Goal: Task Accomplishment & Management: Manage account settings

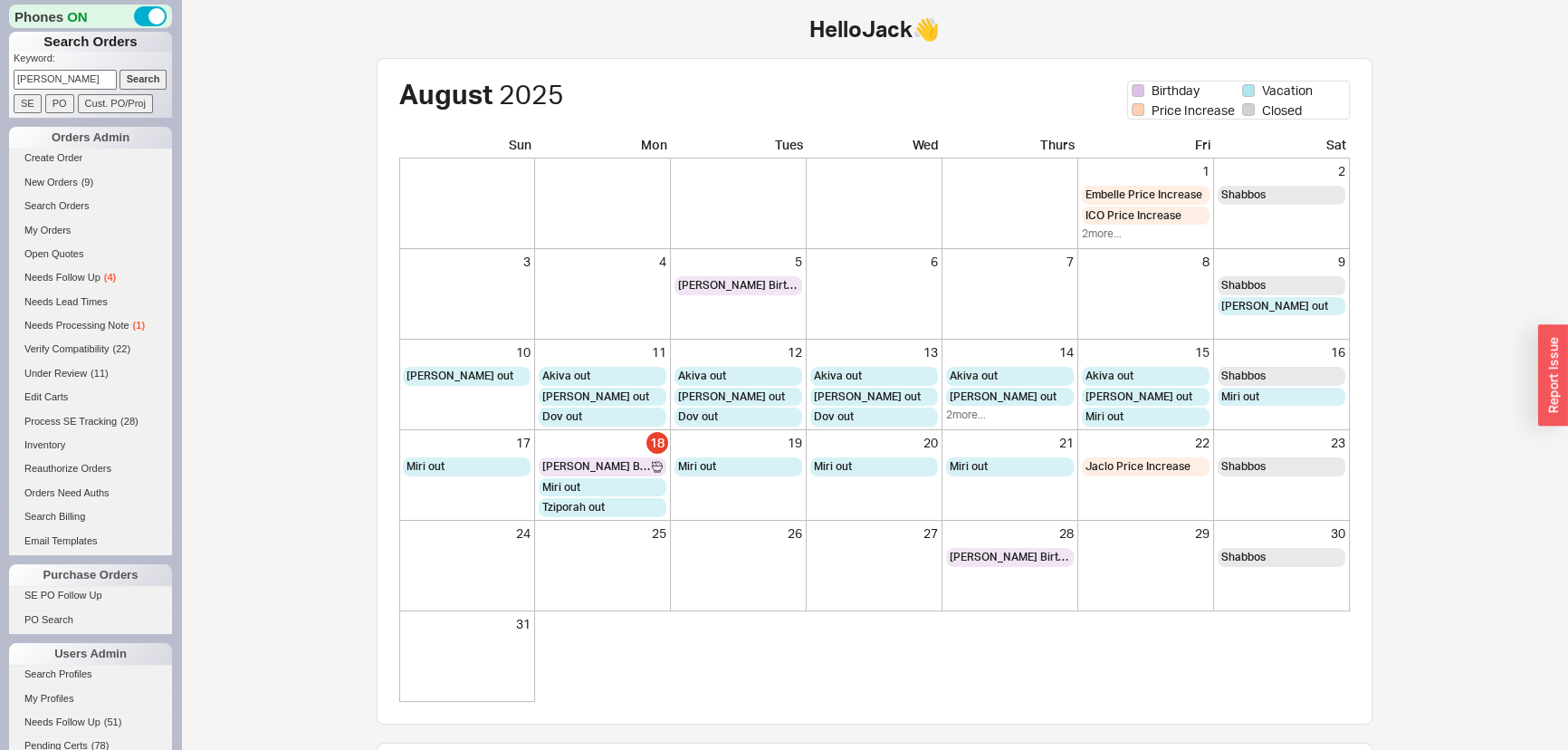
click at [120, 70] on input "Search" at bounding box center [144, 80] width 48 height 19
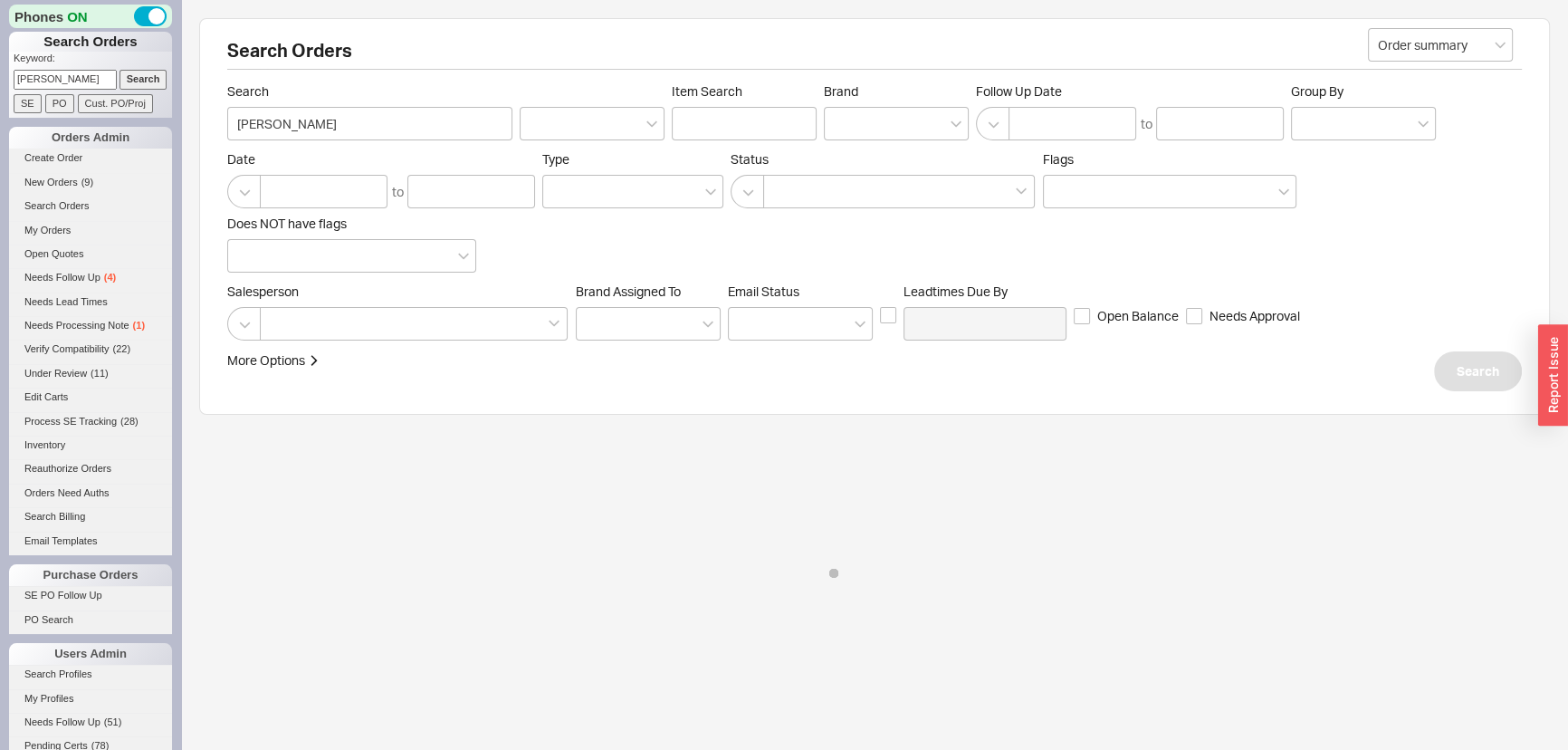
click at [98, 79] on input "bradley" at bounding box center [65, 80] width 104 height 19
type input "cooper"
click at [120, 70] on input "Search" at bounding box center [144, 80] width 48 height 19
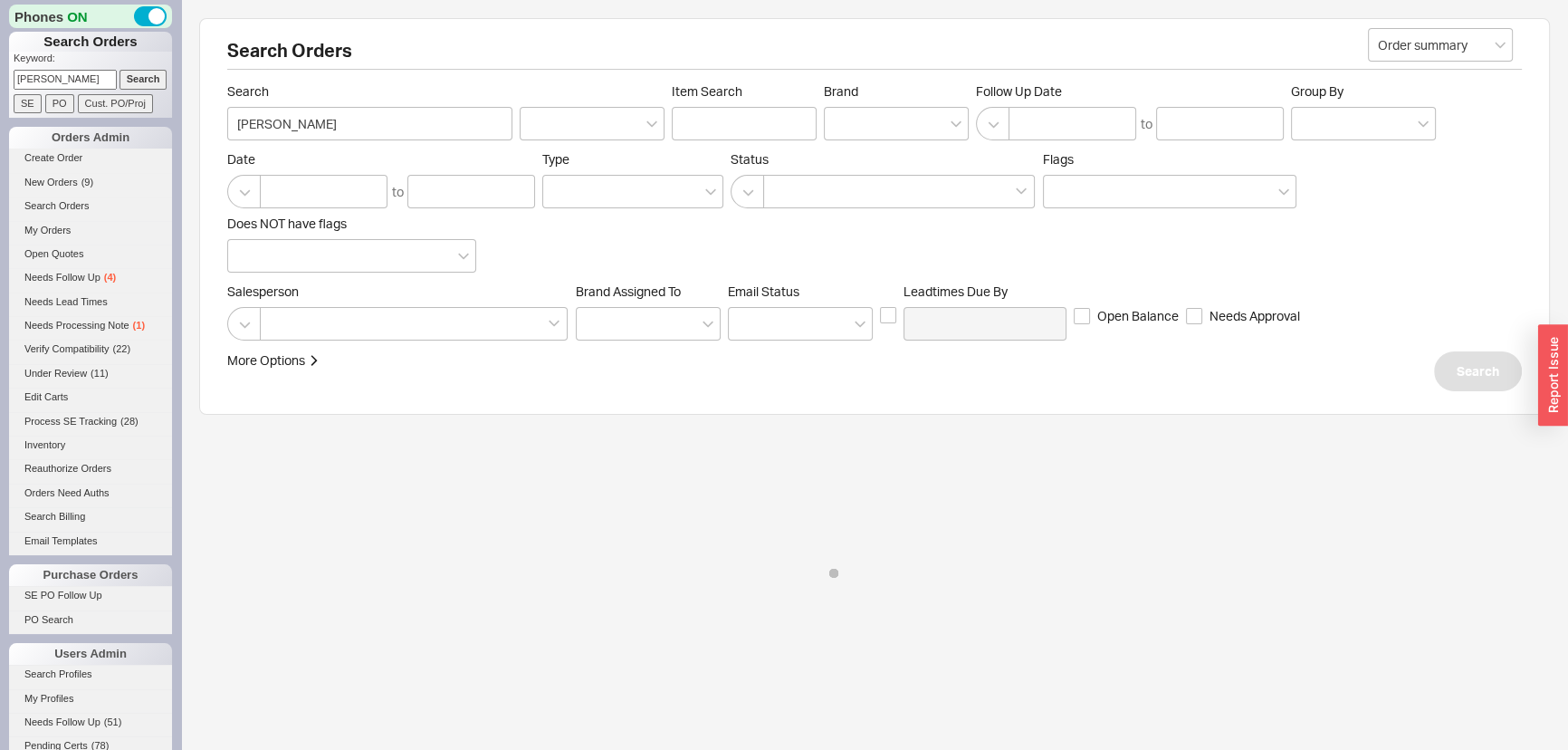
type input "cooper"
click at [564, 70] on div "Search Orders Order summary Search cooper Item Search Brand Follow Up Date to G…" at bounding box center [875, 216] width 1350 height 396
click at [695, 252] on div "Date to Type Status Flags Does NOT have flags" at bounding box center [875, 212] width 1295 height 121
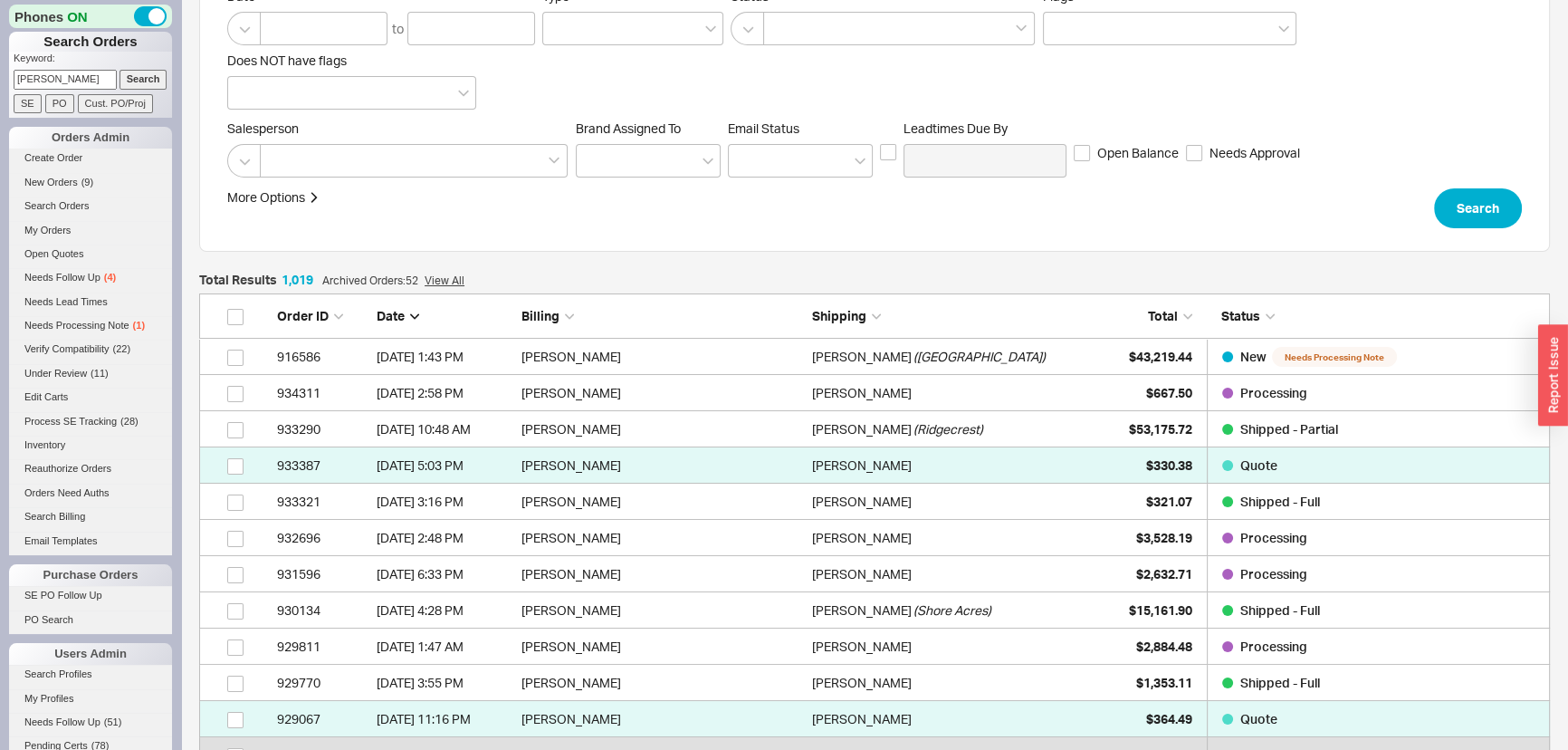
scroll to position [164, 0]
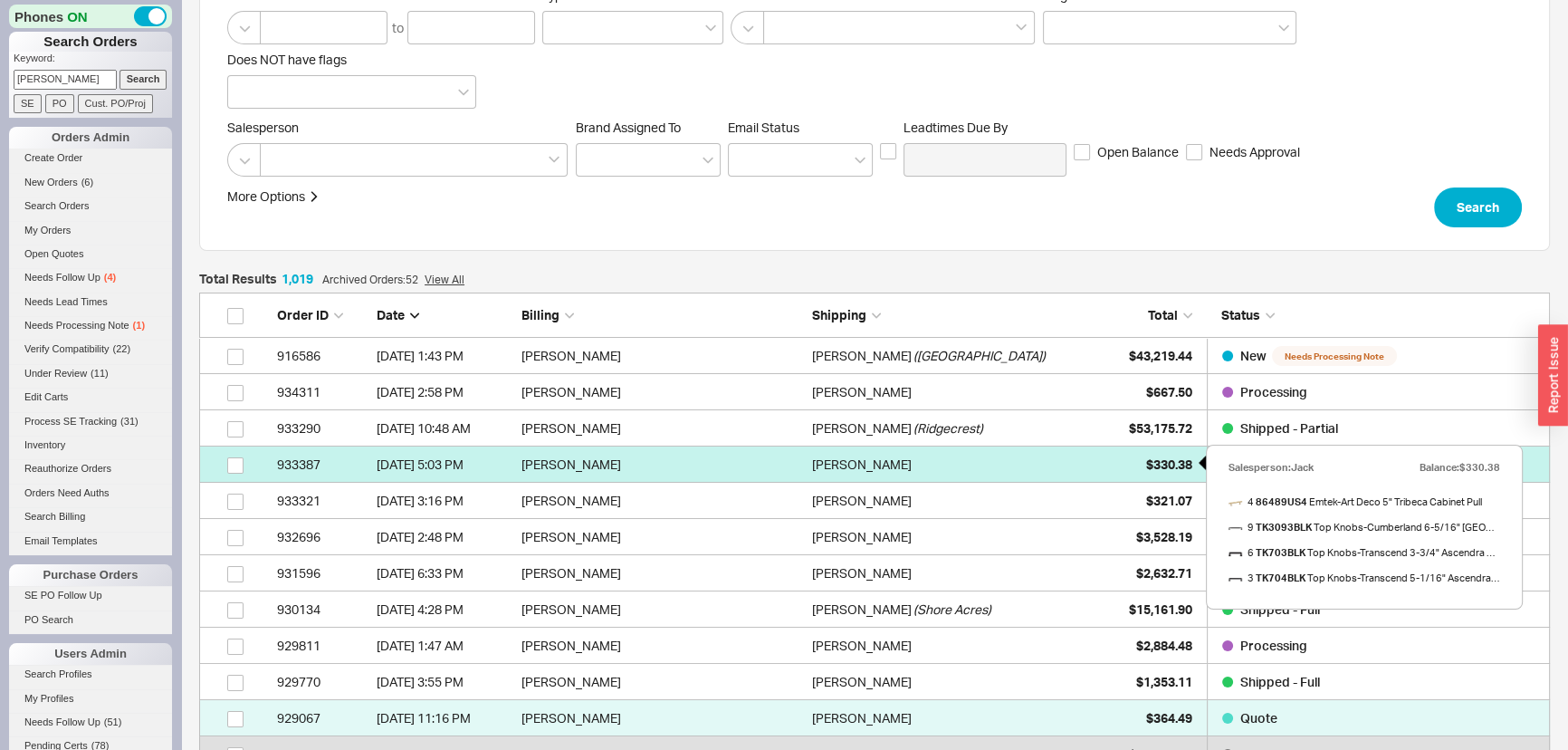
click at [1164, 467] on span "$330.38" at bounding box center [1169, 464] width 46 height 15
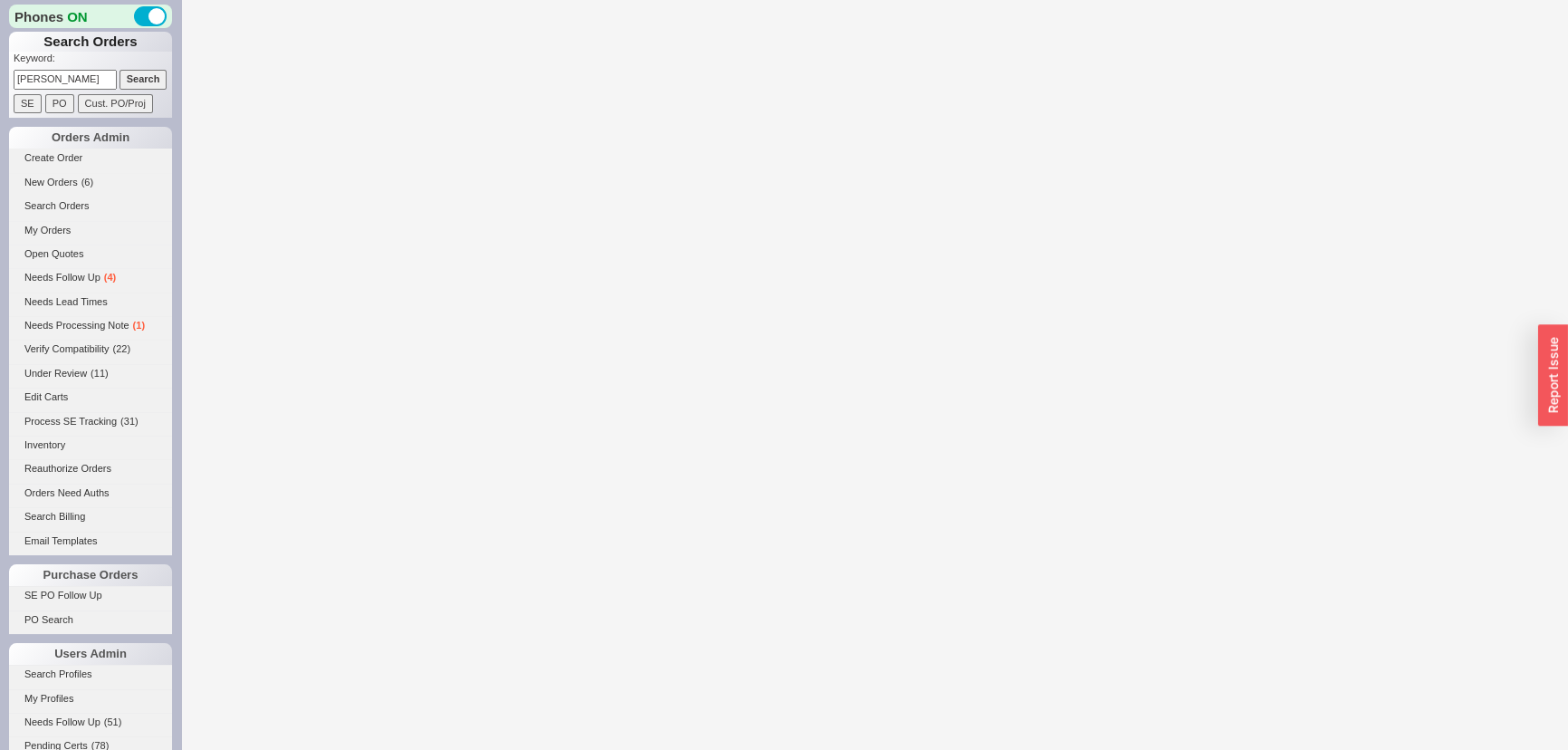
select select "*"
select select "3"
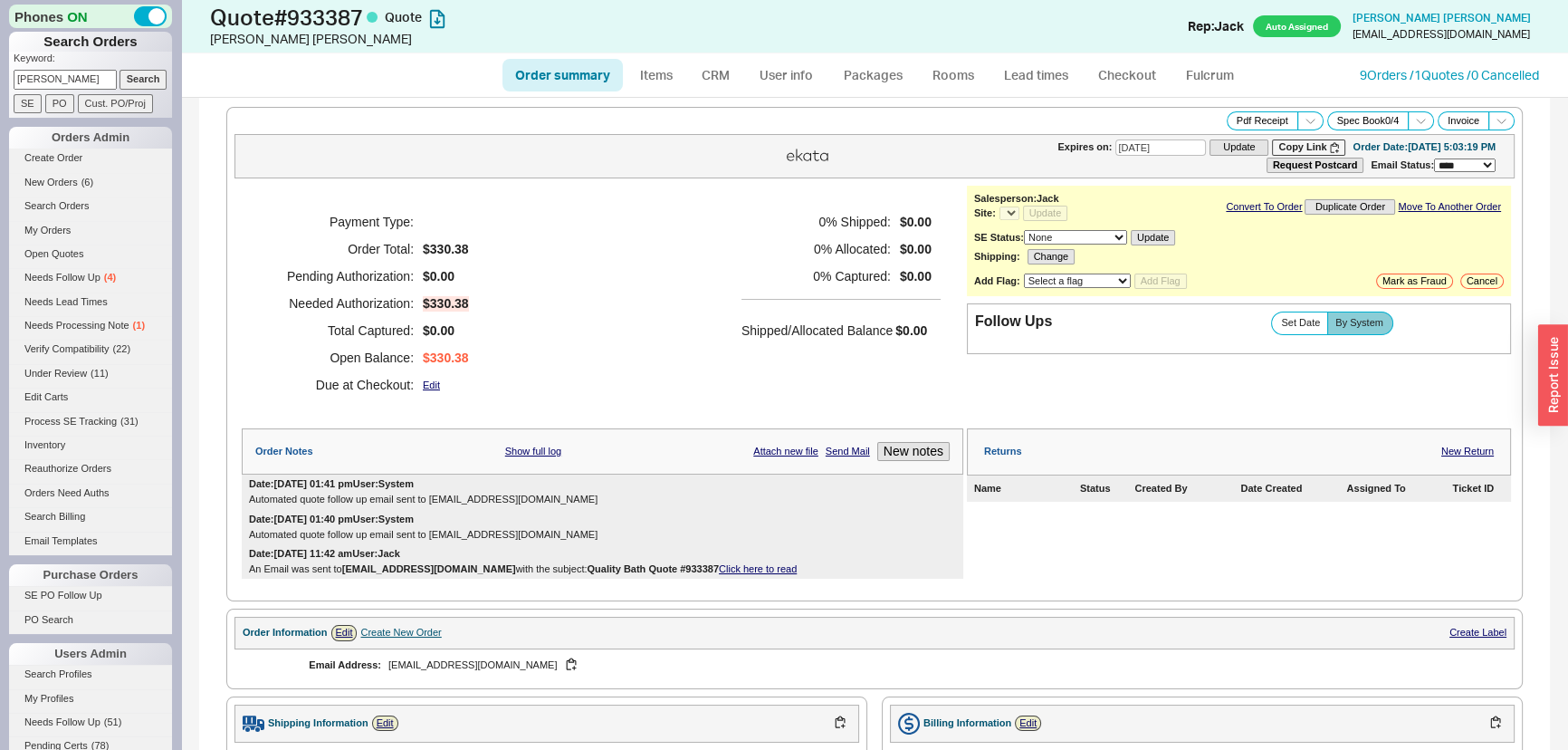
select select "*"
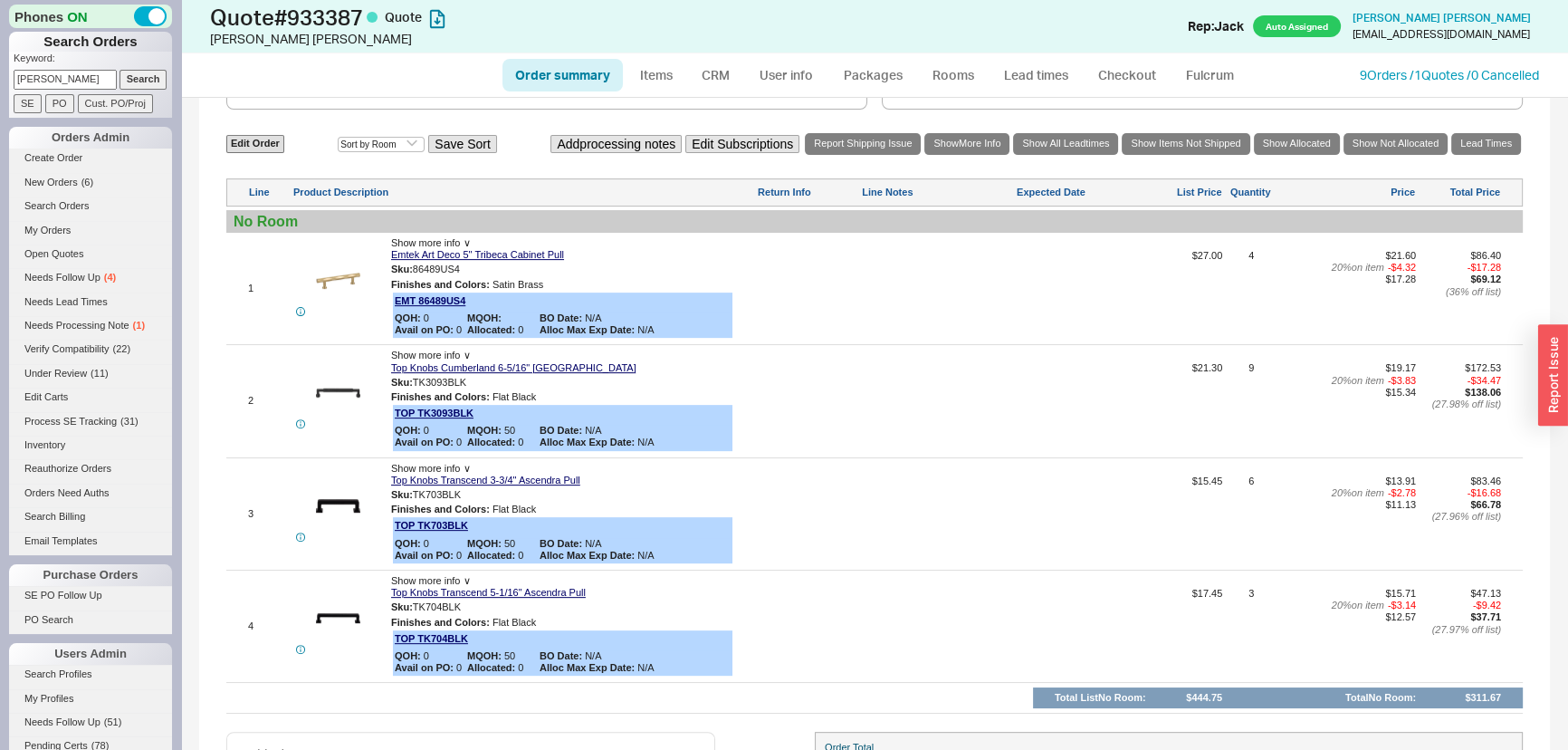
scroll to position [738, 0]
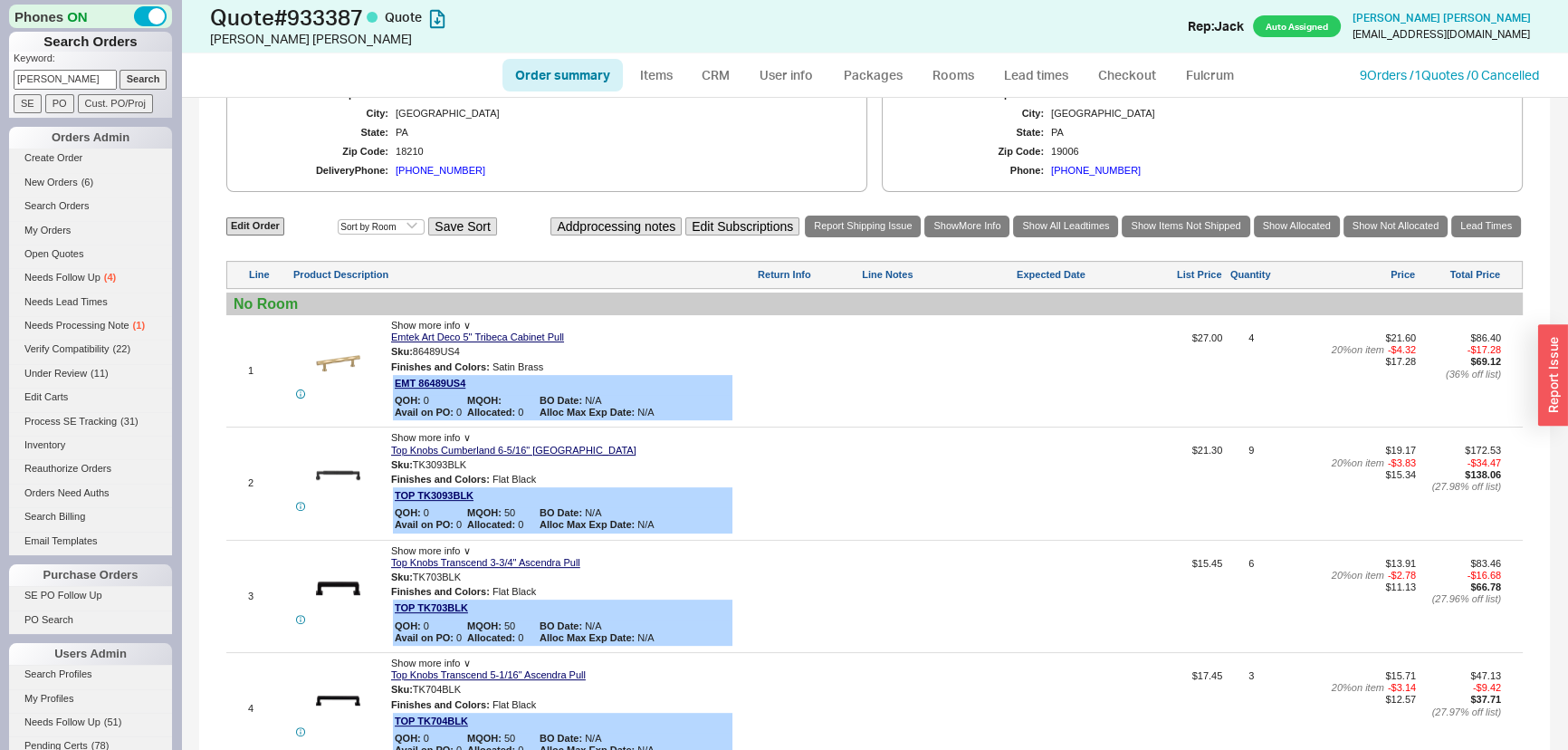
click at [926, 309] on div "No Room" at bounding box center [875, 304] width 1297 height 23
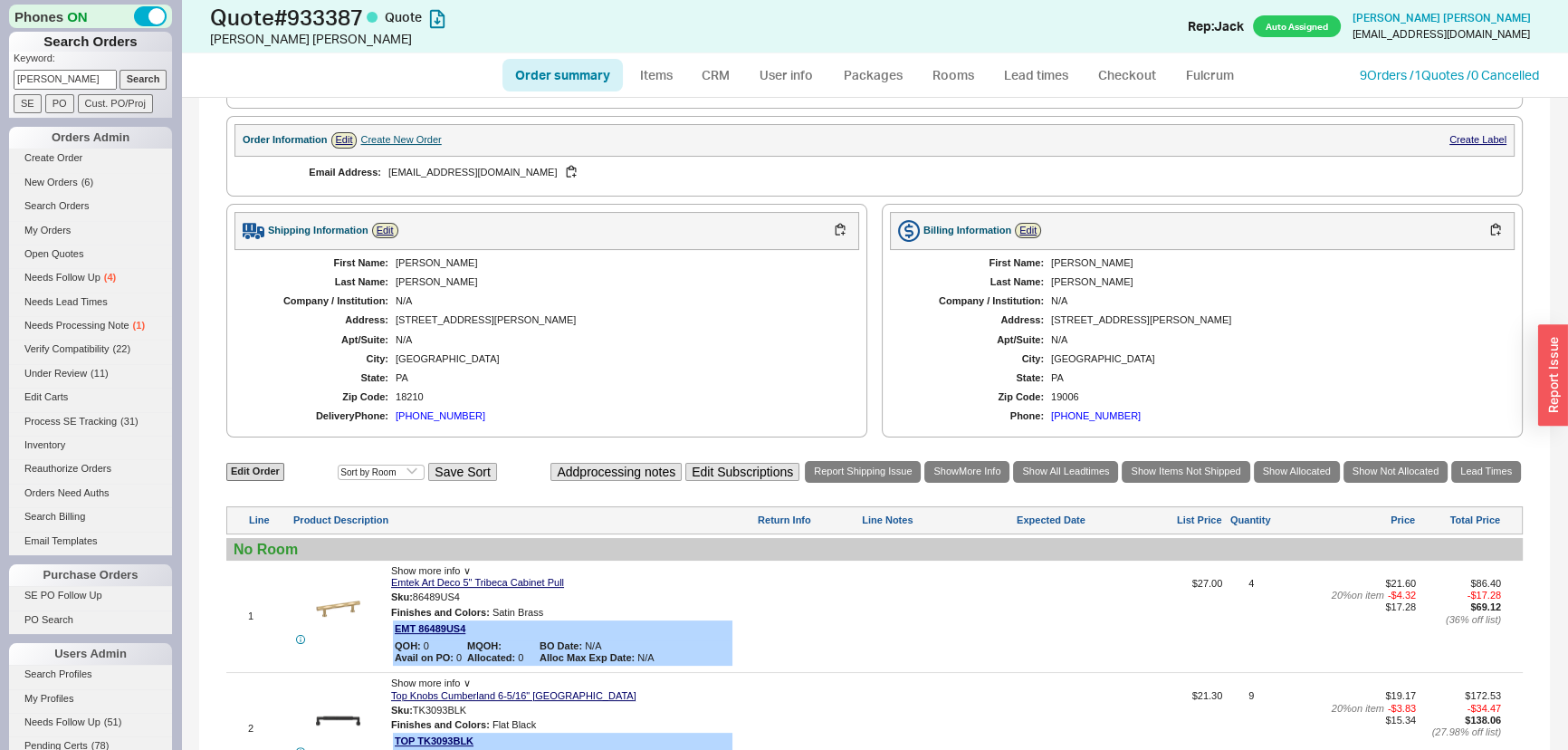
scroll to position [491, 0]
click at [1102, 70] on link "Checkout" at bounding box center [1127, 75] width 83 height 33
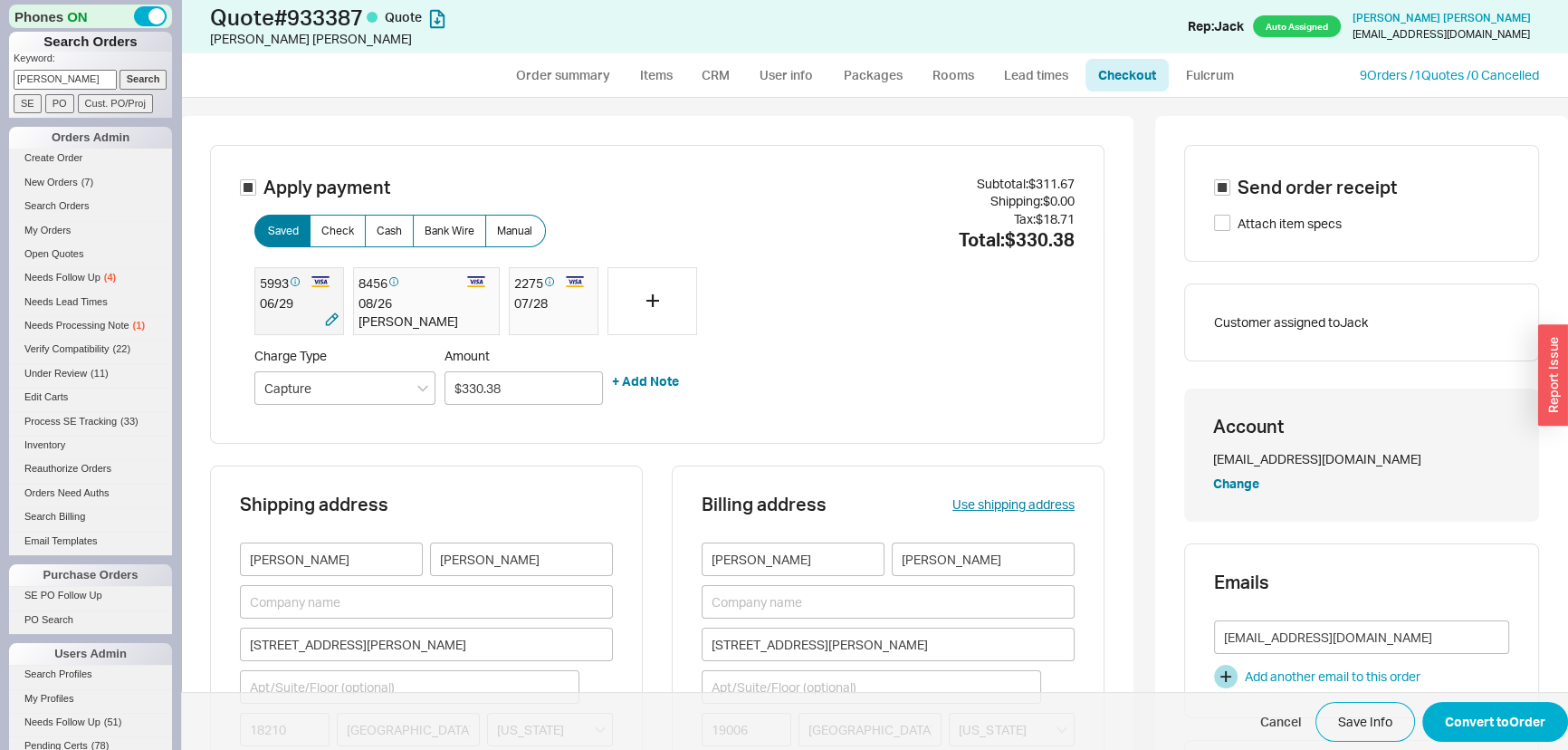
click at [302, 313] on div at bounding box center [281, 321] width 42 height 18
click at [1492, 699] on span "Cancel Save Info Convert to Order" at bounding box center [875, 720] width 1387 height 59
click at [1498, 712] on button "Convert to Order" at bounding box center [1495, 722] width 146 height 40
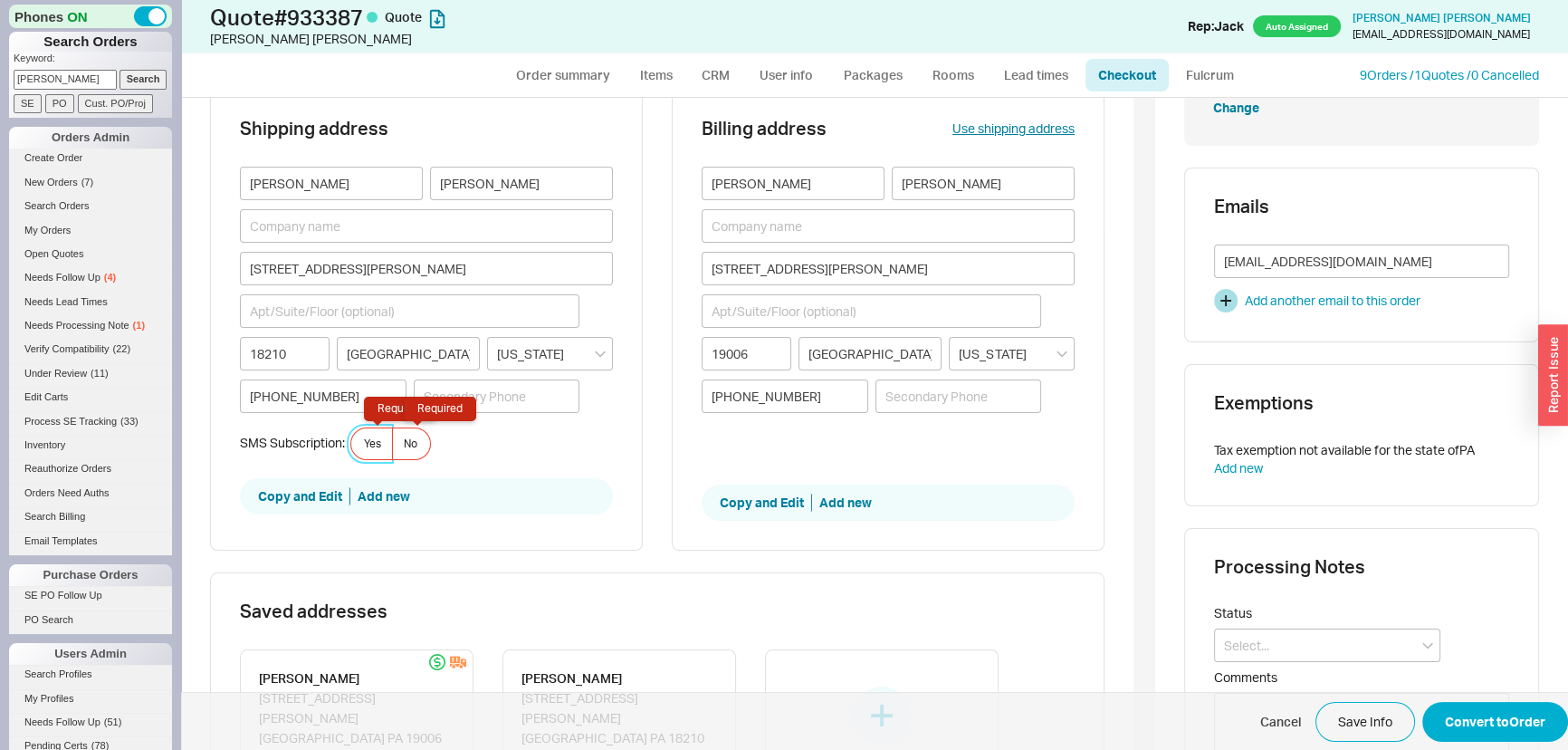
scroll to position [400, 0]
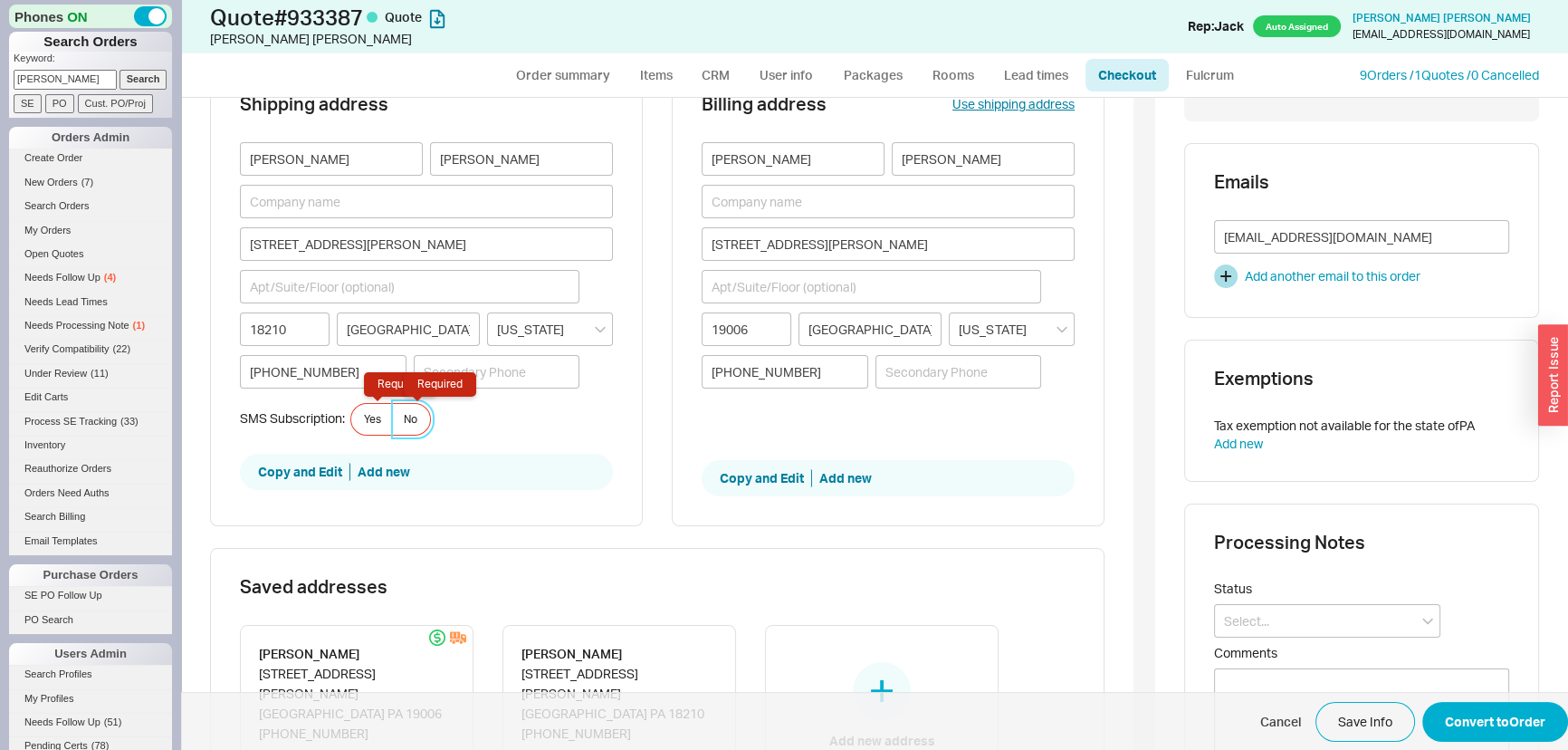
click at [409, 425] on label "No Required" at bounding box center [411, 419] width 39 height 33
click at [0, 0] on input "No Required" at bounding box center [0, 0] width 0 height 0
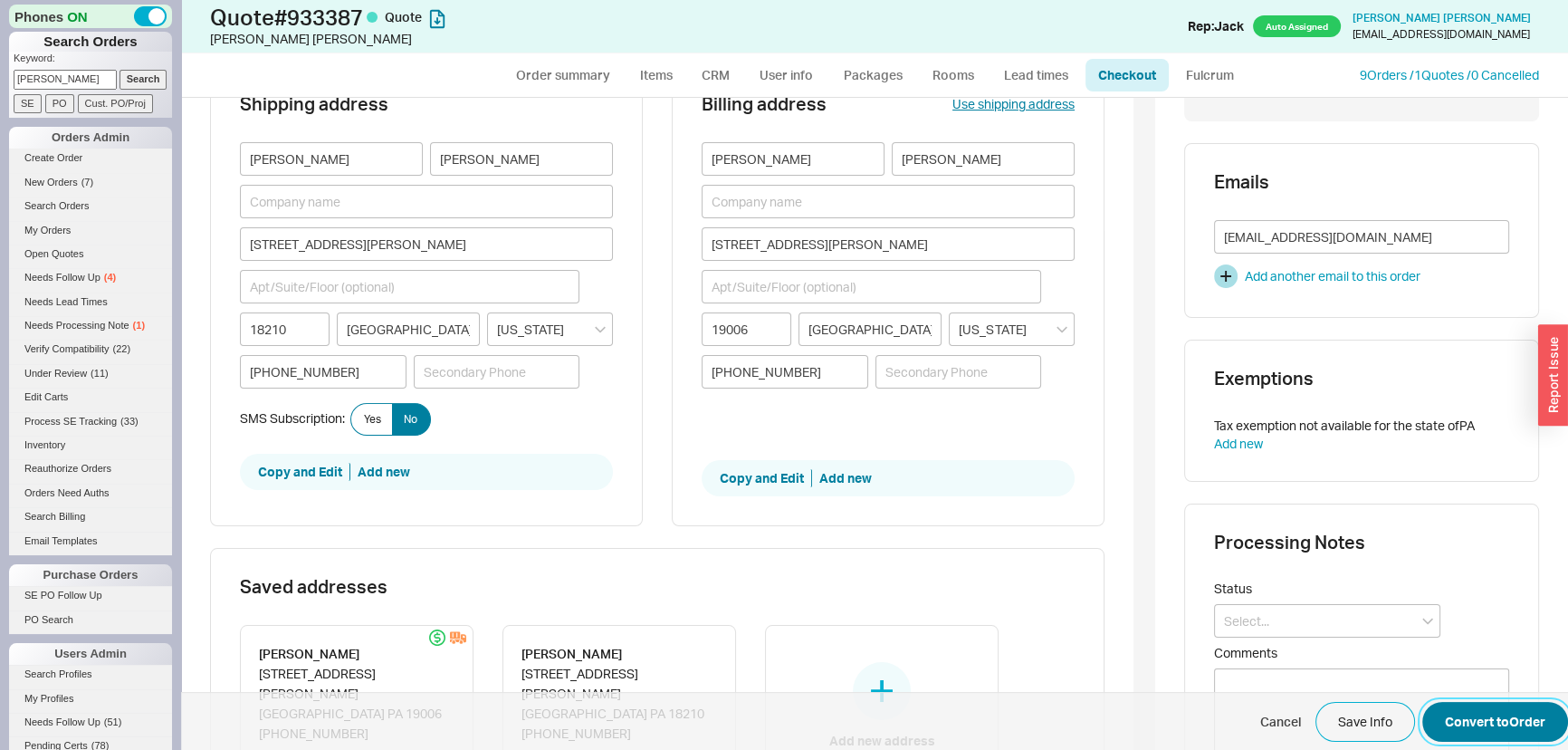
click at [1530, 723] on button "Convert to Order" at bounding box center [1495, 722] width 146 height 40
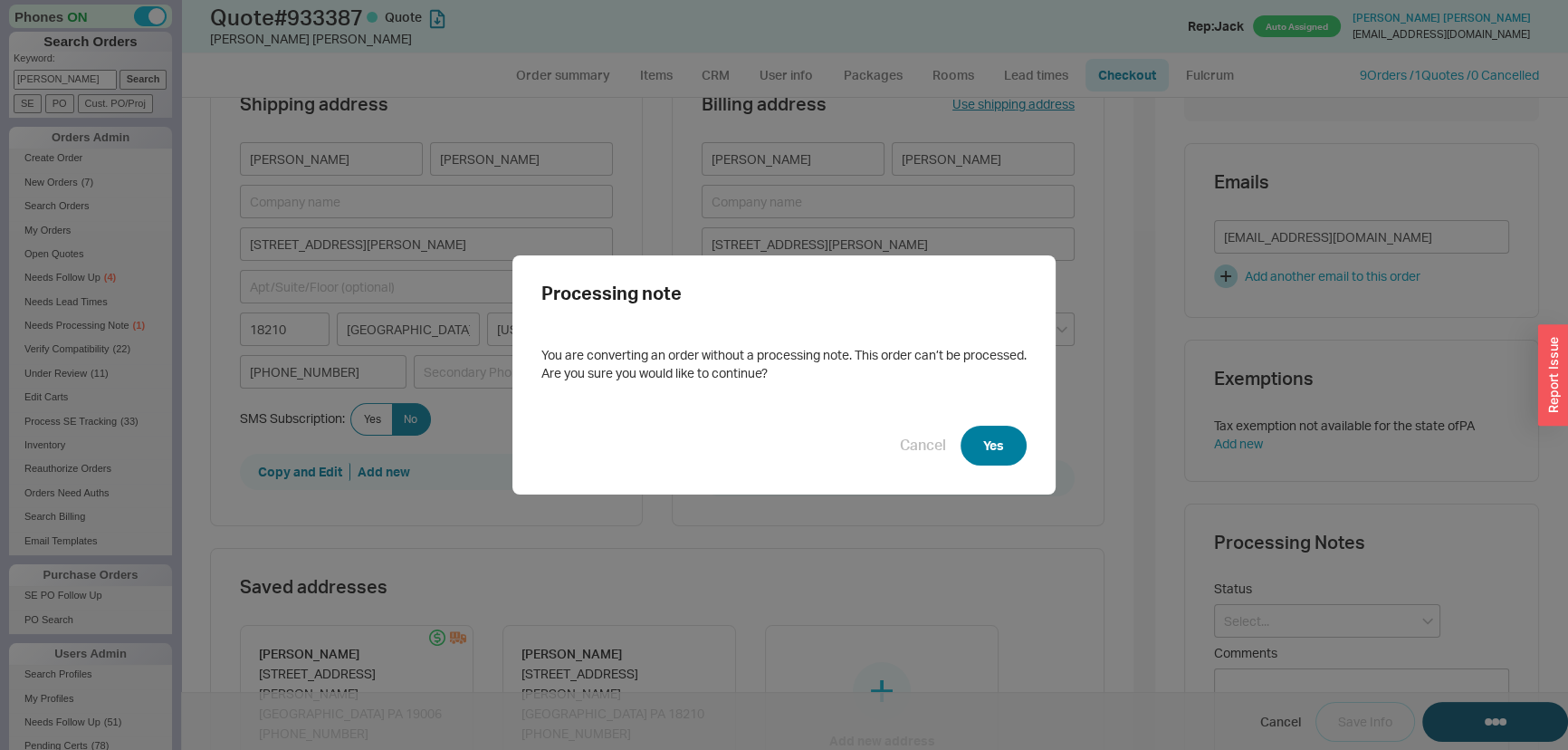
click at [1001, 460] on button "Yes" at bounding box center [994, 446] width 66 height 40
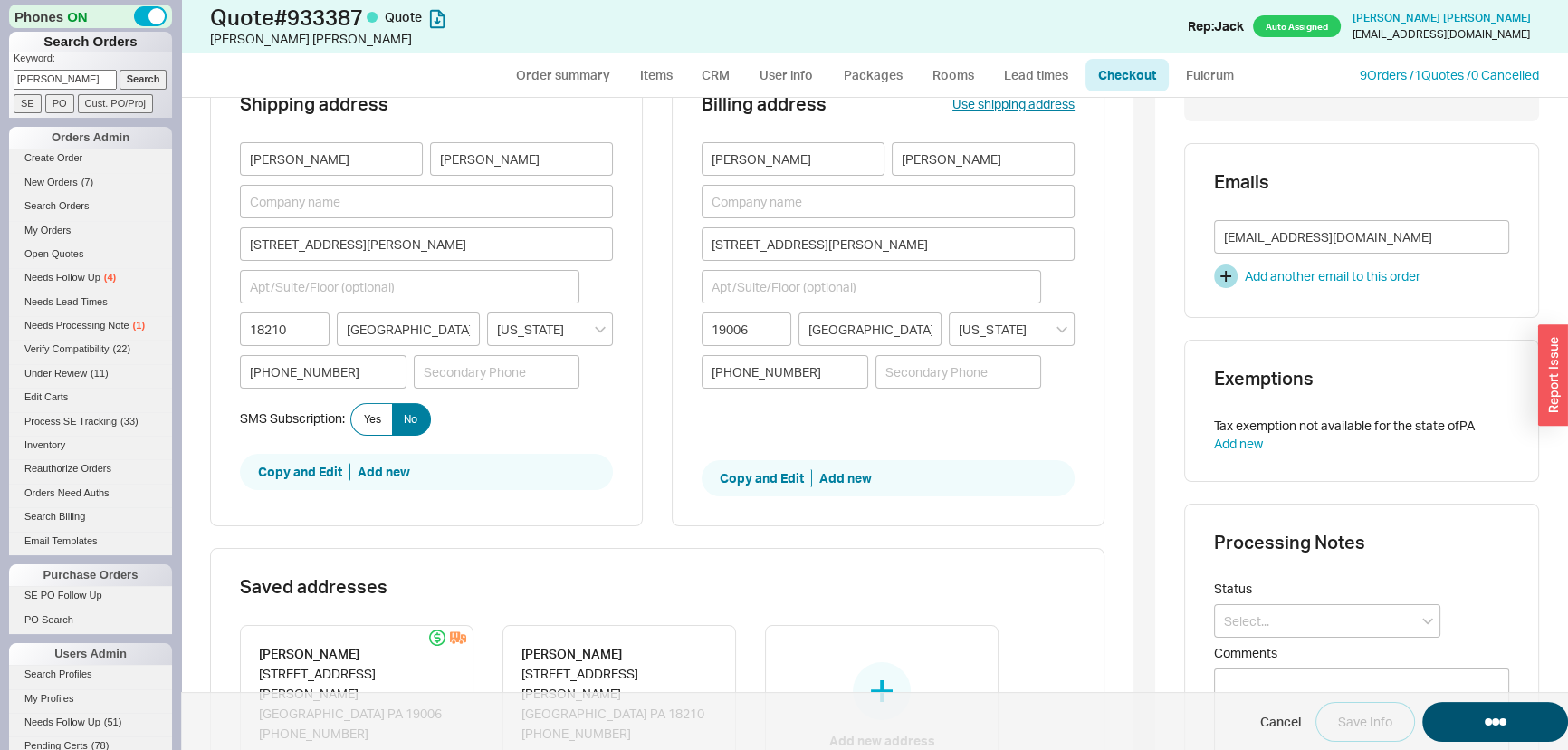
select select "*"
select select "LOW"
select select "3"
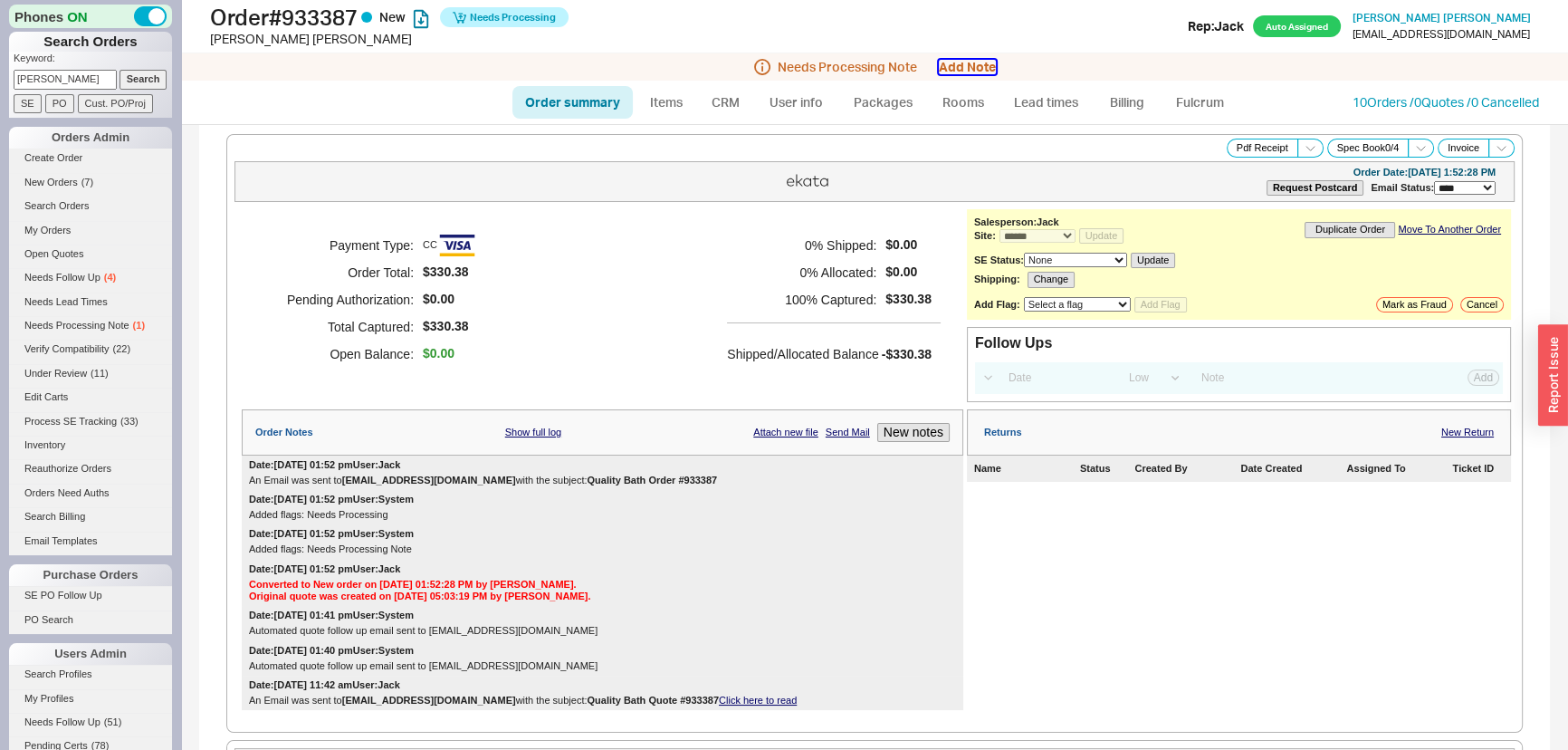
click at [948, 63] on button "Add Note" at bounding box center [967, 66] width 57 height 14
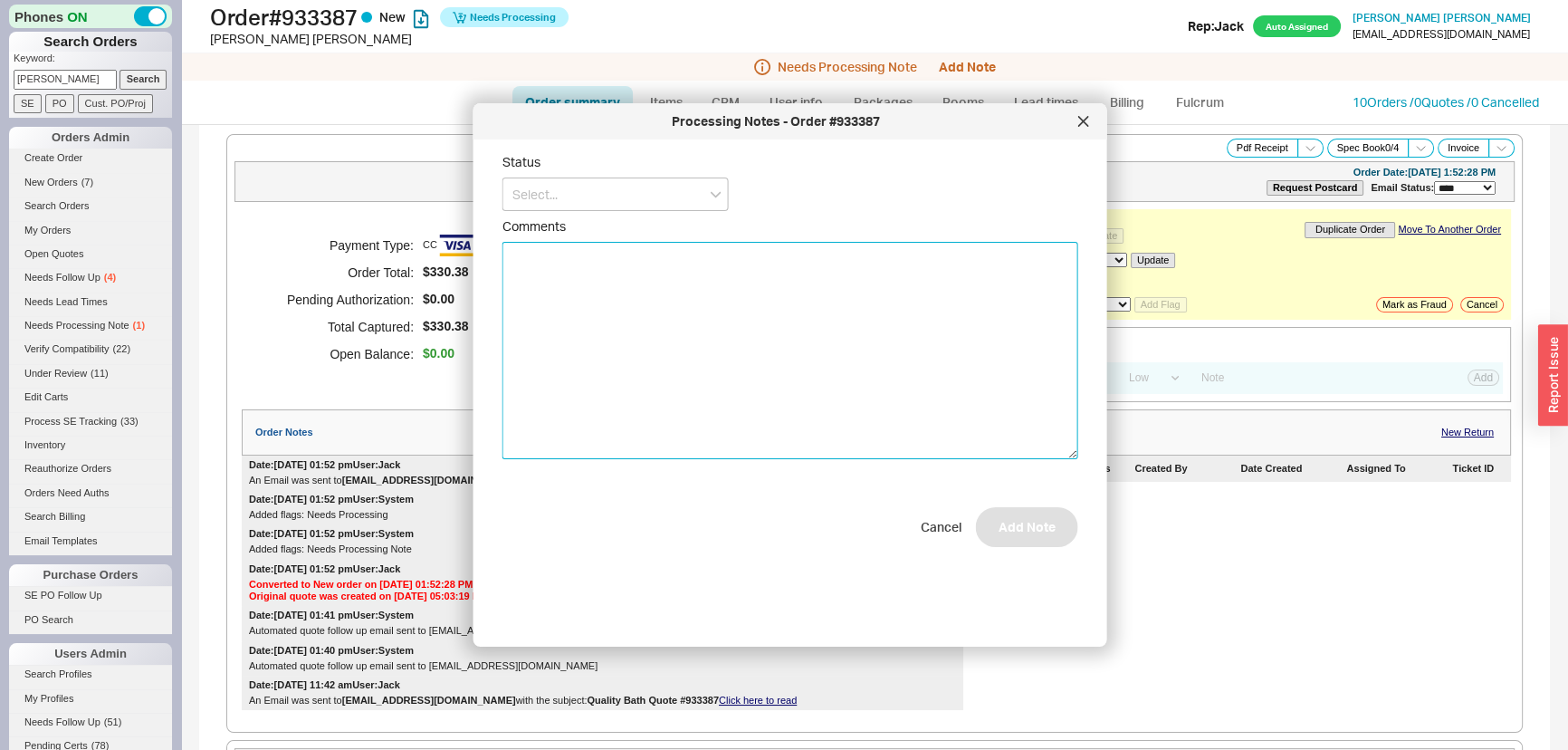
click at [779, 309] on textarea "Comments" at bounding box center [790, 350] width 575 height 218
type textarea "Plse drop ship all"
click at [995, 500] on form "Status Comments Plse drop ship all Cancel Add Note" at bounding box center [790, 350] width 575 height 393
click at [639, 194] on input at bounding box center [616, 194] width 226 height 34
click at [595, 299] on div "Ships as Available" at bounding box center [616, 296] width 224 height 33
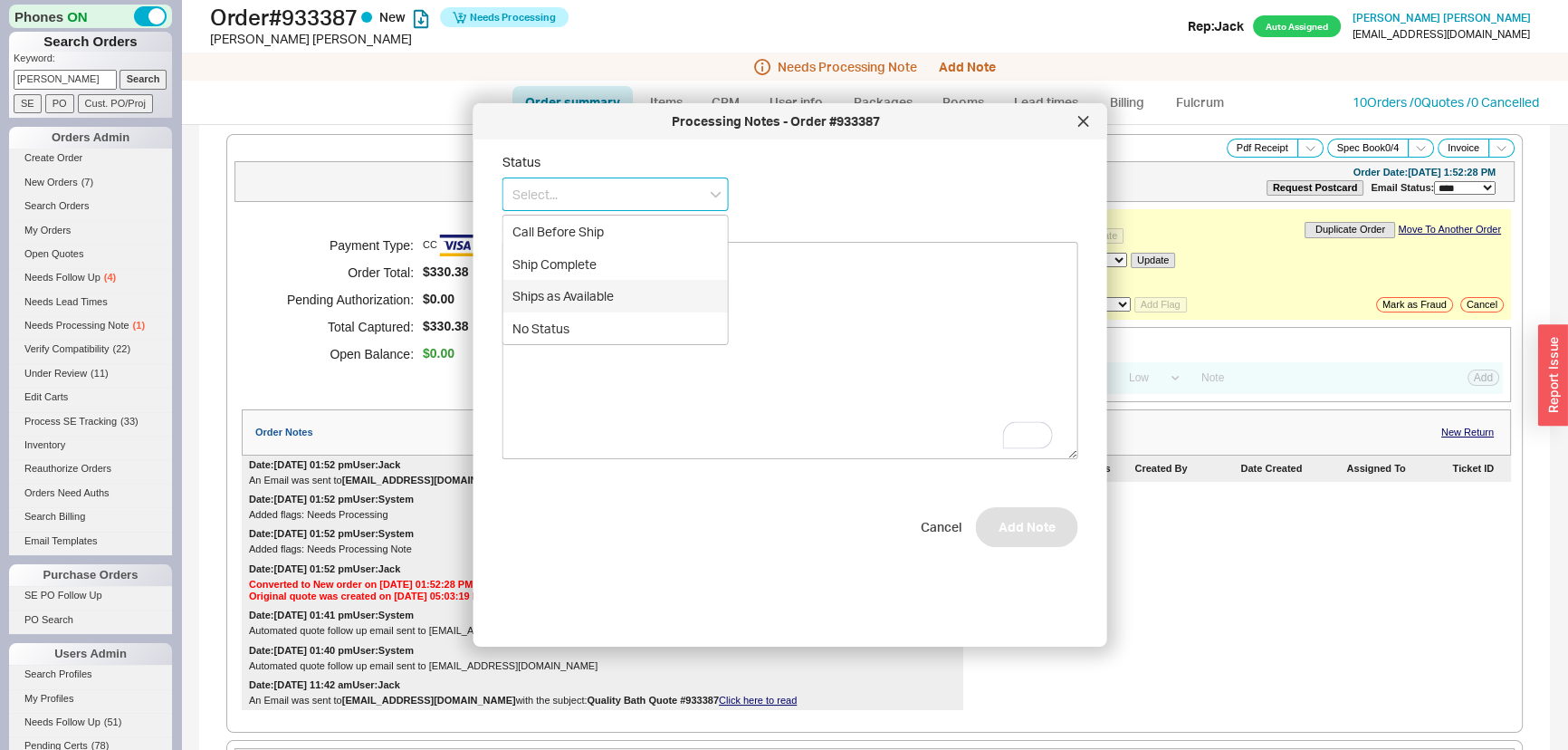
type input "Ships as Available"
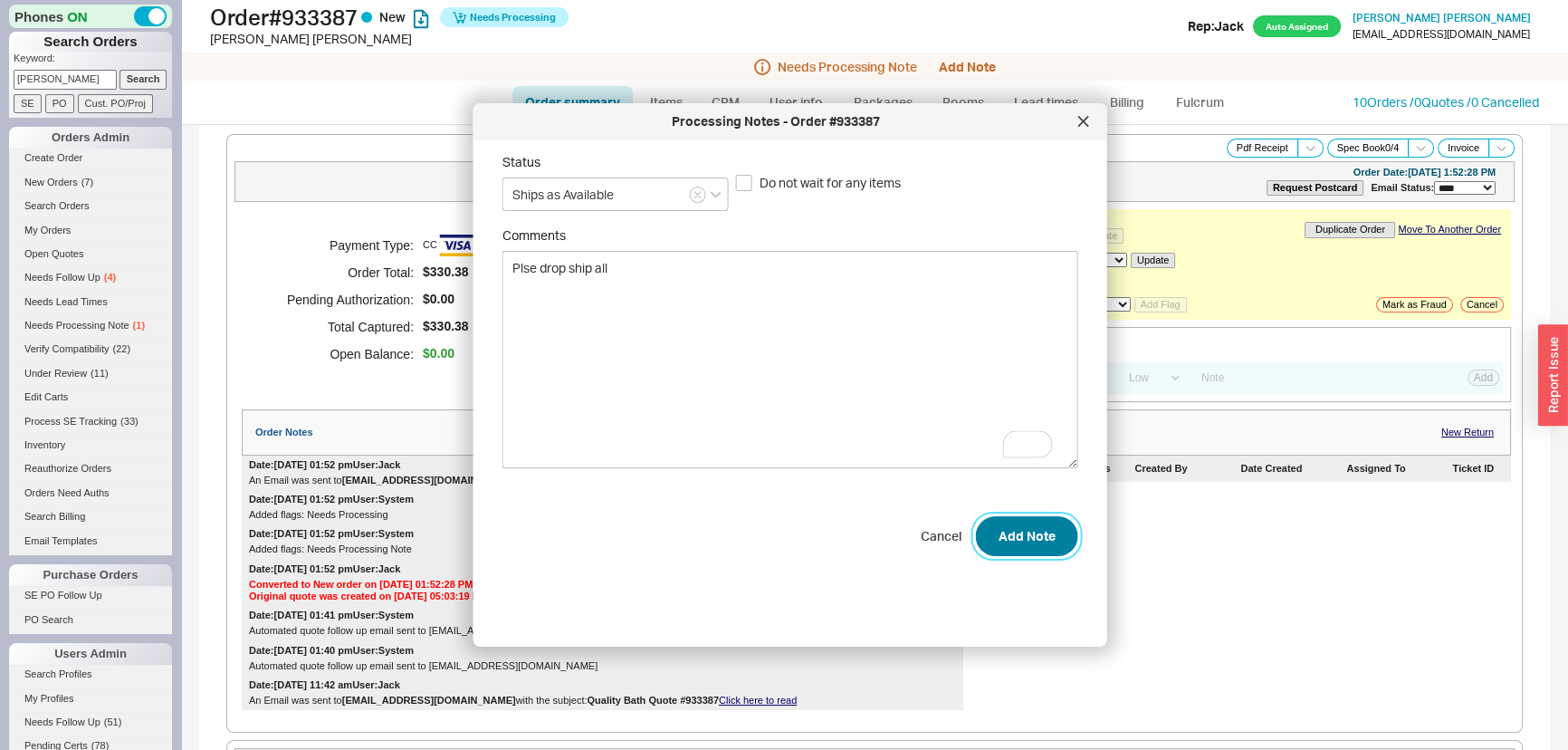
click at [999, 528] on button "Add Note" at bounding box center [1027, 536] width 103 height 40
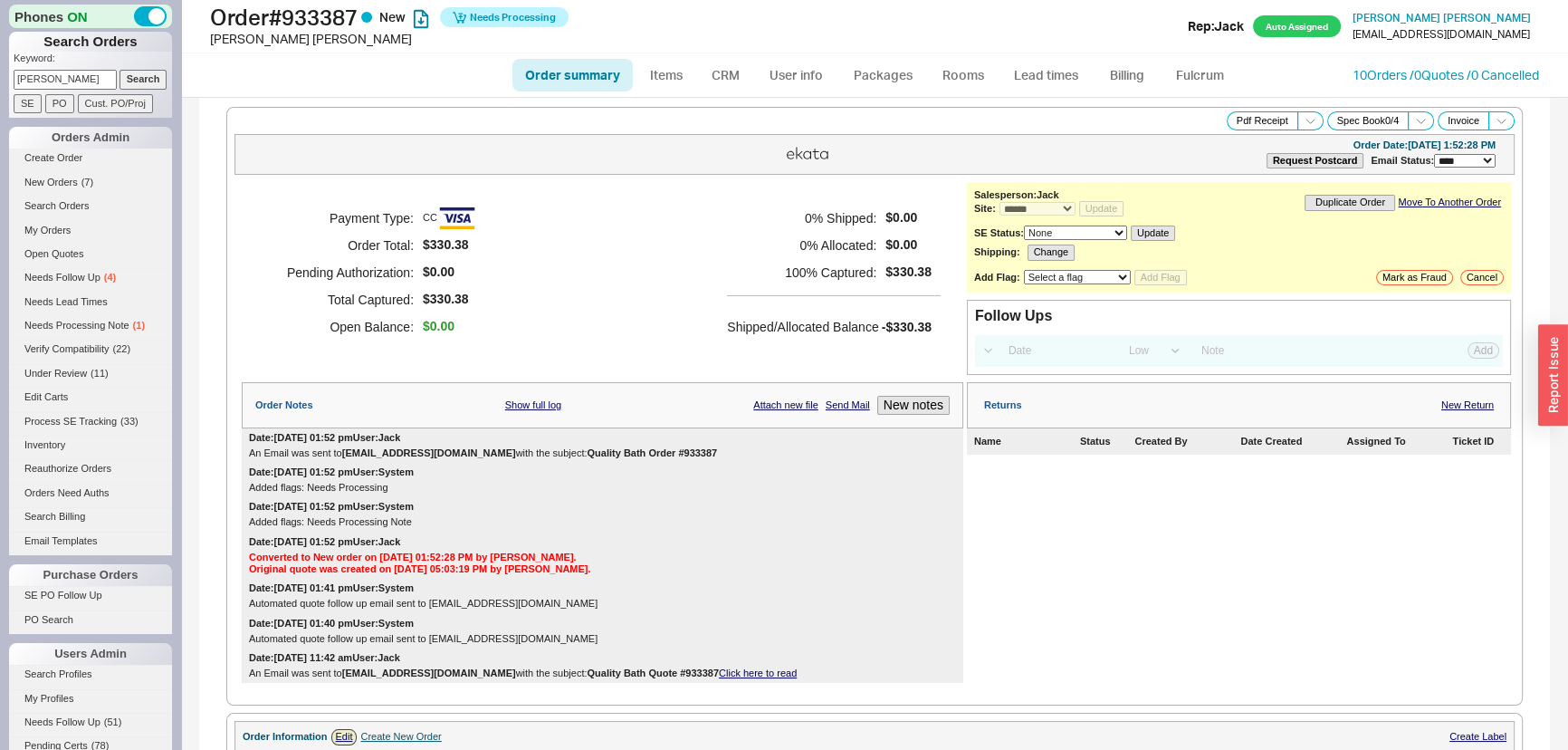
click at [823, 281] on h5 "100 % Captured:" at bounding box center [802, 272] width 150 height 27
click at [557, 67] on link "Order summary" at bounding box center [573, 75] width 121 height 33
select select "*"
select select "LOW"
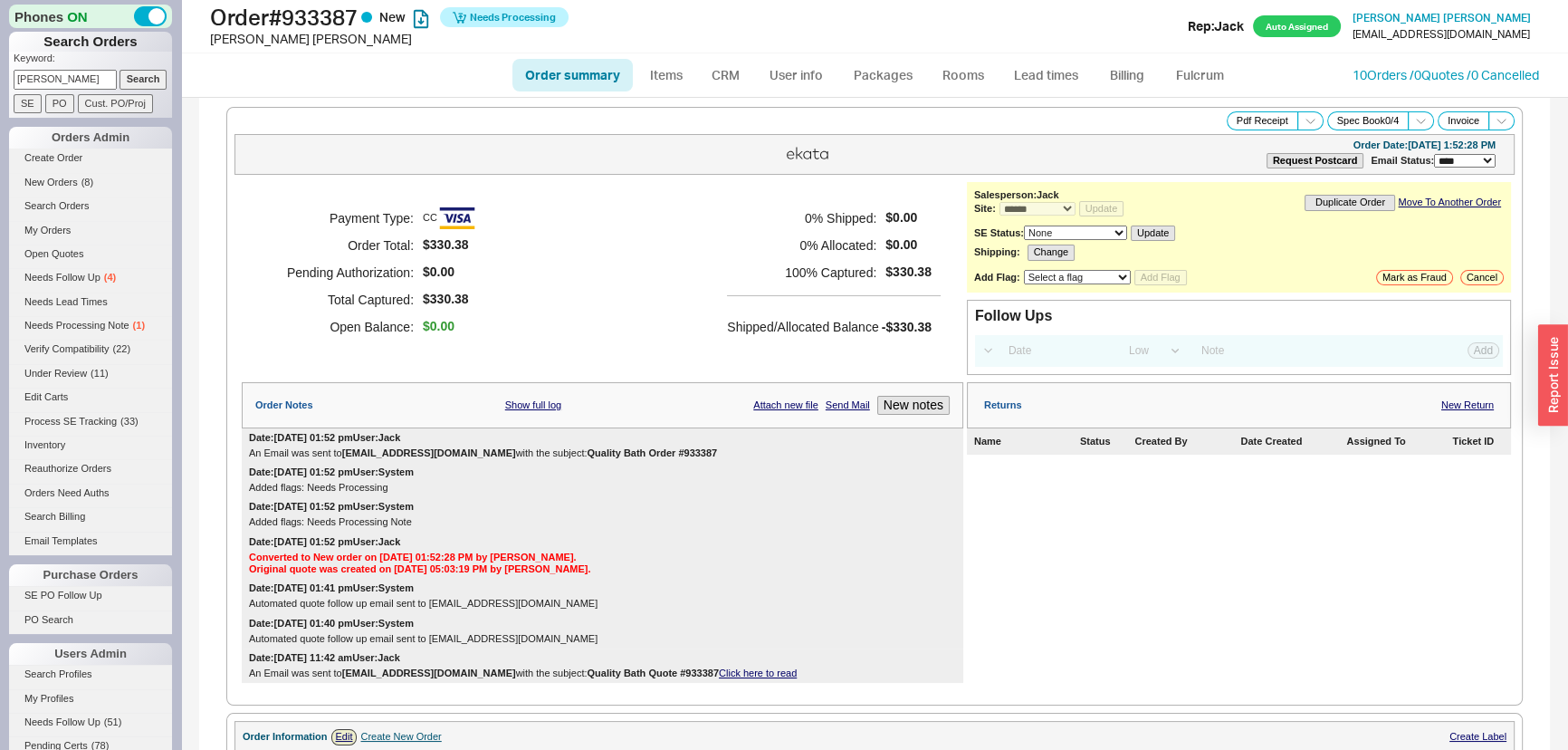
select select "3"
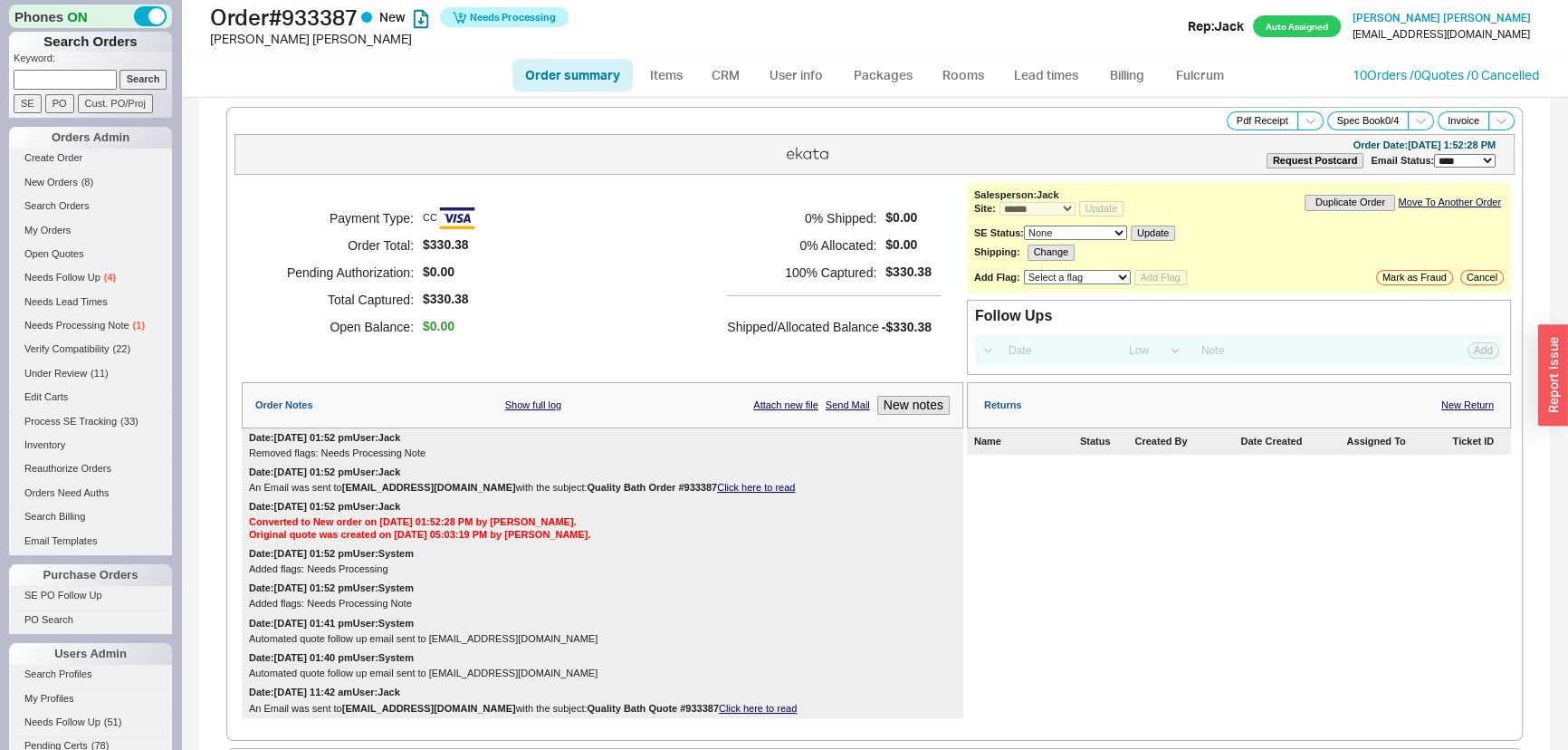
click at [557, 67] on link "Order summary" at bounding box center [573, 75] width 121 height 33
select select "*"
select select "LOW"
select select "3"
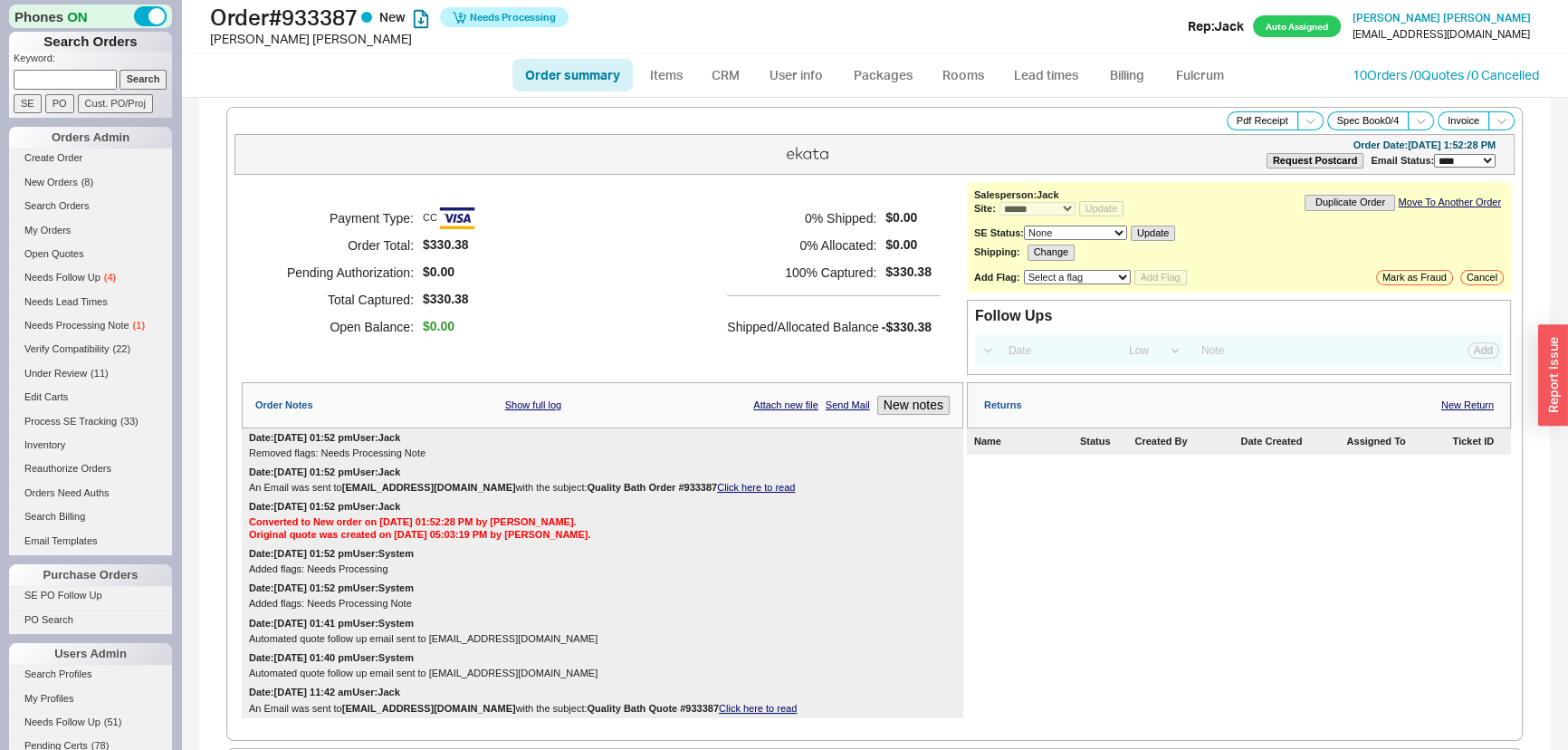
click at [557, 67] on link "Order summary" at bounding box center [573, 75] width 121 height 33
select select "*"
select select "LOW"
select select "3"
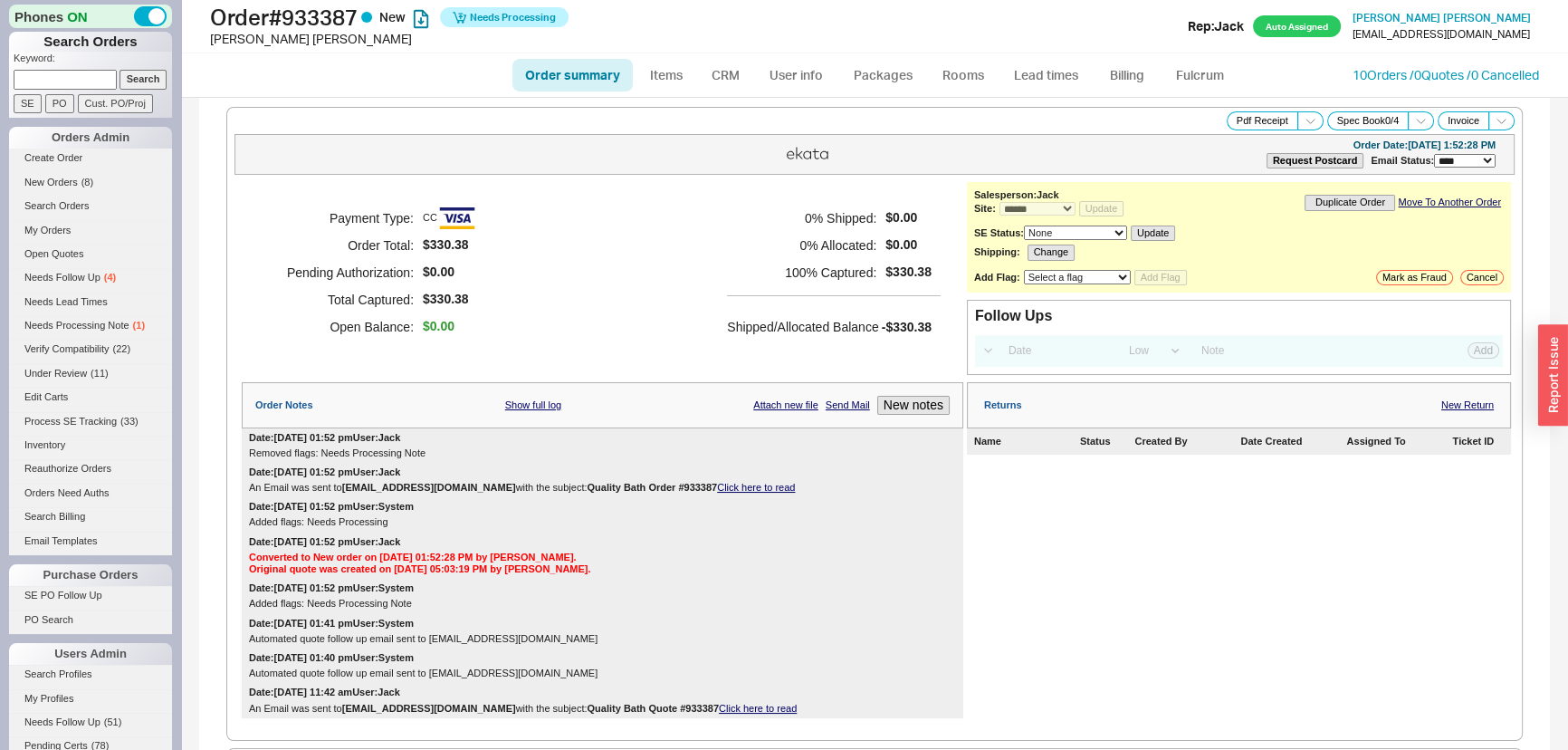
click at [557, 67] on link "Order summary" at bounding box center [573, 75] width 121 height 33
select select "*"
select select "LOW"
select select "3"
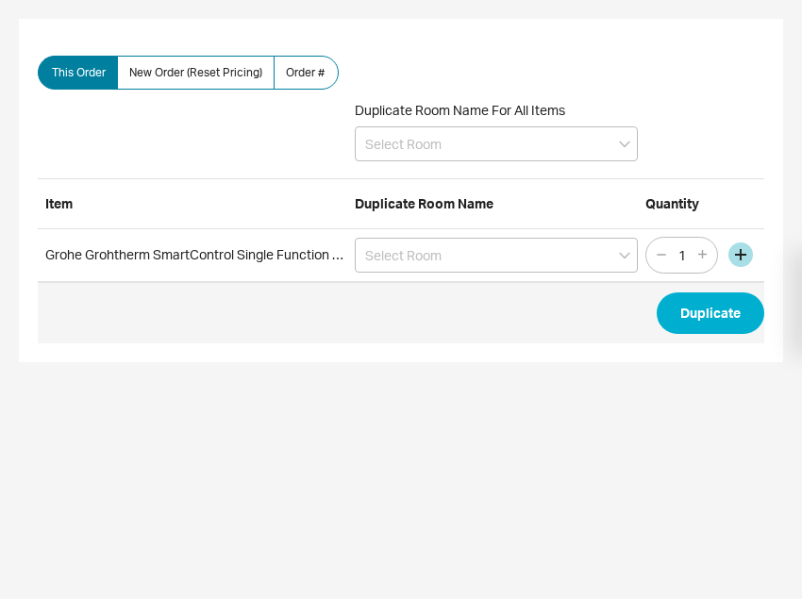
click at [725, 381] on html "This Order New Order (Reset Pricing) Order # Duplicate Room Name For All Items …" at bounding box center [401, 190] width 802 height 381
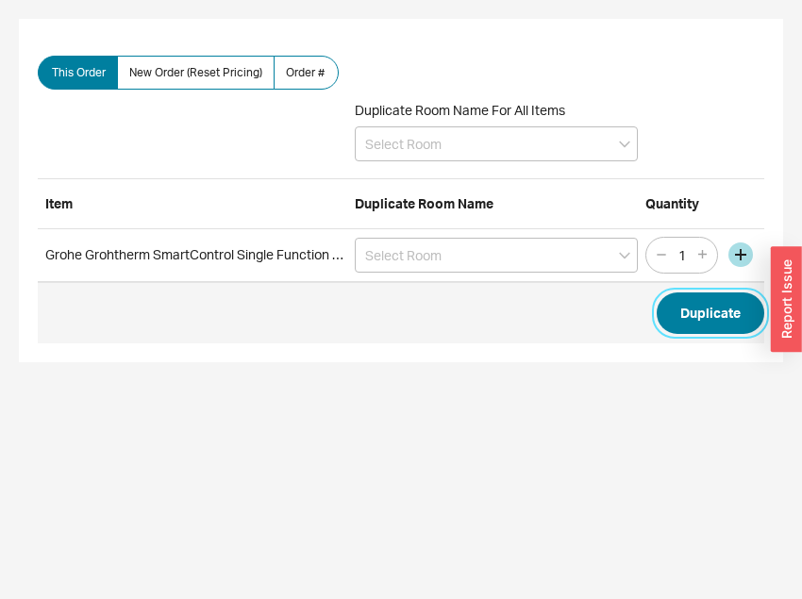
click at [729, 313] on button "Duplicate" at bounding box center [711, 314] width 108 height 42
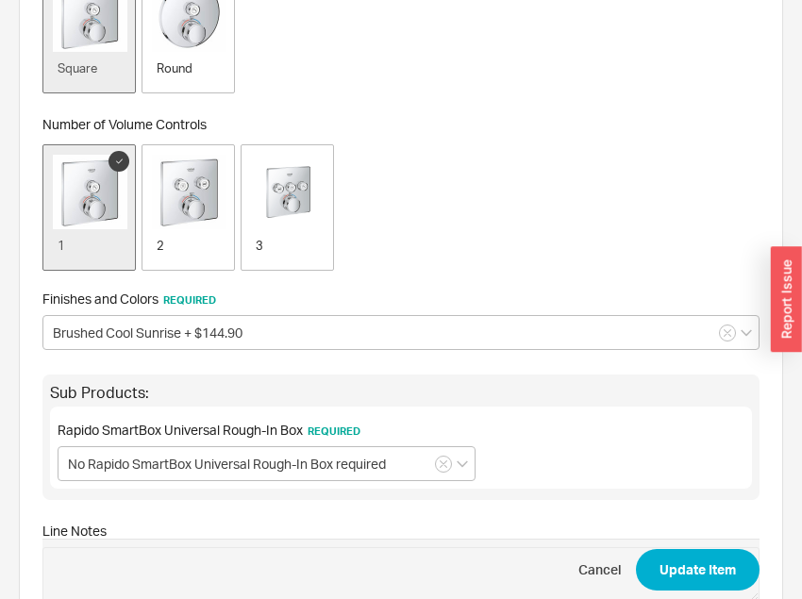
scroll to position [343, 0]
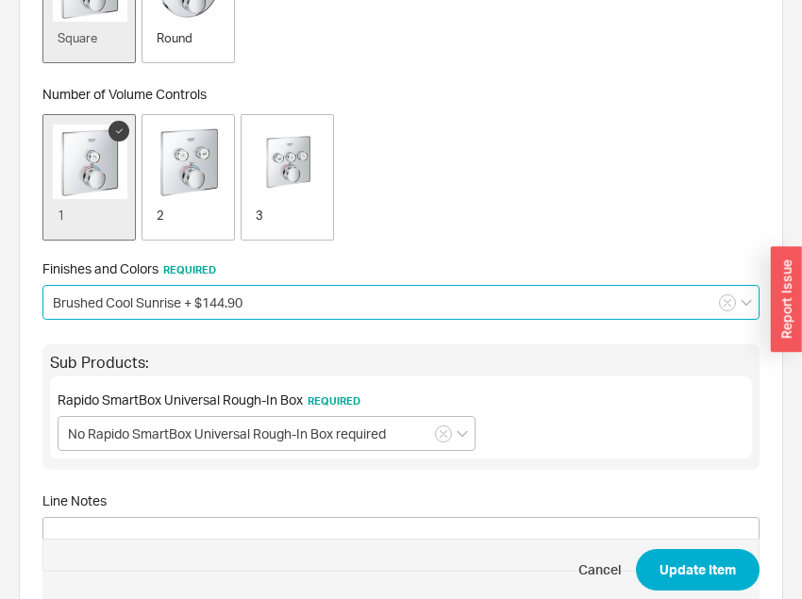
click at [177, 303] on input "Brushed Cool Sunrise + $144.90" at bounding box center [400, 302] width 717 height 35
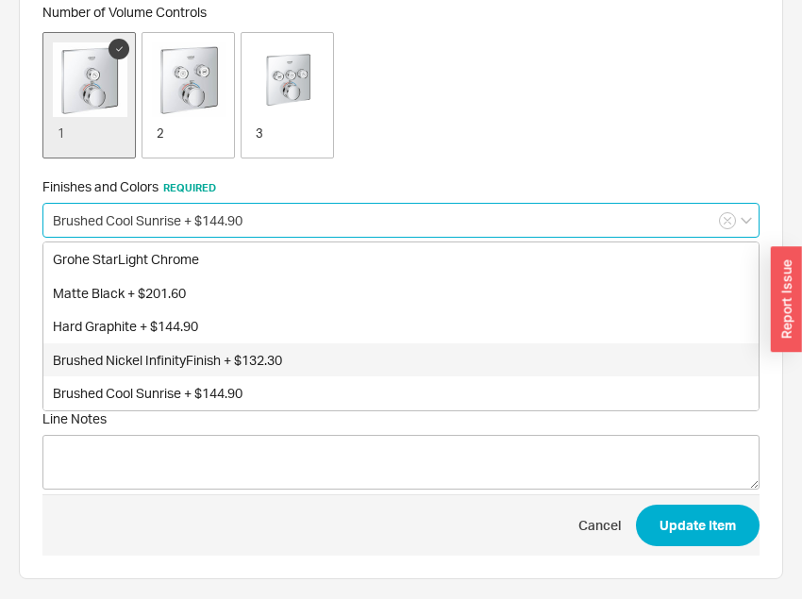
scroll to position [425, 0]
click at [166, 364] on div "Brushed Nickel InfinityFinish + $132.30" at bounding box center [400, 361] width 715 height 34
type input "Brushed Nickel InfinityFinish + $132.30"
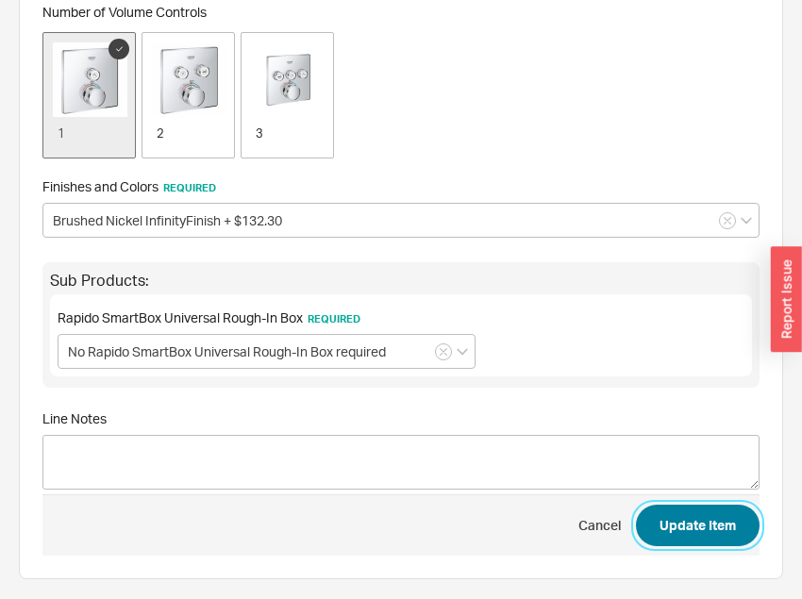
click at [658, 529] on button "Update Item" at bounding box center [698, 526] width 124 height 42
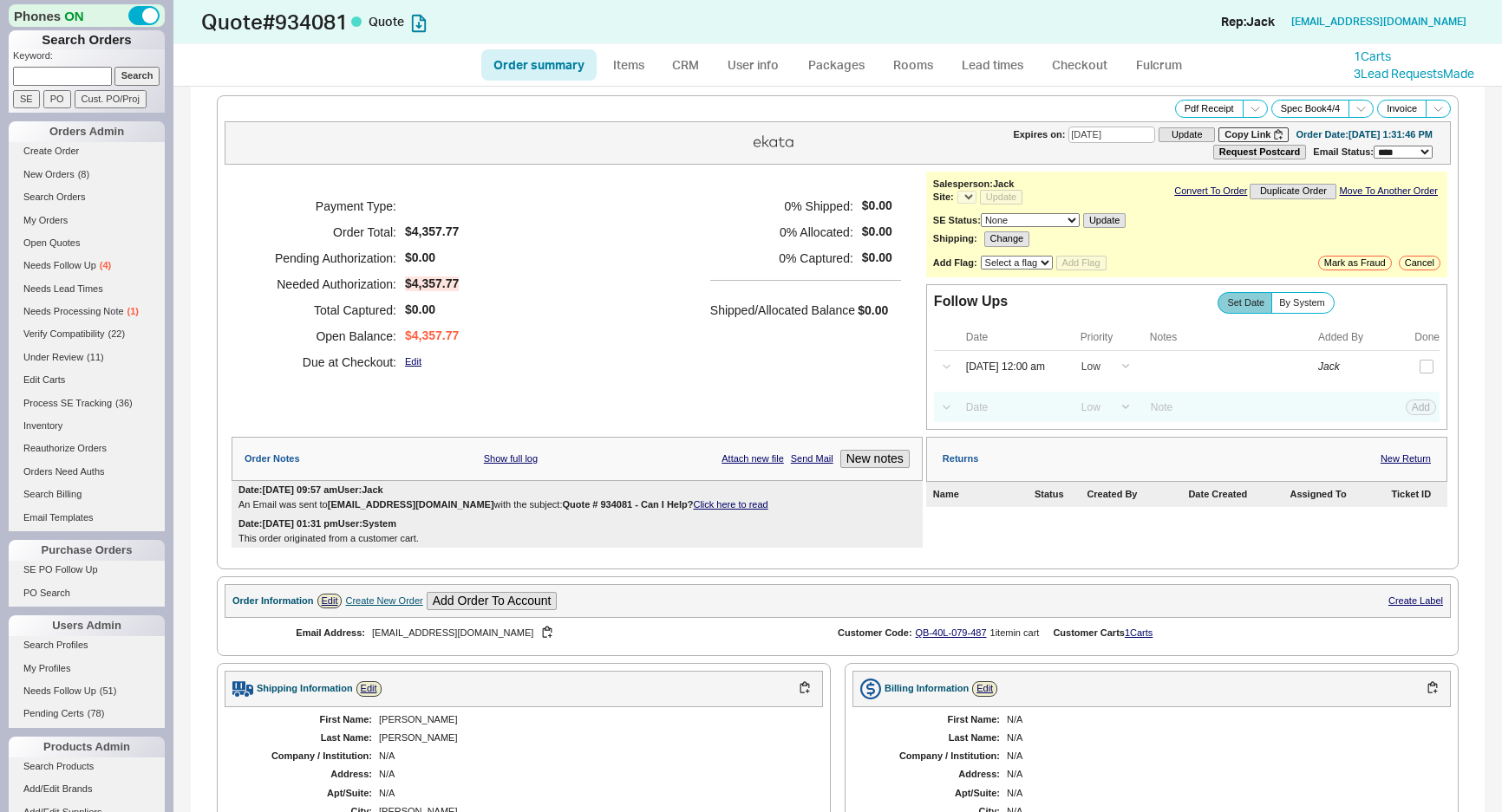
select select "*"
select select "LOW"
select select "3"
select select "*"
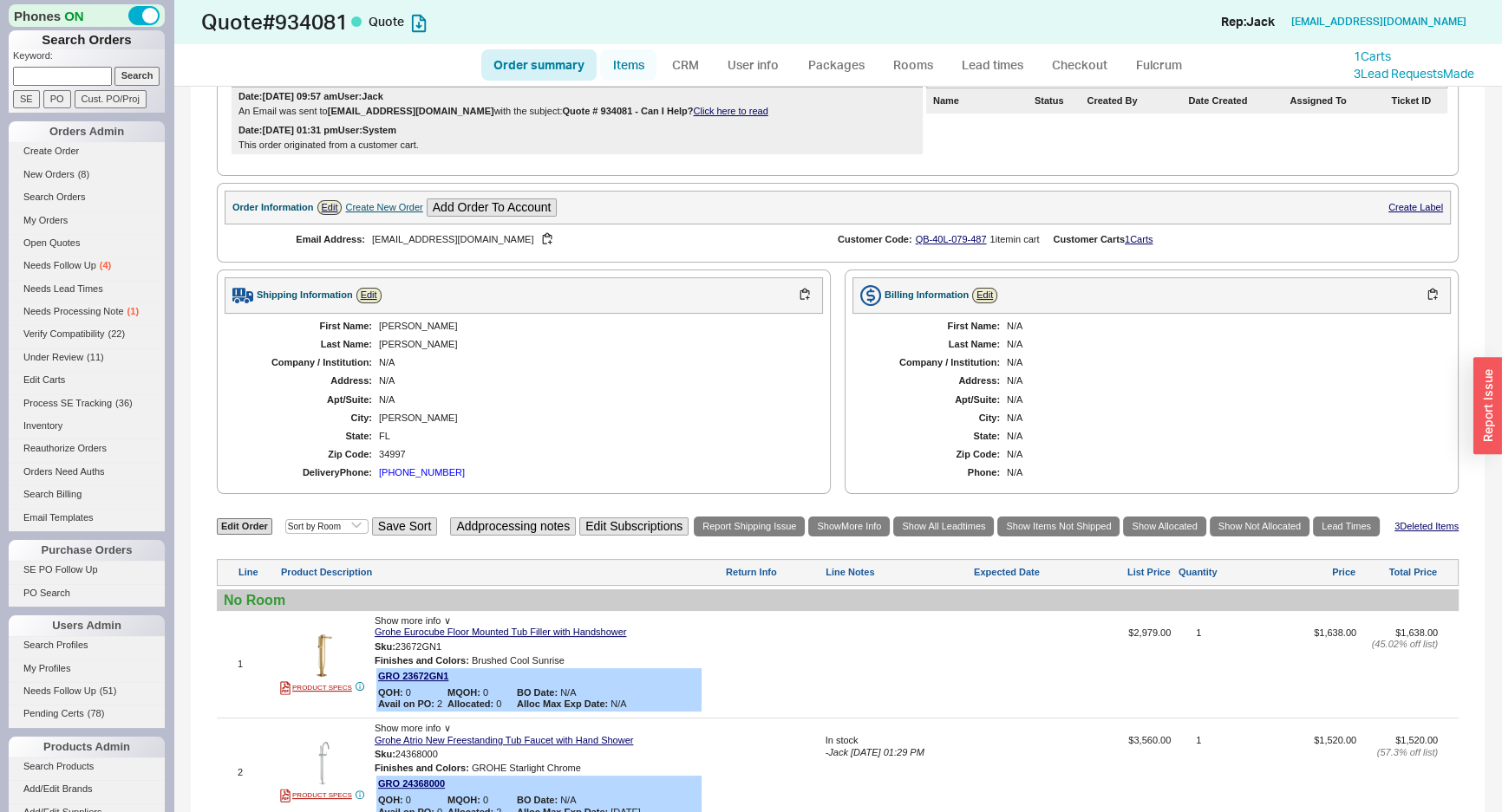
click at [621, 70] on link "Items" at bounding box center [627, 65] width 56 height 31
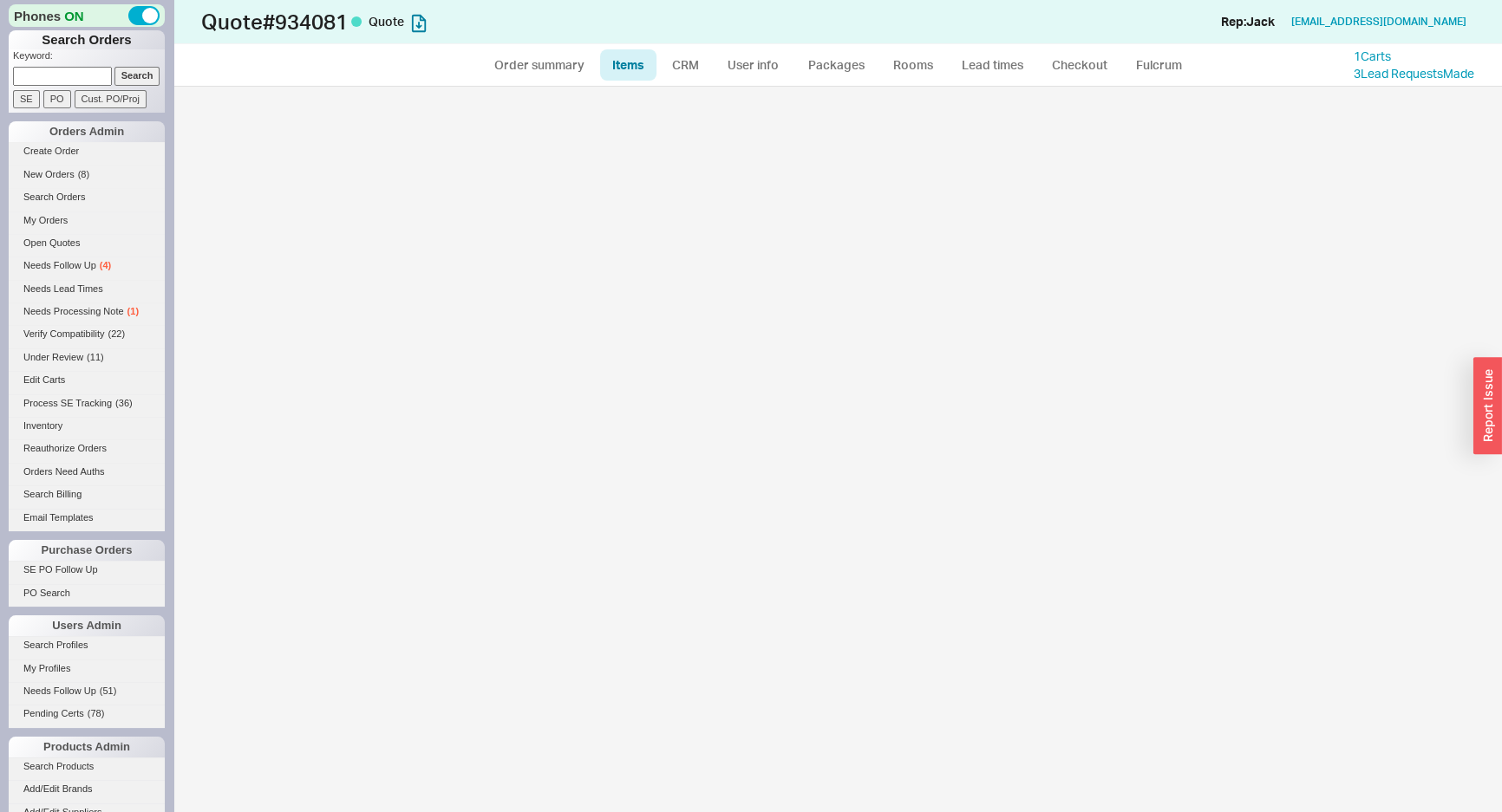
select select "3"
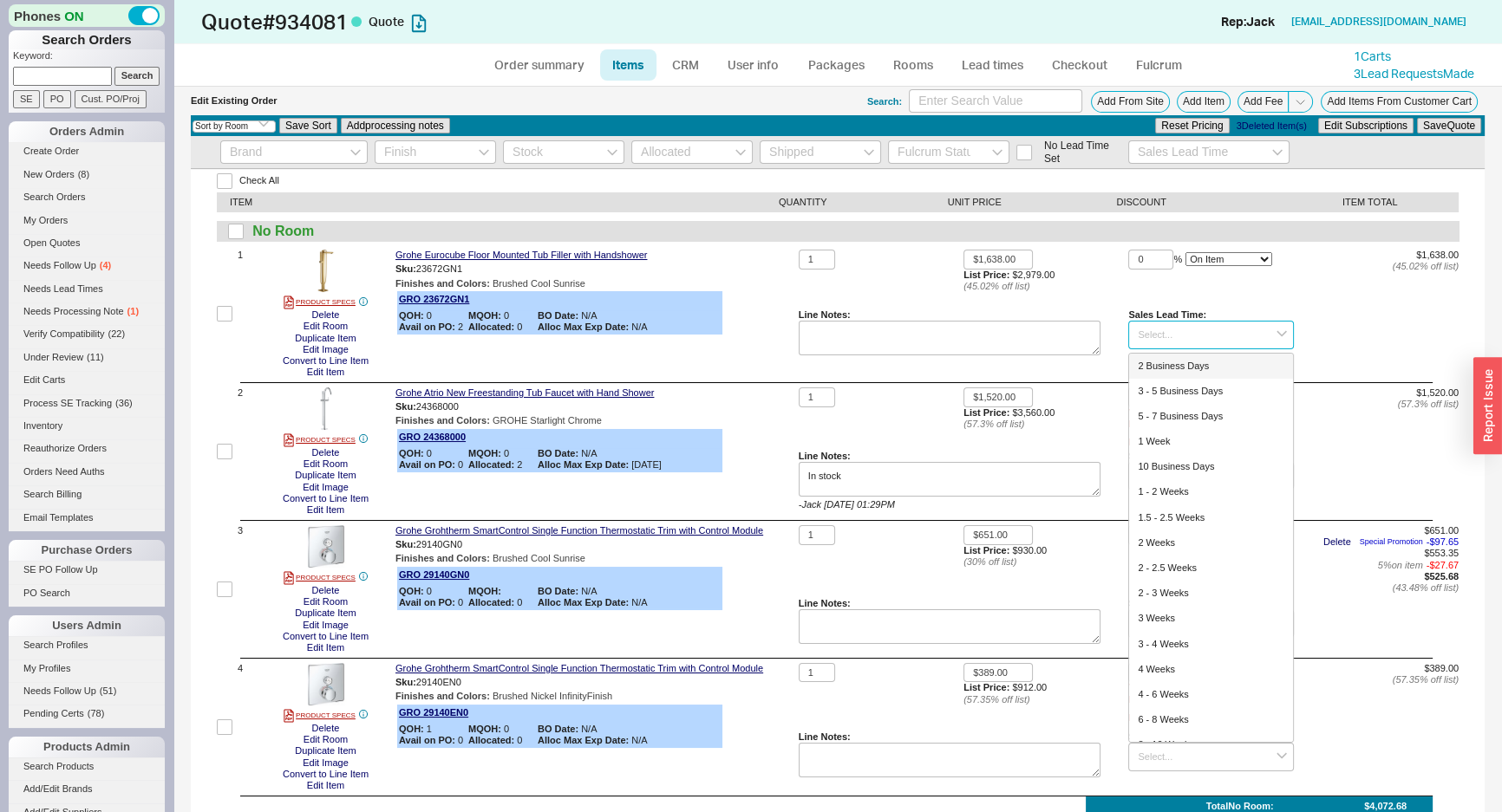
click at [1155, 344] on input at bounding box center [1210, 334] width 164 height 28
click at [1153, 344] on input at bounding box center [1210, 334] width 164 height 28
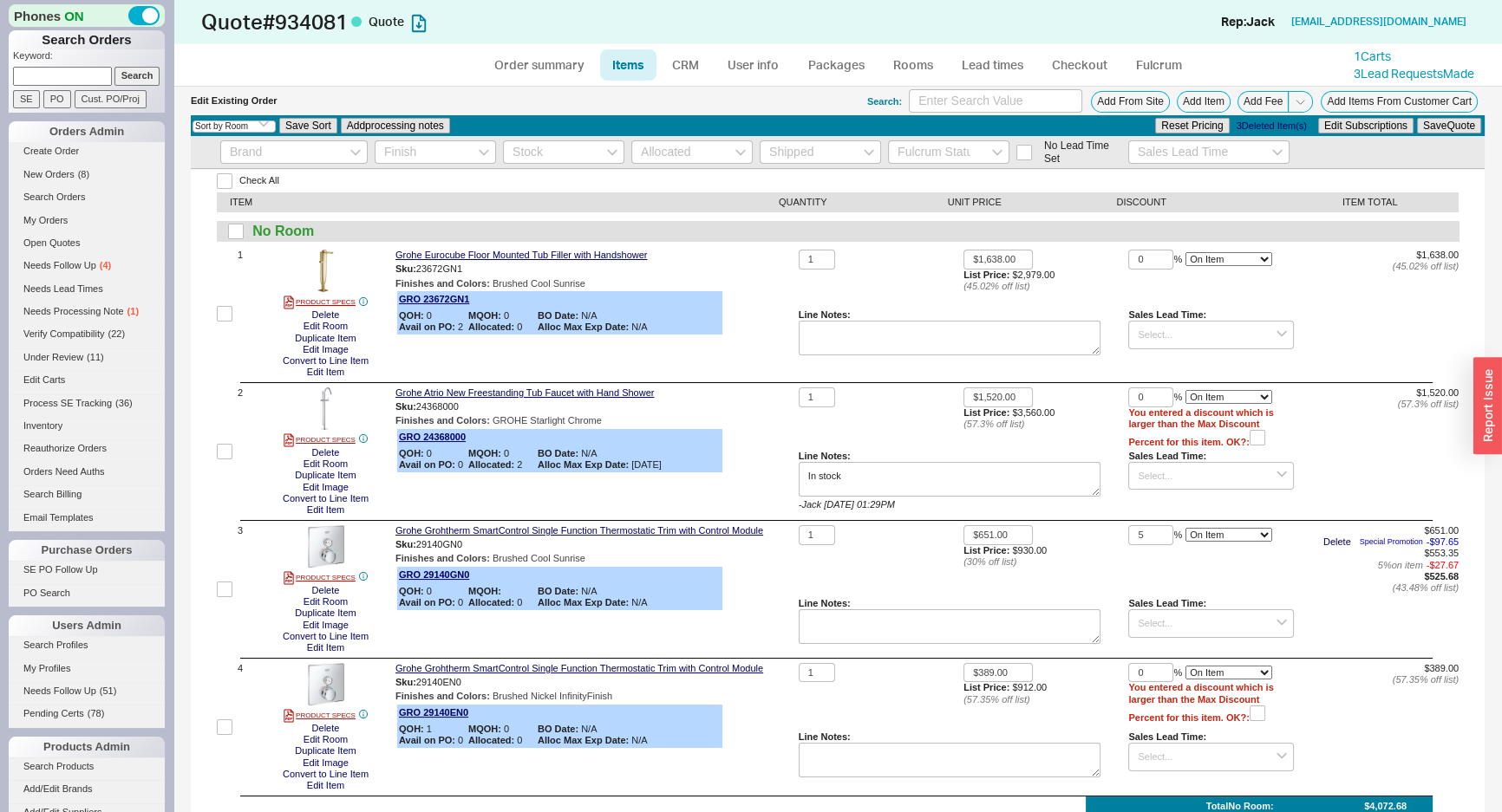
click at [1103, 302] on div "$1,638.00 List Price: $2,979.00 ( 45.02 % off list)" at bounding box center [1045, 279] width 164 height 60
click at [671, 64] on link "CRM" at bounding box center [685, 65] width 51 height 31
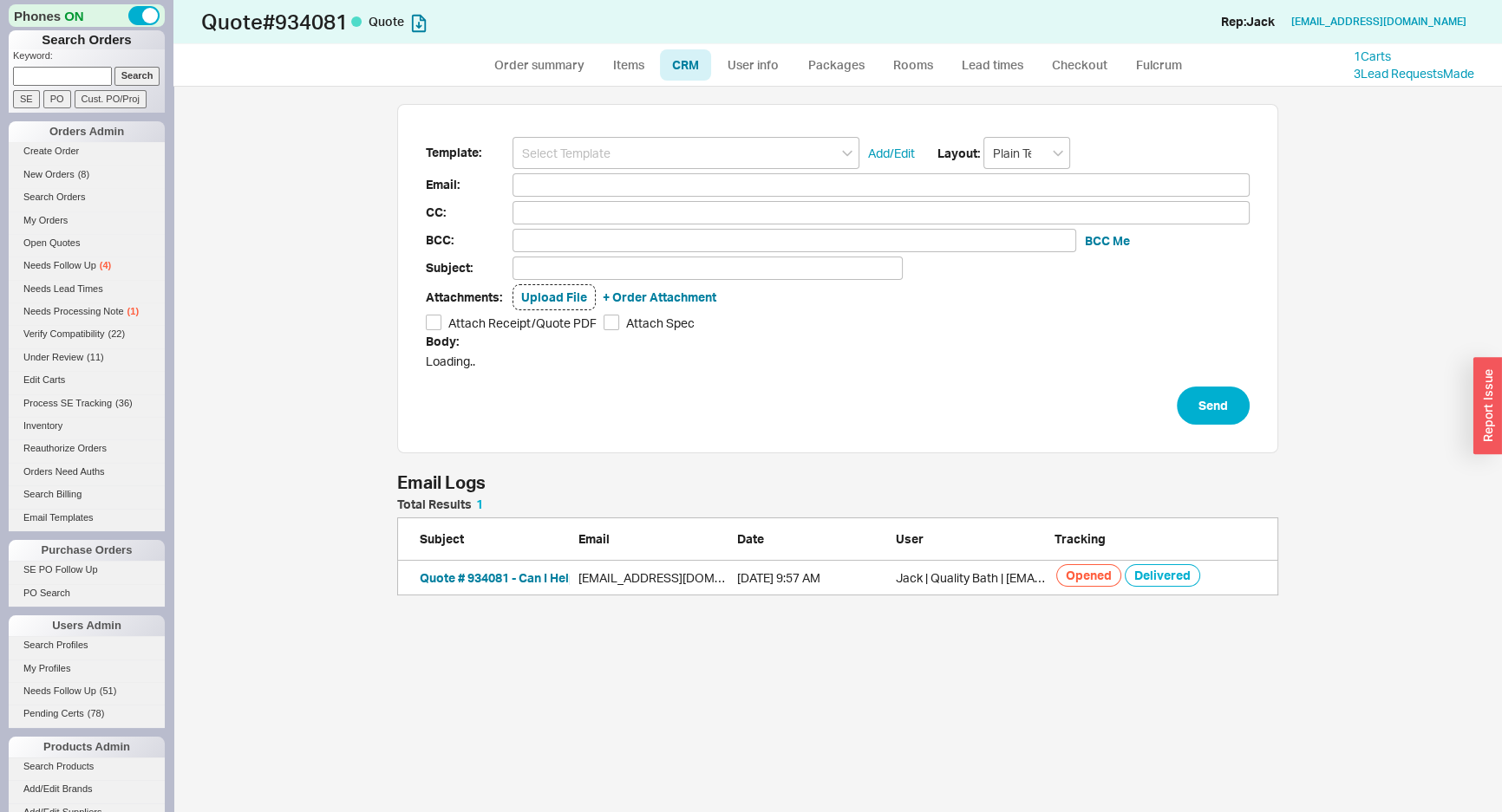
scroll to position [715, 1316]
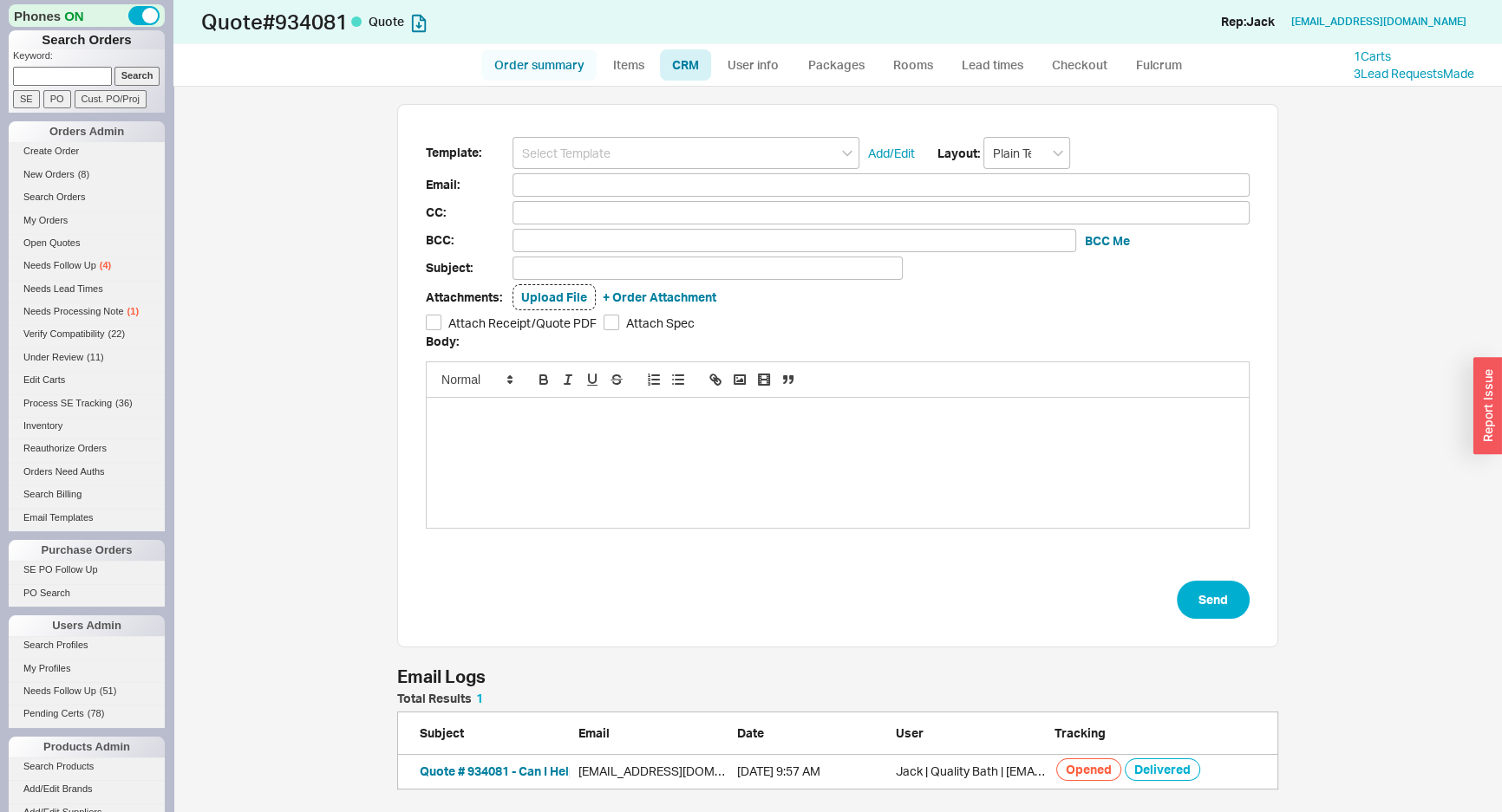
click at [580, 61] on link "Order summary" at bounding box center [539, 65] width 116 height 31
select select "*"
select select "LOW"
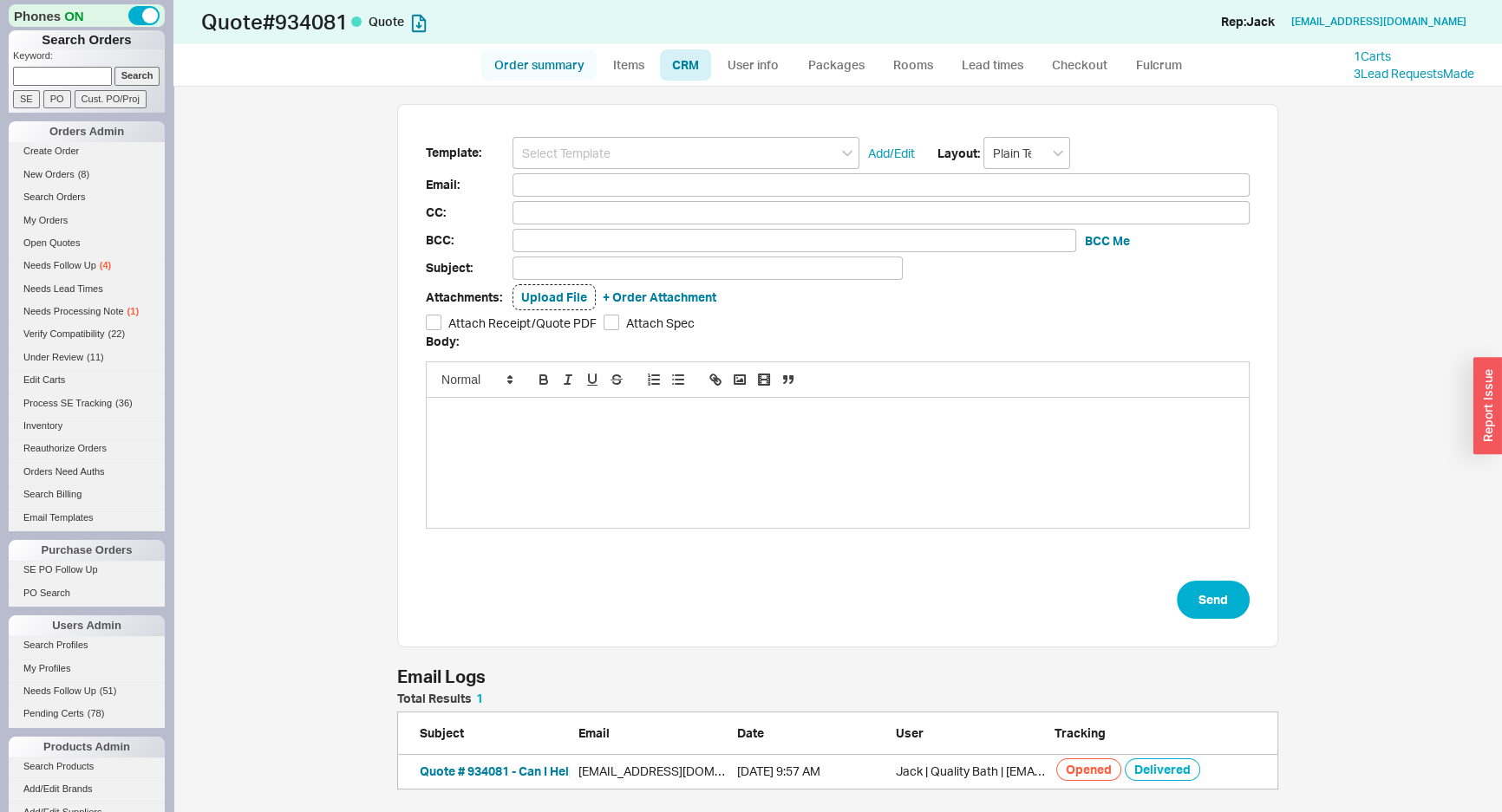
select select "3"
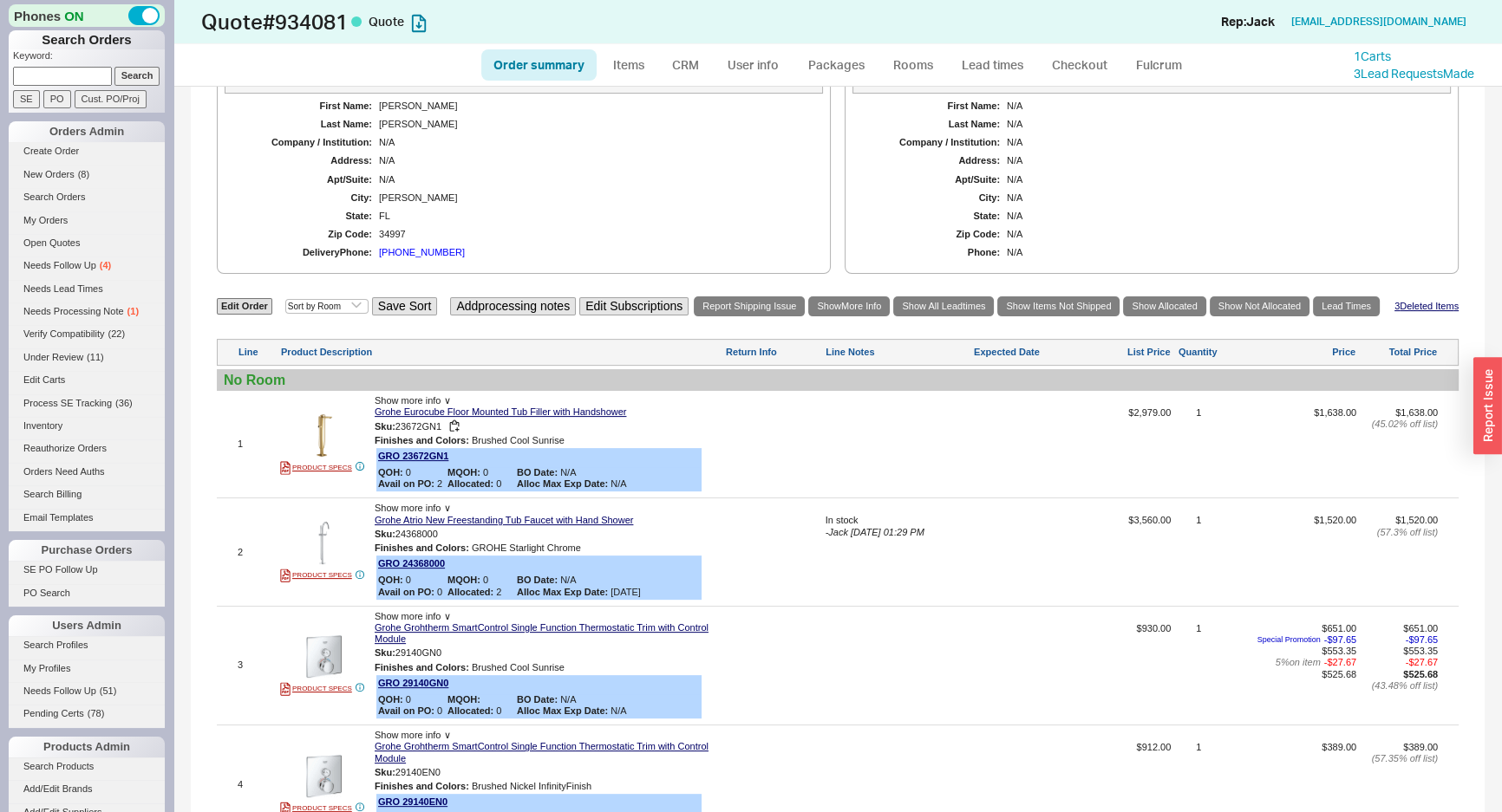
scroll to position [788, 0]
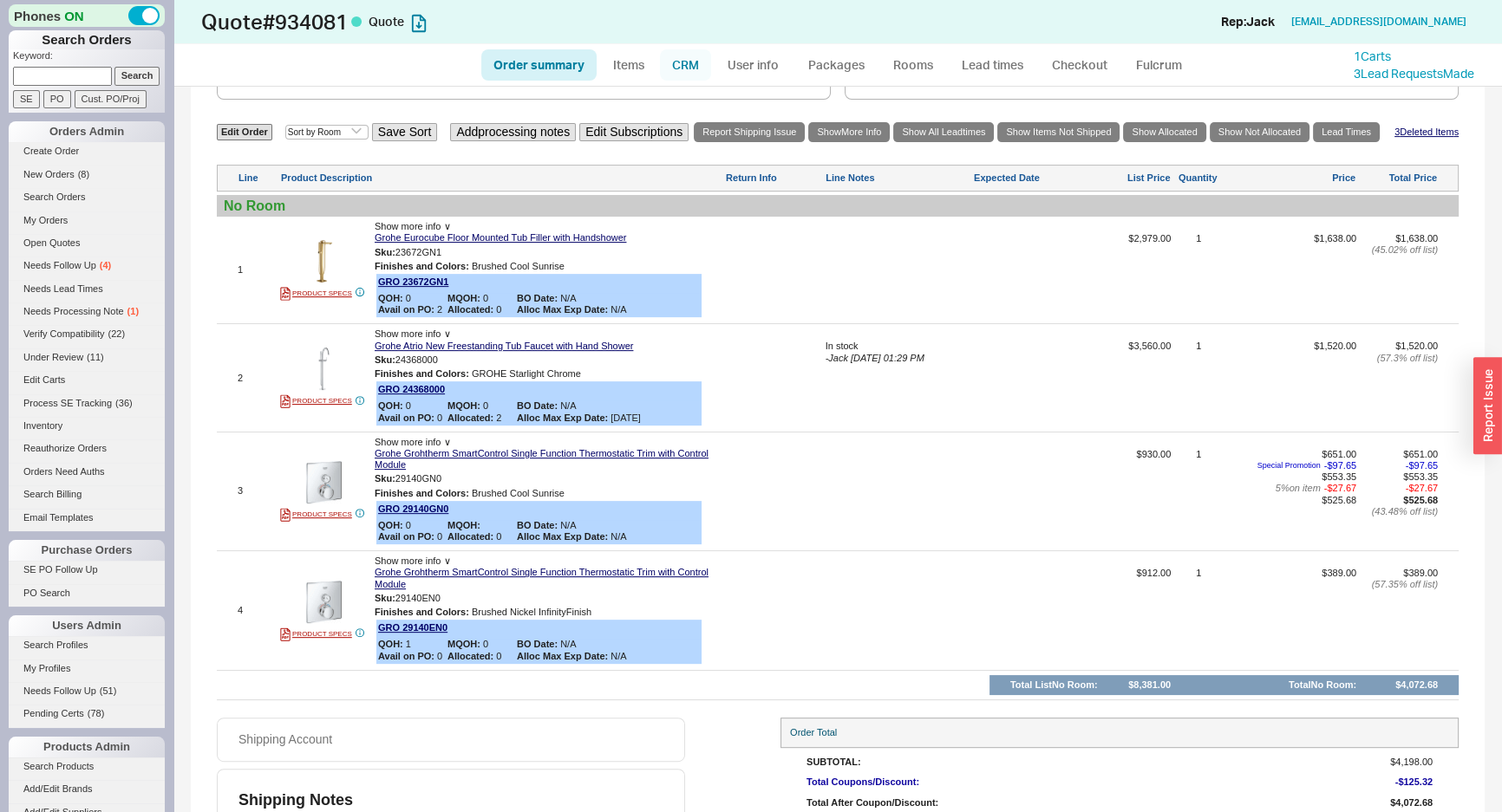
click at [672, 64] on link "CRM" at bounding box center [685, 65] width 51 height 31
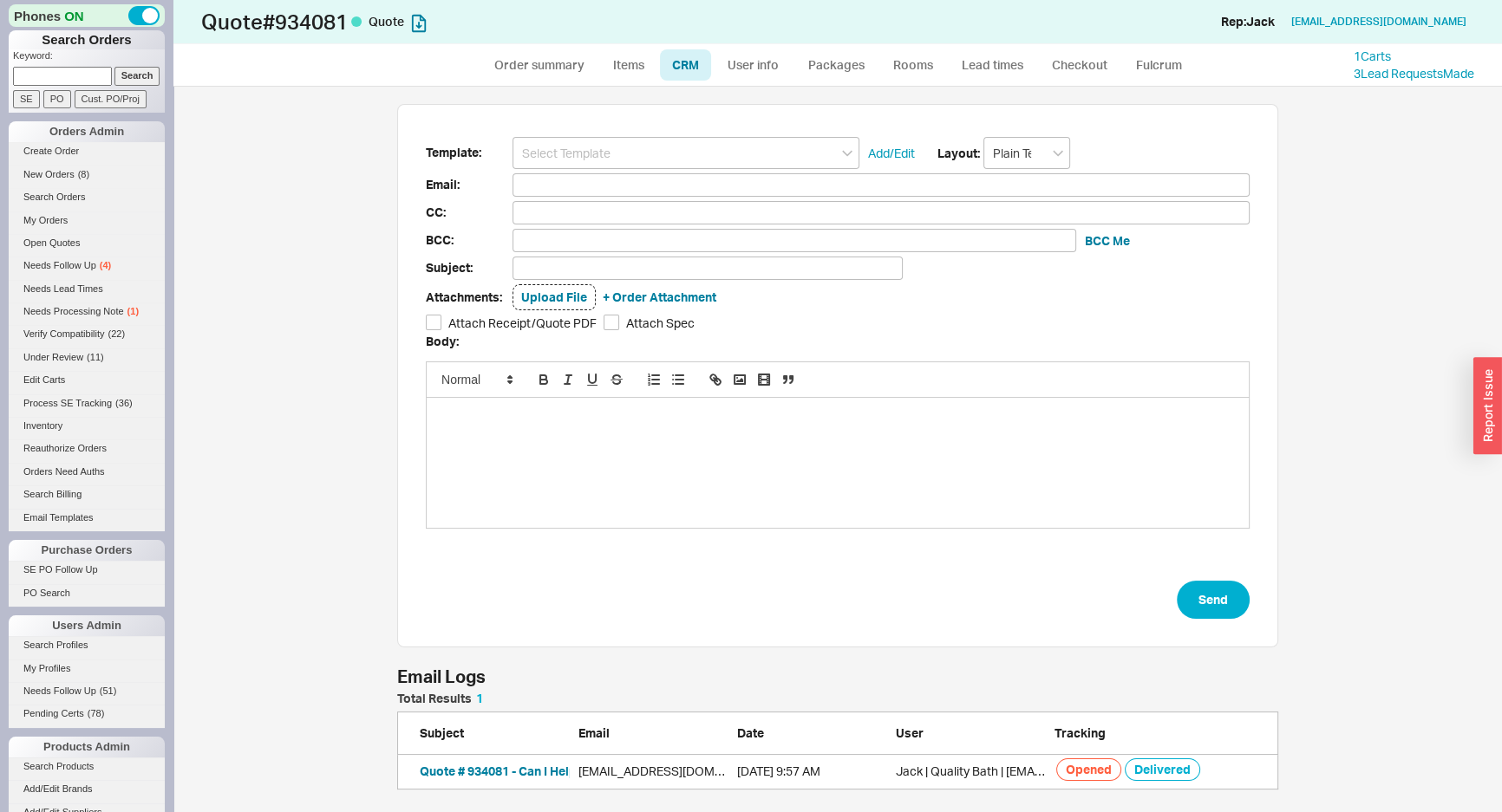
scroll to position [715, 1316]
drag, startPoint x: 689, startPoint y: 130, endPoint x: 685, endPoint y: 139, distance: 9.8
click at [688, 133] on div "Template: Add/Edit Layout: Plain Text Email: CC: BCC: BCC Me Subject: Attachmen…" at bounding box center [837, 376] width 881 height 544
click at [681, 162] on input at bounding box center [686, 152] width 347 height 32
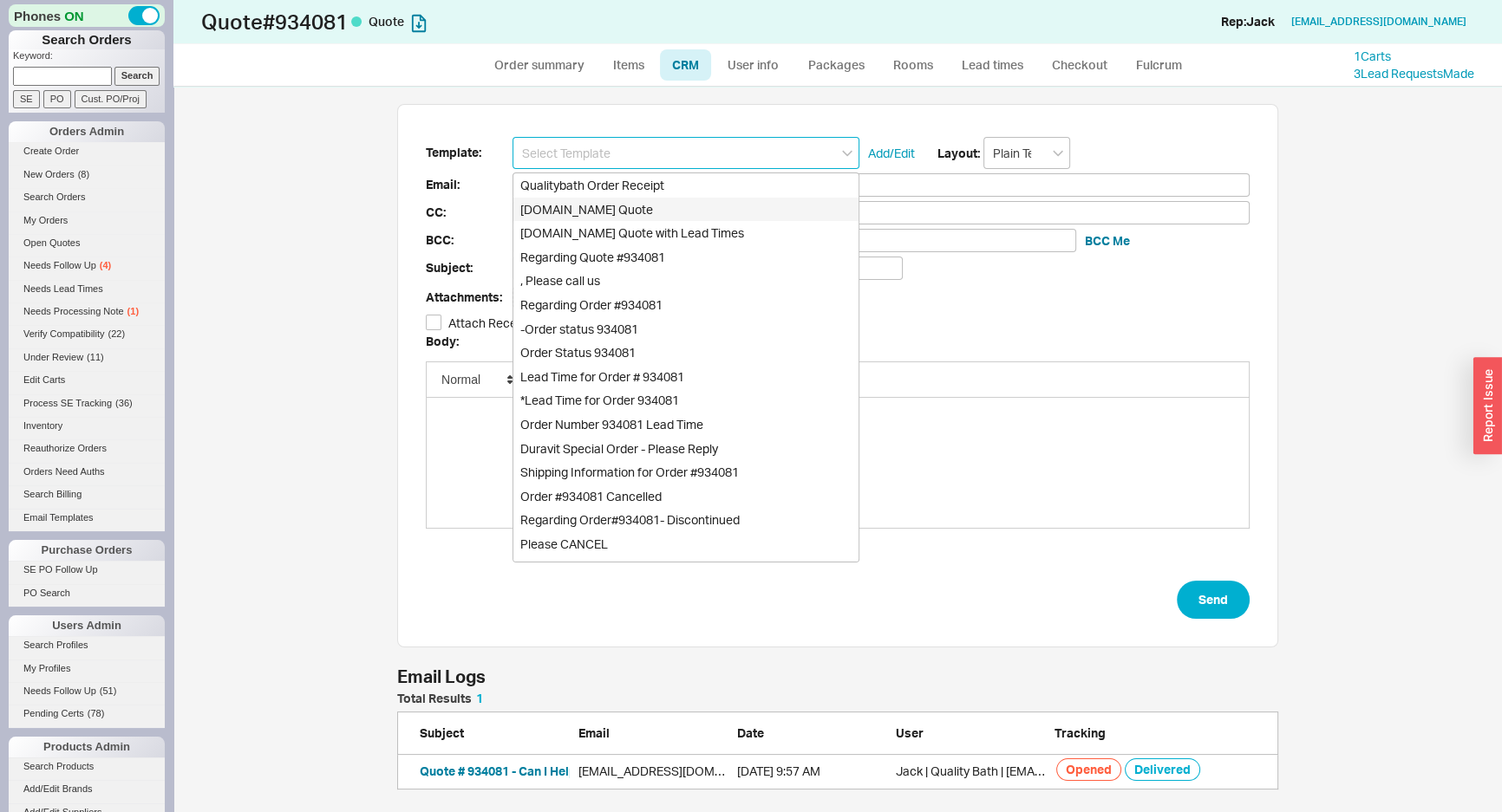
click at [657, 201] on div "Qualitybath.com Quote" at bounding box center [686, 209] width 345 height 24
type input "[DOMAIN_NAME] Quote"
type input "Receipt"
type input "smccord@proceduresolutionsmgmt.com"
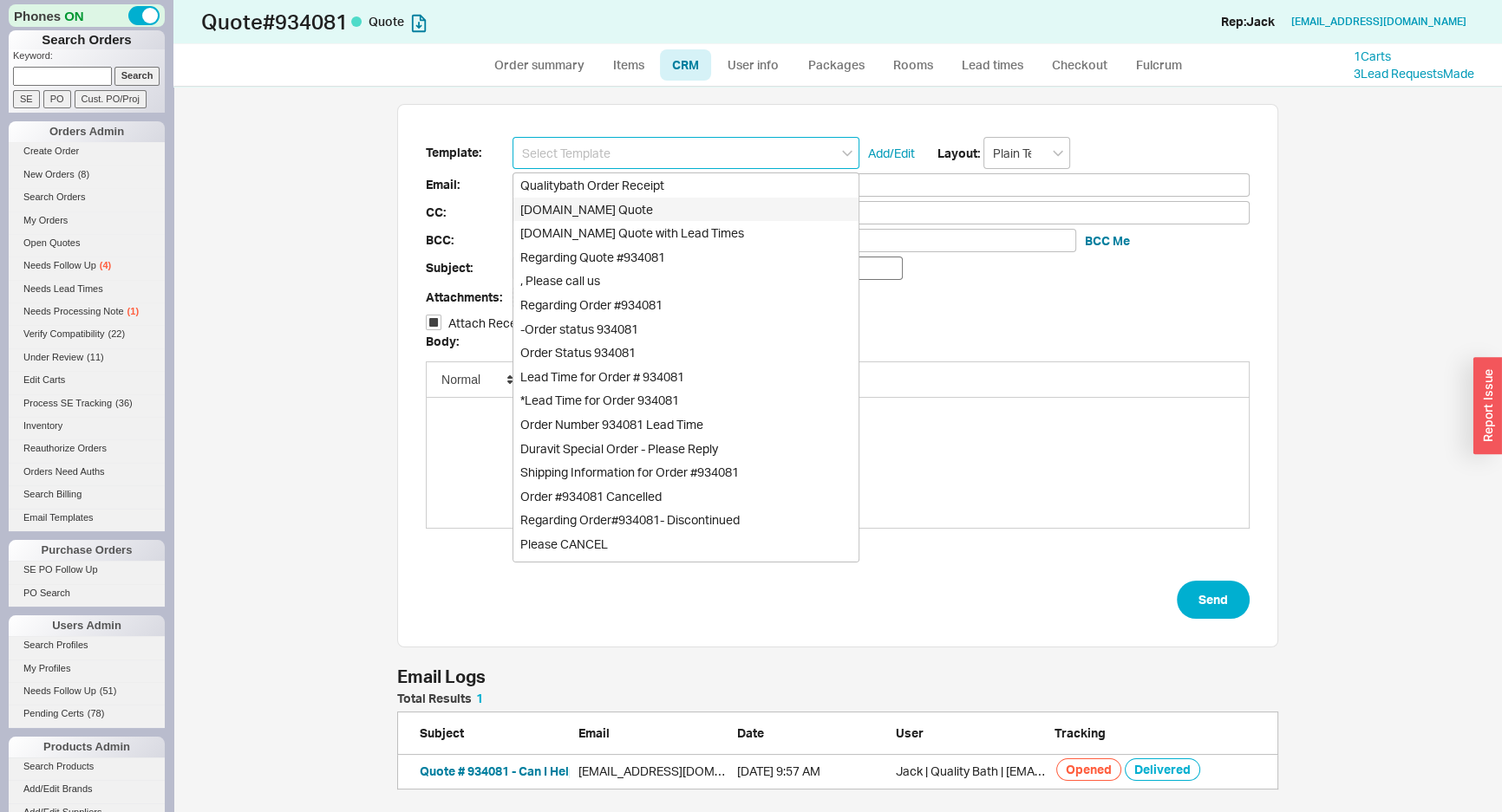
type input "Quality Bath Quote #934081"
checkbox input "true"
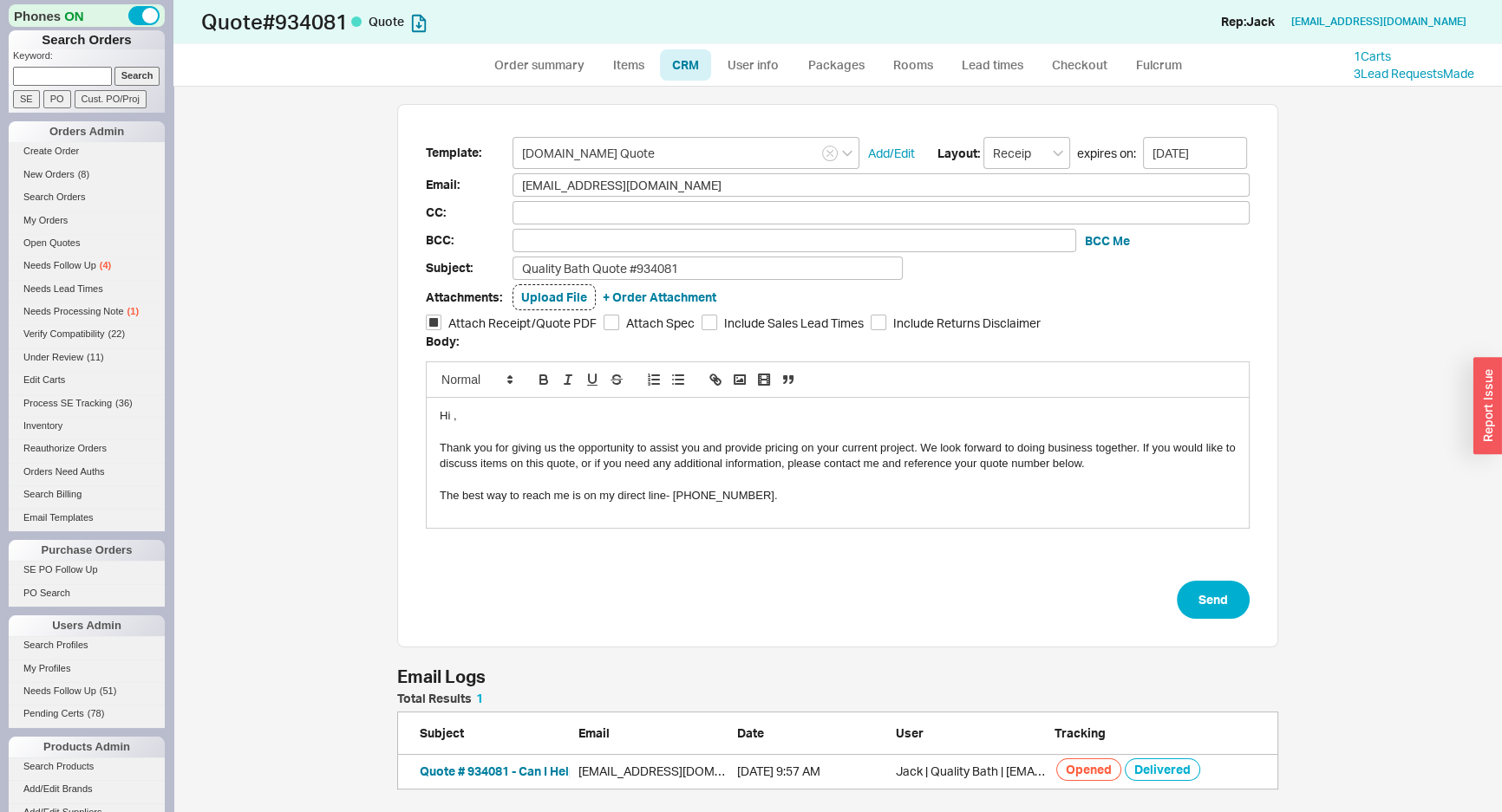
click at [1241, 579] on form "Template: Qualitybath.com Quote Add/Edit Layout: Receipt expires on: 09/01/2025…" at bounding box center [837, 378] width 824 height 482
drag, startPoint x: 1239, startPoint y: 601, endPoint x: 1154, endPoint y: 615, distance: 86.1
click at [1238, 603] on button "Send" at bounding box center [1213, 600] width 73 height 39
select select "*"
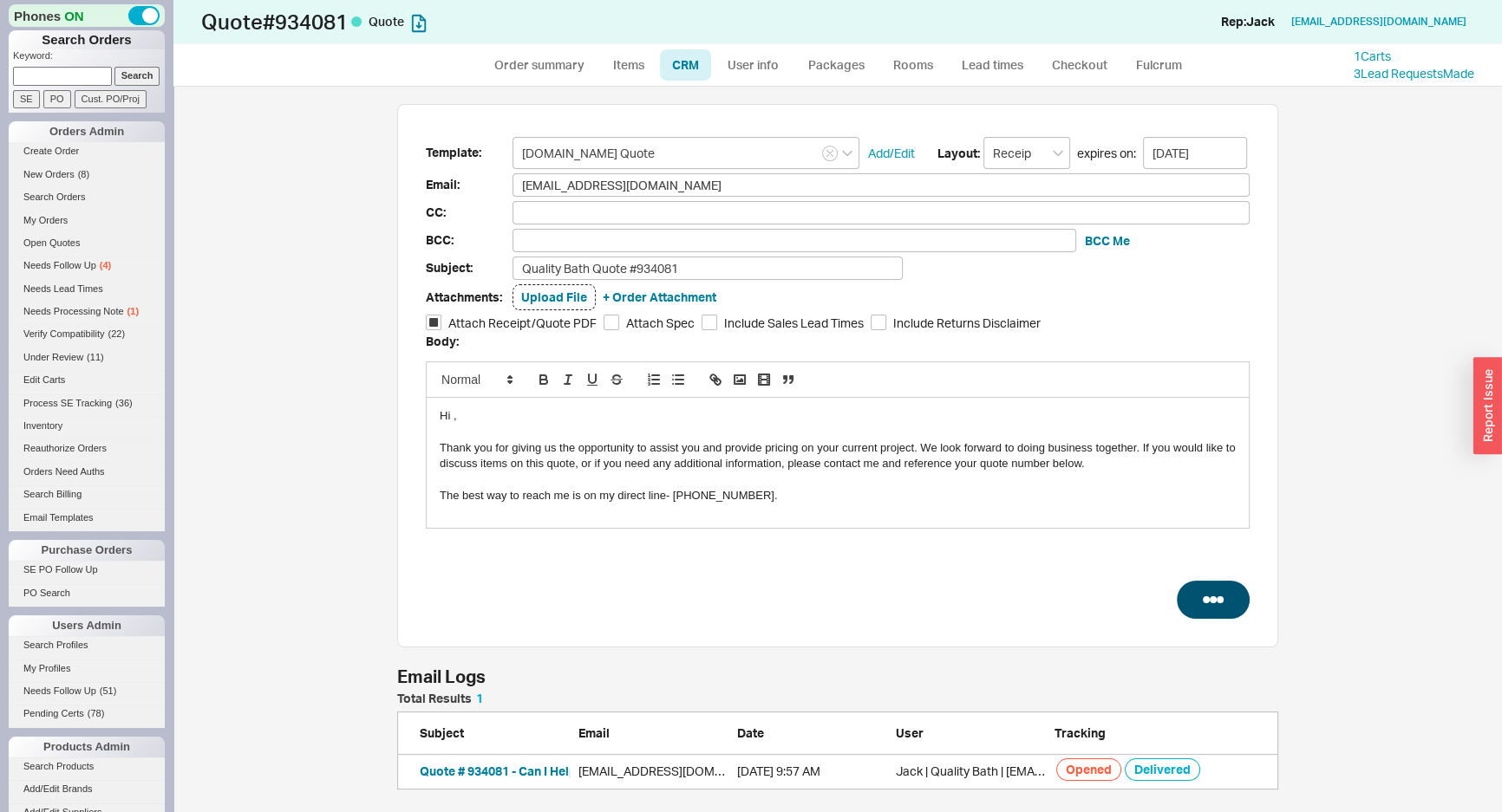
select select "LOW"
select select "3"
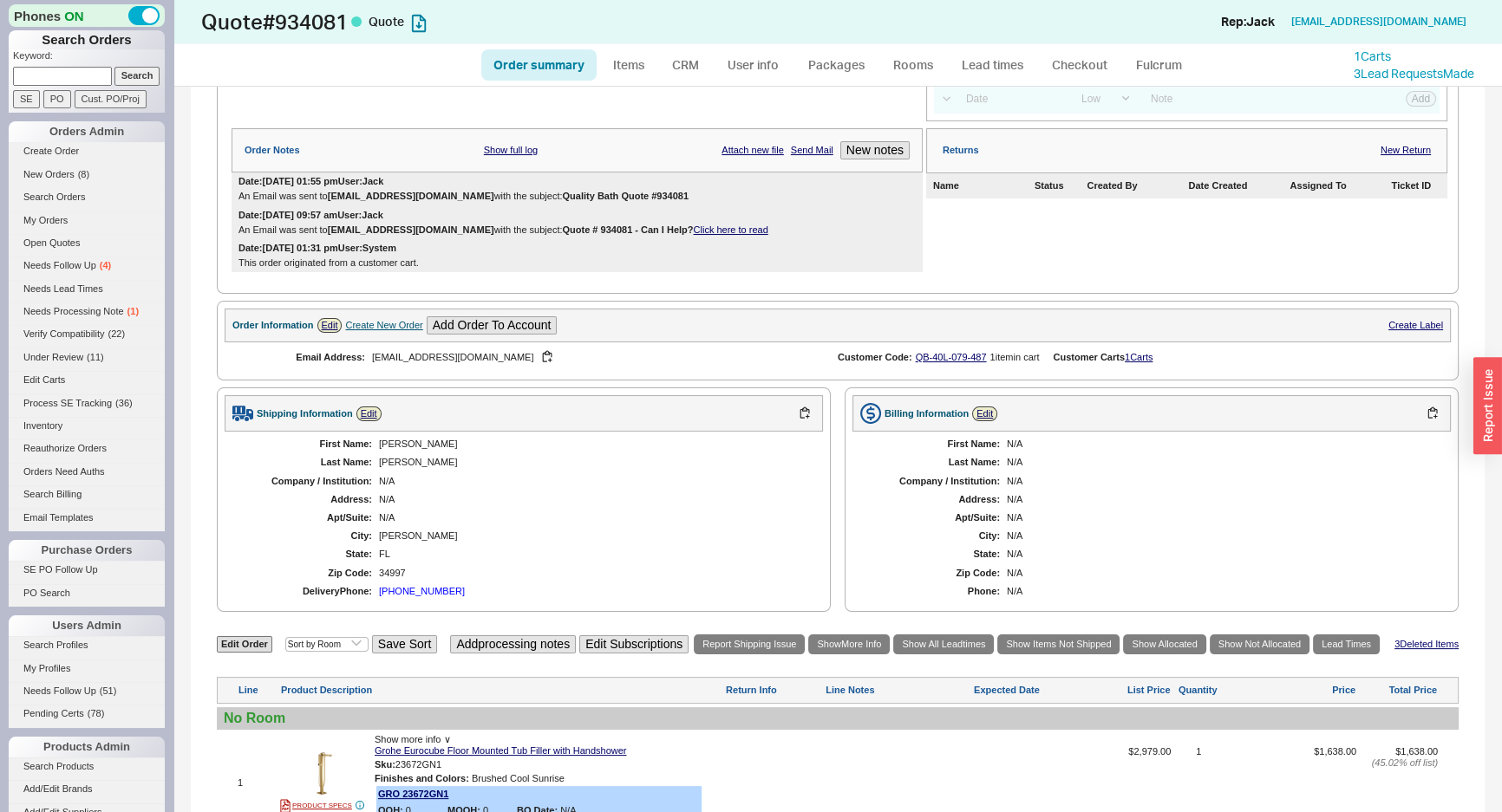
scroll to position [630, 0]
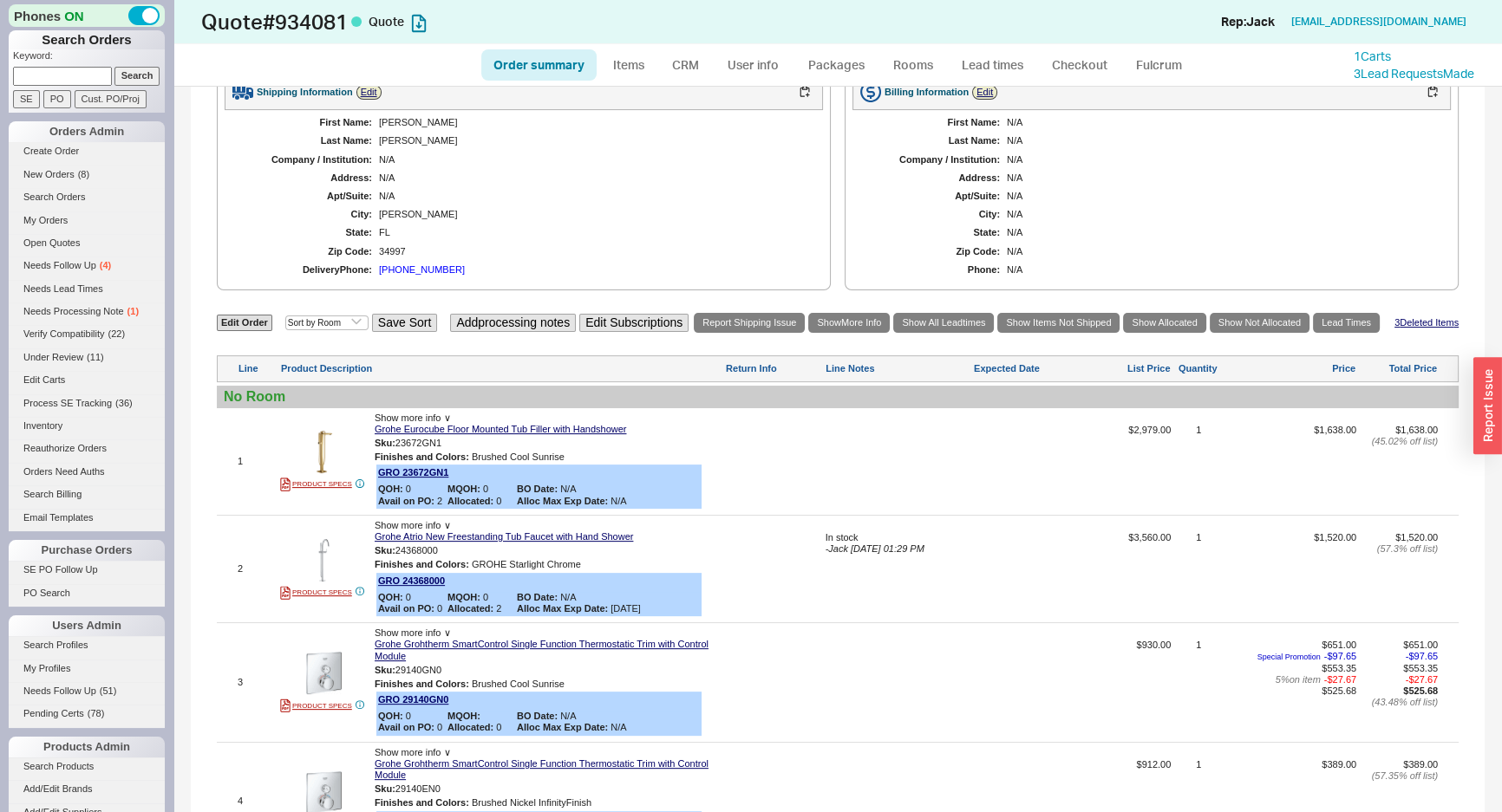
click at [417, 259] on div "First Name: Stephen Charles Last Name: Mccord Company / Institution: N/A Addres…" at bounding box center [523, 197] width 598 height 173
click at [409, 265] on div "(410) 474-6815" at bounding box center [421, 270] width 85 height 11
click at [453, 217] on div "First Name: Stephen Charles Last Name: Mccord Company / Institution: N/A Addres…" at bounding box center [523, 197] width 598 height 173
click at [786, 494] on div at bounding box center [774, 468] width 97 height 85
click at [796, 173] on div "N/A" at bounding box center [592, 178] width 426 height 11
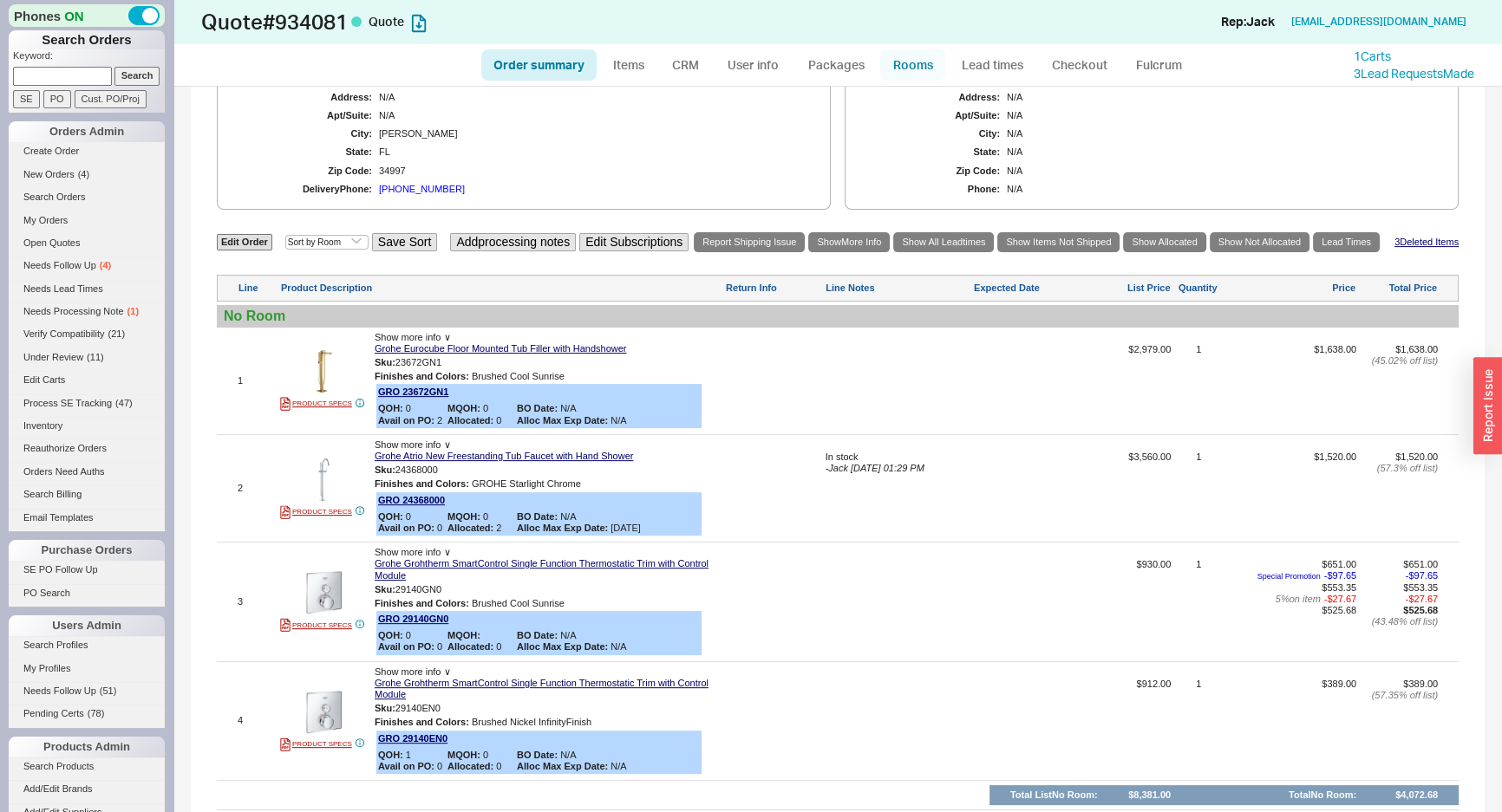
scroll to position [900, 0]
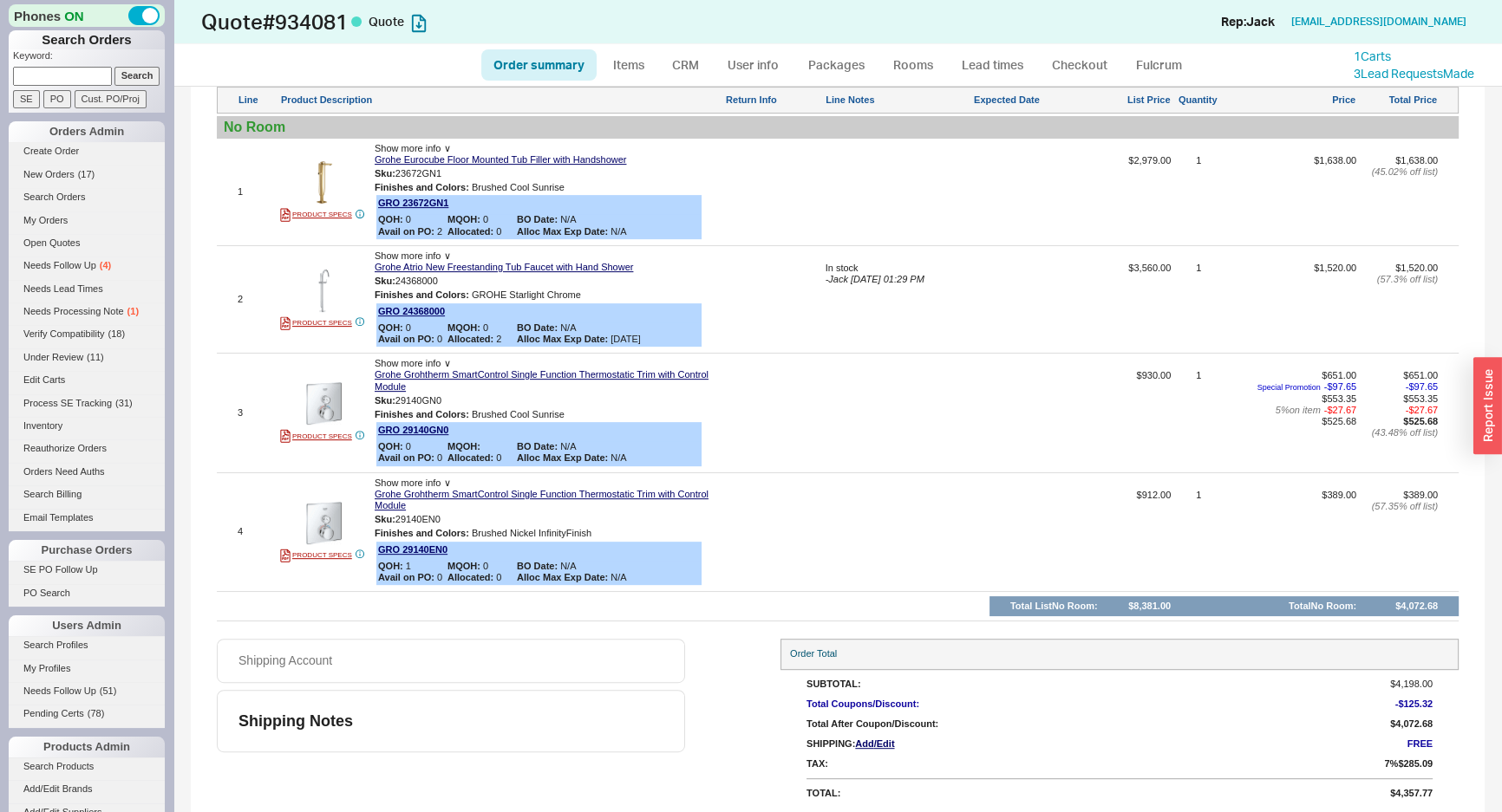
drag, startPoint x: 669, startPoint y: 280, endPoint x: 843, endPoint y: 267, distance: 174.5
click at [766, 280] on div "2 PRODUCT SPECS Show more info ∨ Grohe Atrio New Freestanding Tub Faucet with H…" at bounding box center [838, 299] width 1242 height 98
click at [850, 265] on div "In stock" at bounding box center [898, 268] width 145 height 11
click at [1080, 391] on div at bounding box center [1034, 419] width 121 height 98
click at [52, 74] on input at bounding box center [62, 76] width 99 height 18
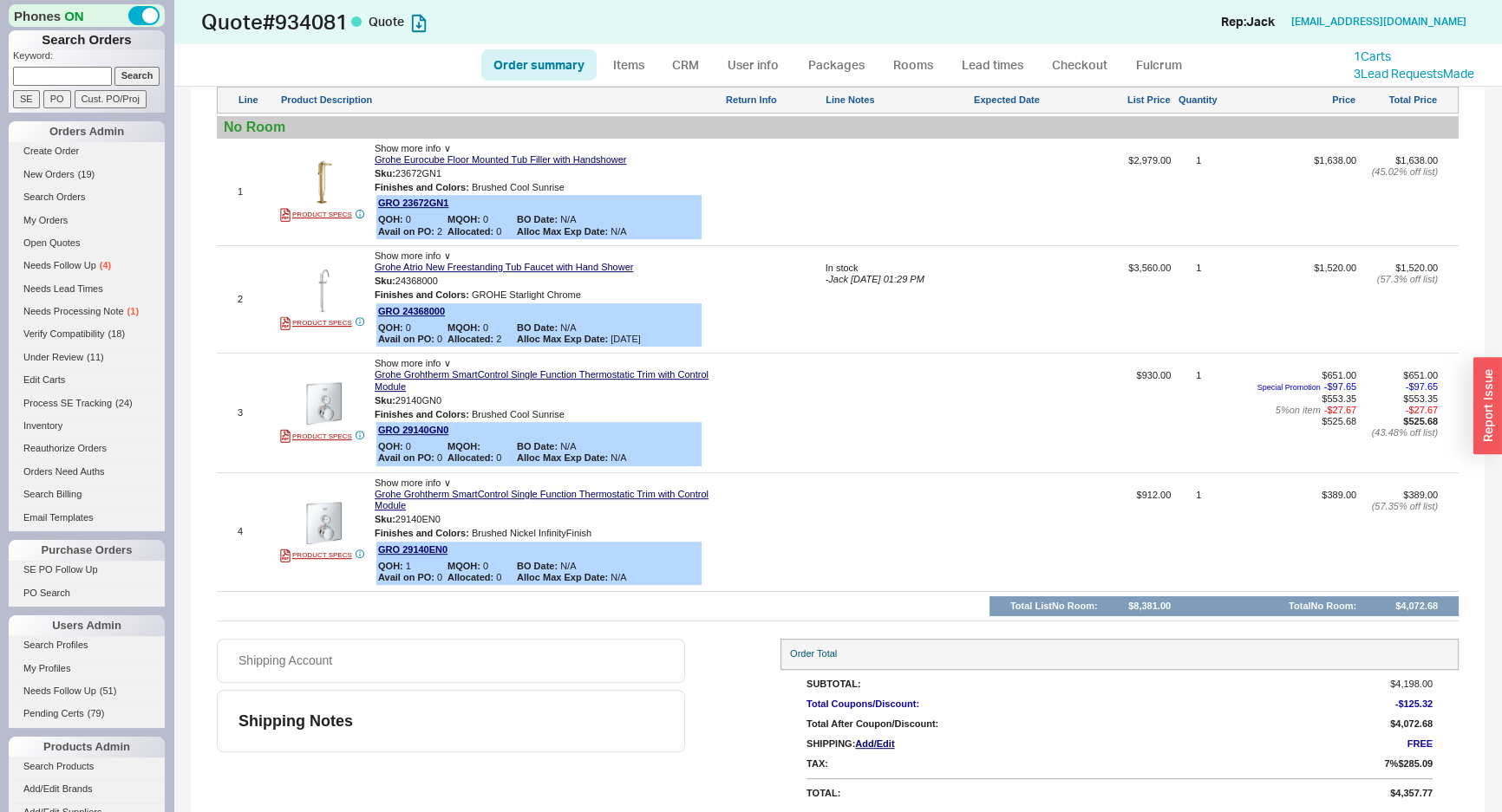
paste input "932167"
type input "932167"
click at [128, 70] on input "Search" at bounding box center [138, 76] width 46 height 18
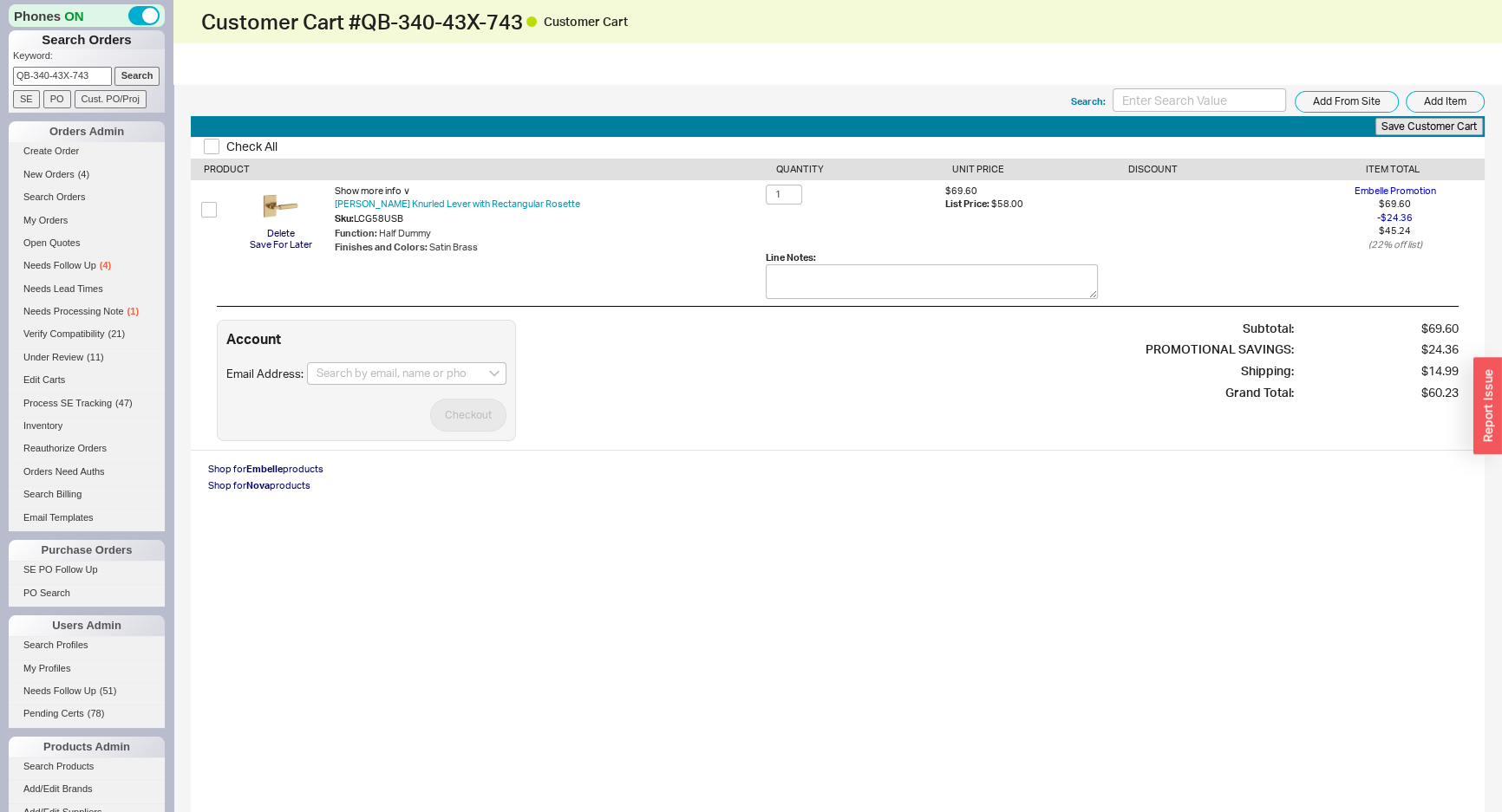
click at [866, 676] on div "Check All PRODUCT QUANTITY UNIT PRICE DISCOUNT ITEM TOTAL Delete Save For Later…" at bounding box center [838, 544] width 1293 height 812
click at [312, 360] on div "Account Email Address: Checkout" at bounding box center [367, 380] width 299 height 121
click at [337, 367] on input at bounding box center [406, 374] width 199 height 23
paste input "Info@fixturee.com"
click at [366, 401] on div "info@fixturee.com" at bounding box center [407, 412] width 180 height 31
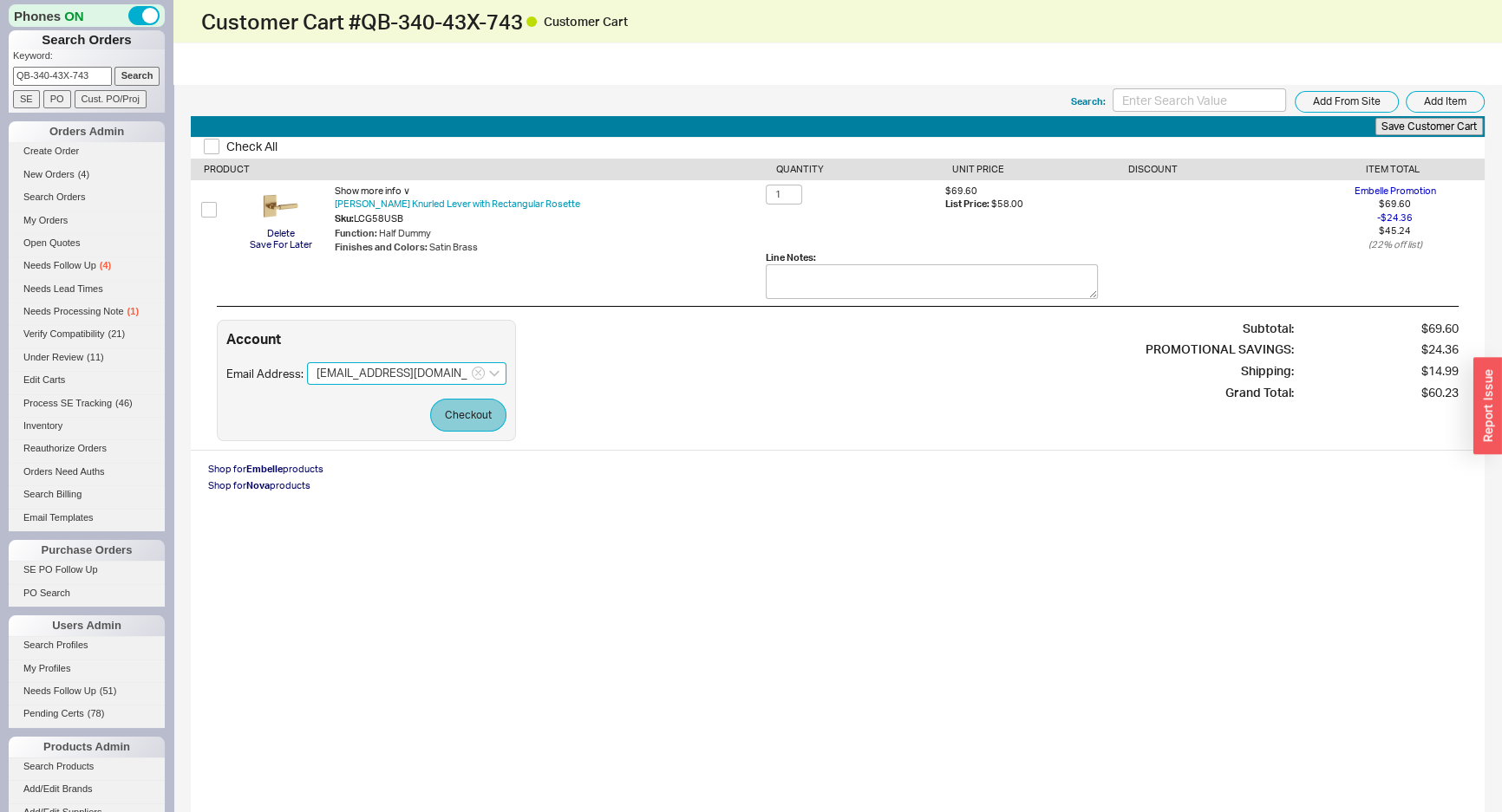
type input "info@fixturee.com"
click at [435, 412] on button "Checkout" at bounding box center [468, 415] width 76 height 33
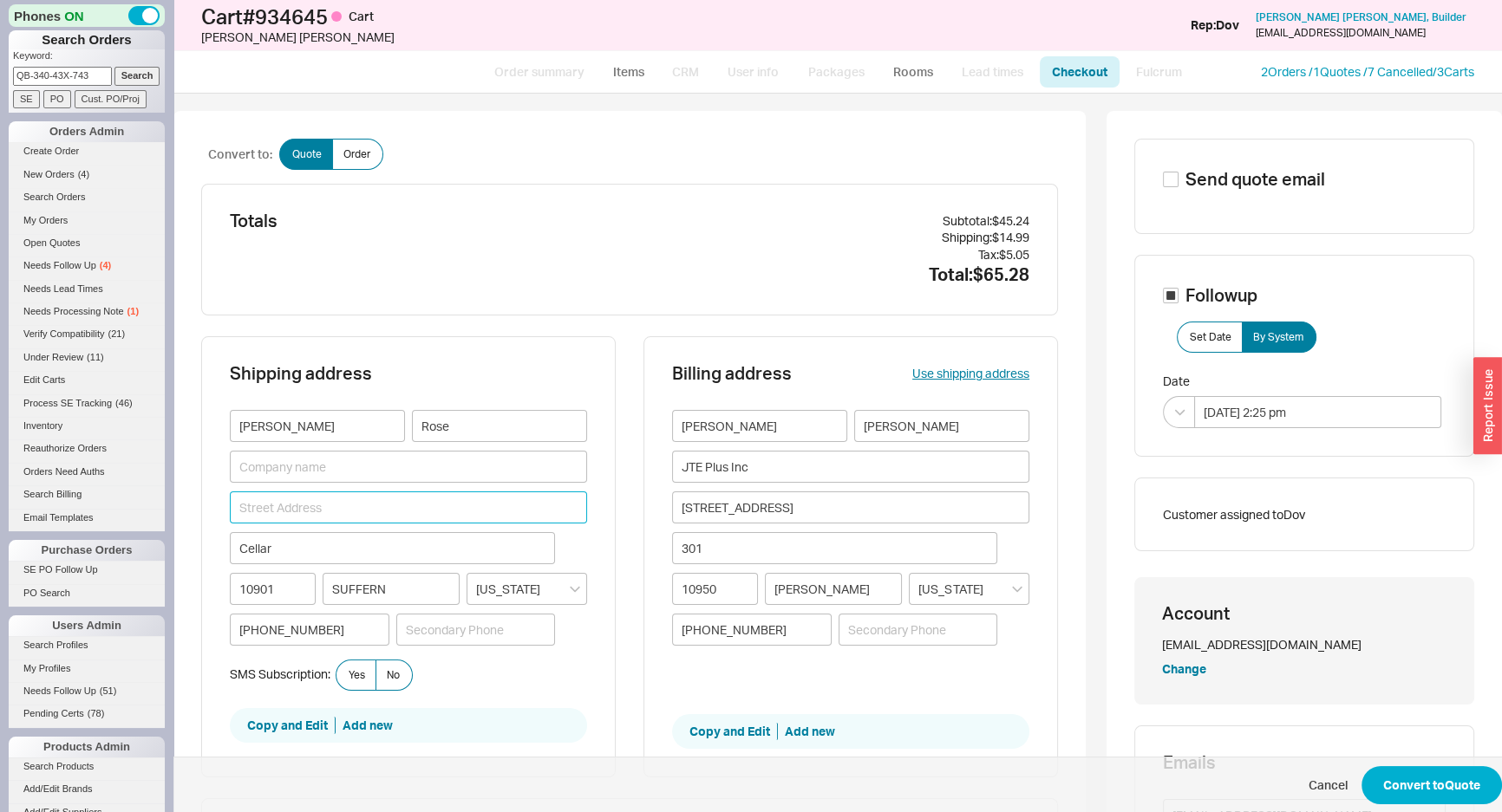
click at [298, 504] on input at bounding box center [408, 507] width 357 height 32
paste input "4 violet ct Suffern N"
drag, startPoint x: 279, startPoint y: 508, endPoint x: 418, endPoint y: 524, distance: 139.9
click at [418, 524] on body "Phones ON Search Orders Keyword: QB-340-43X-743 Search SE PO Cust. PO/Proj Orde…" at bounding box center [751, 406] width 1502 height 812
type input "4 Violet Court"
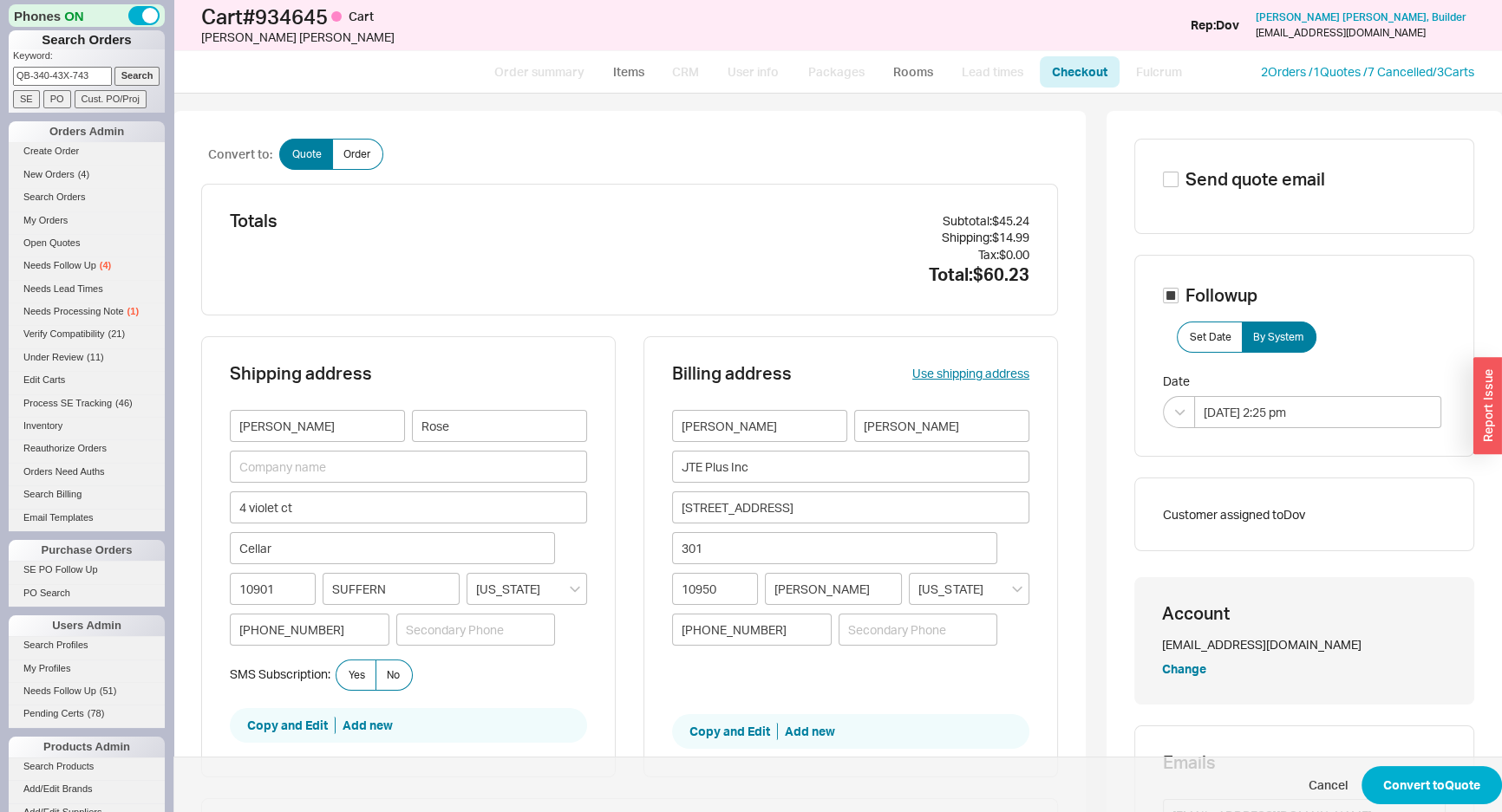
type input "Suffern"
click at [587, 537] on div "Shipping address Terry Rose 4 Violet Court 10901 Suffern New York (929) 289-130…" at bounding box center [408, 557] width 414 height 441
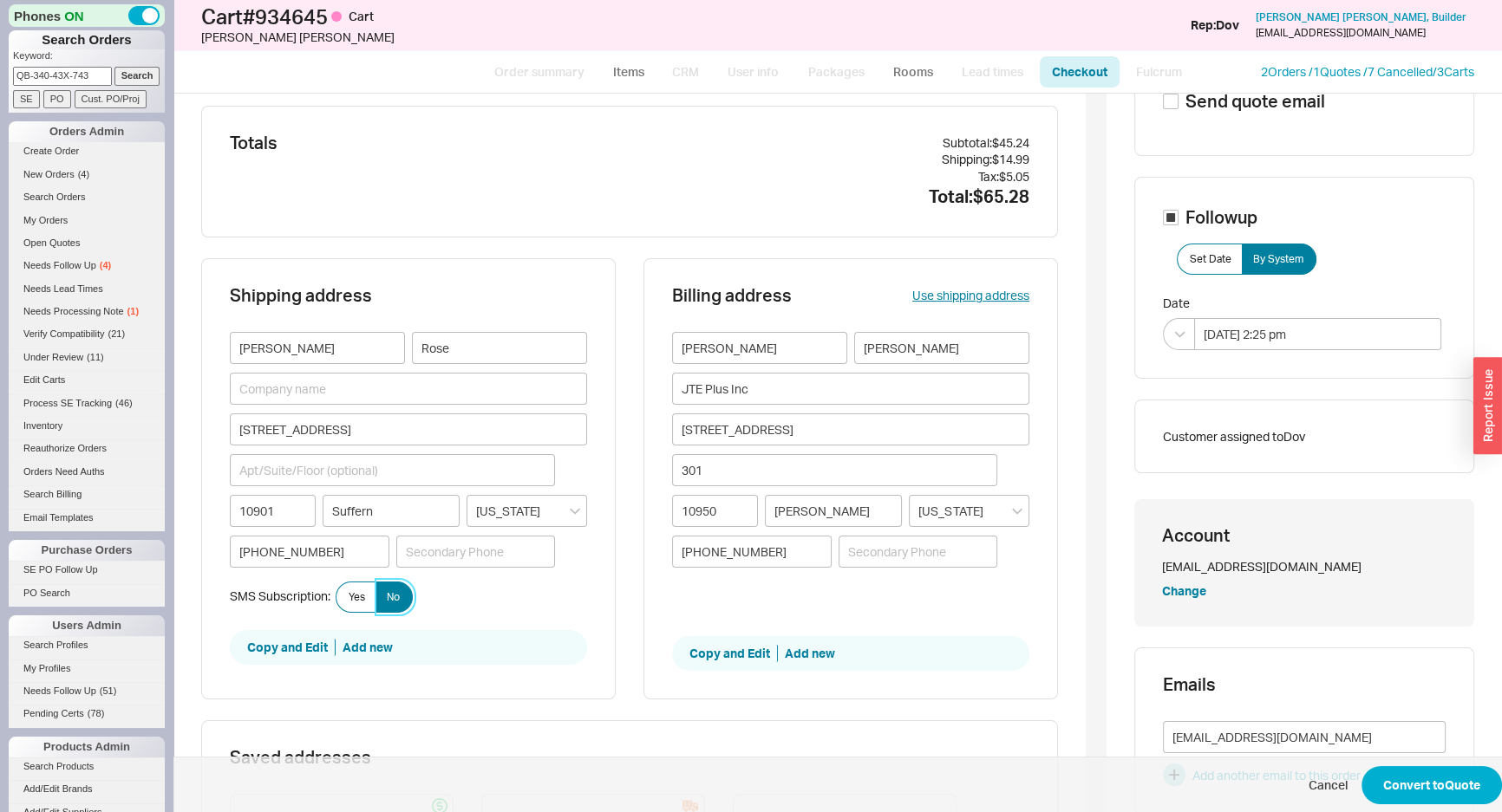
click at [379, 588] on label "No" at bounding box center [394, 597] width 38 height 31
click at [0, 0] on input "No" at bounding box center [0, 0] width 0 height 0
click at [364, 591] on span "Yes" at bounding box center [356, 597] width 17 height 14
click at [0, 0] on input "Yes" at bounding box center [0, 0] width 0 height 0
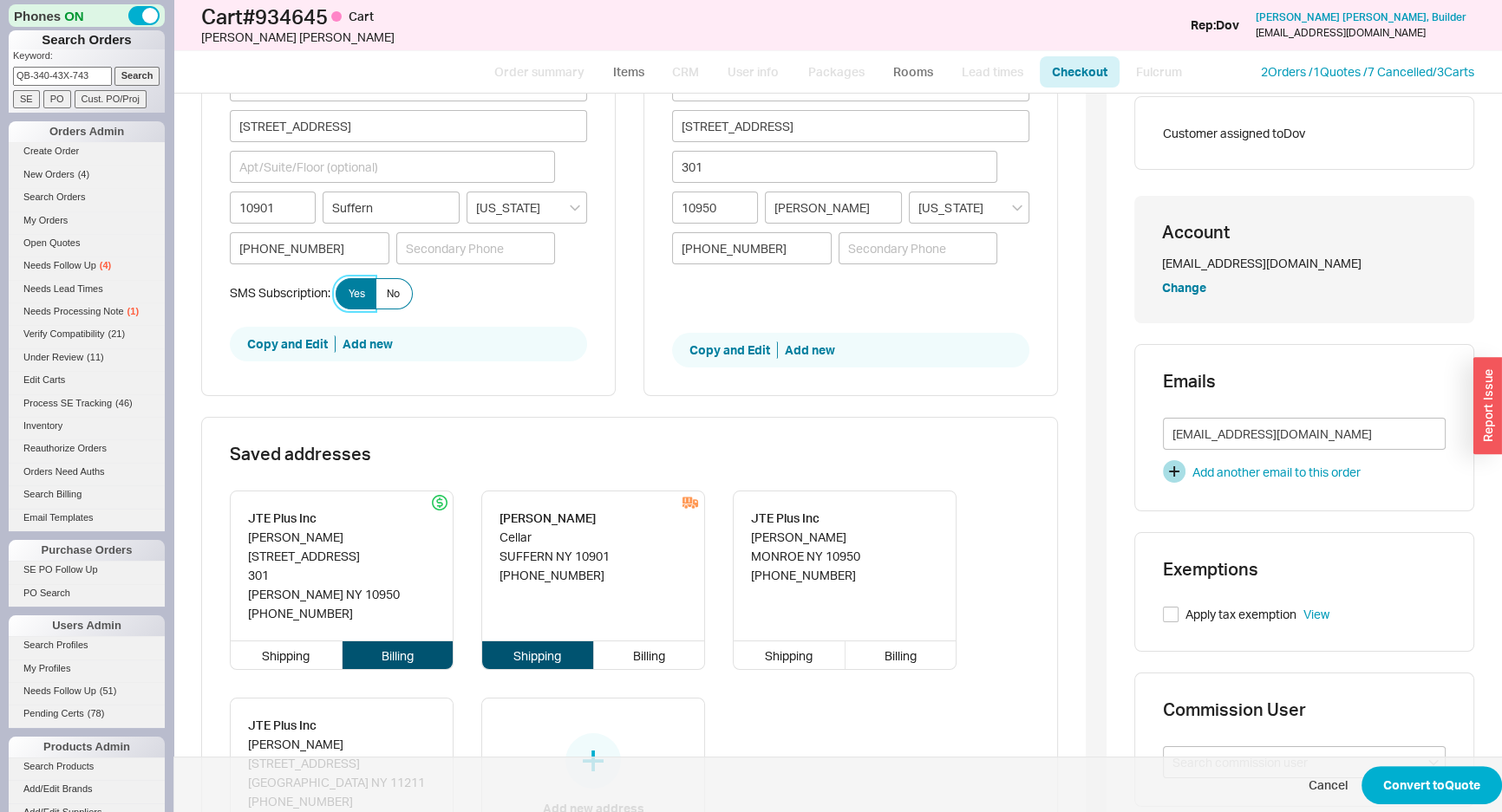
scroll to position [394, 0]
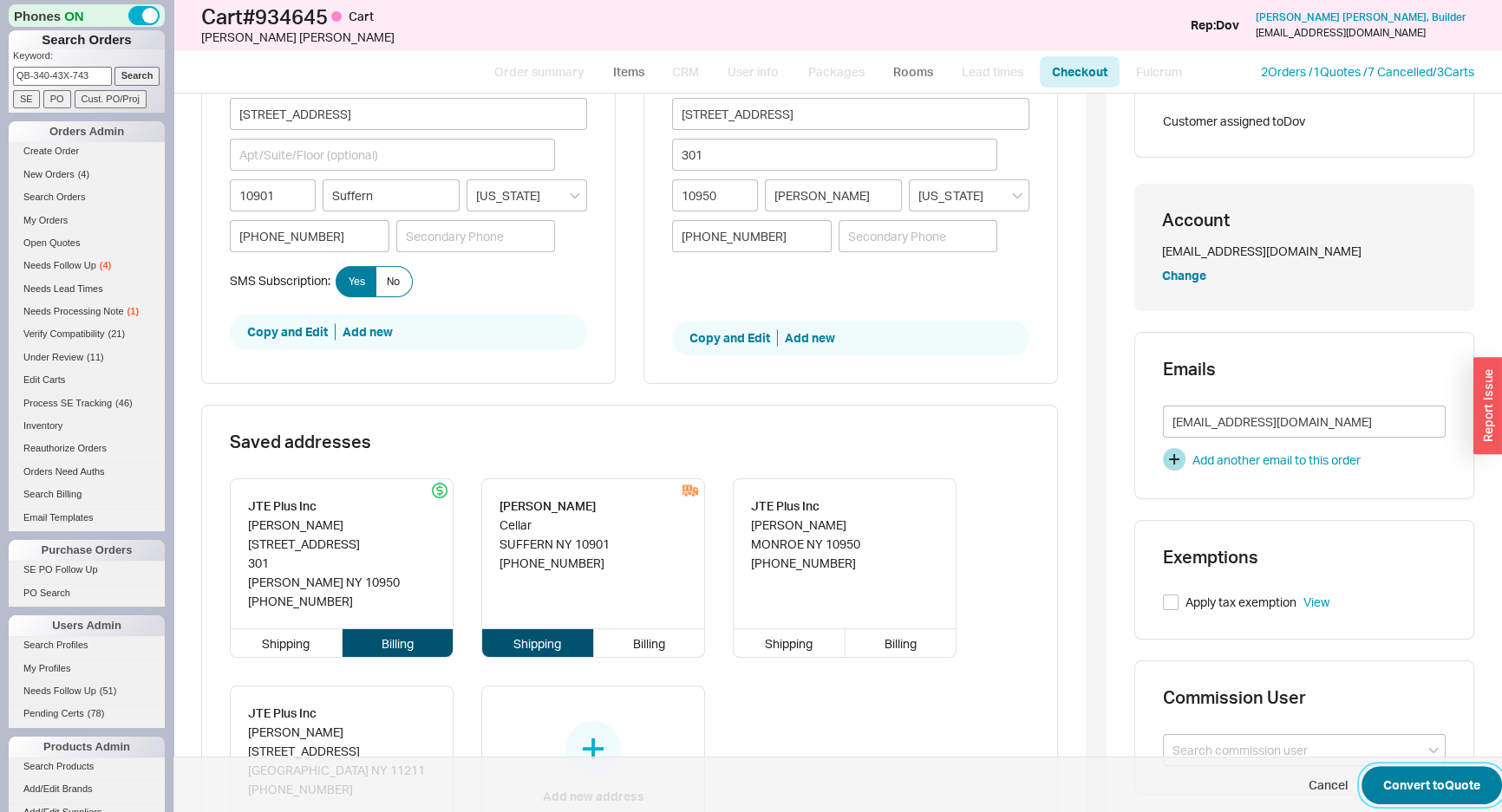
click at [1394, 778] on button "Convert to Quote" at bounding box center [1431, 785] width 141 height 39
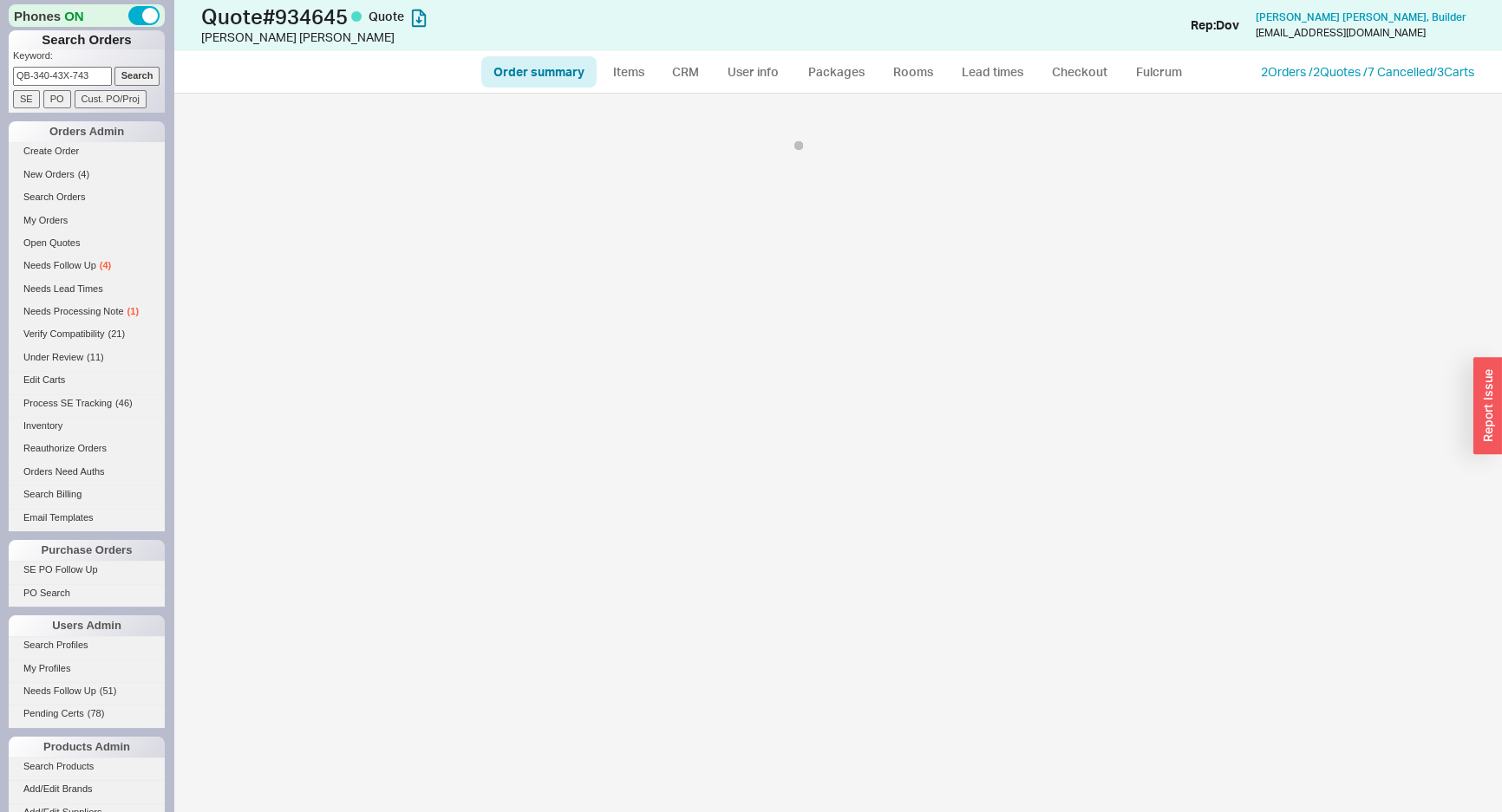
select select "*"
select select "3"
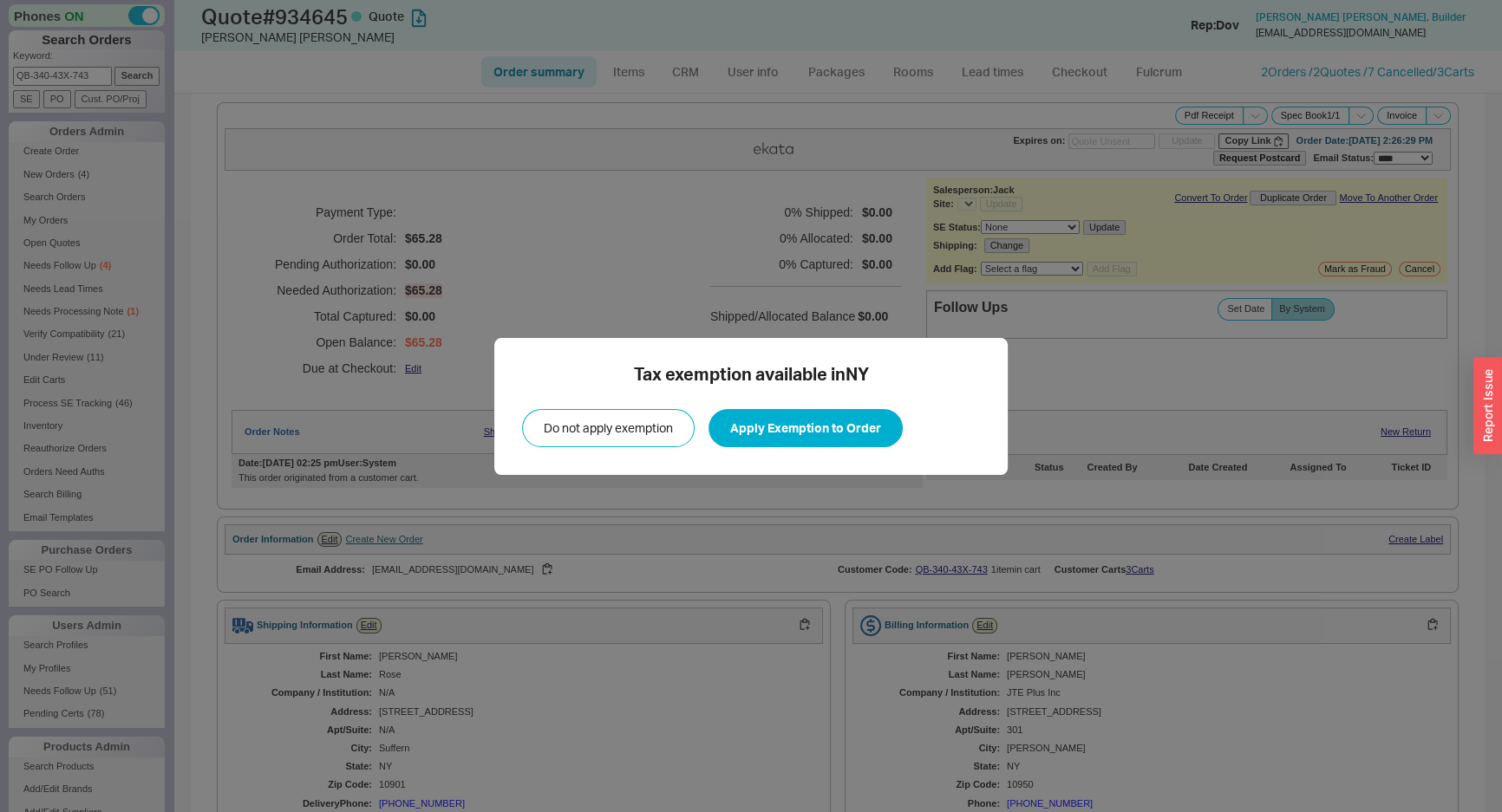
select select "*"
click at [819, 421] on button "Apply Exemption to Order" at bounding box center [805, 429] width 194 height 39
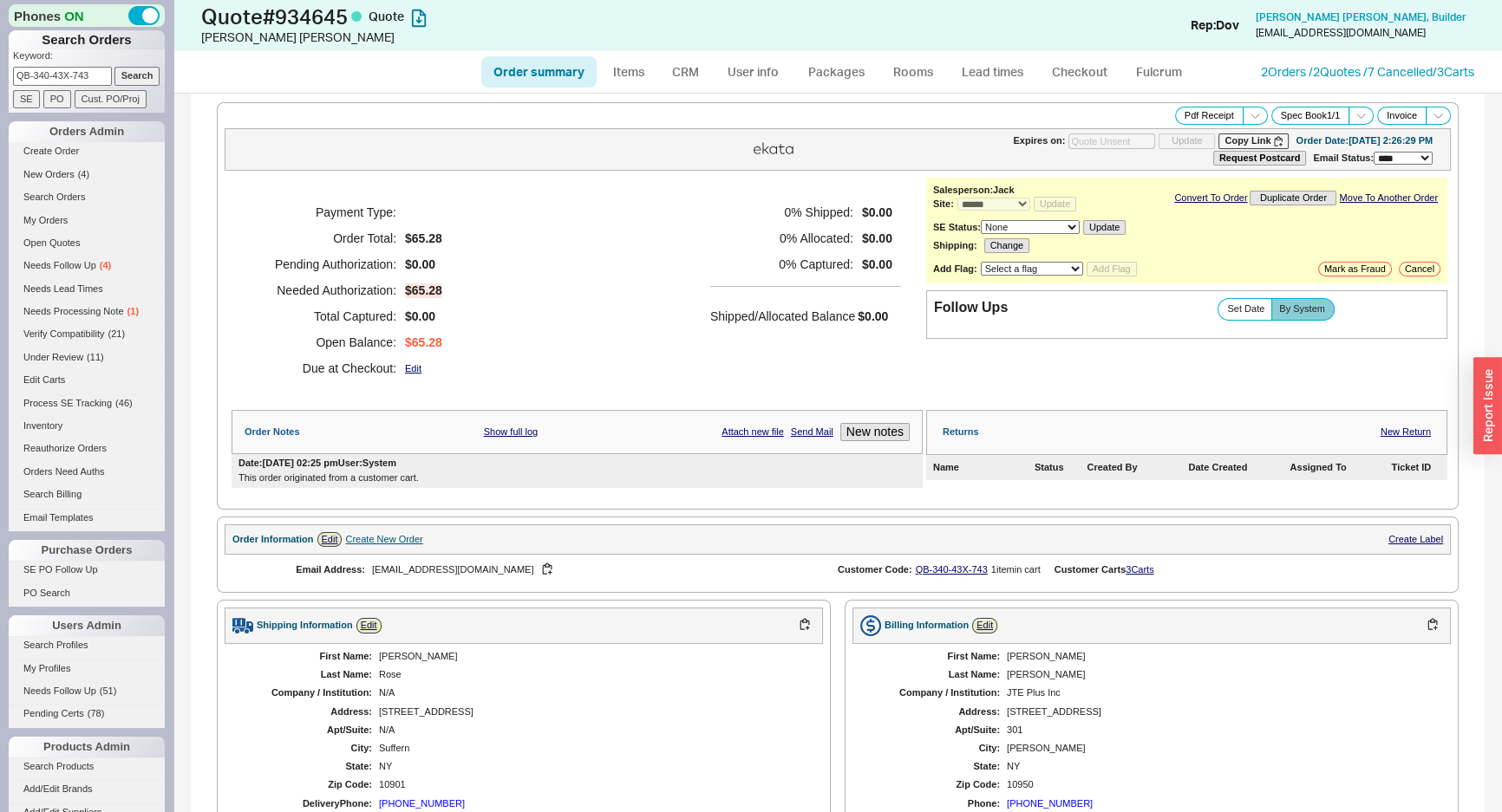
click at [715, 394] on div "Payment Type: Order Total: $65.28 Pending Authorization: $0.00 Needed Authoriza…" at bounding box center [577, 290] width 691 height 225
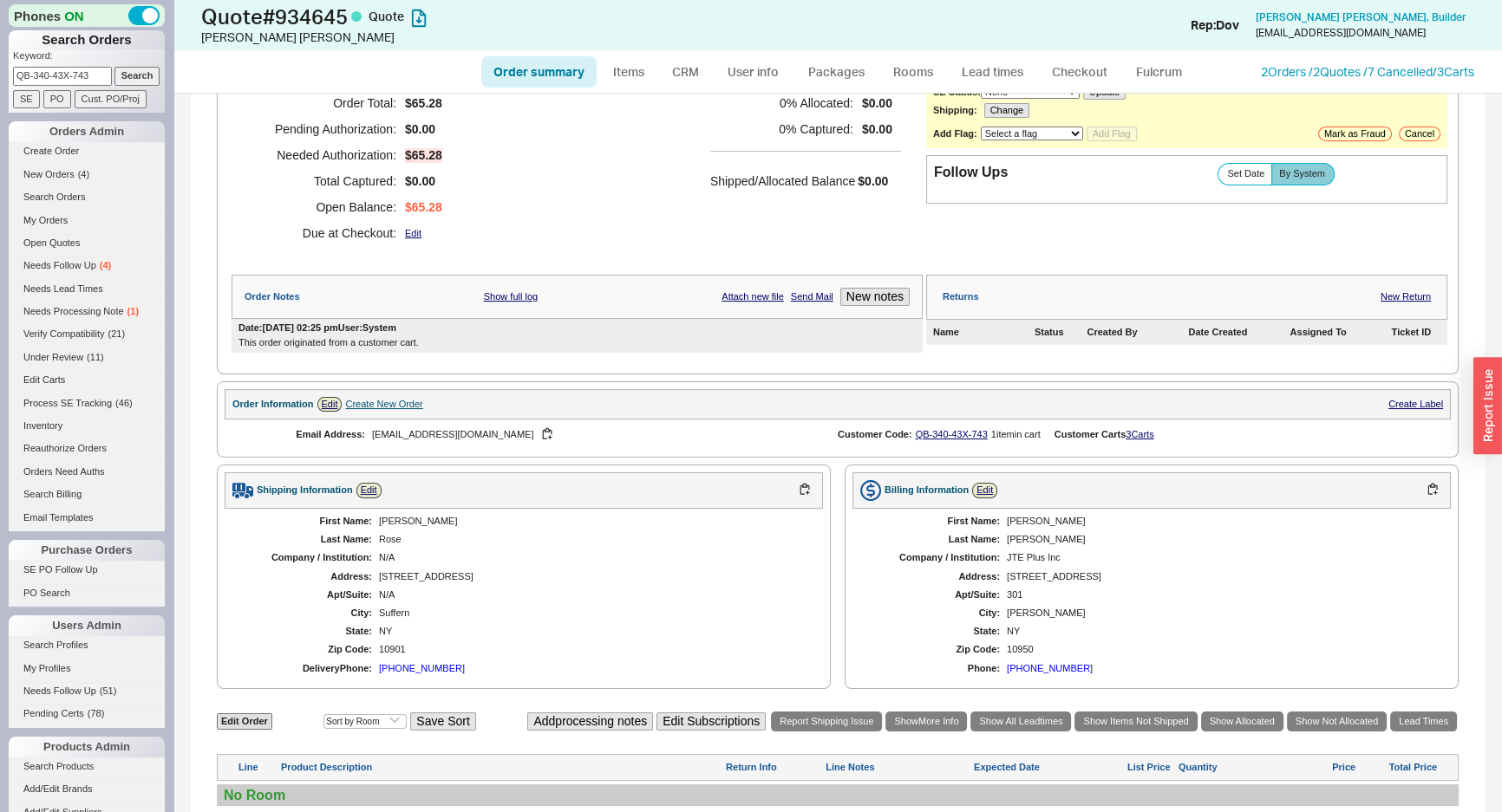
scroll to position [471, 0]
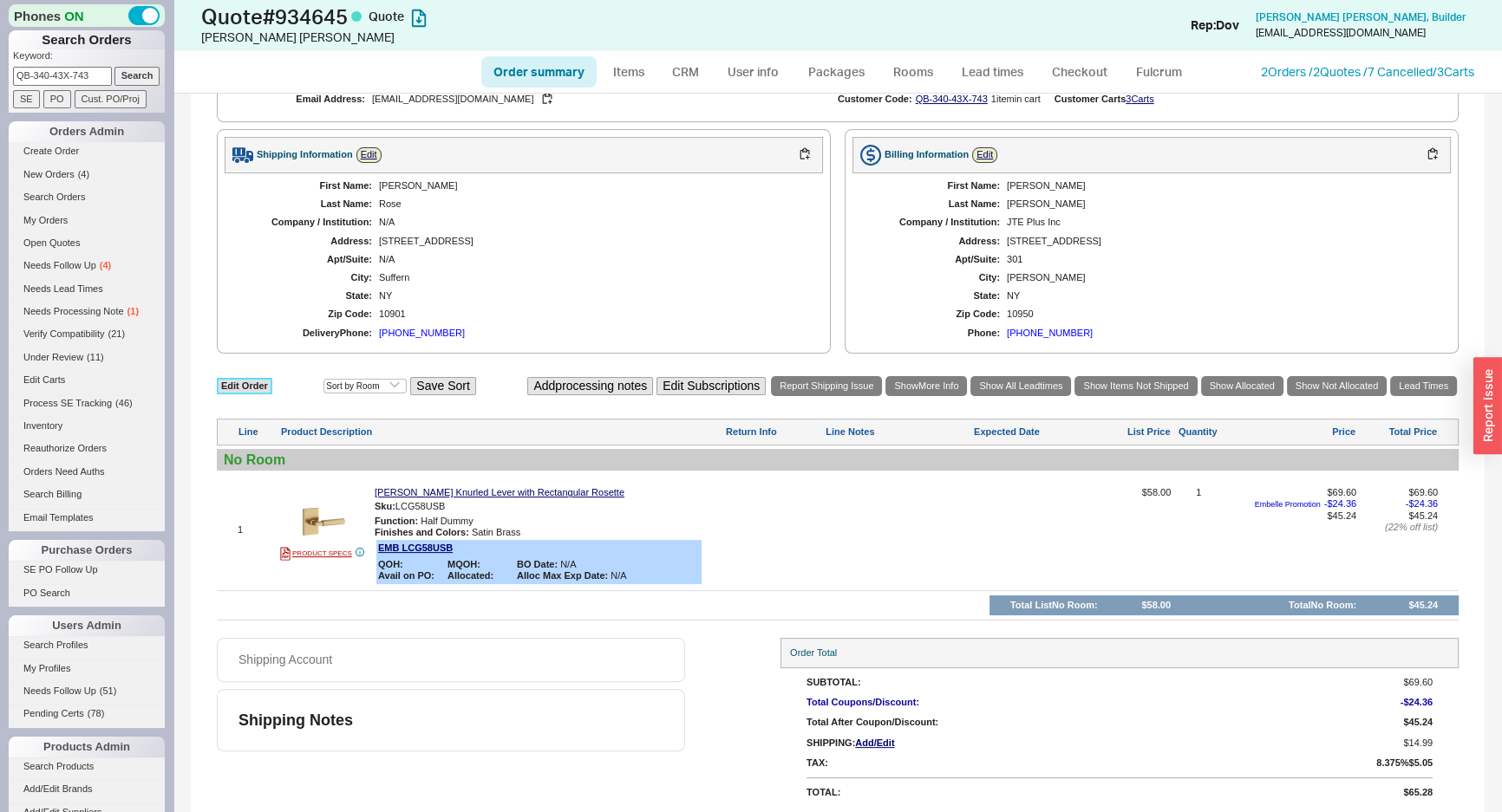
click at [263, 385] on link "Edit Order" at bounding box center [244, 387] width 55 height 17
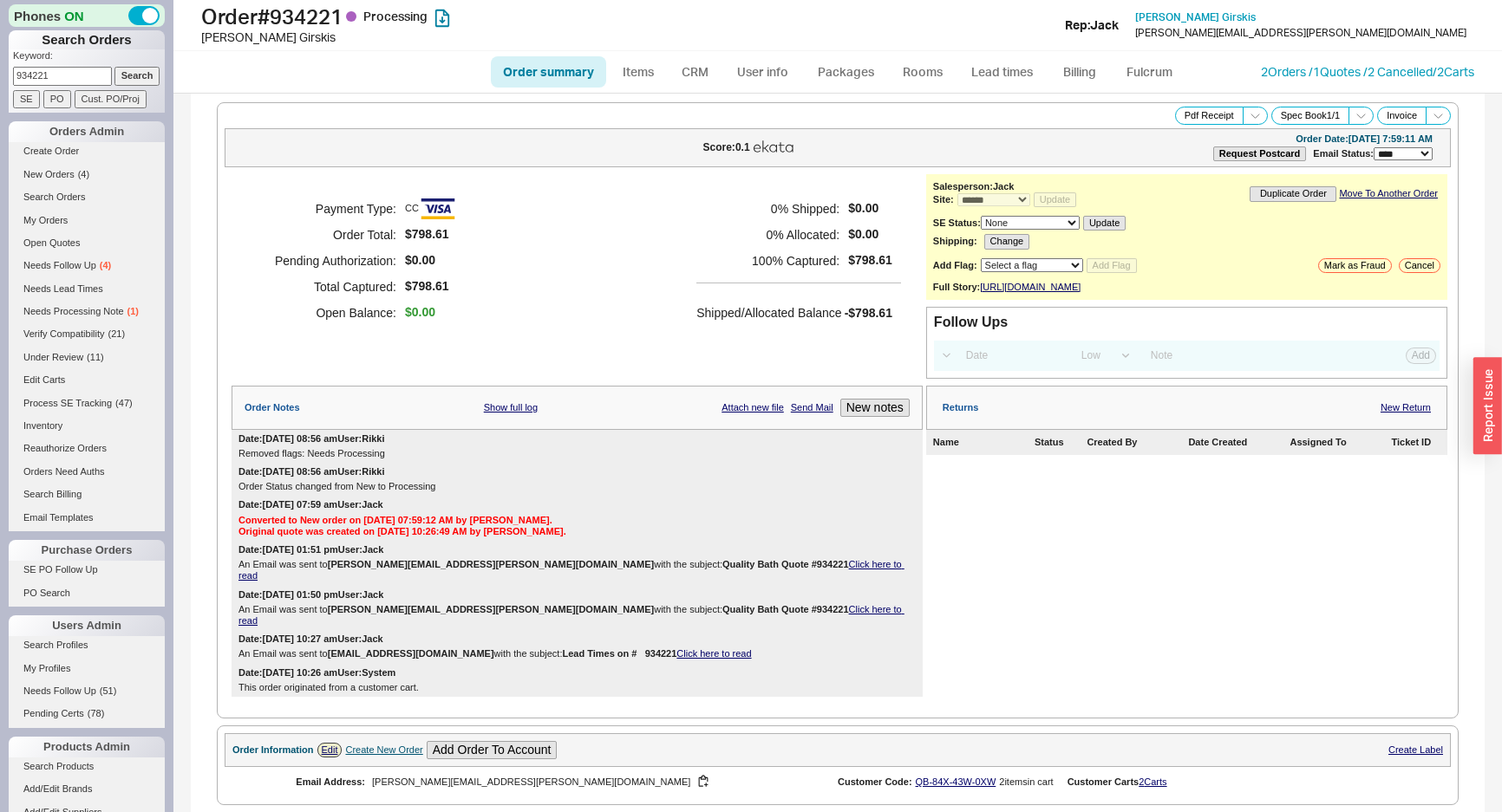
select select "*"
select select "LOW"
select select "3"
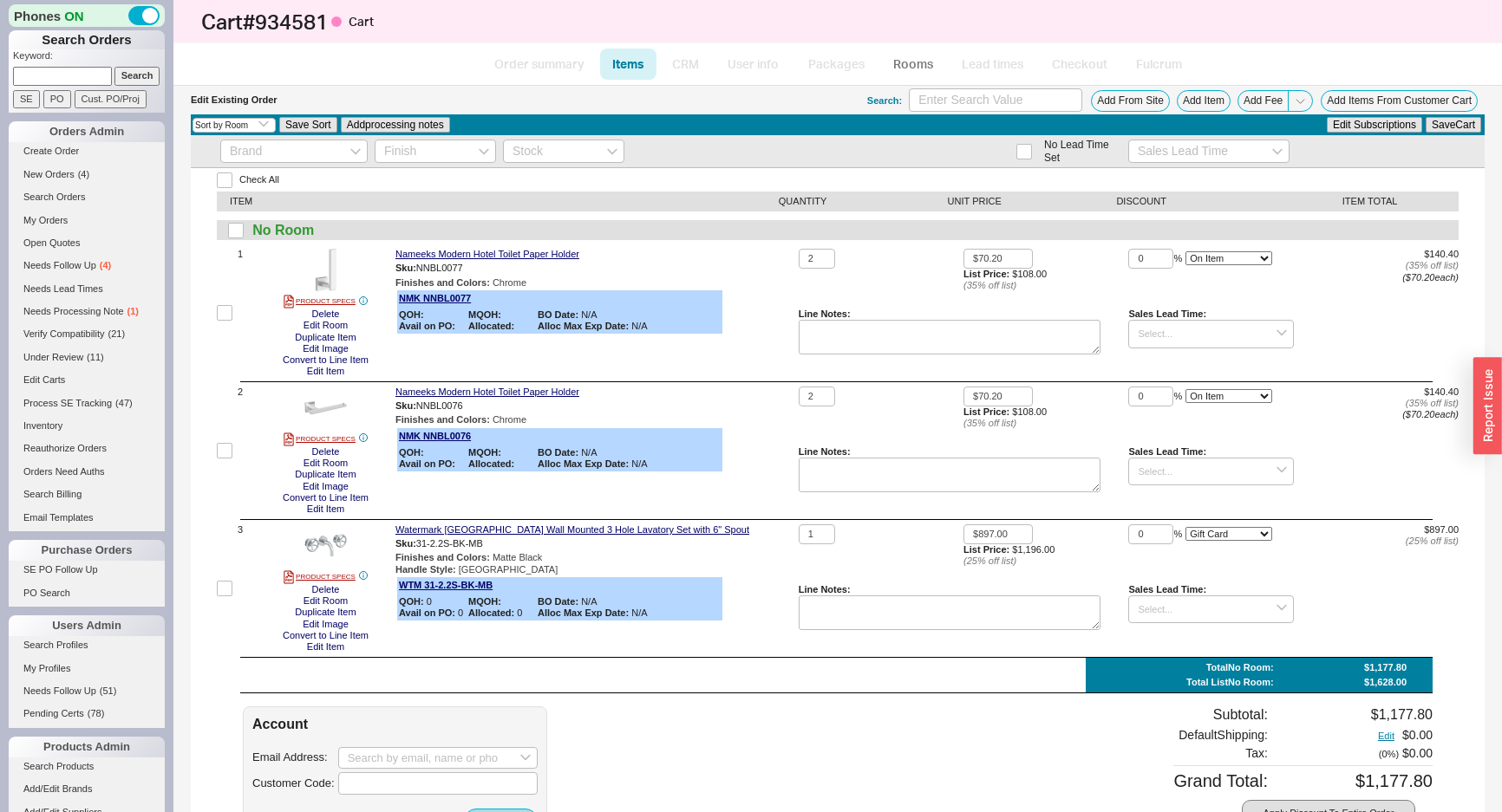
select select "3"
select select "ON_CHECKOUT_AGGREGATED"
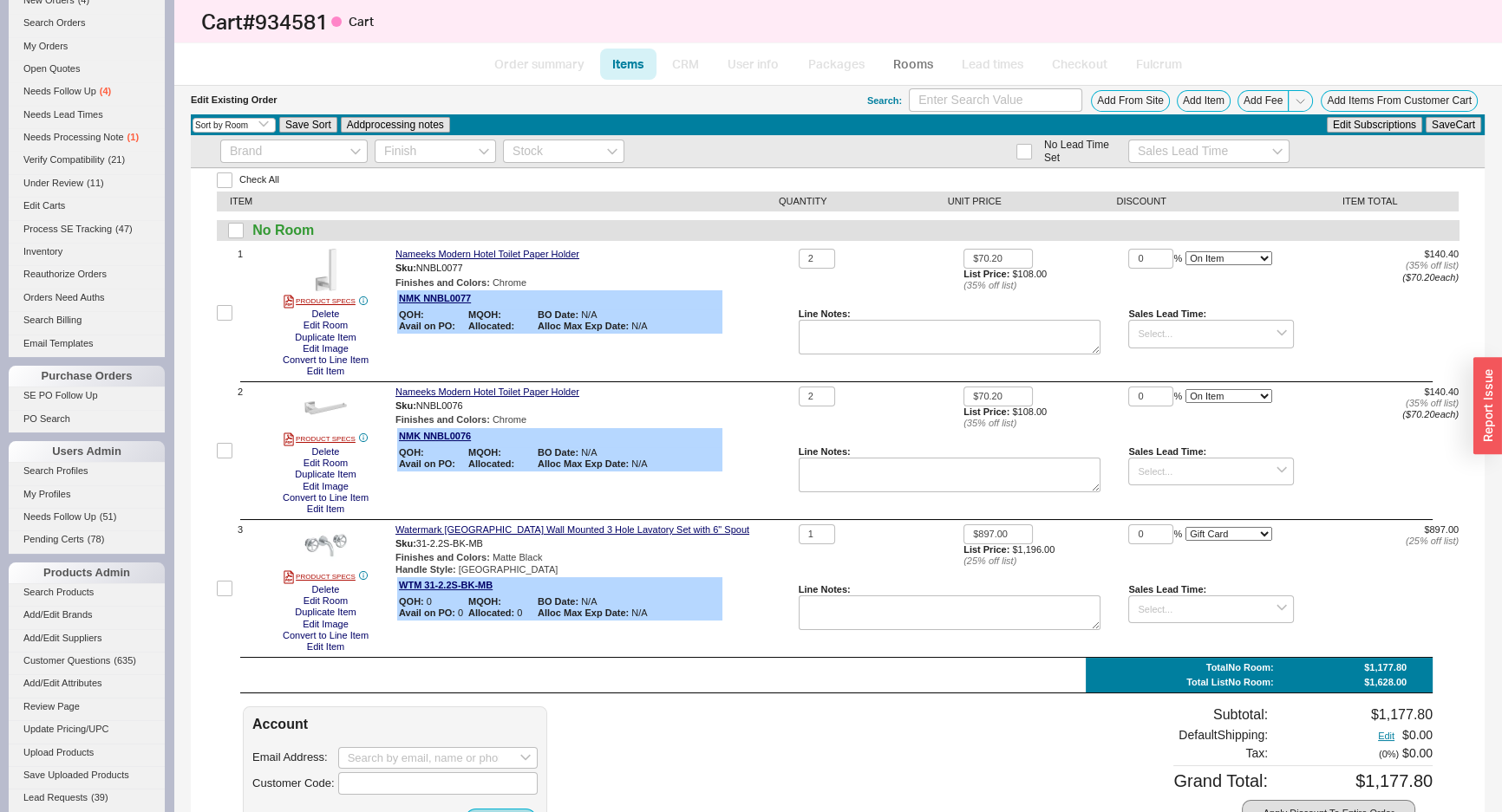
scroll to position [539, 0]
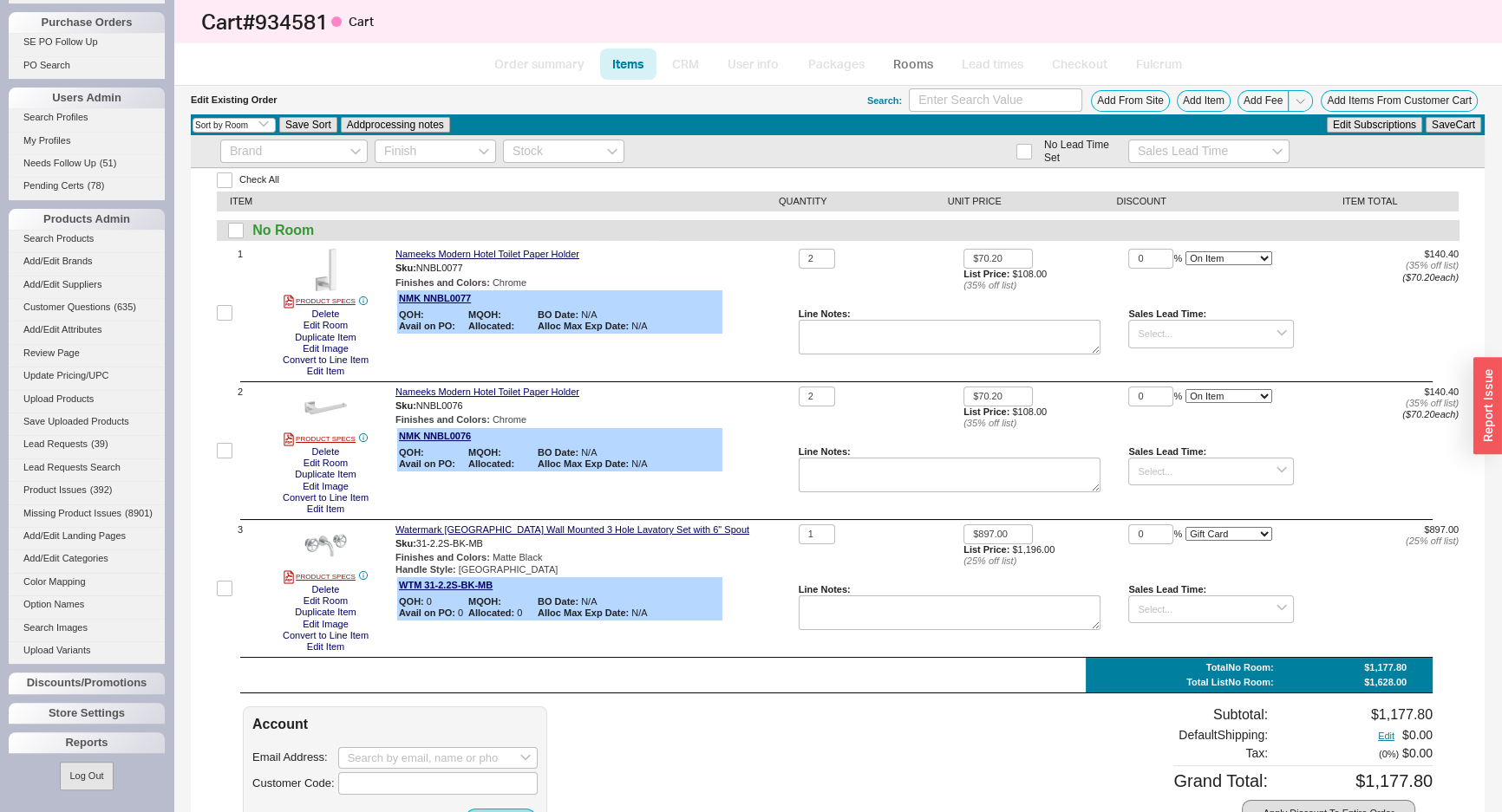
click at [58, 753] on div "Phones ON Search Orders Keyword: Search SE PO Cust. PO/Proj Orders Admin Create…" at bounding box center [86, 406] width 174 height 812
click at [67, 745] on div "Reports" at bounding box center [86, 743] width 156 height 21
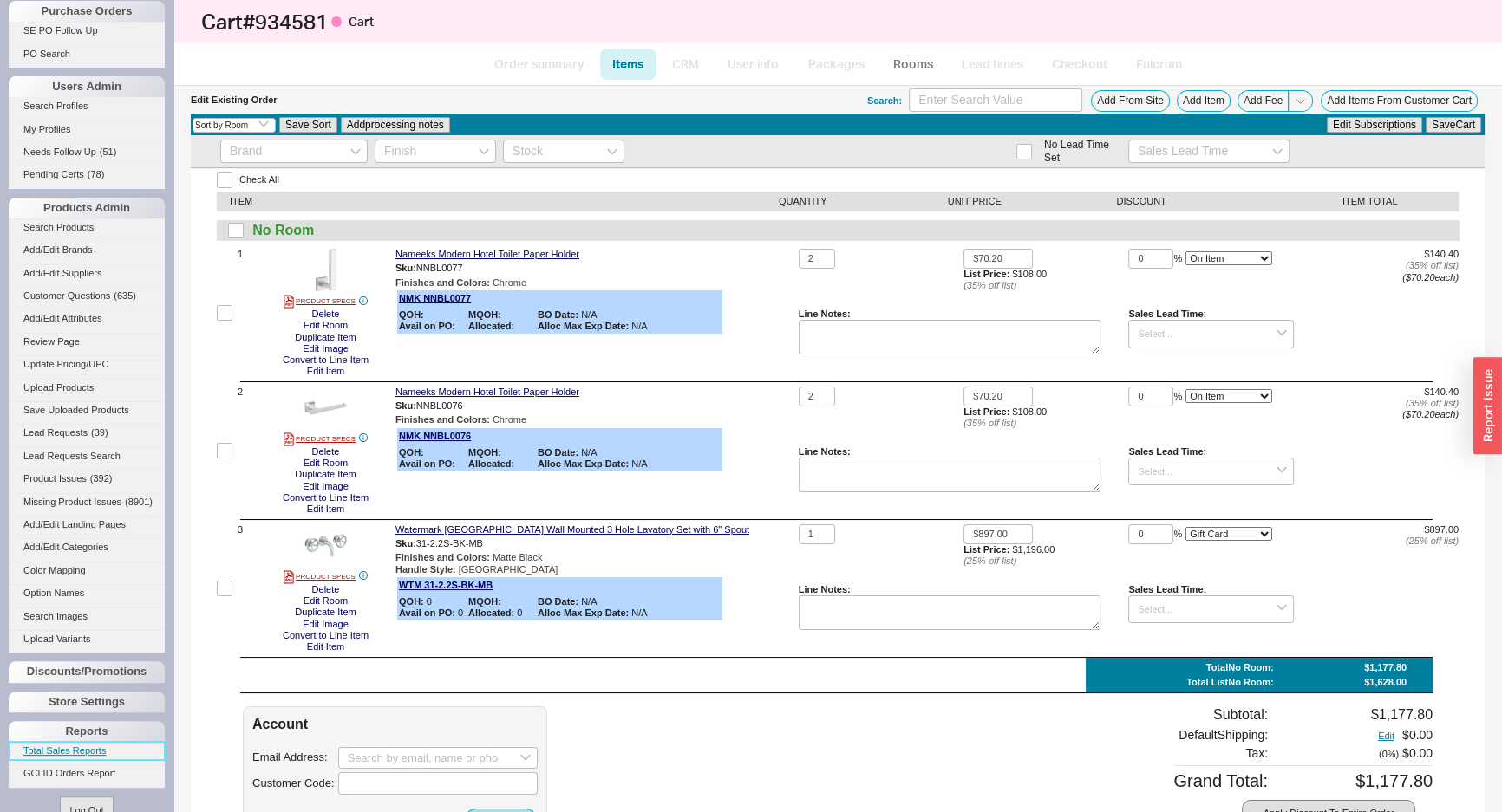
click at [66, 760] on link "Total Sales Reports" at bounding box center [86, 751] width 156 height 18
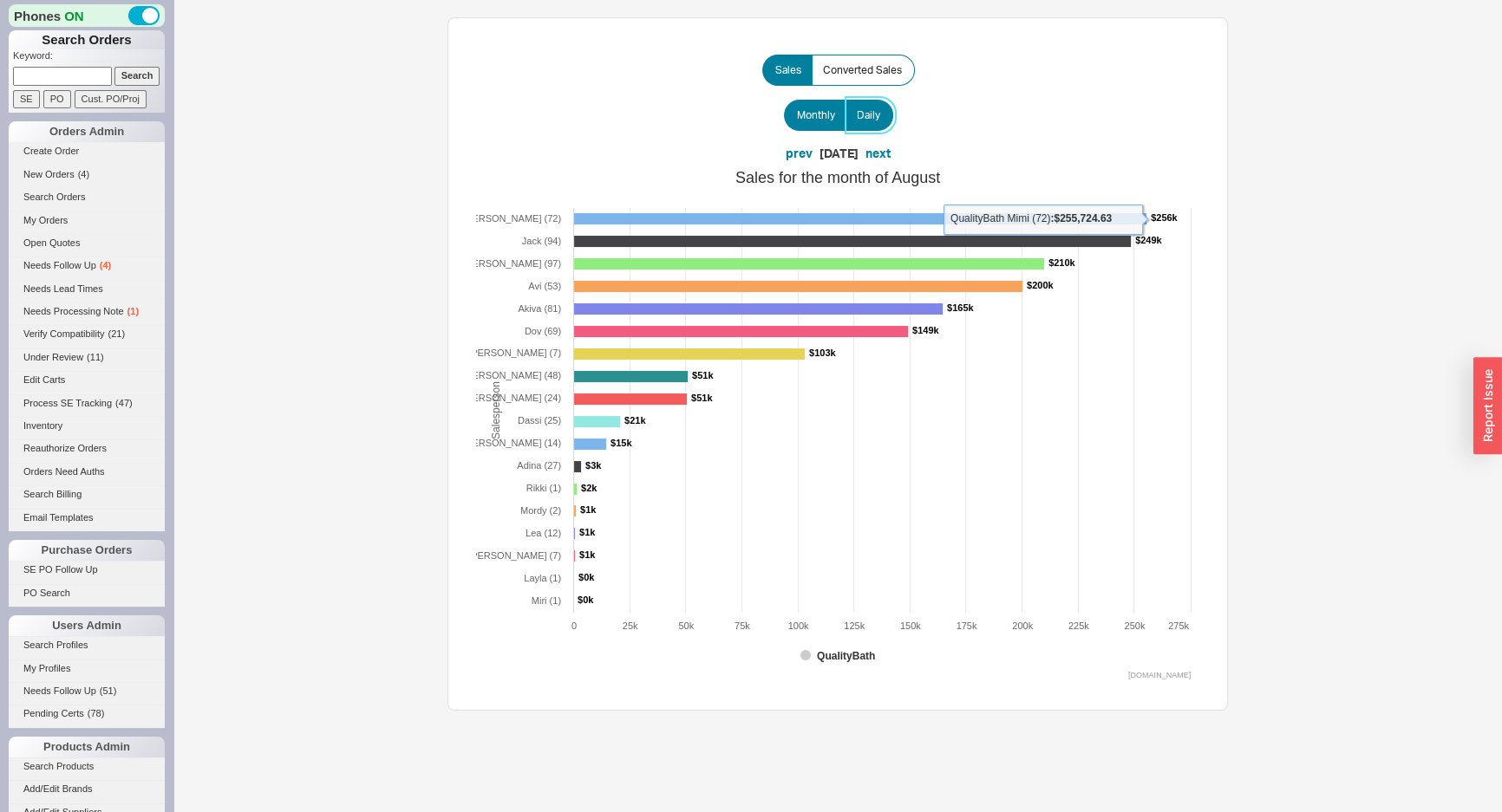
click at [857, 130] on label "Daily" at bounding box center [869, 116] width 48 height 31
click at [0, 0] on input "Daily" at bounding box center [0, 0] width 0 height 0
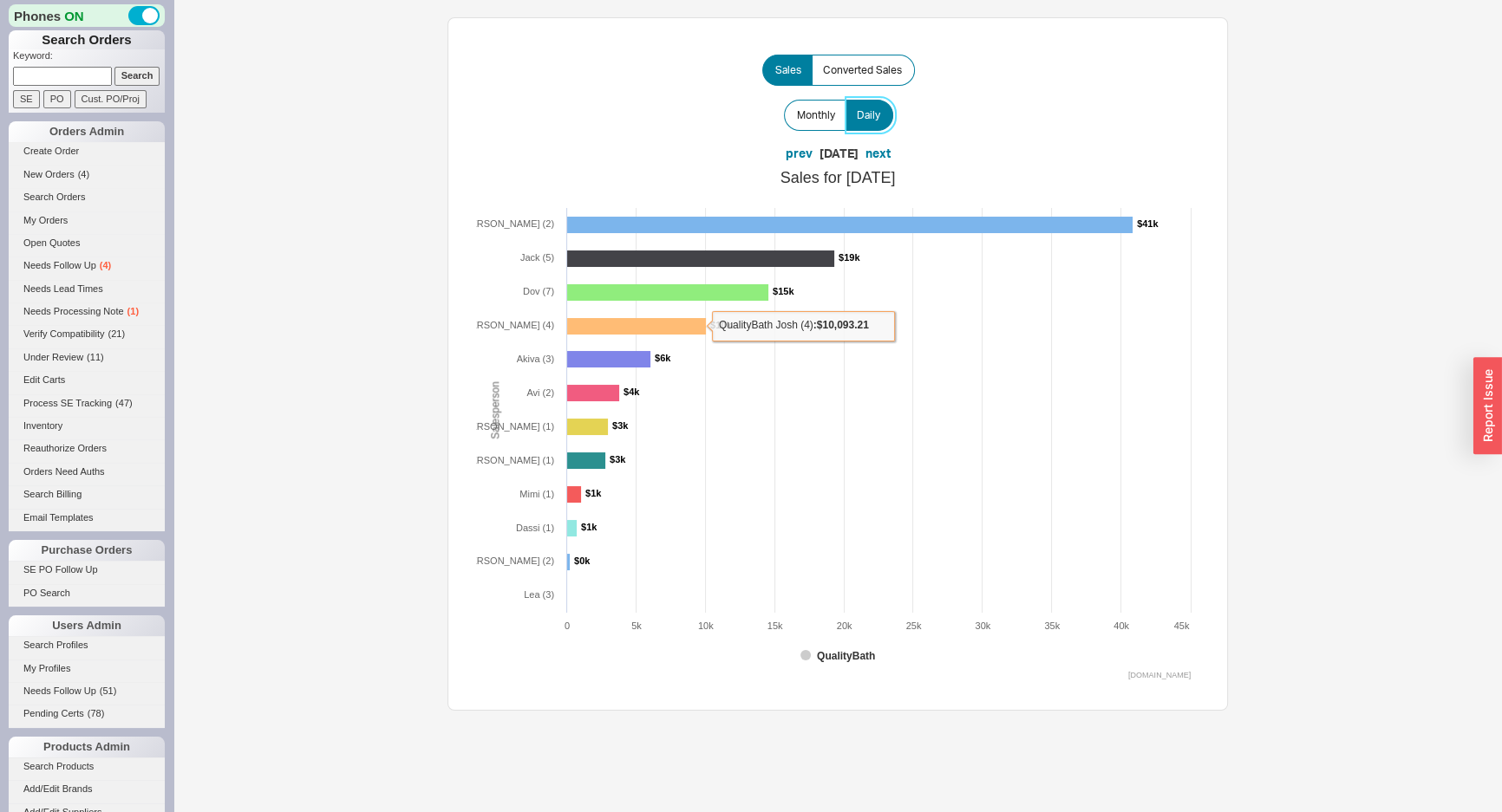
click at [614, 321] on rect at bounding box center [636, 326] width 140 height 17
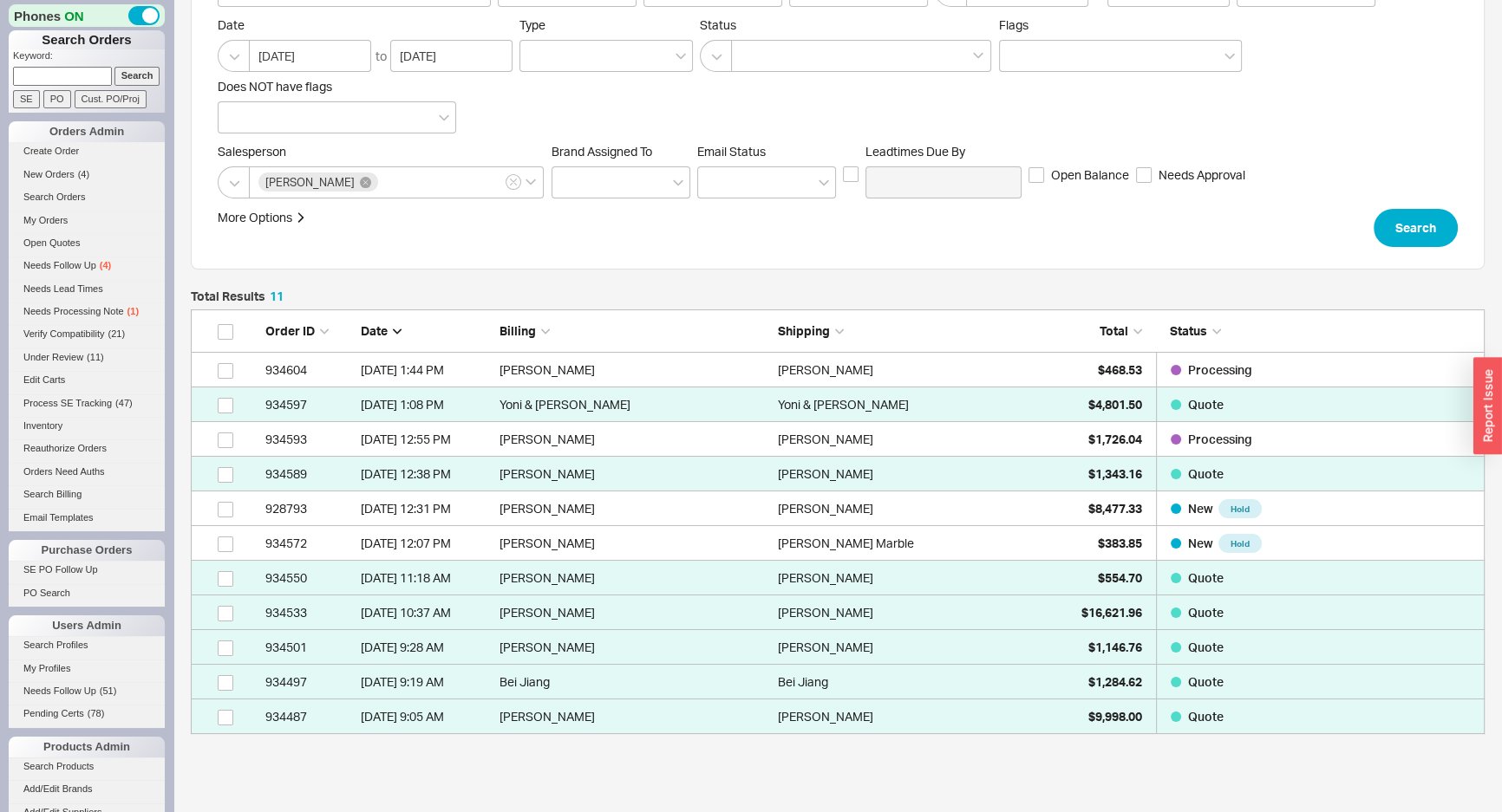
scroll to position [157, 0]
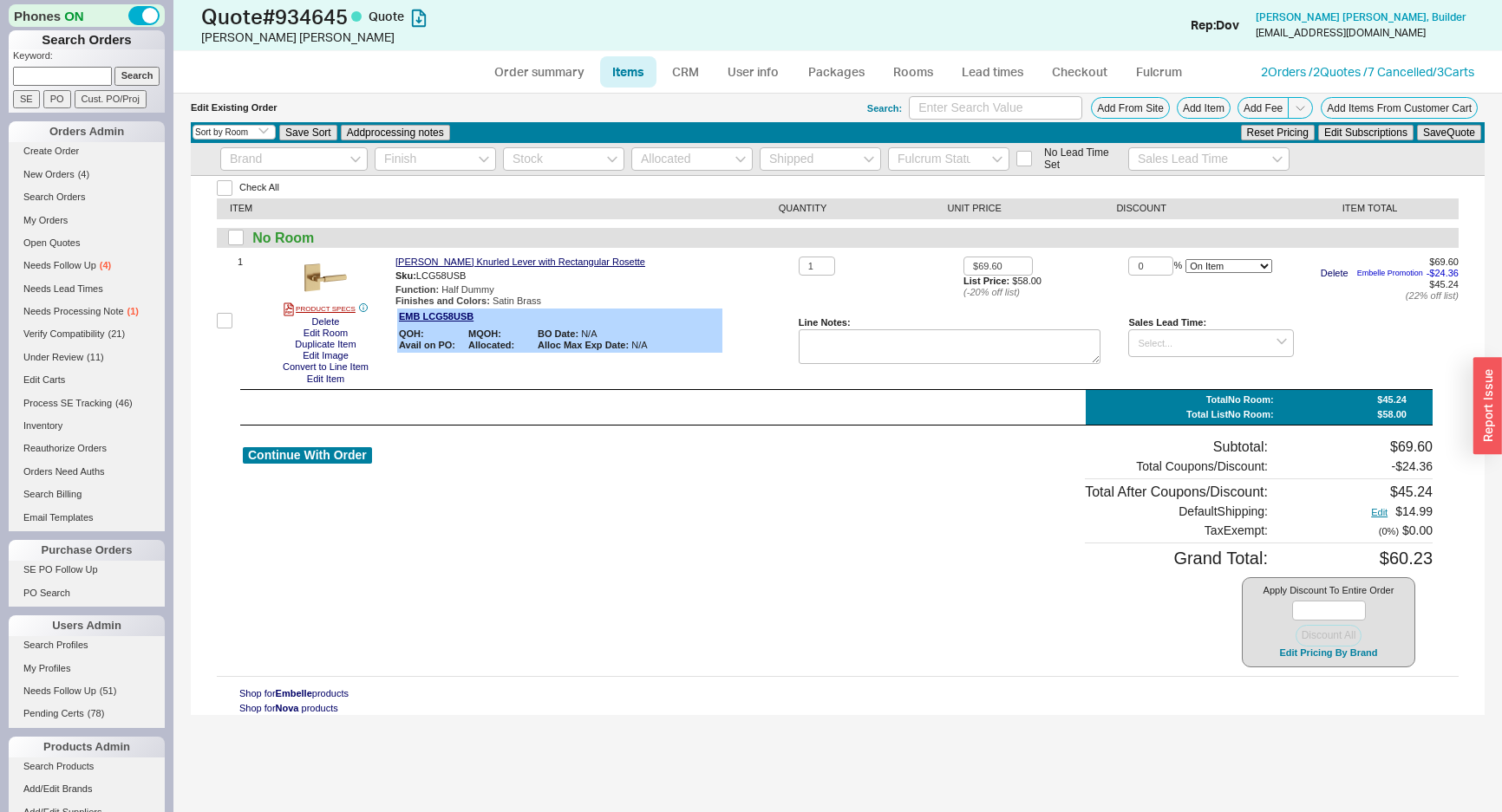
select select "3"
click at [542, 72] on link "Order summary" at bounding box center [539, 72] width 116 height 31
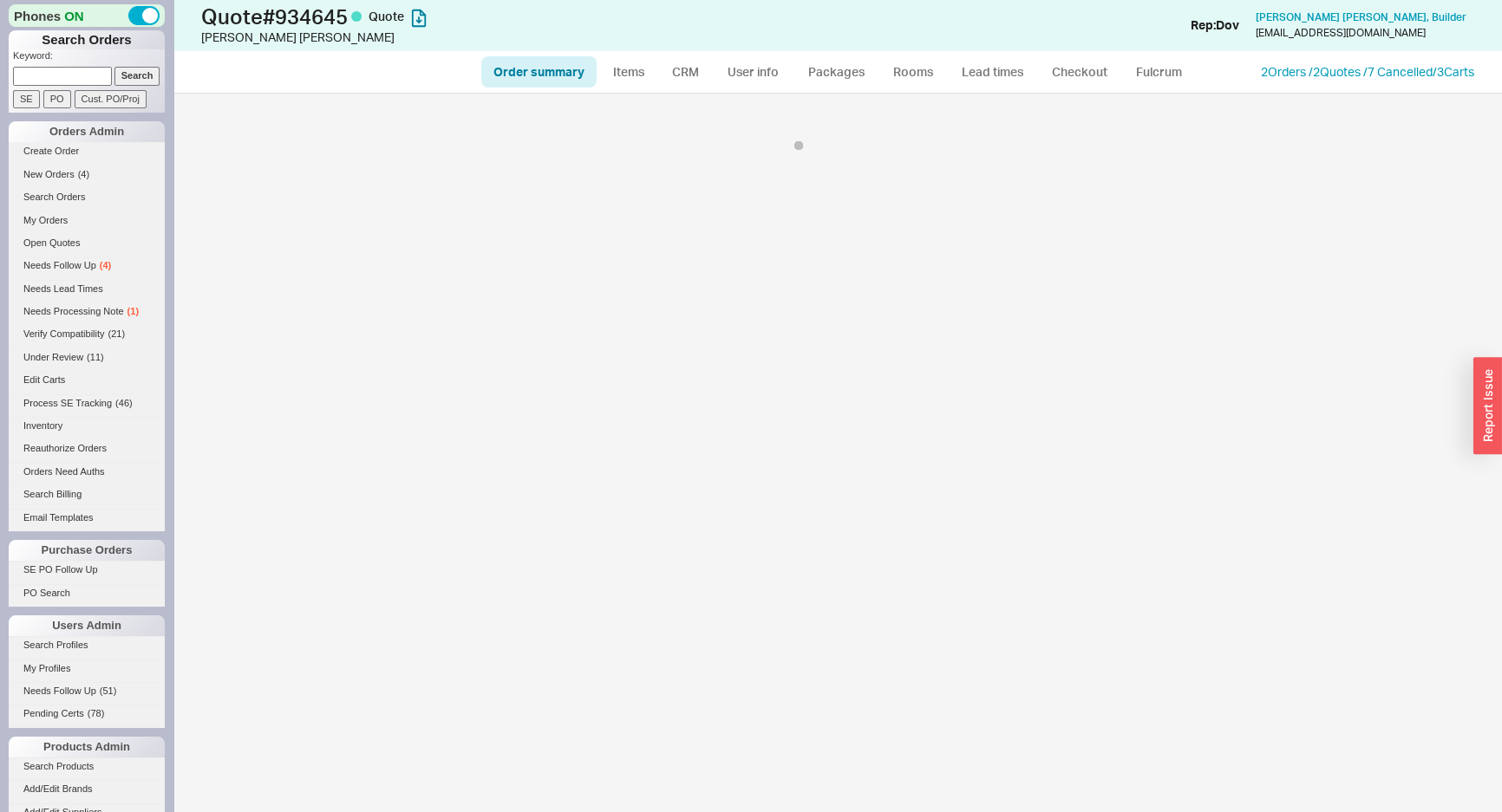
select select "*"
select select "3"
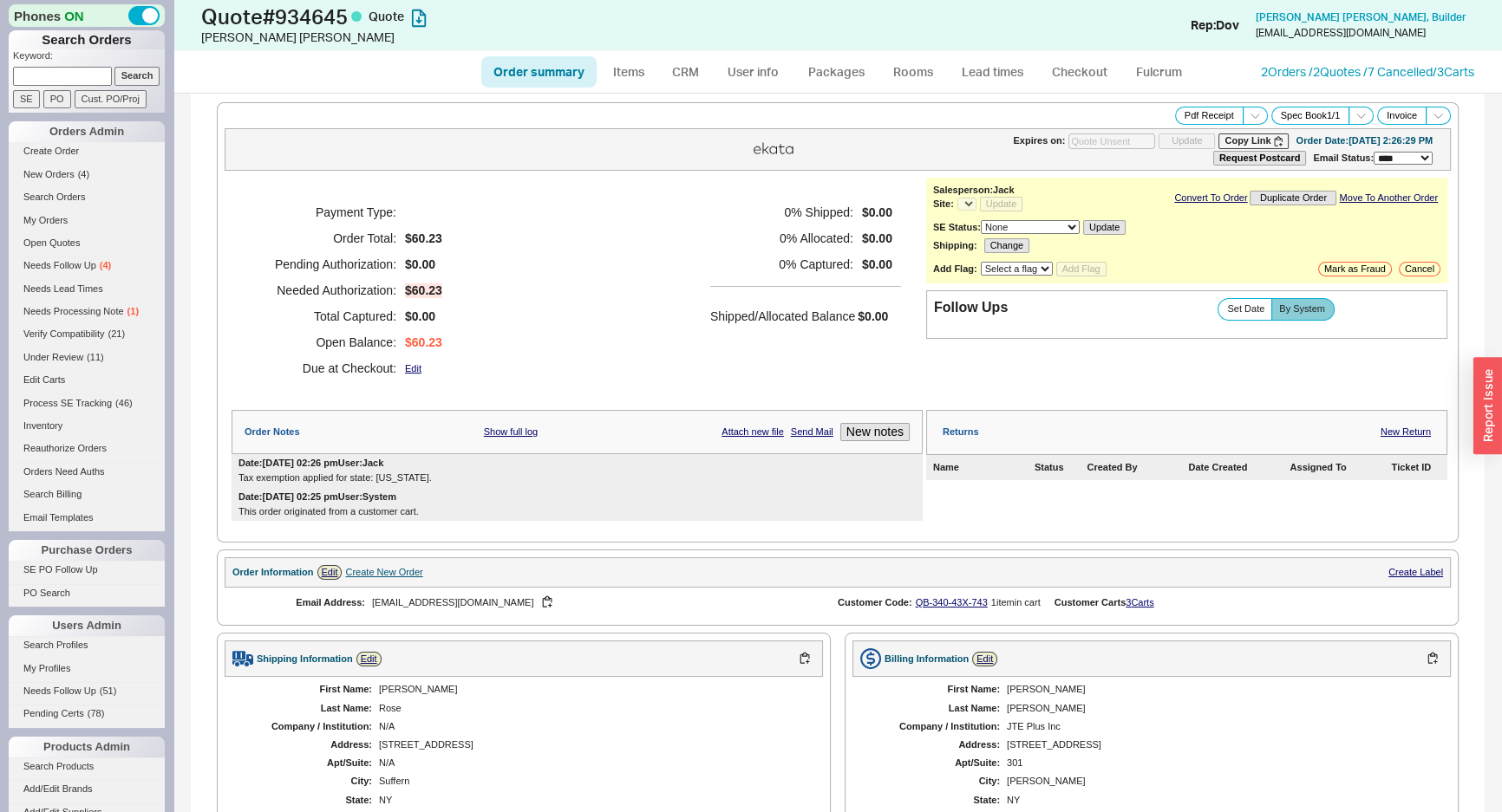
select select "*"
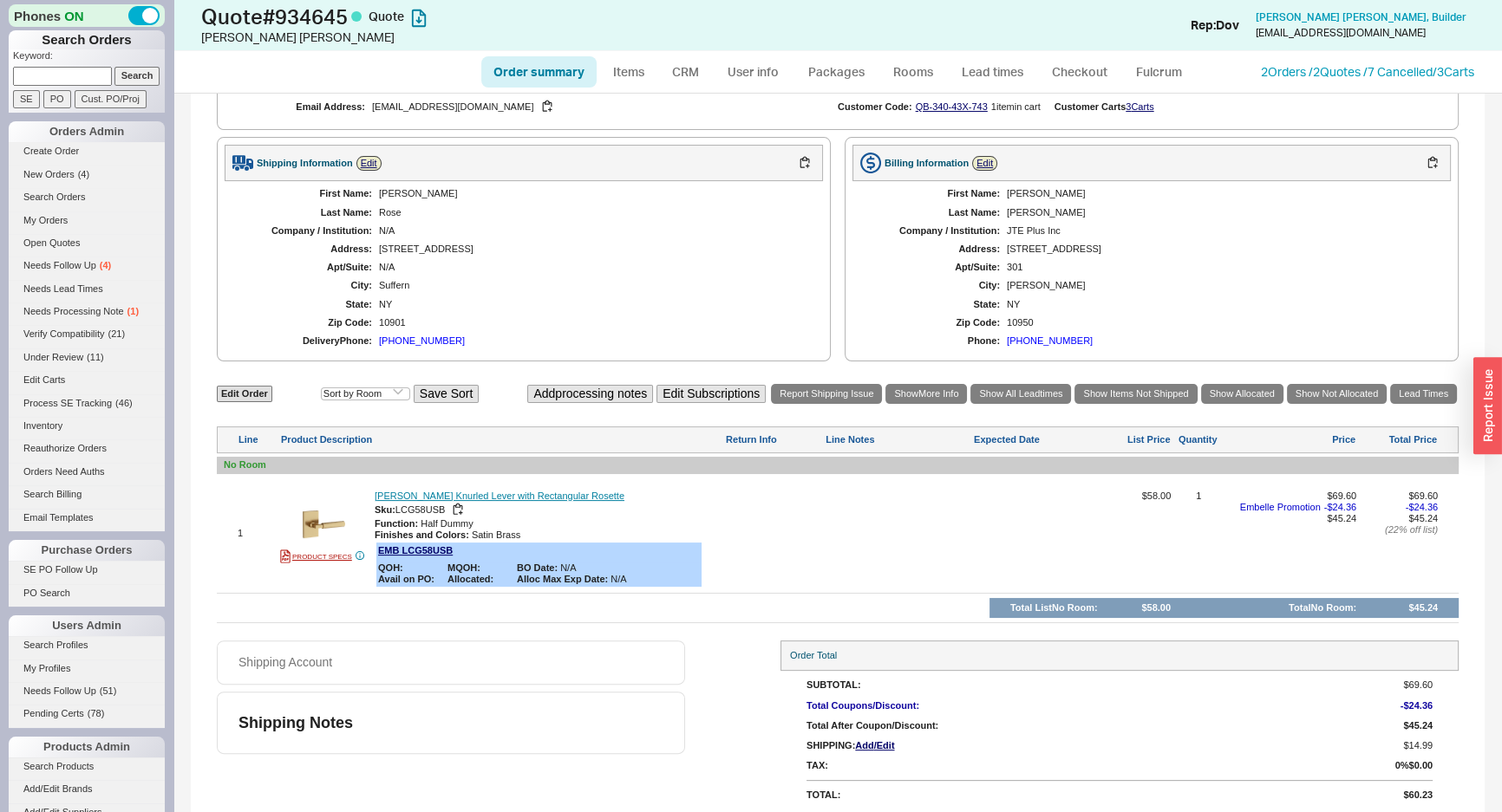
scroll to position [499, 0]
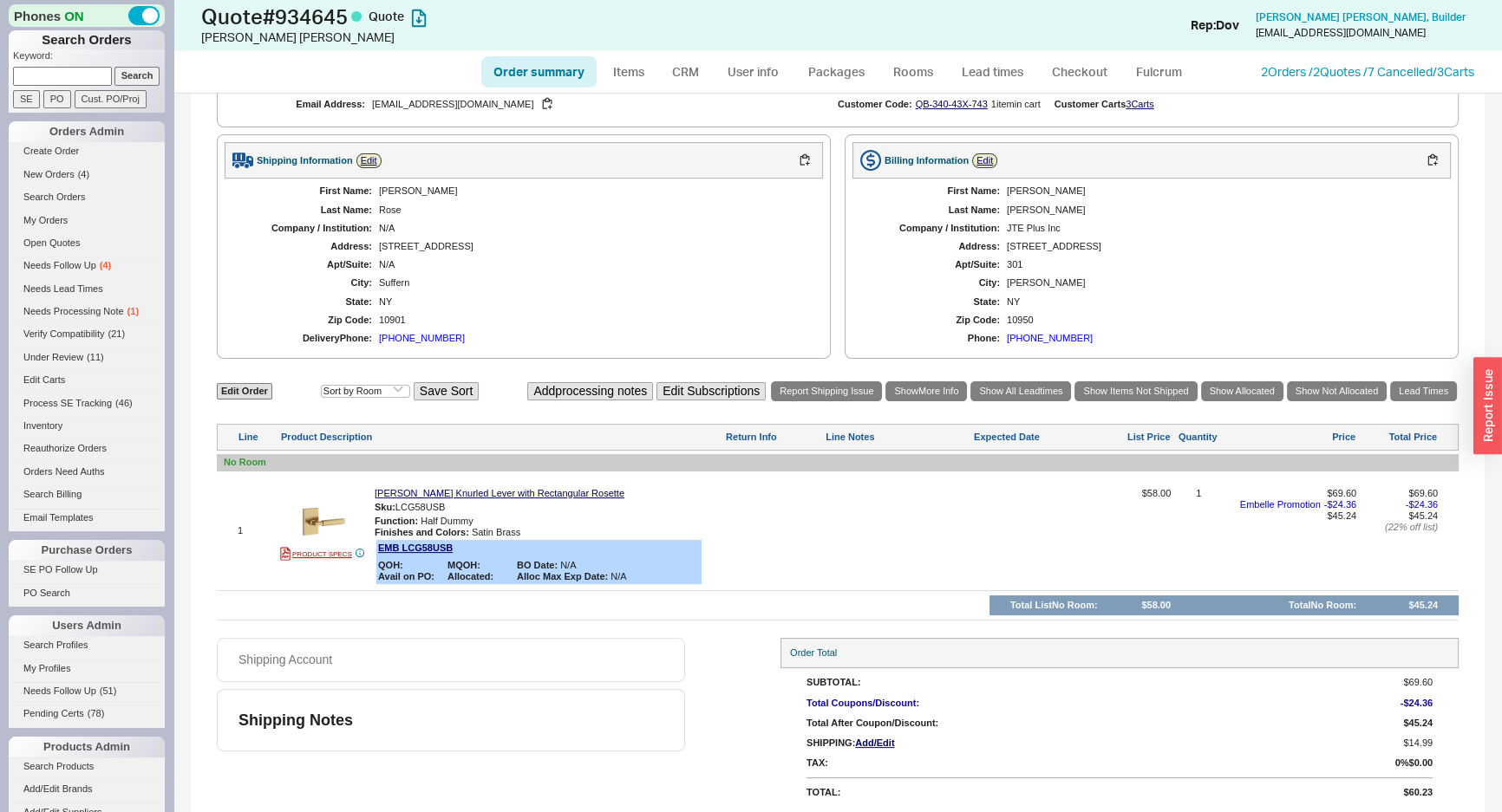
click at [250, 371] on div "**********" at bounding box center [838, 206] width 1293 height 1222
click at [245, 383] on link "Edit Order" at bounding box center [244, 391] width 55 height 17
select select "3"
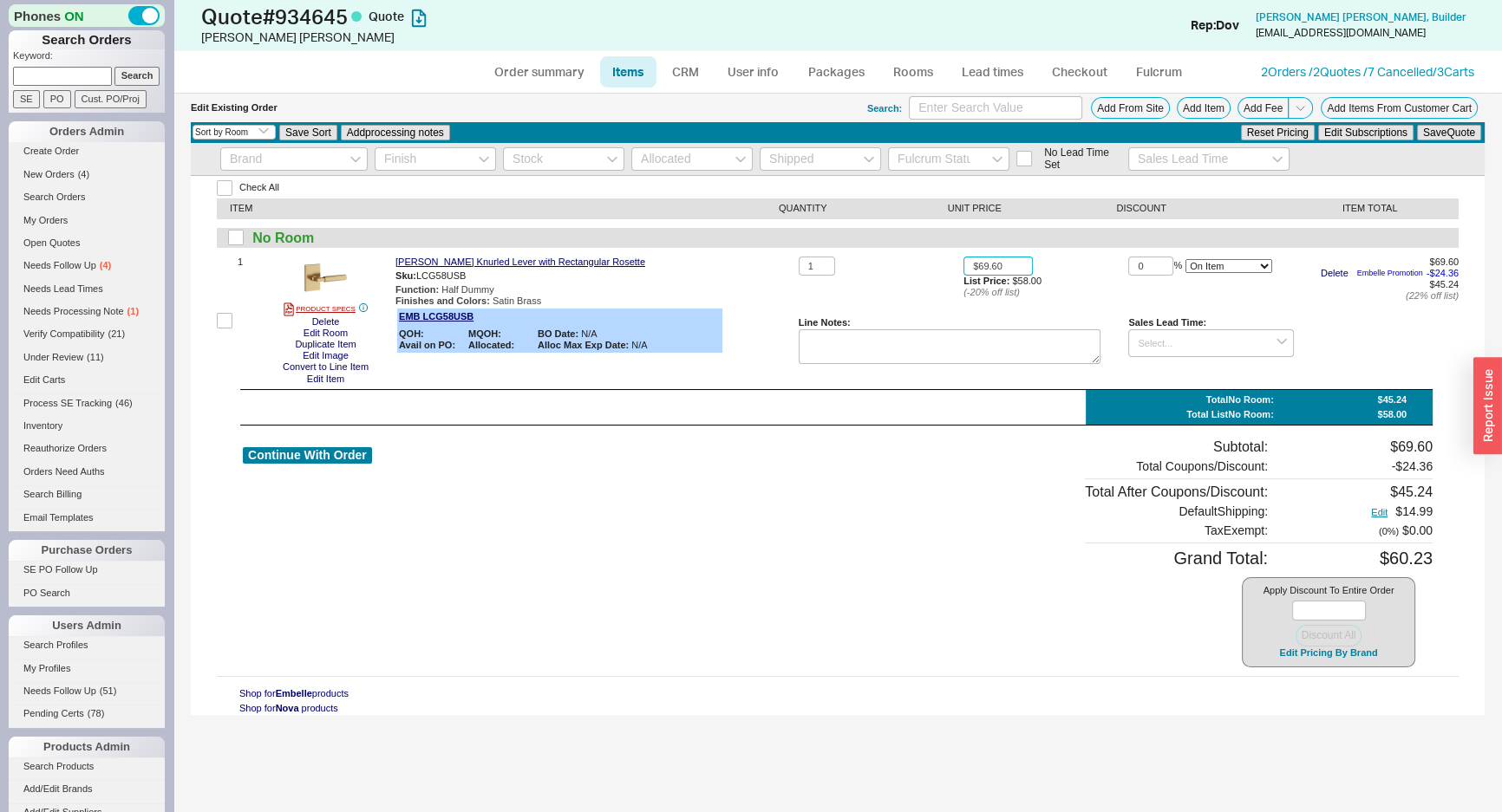
click at [1013, 272] on input "$69.60" at bounding box center [999, 266] width 70 height 20
type input "$0.00"
click at [1448, 130] on button "Save Quote" at bounding box center [1449, 132] width 64 height 16
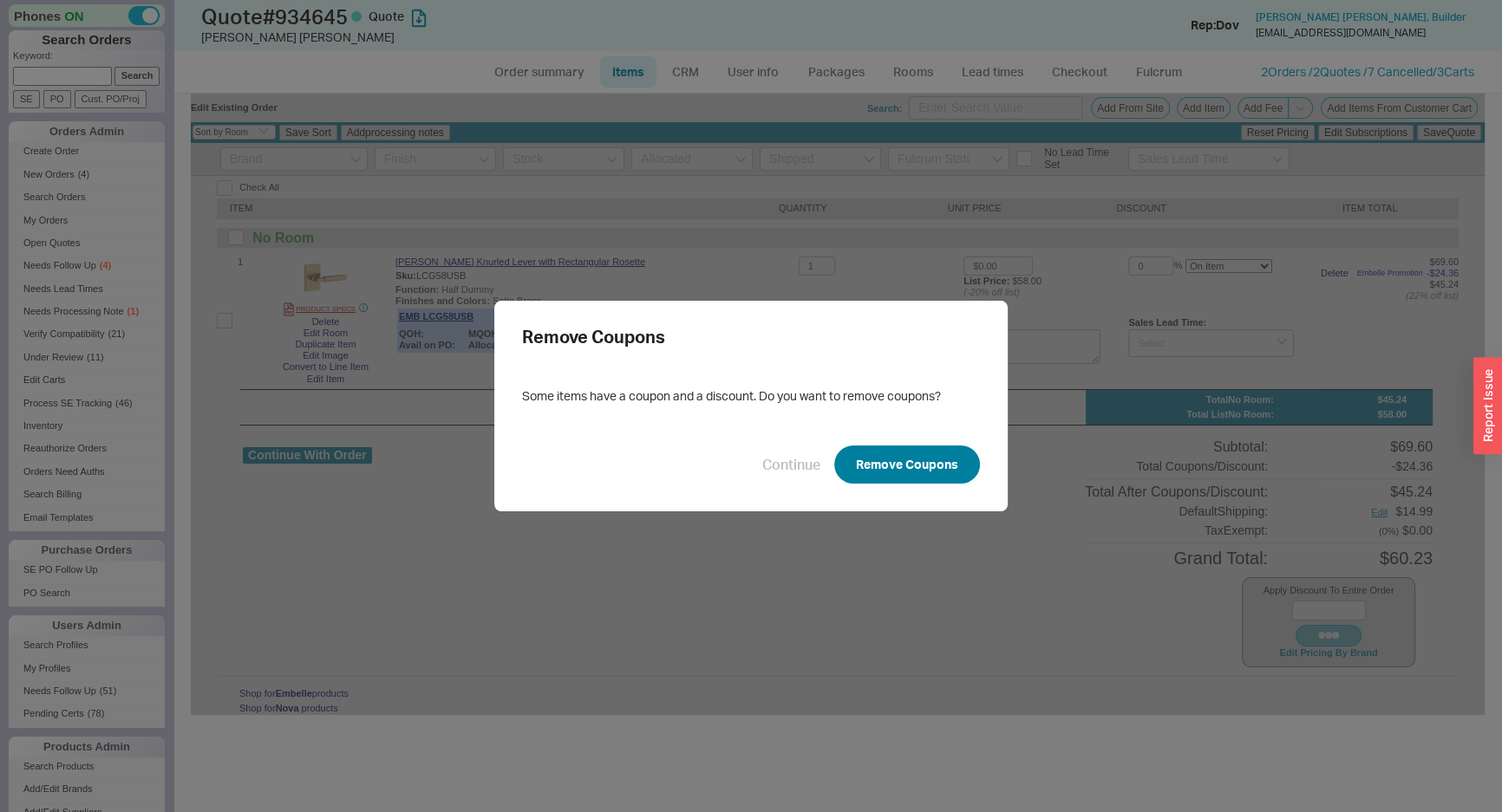
click at [876, 457] on button "Remove Coupons" at bounding box center [907, 465] width 146 height 39
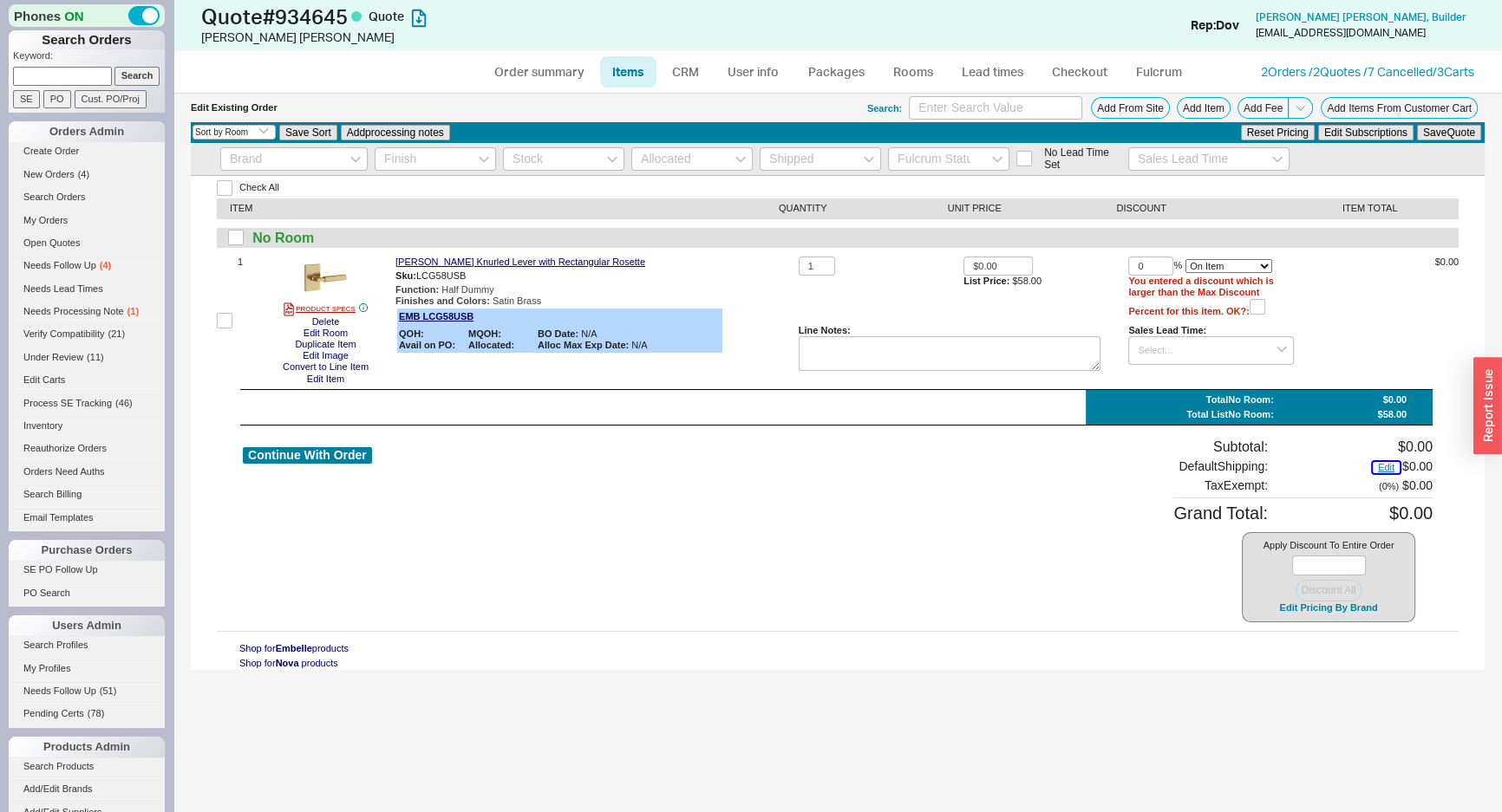
click at [1390, 467] on button "Edit" at bounding box center [1385, 468] width 27 height 11
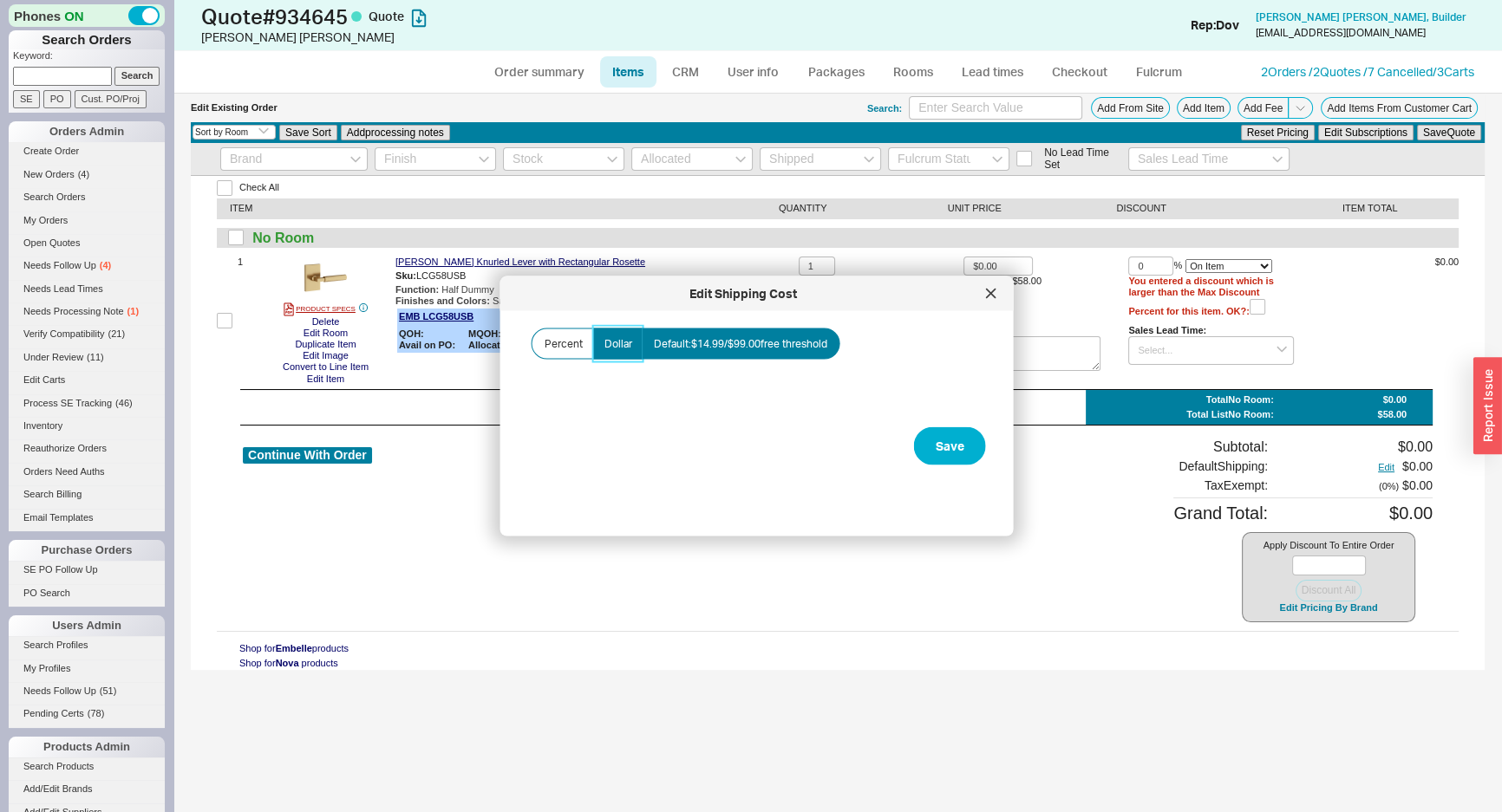
click at [634, 342] on label "Dollar" at bounding box center [618, 344] width 51 height 31
click at [0, 0] on input "Dollar" at bounding box center [0, 0] width 0 height 0
click at [651, 388] on label "Amount" at bounding box center [615, 393] width 174 height 54
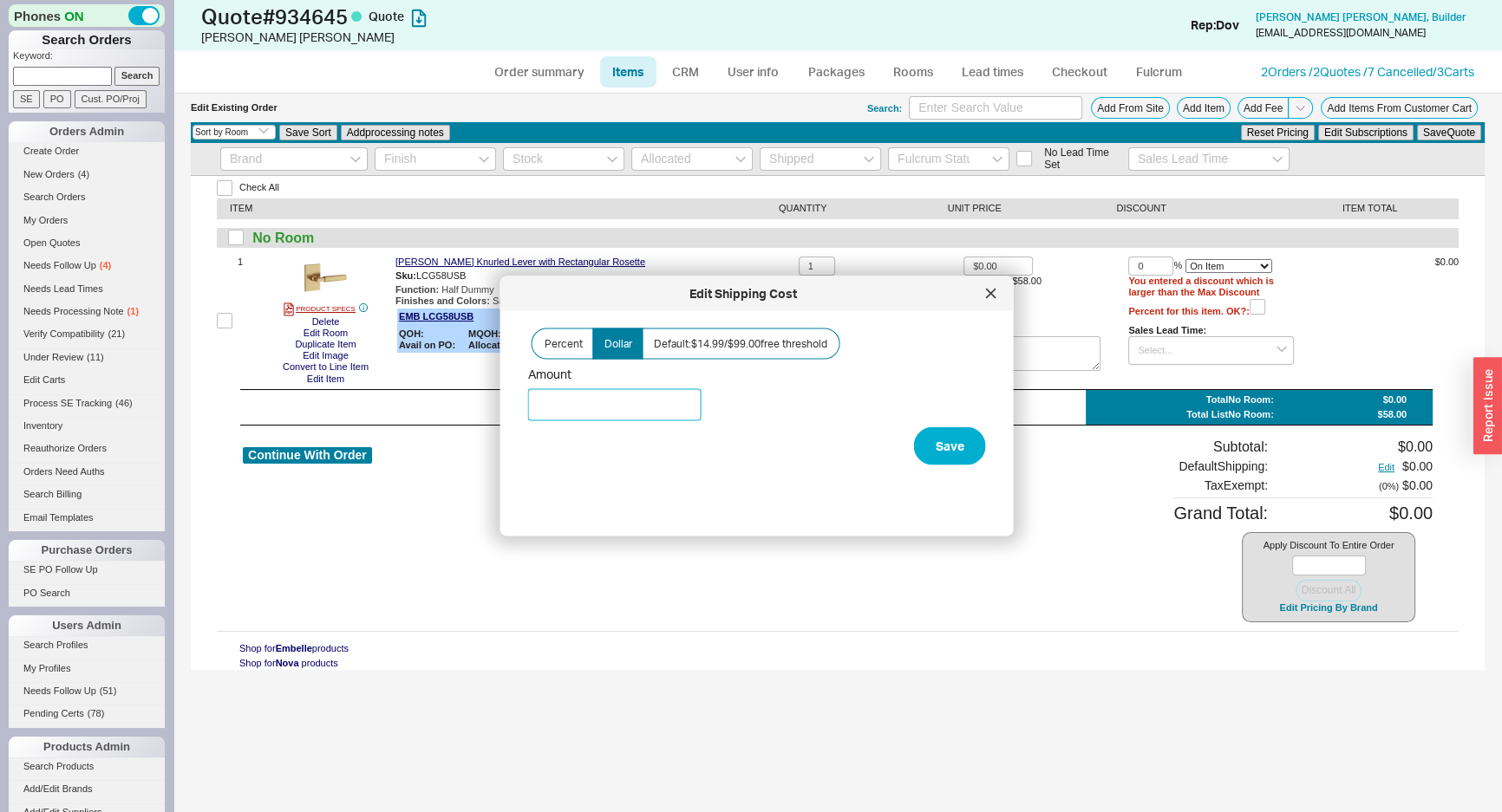
click at [651, 389] on input "Amount" at bounding box center [615, 405] width 174 height 32
type input "$5.00"
click at [919, 446] on button "Save" at bounding box center [950, 446] width 72 height 39
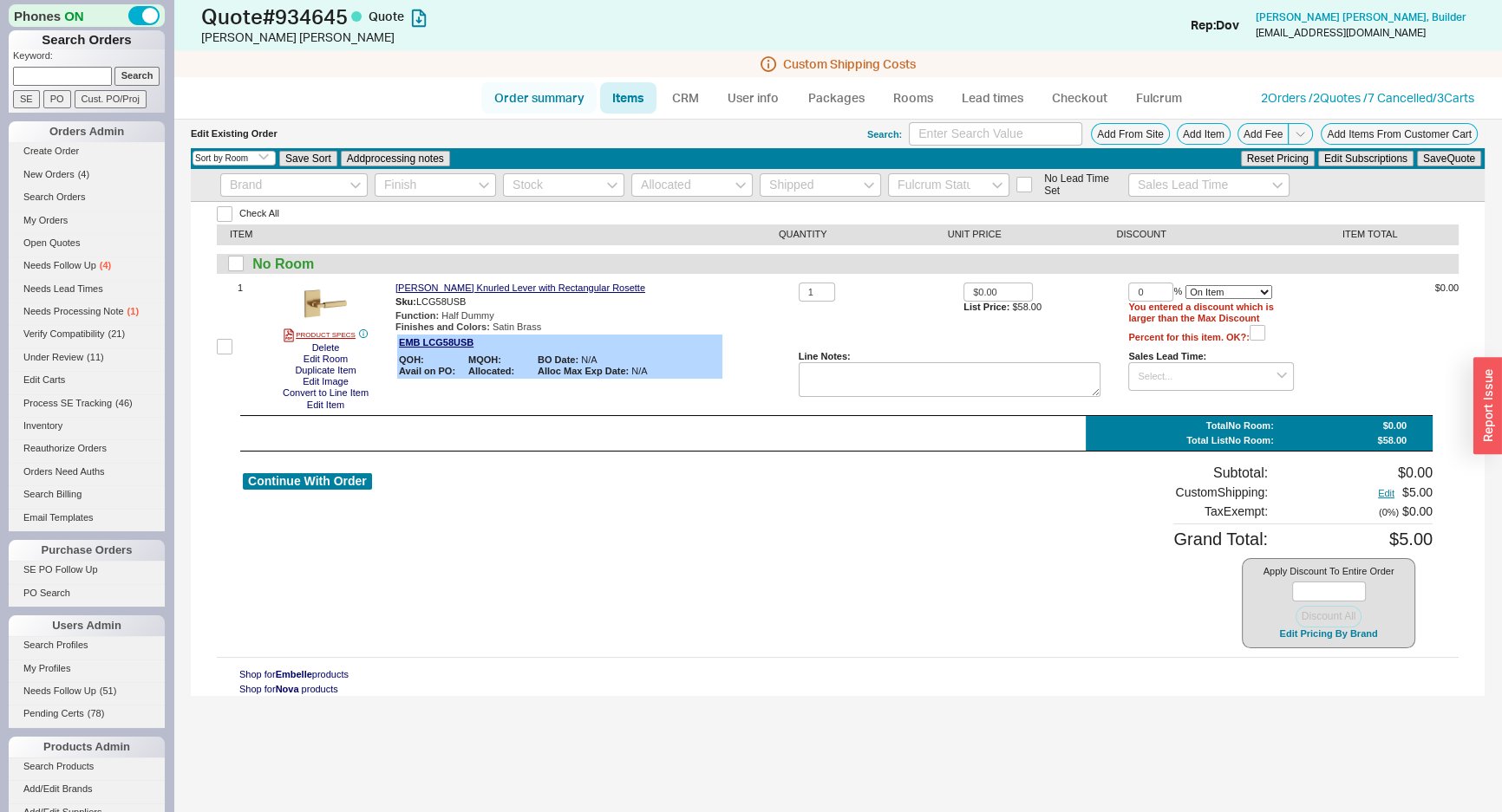
click at [557, 98] on link "Order summary" at bounding box center [539, 98] width 116 height 31
select select "*"
select select "3"
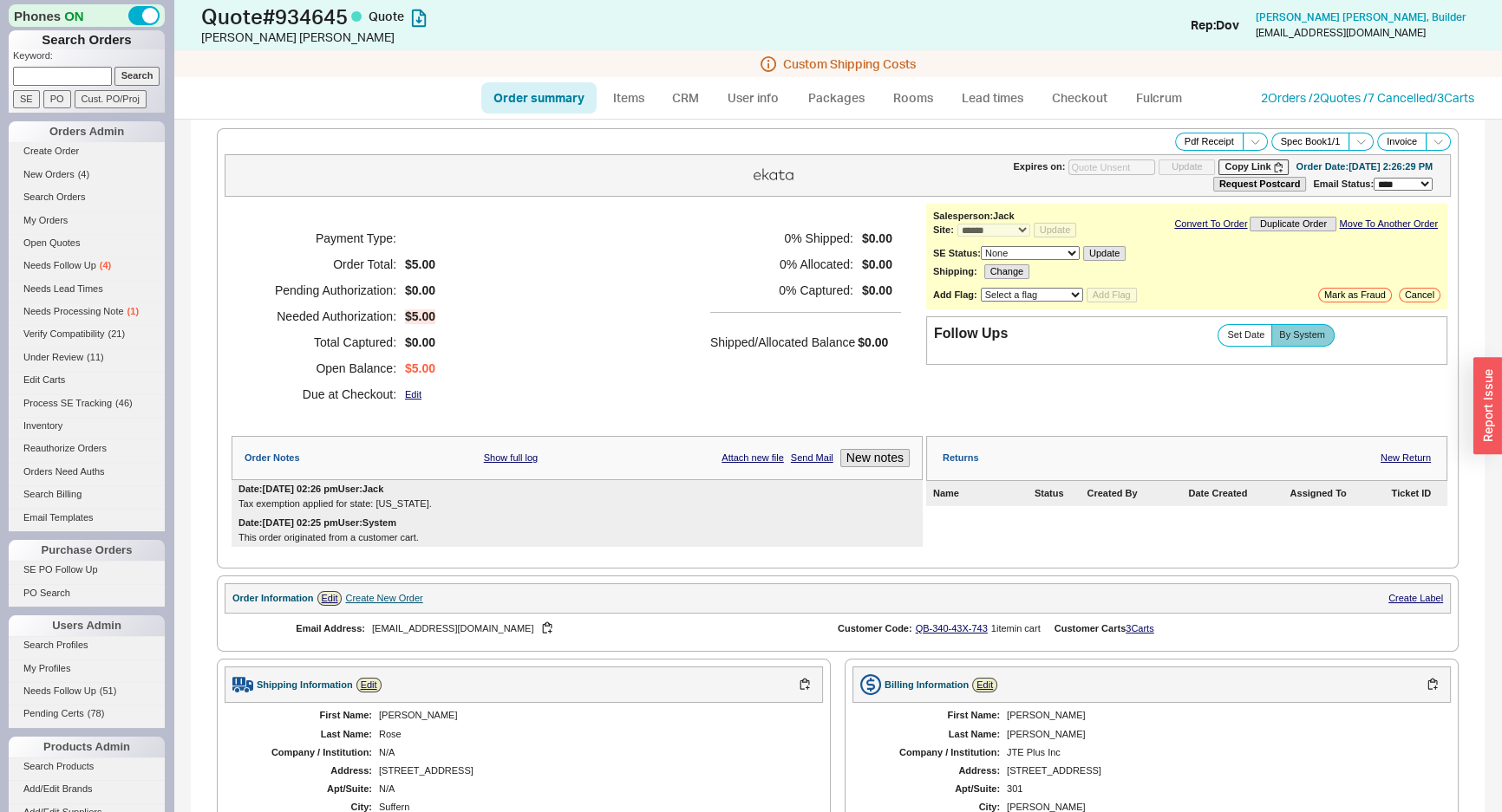
click at [657, 270] on div "Payment Type: Order Total: $5.00 Pending Authorization: $0.00 Needed Authorizat…" at bounding box center [577, 316] width 691 height 225
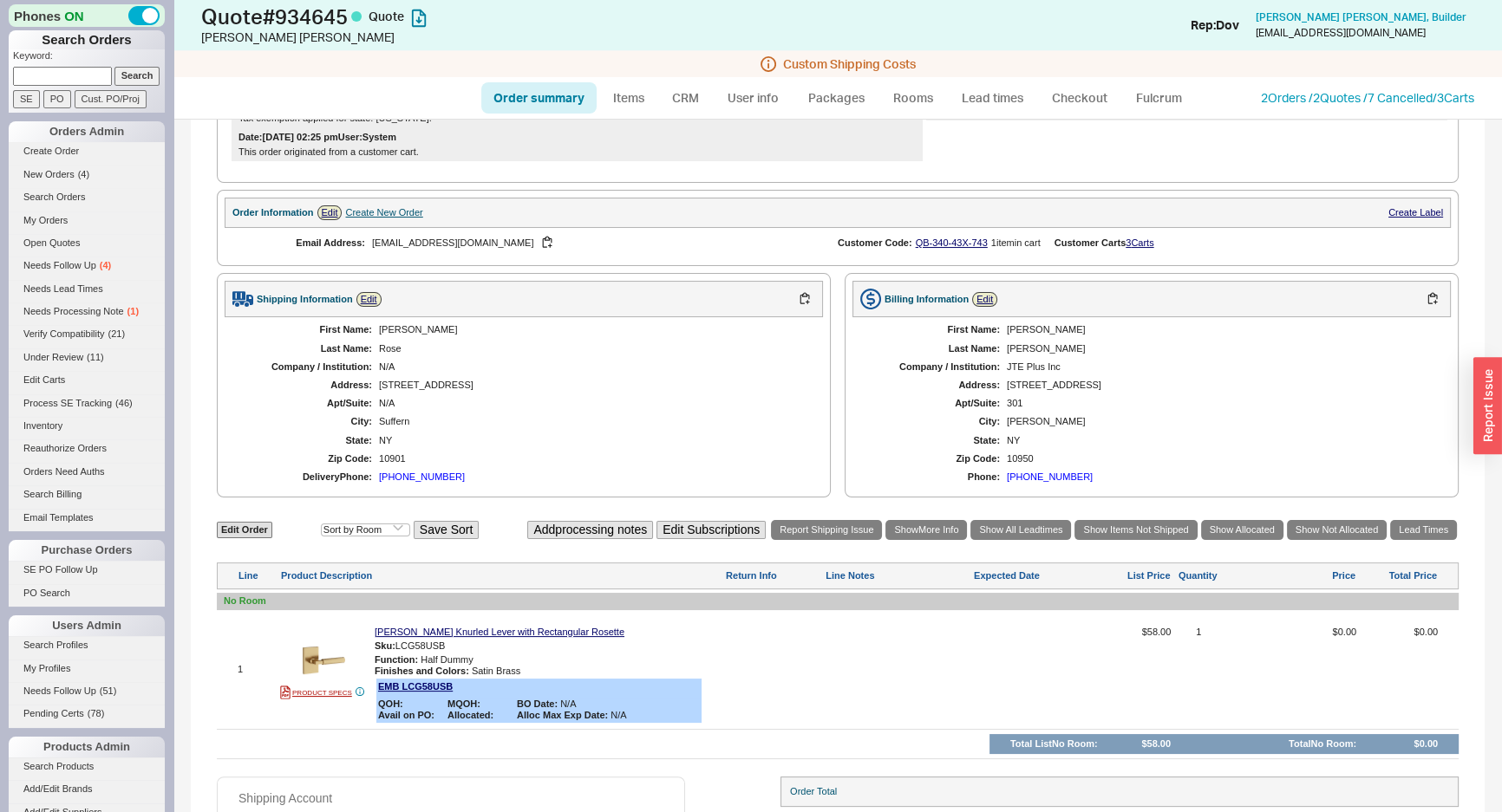
scroll to position [472, 0]
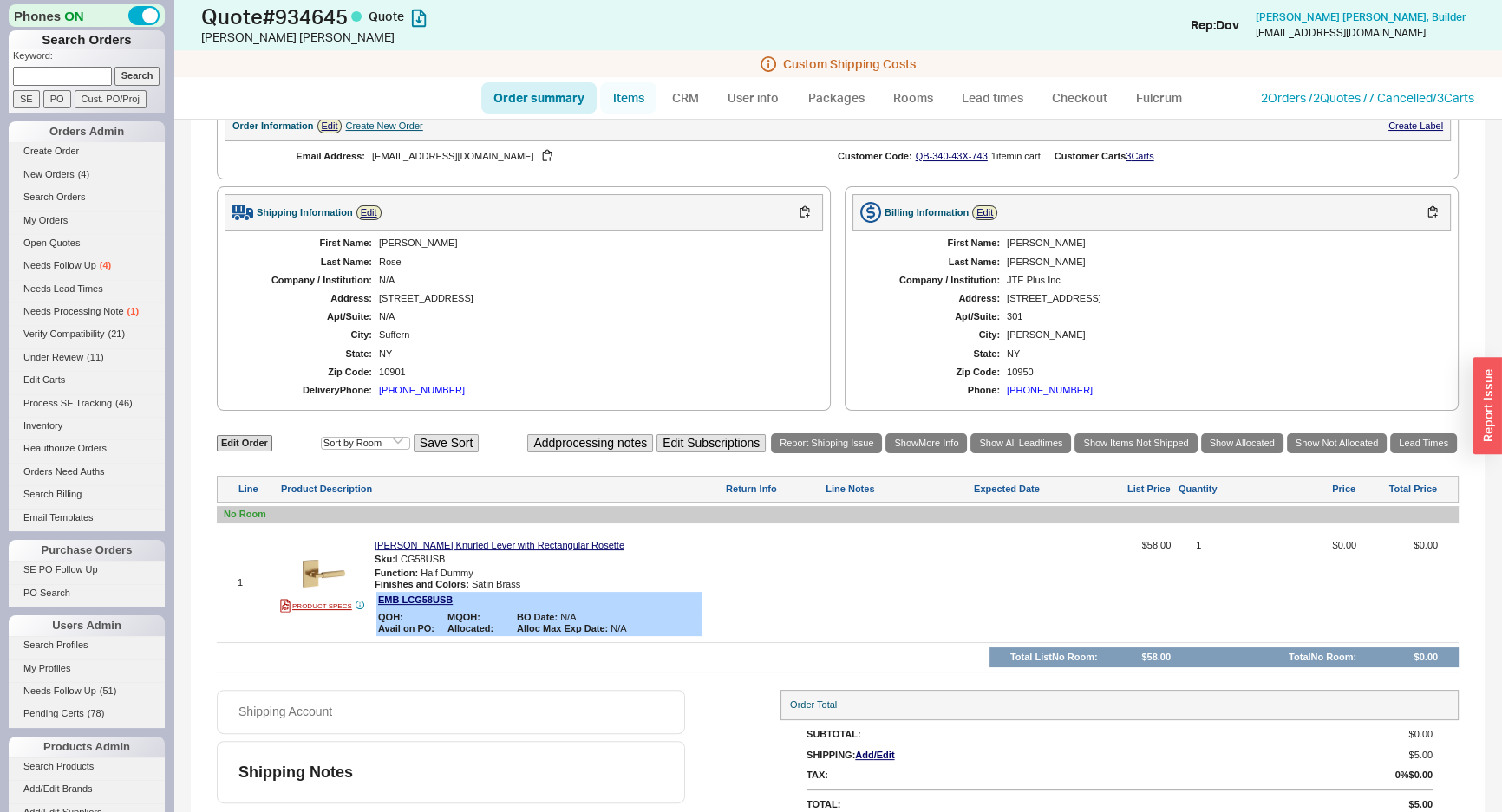
click at [635, 107] on link "Items" at bounding box center [627, 98] width 56 height 31
select select "3"
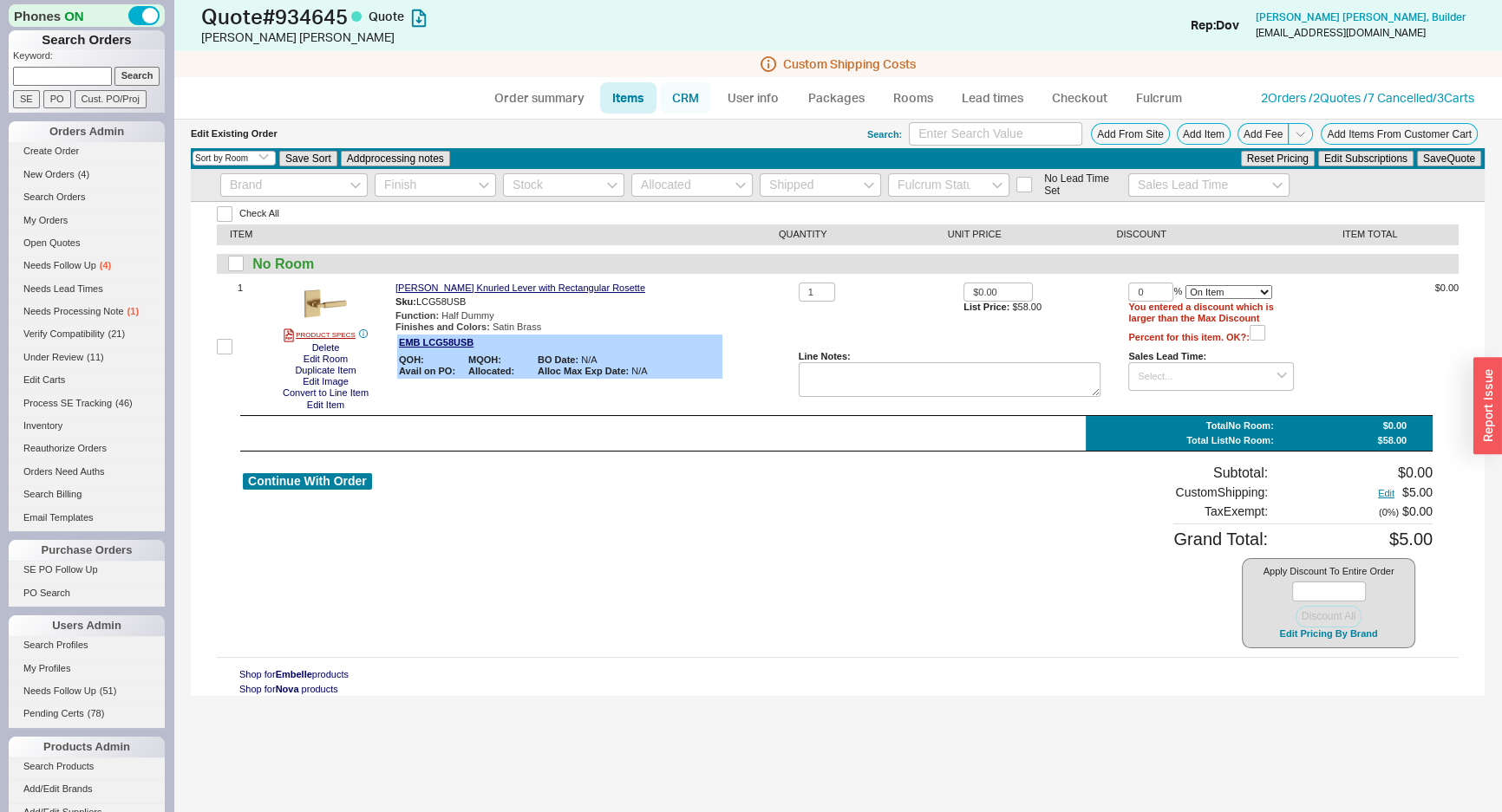
click at [685, 99] on link "CRM" at bounding box center [685, 98] width 51 height 31
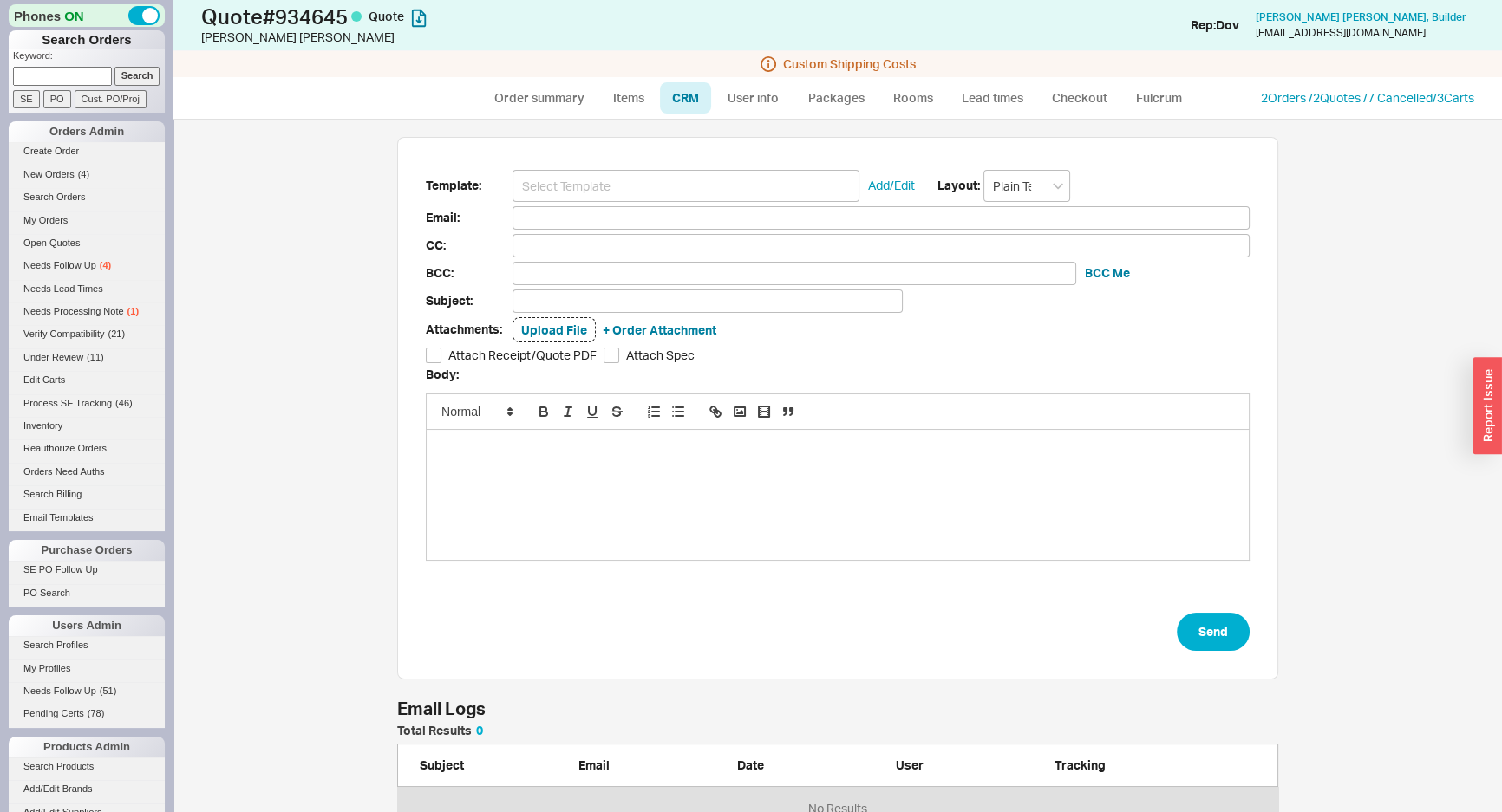
scroll to position [94, 869]
click at [644, 182] on input at bounding box center [686, 186] width 347 height 32
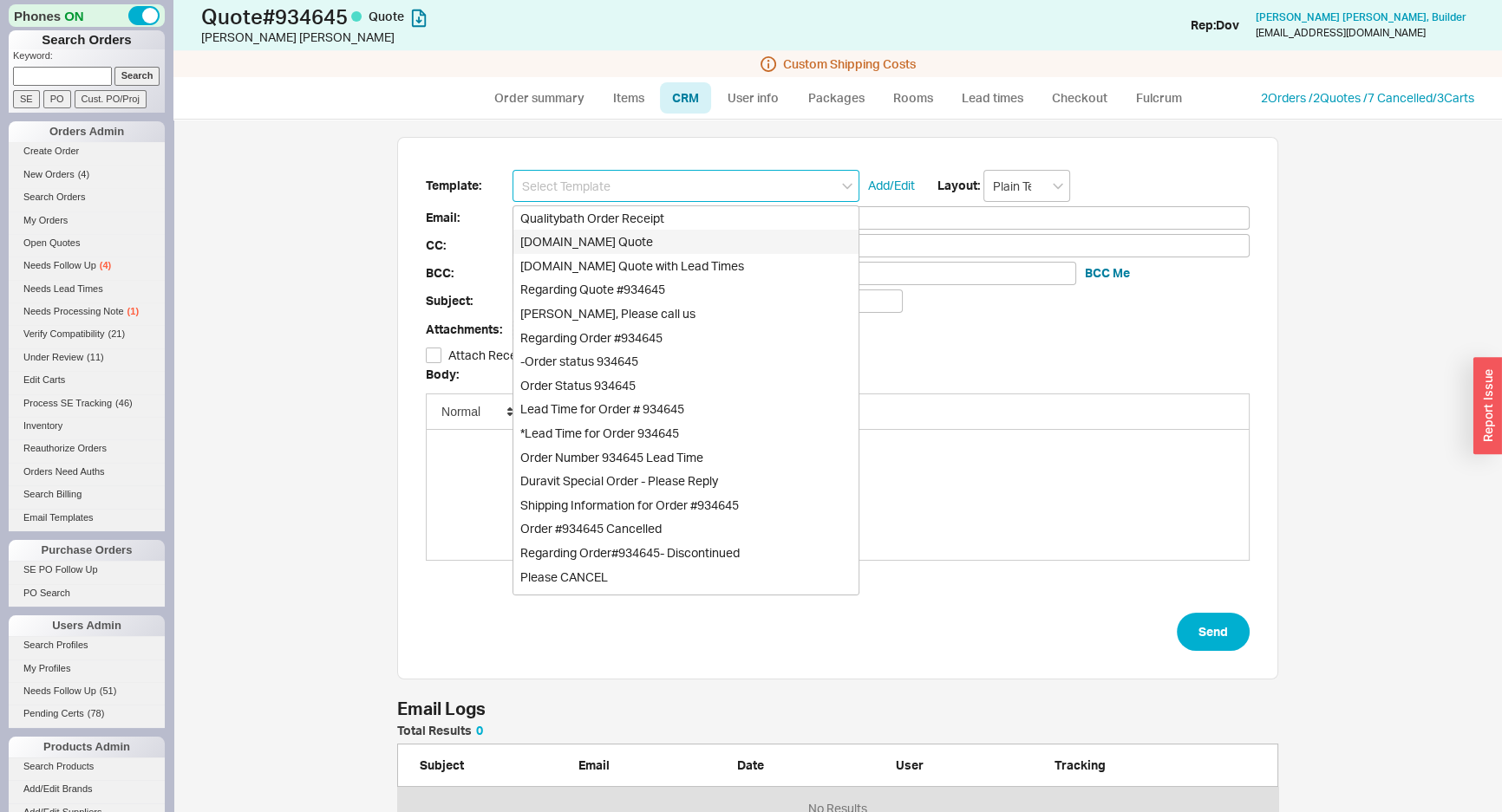
click at [606, 235] on div "Qualitybath.com Quote" at bounding box center [686, 242] width 345 height 24
type input "Receipt"
type input "info@fixturee.com"
type input "Quality Bath Quote #934645"
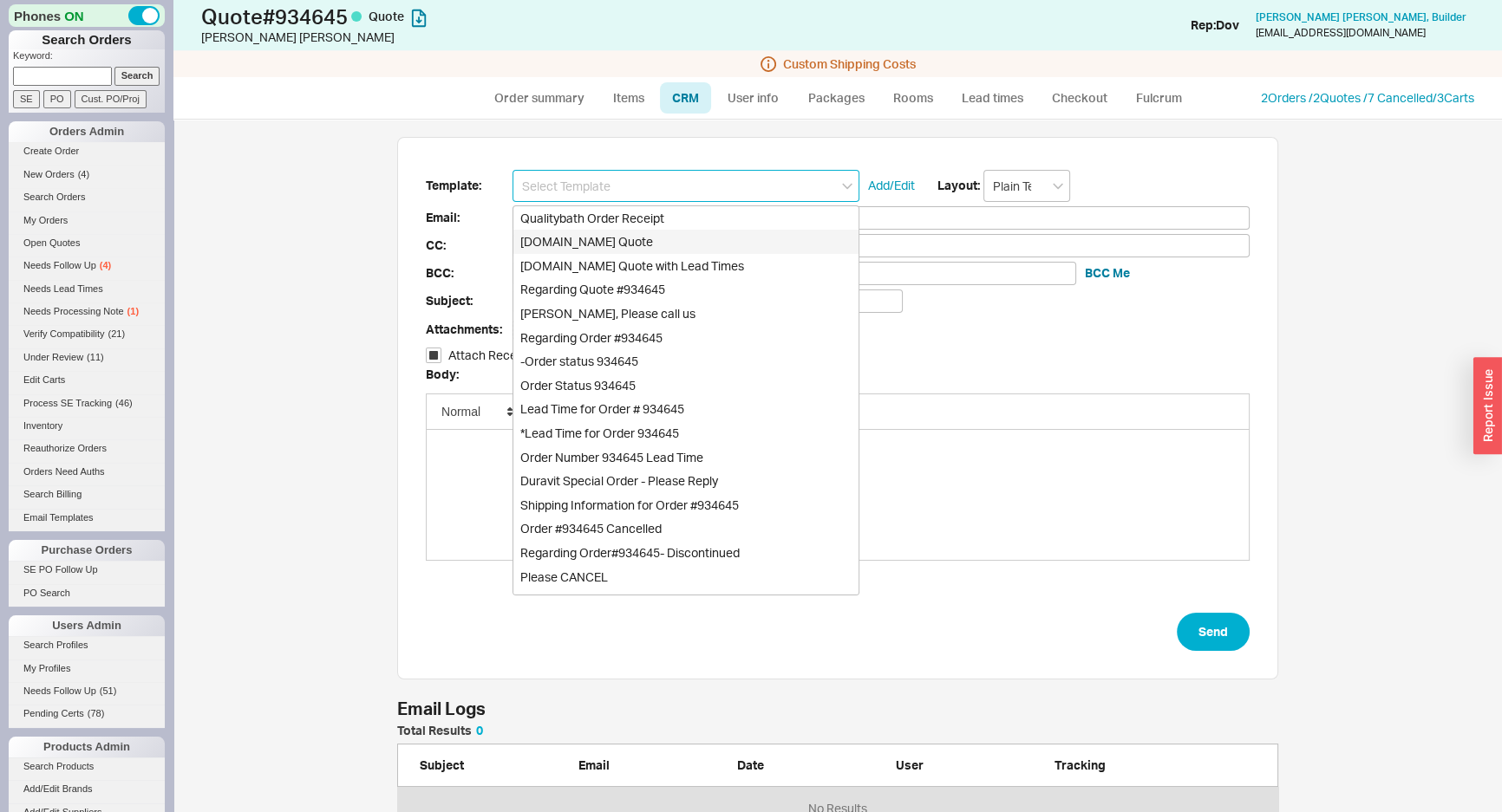
checkbox input "true"
type input "Qualitybath.com Quote"
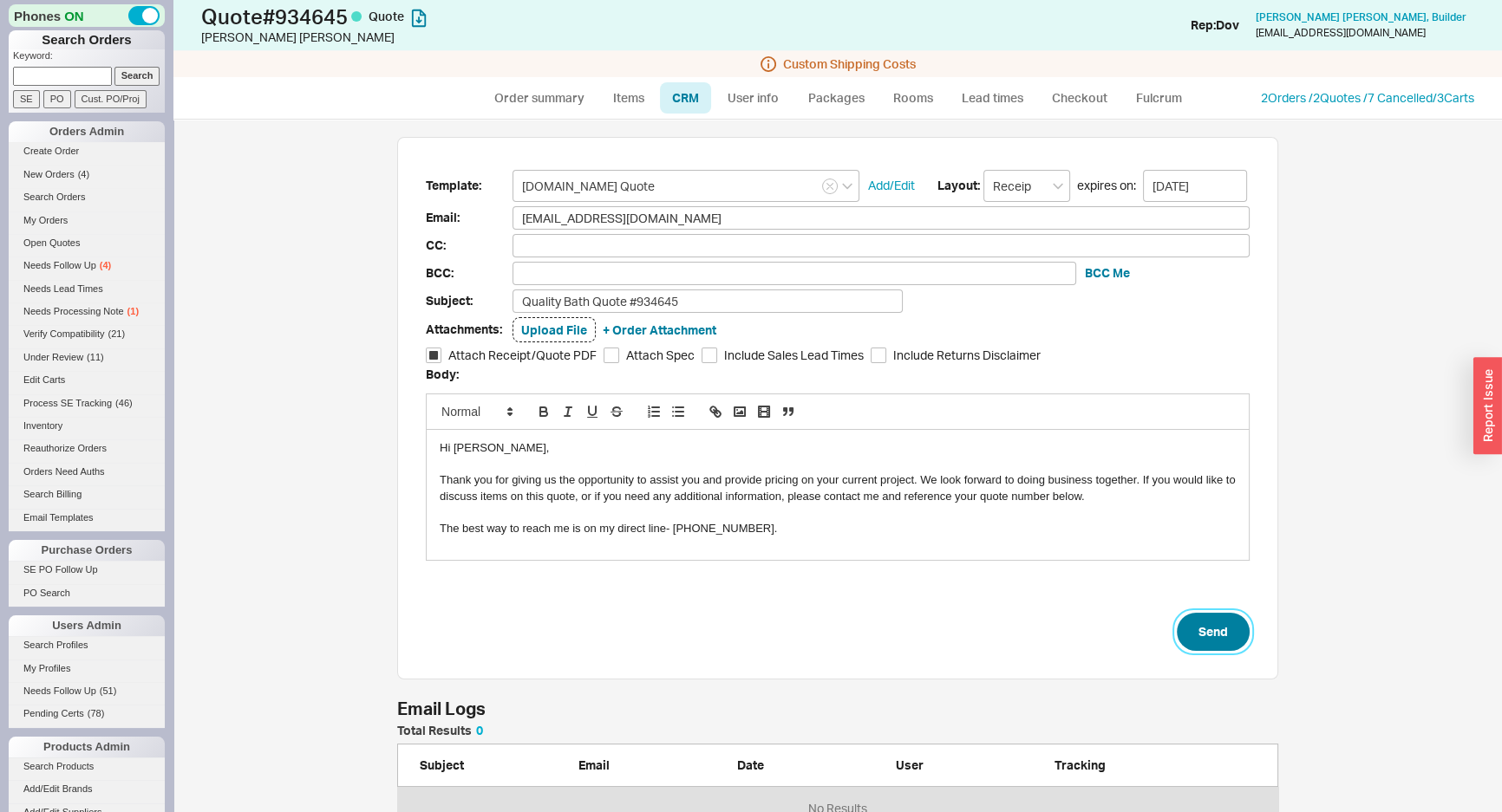
click at [1184, 626] on button "Send" at bounding box center [1213, 632] width 73 height 39
select select "*"
select select "3"
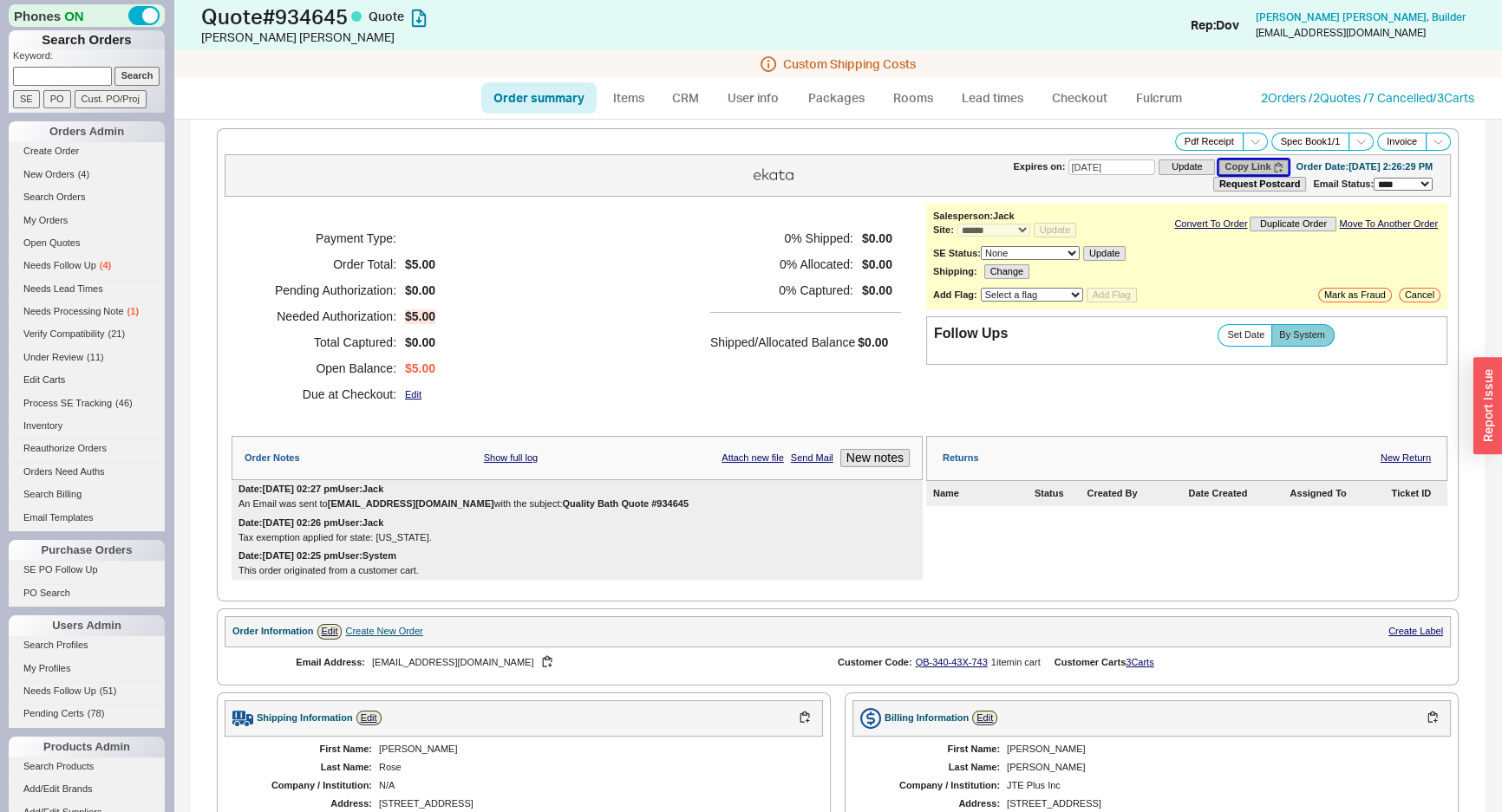
click at [1218, 160] on button "Copy Link" at bounding box center [1253, 167] width 70 height 15
click at [1316, 90] on link "2 Orders / 2 Quotes / 7 Cancelled" at bounding box center [1346, 97] width 172 height 15
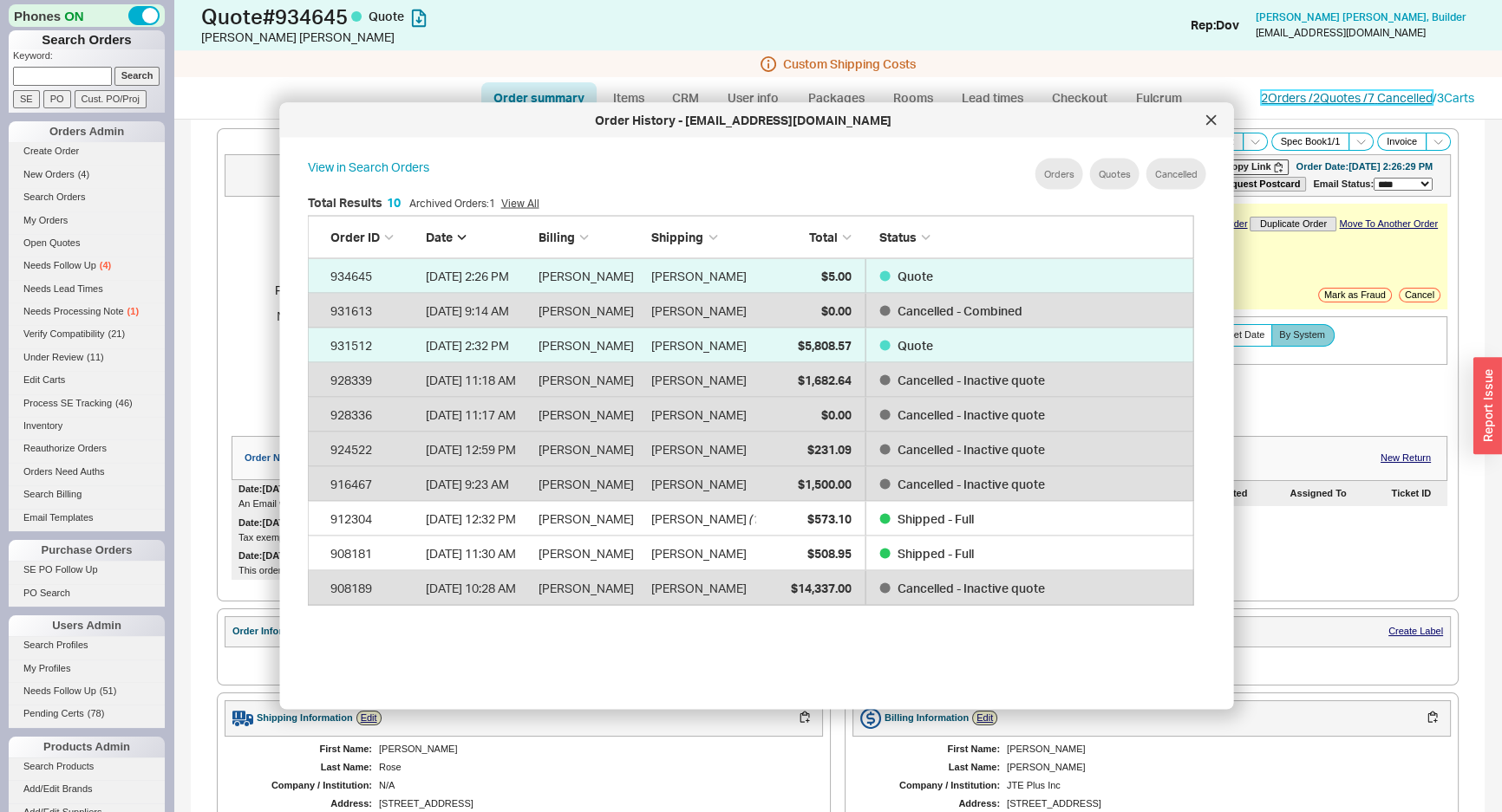
scroll to position [518, 902]
click at [1200, 114] on div at bounding box center [1212, 120] width 28 height 28
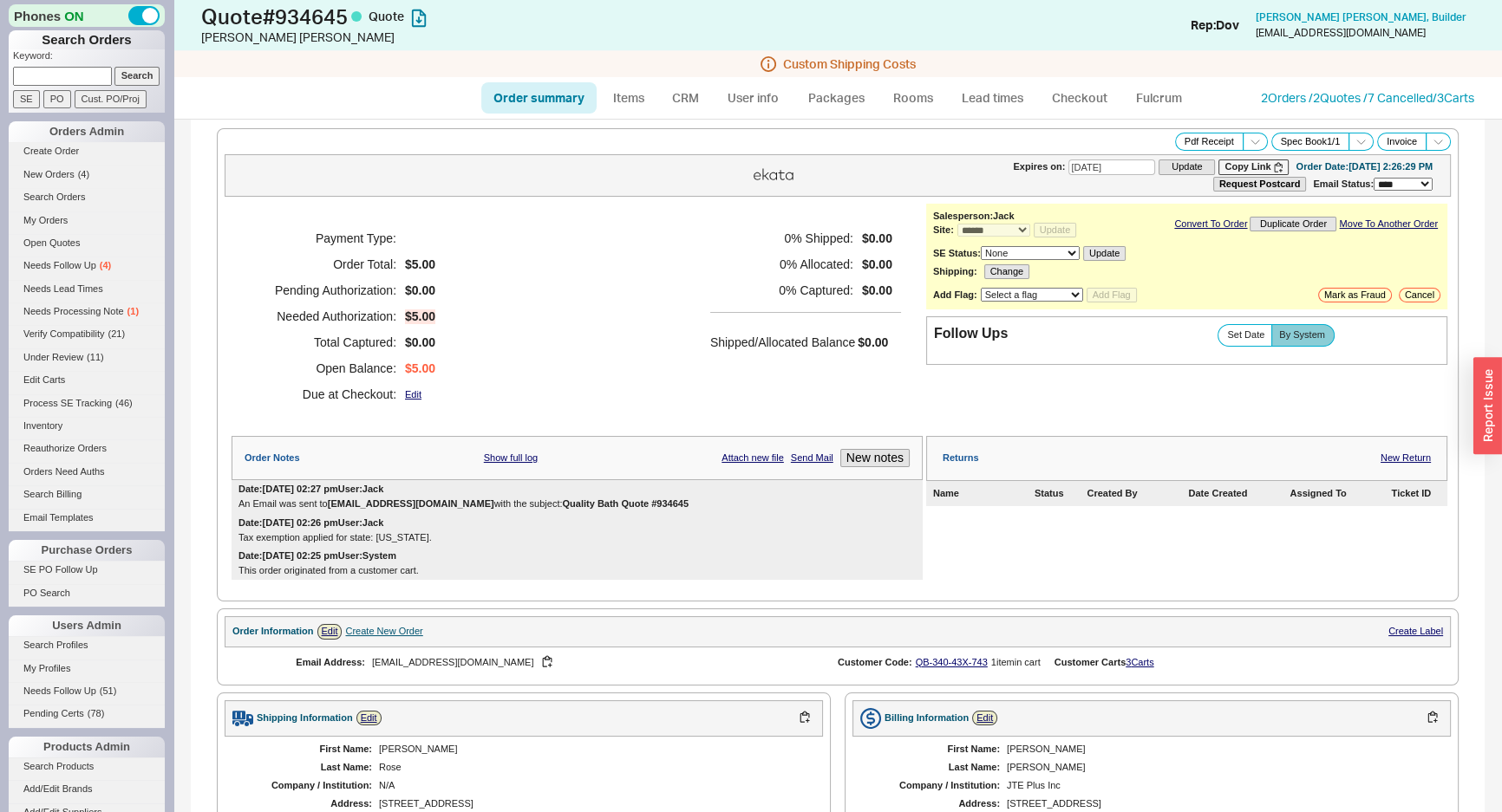
click at [782, 260] on h5 "0 % Allocated:" at bounding box center [782, 265] width 143 height 26
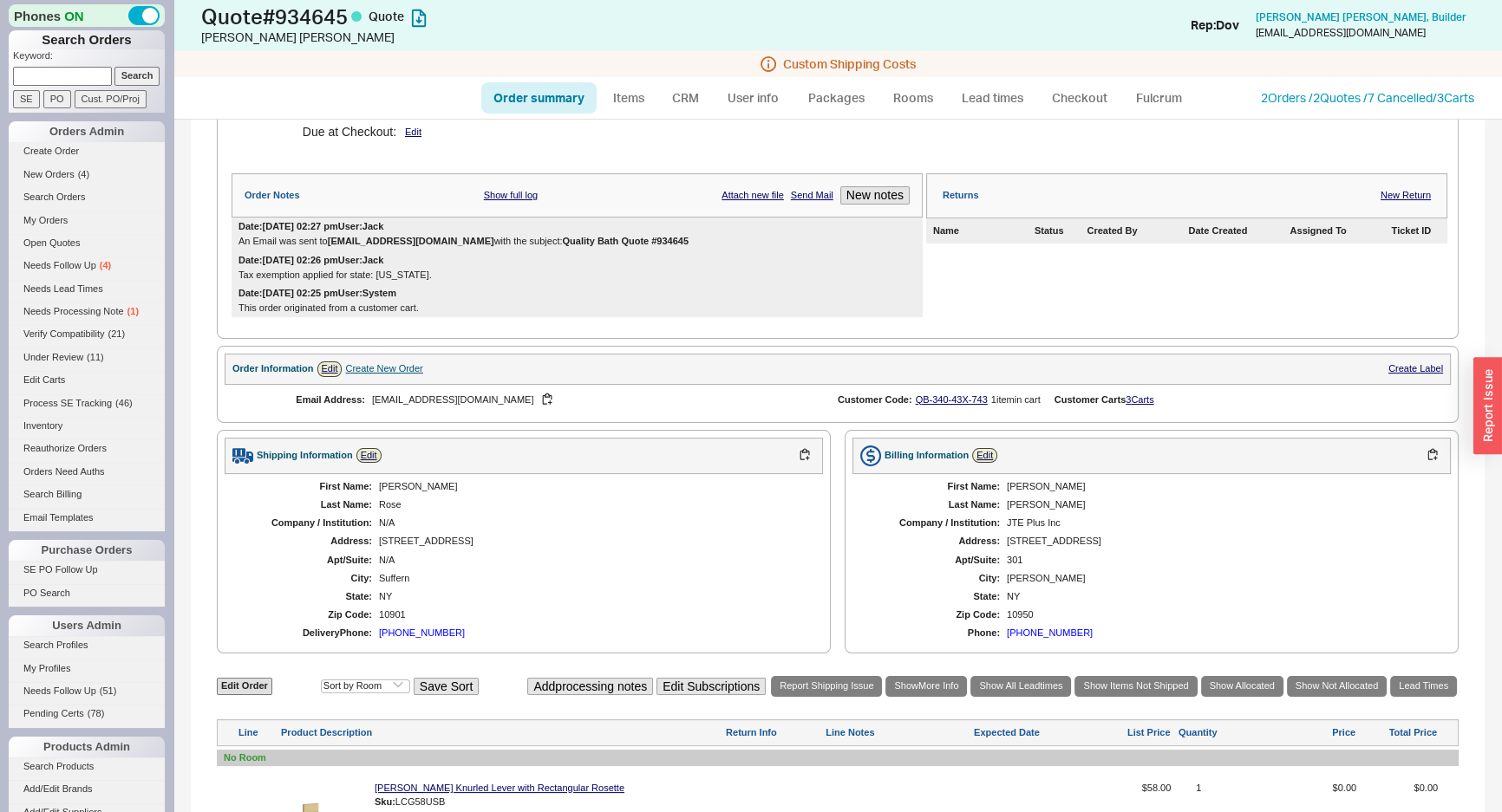
scroll to position [315, 0]
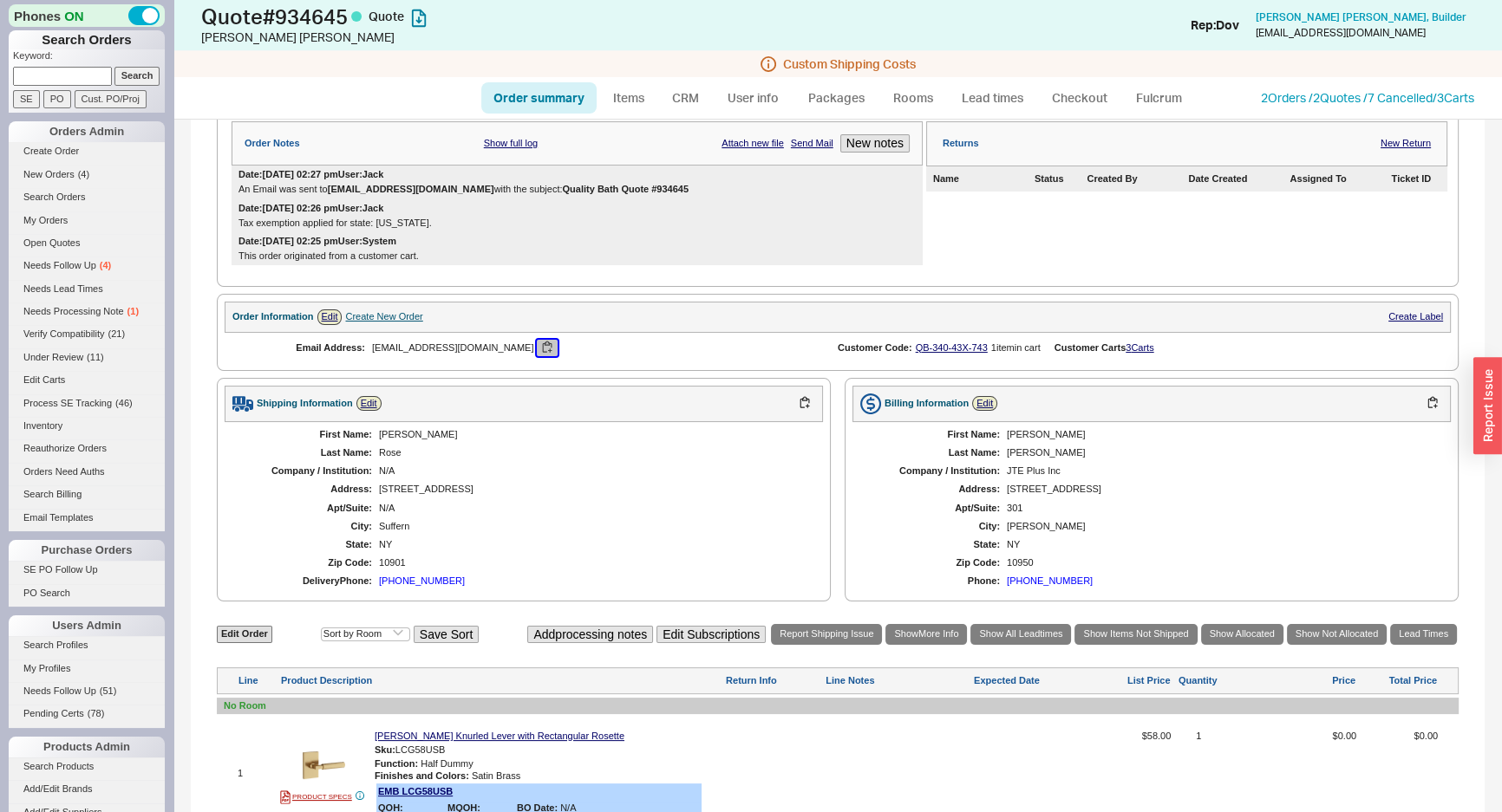
click at [536, 340] on button "button" at bounding box center [547, 348] width 21 height 17
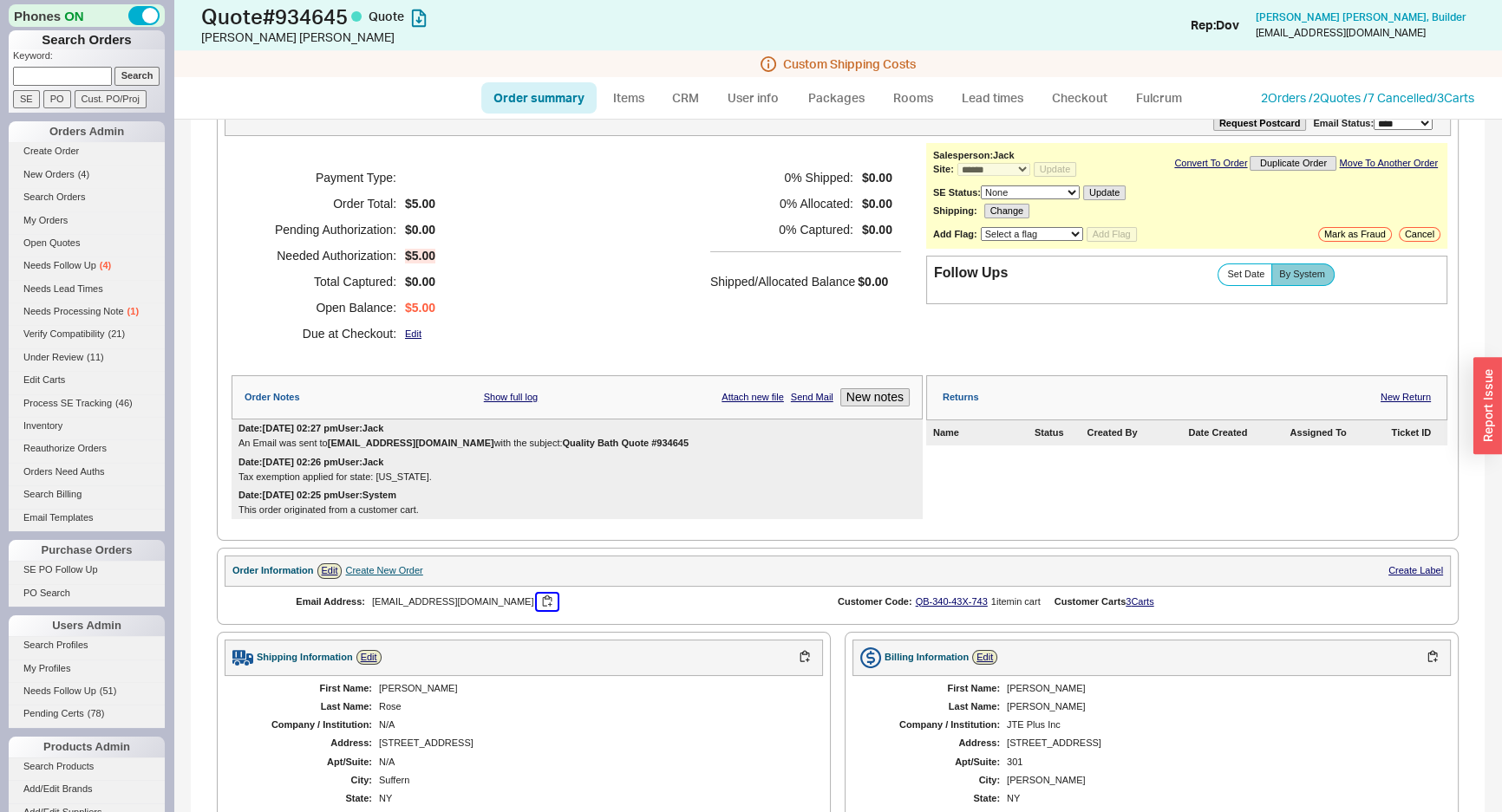
scroll to position [0, 0]
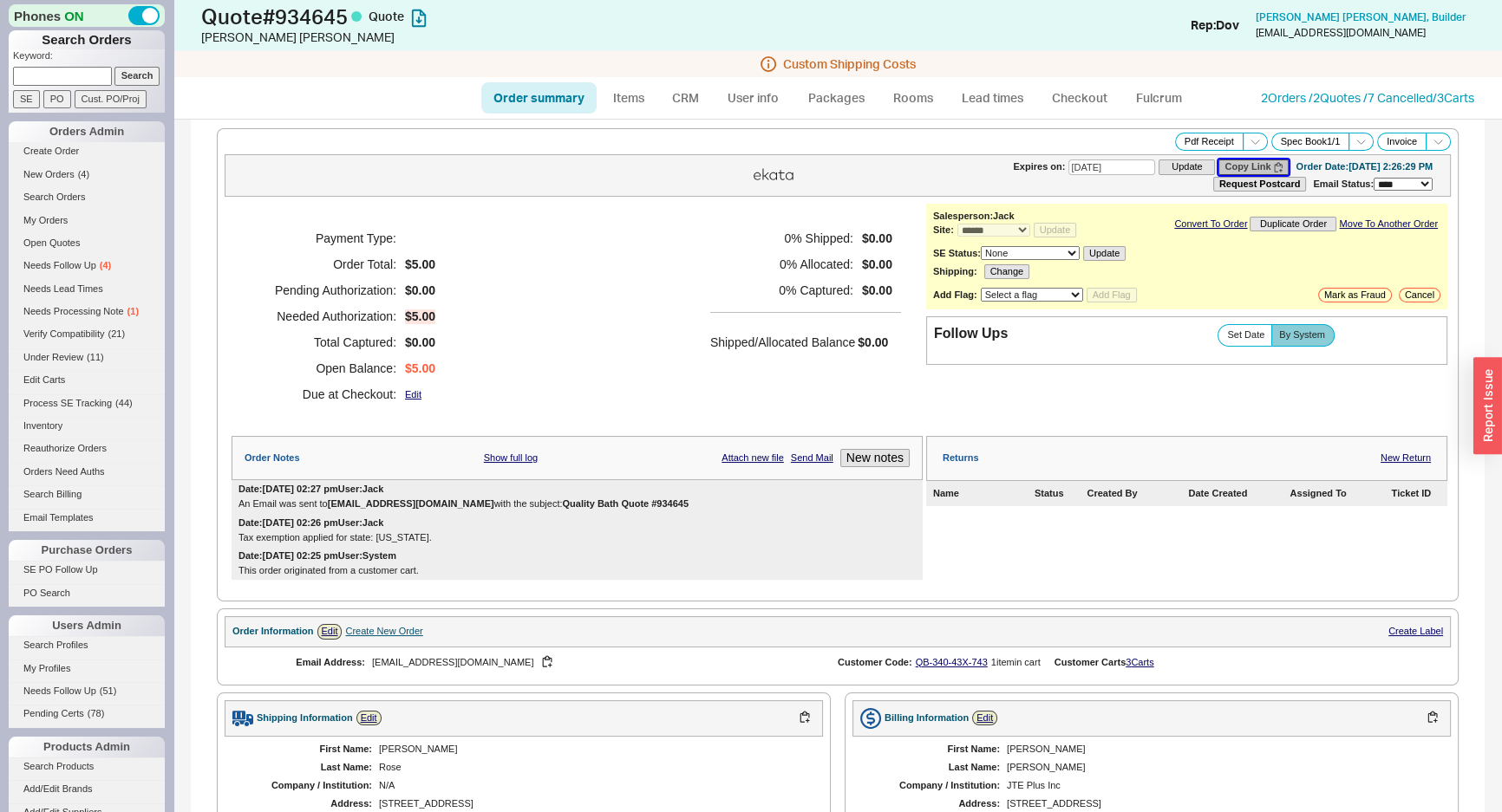
click at [1218, 166] on button "Copy Link" at bounding box center [1253, 167] width 70 height 15
click at [86, 78] on input at bounding box center [62, 76] width 99 height 18
paste input "marciamartine48@gmail.com"
type input "marciamartine48@gmail.com"
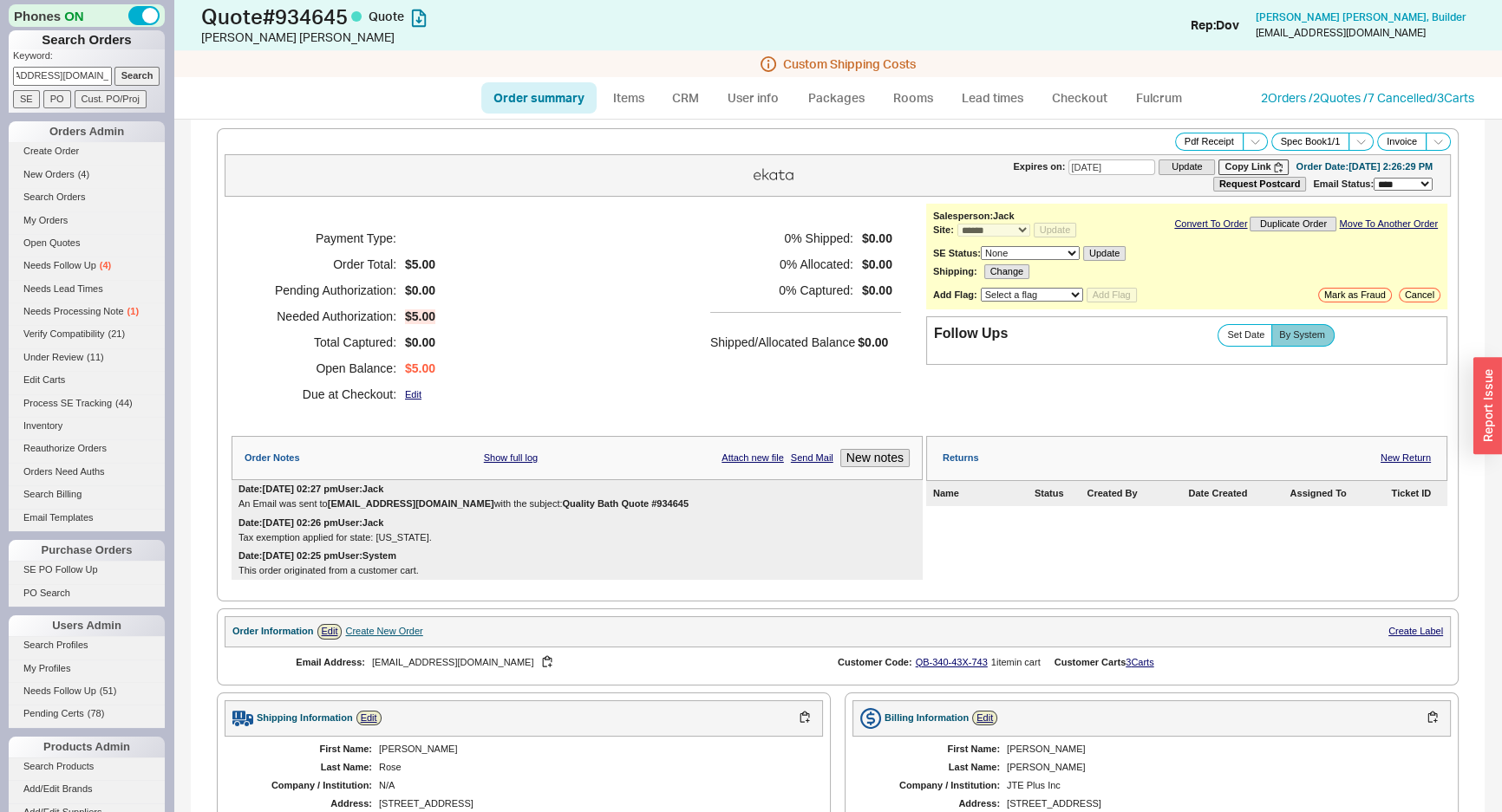
scroll to position [0, 0]
click at [115, 78] on input "Search" at bounding box center [138, 76] width 46 height 18
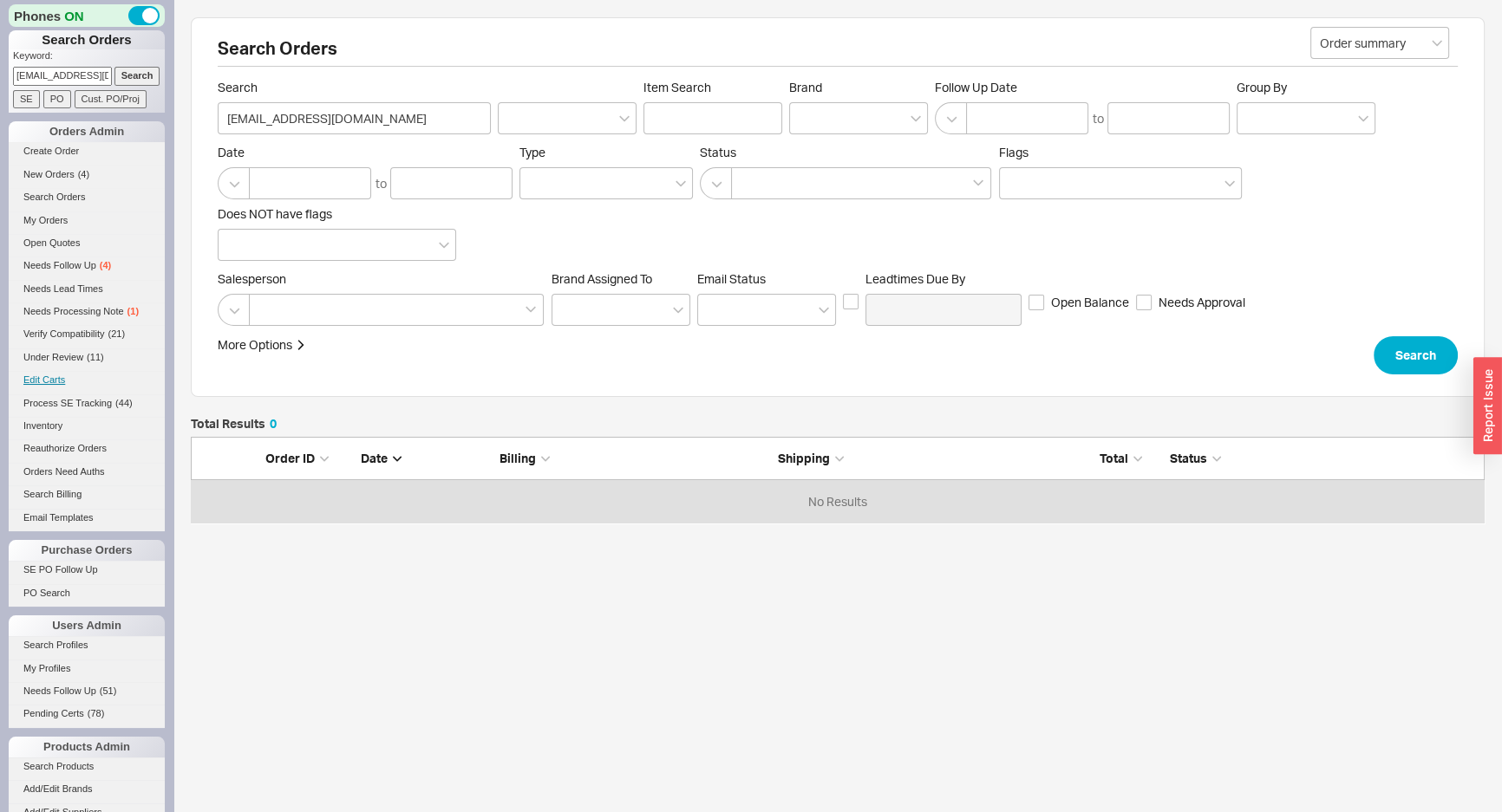
scroll to position [73, 1282]
click at [47, 382] on link "Edit Carts" at bounding box center [86, 380] width 156 height 18
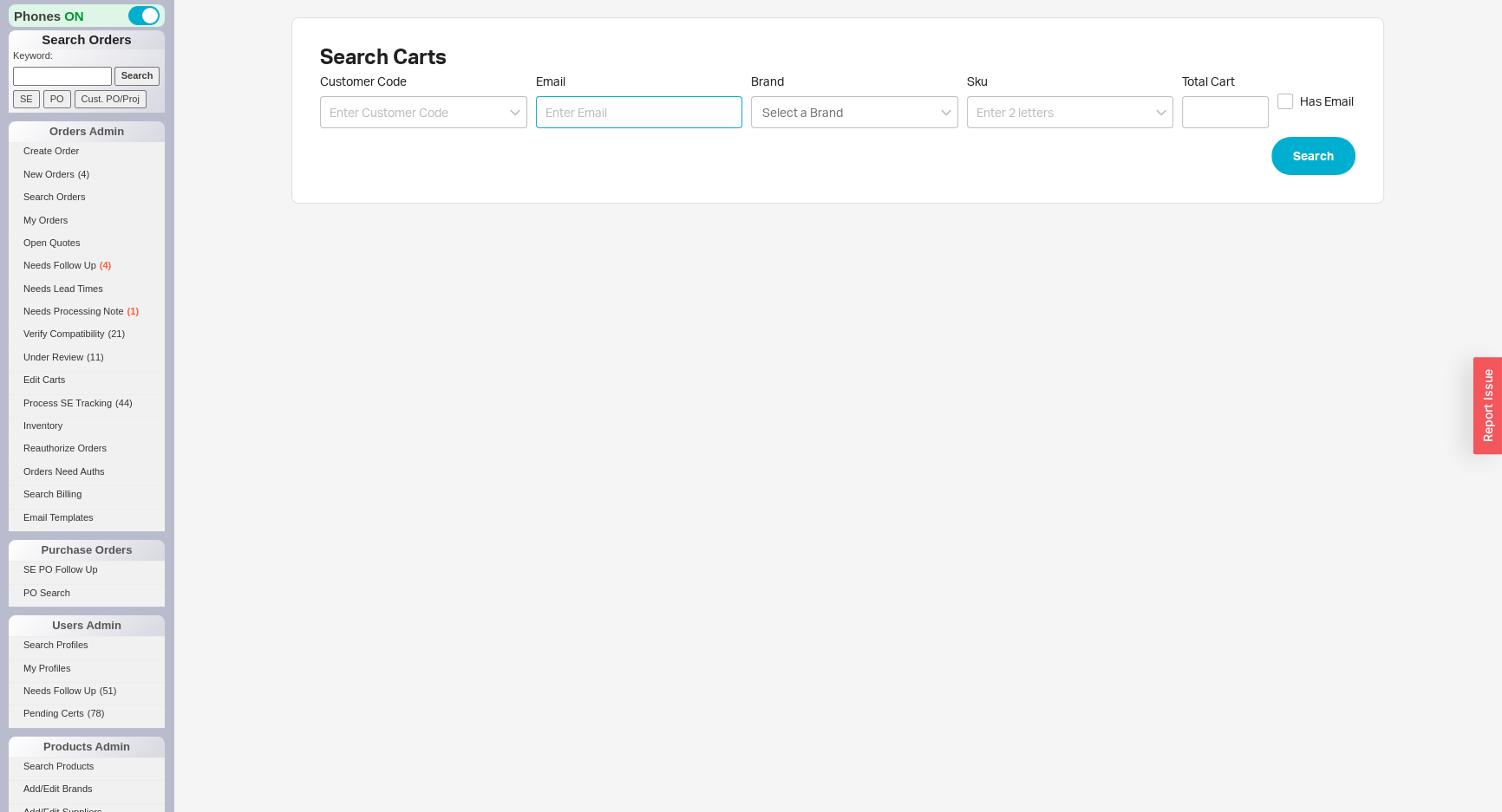
click at [678, 99] on input "Email" at bounding box center [639, 112] width 208 height 32
paste input "marciamartine48@gmail.com"
type input "marciamartine48@gmail.com"
click at [1343, 148] on button "Search" at bounding box center [1314, 156] width 85 height 39
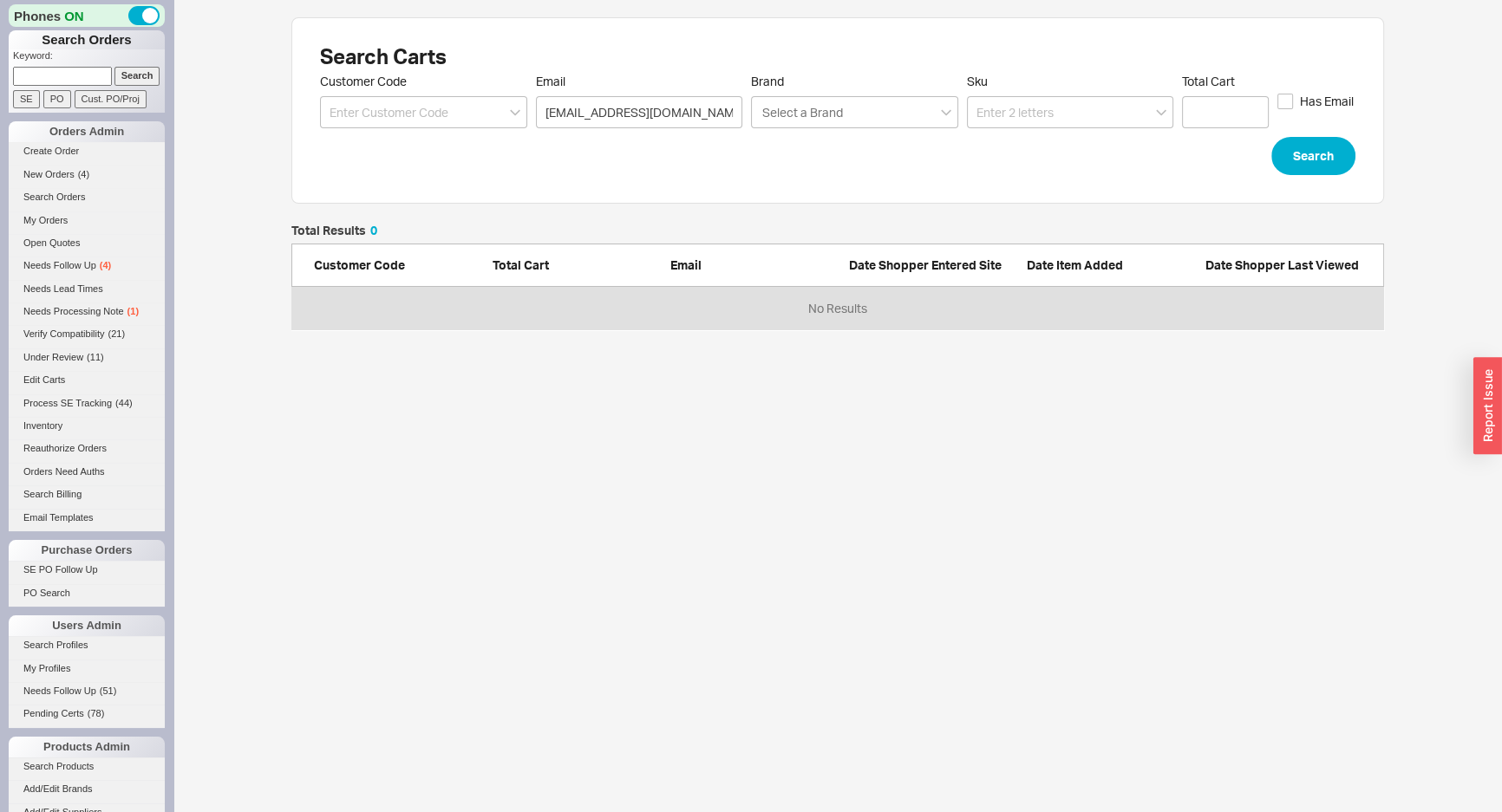
scroll to position [94, 1080]
click at [68, 142] on link "Create Order" at bounding box center [86, 152] width 156 height 18
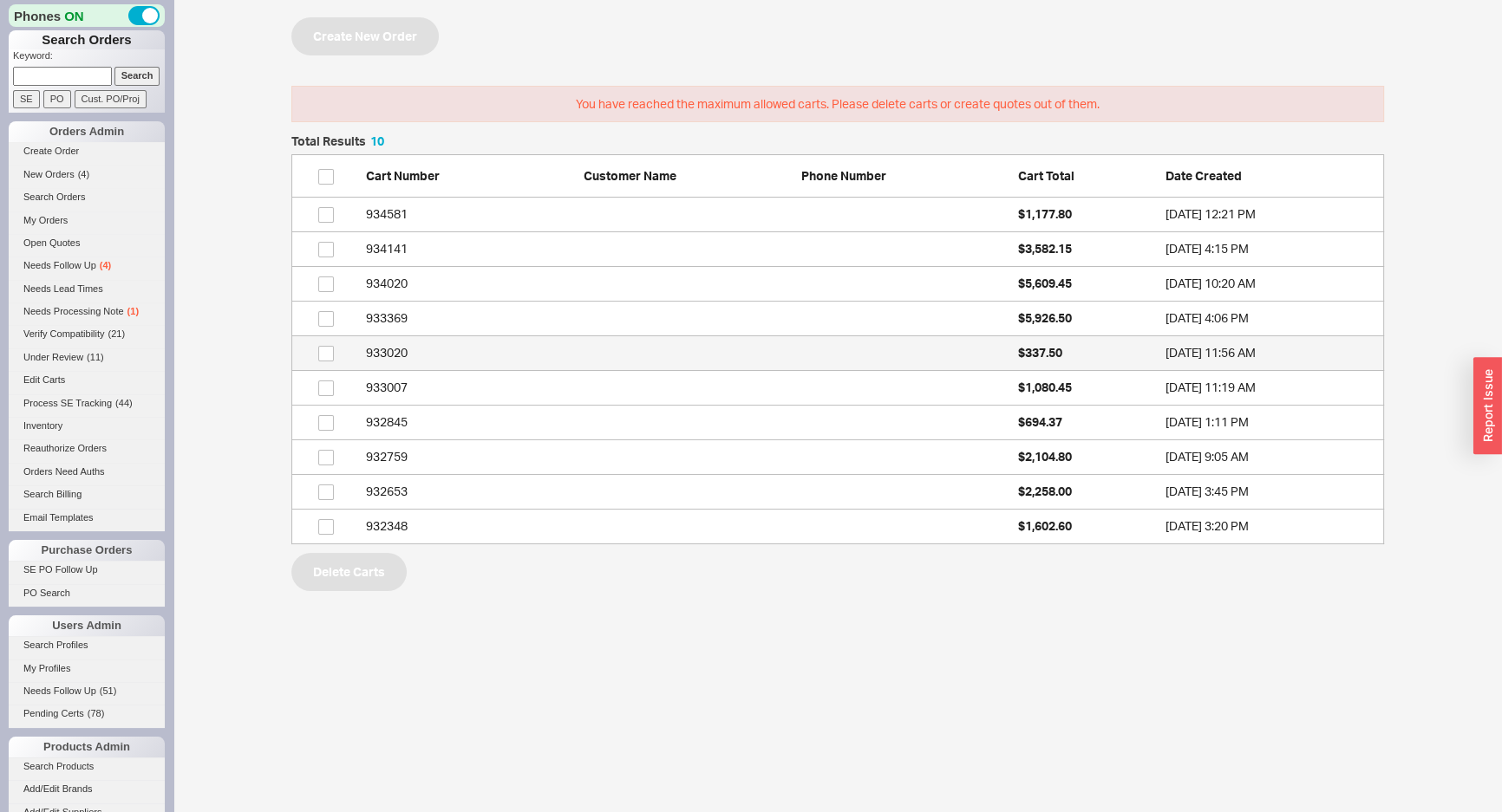
scroll to position [397, 1080]
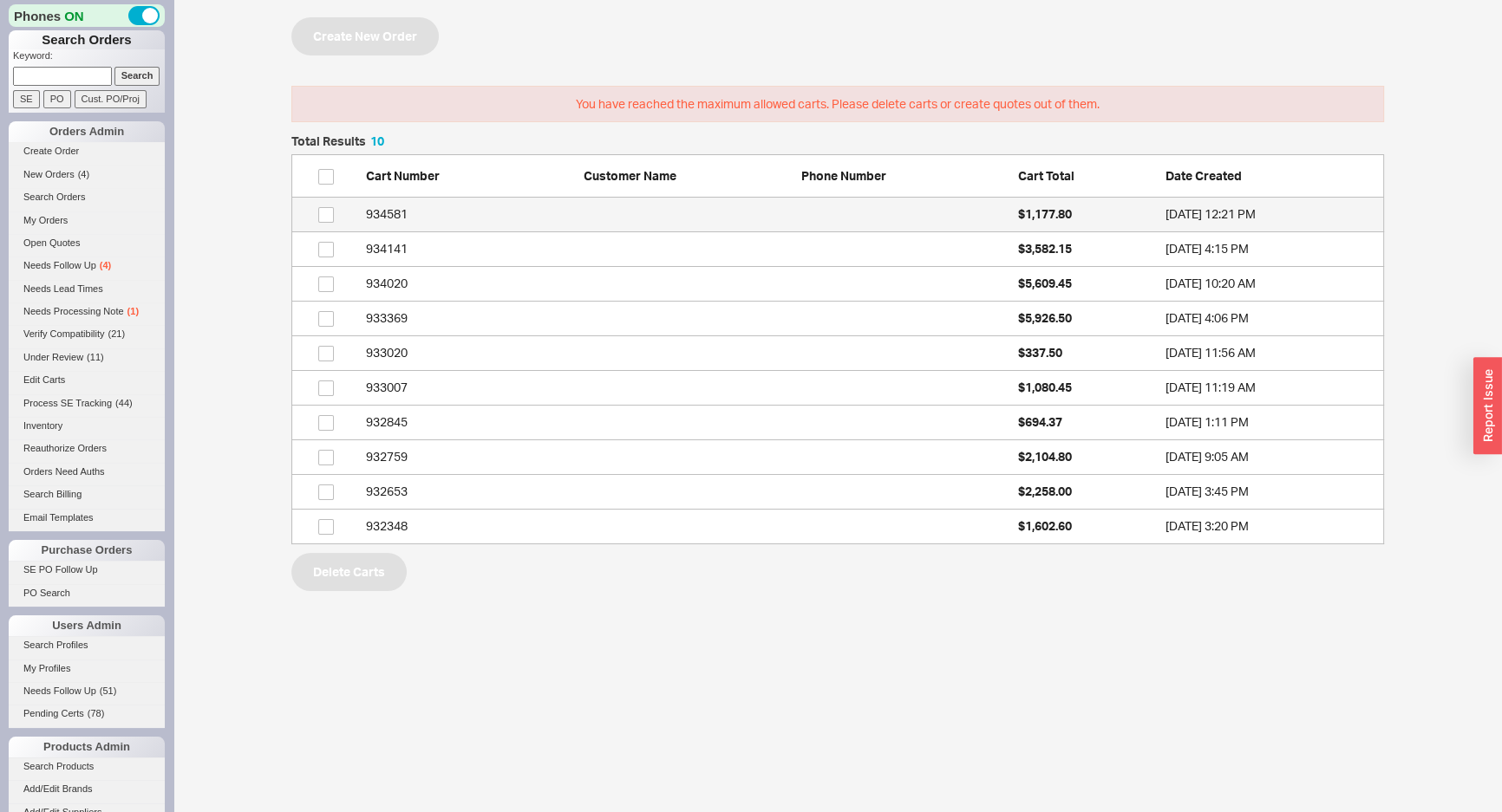
click at [382, 217] on div "934581" at bounding box center [469, 214] width 209 height 17
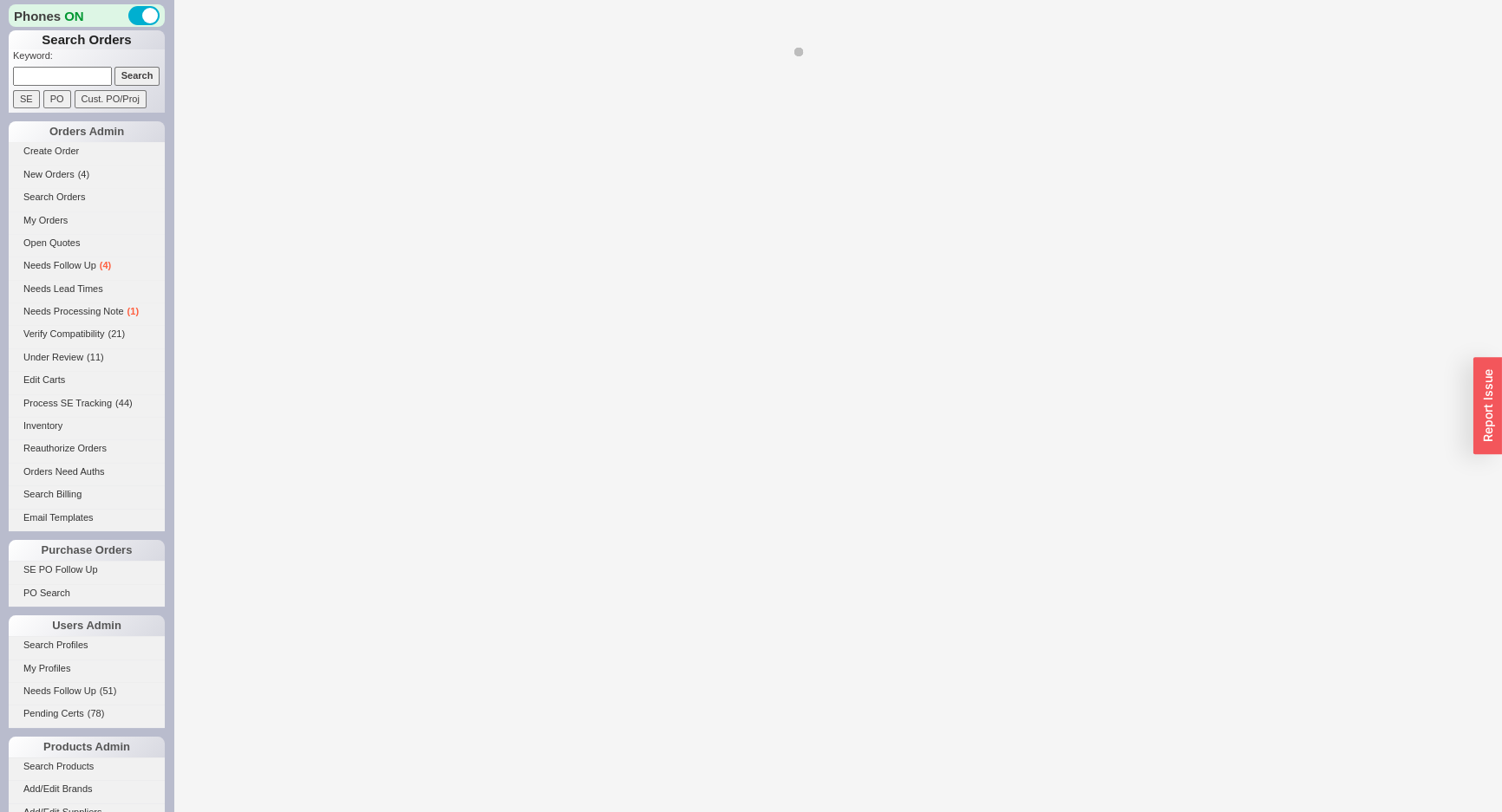
select select "3"
select select "ON_CHECKOUT_AGGREGATED"
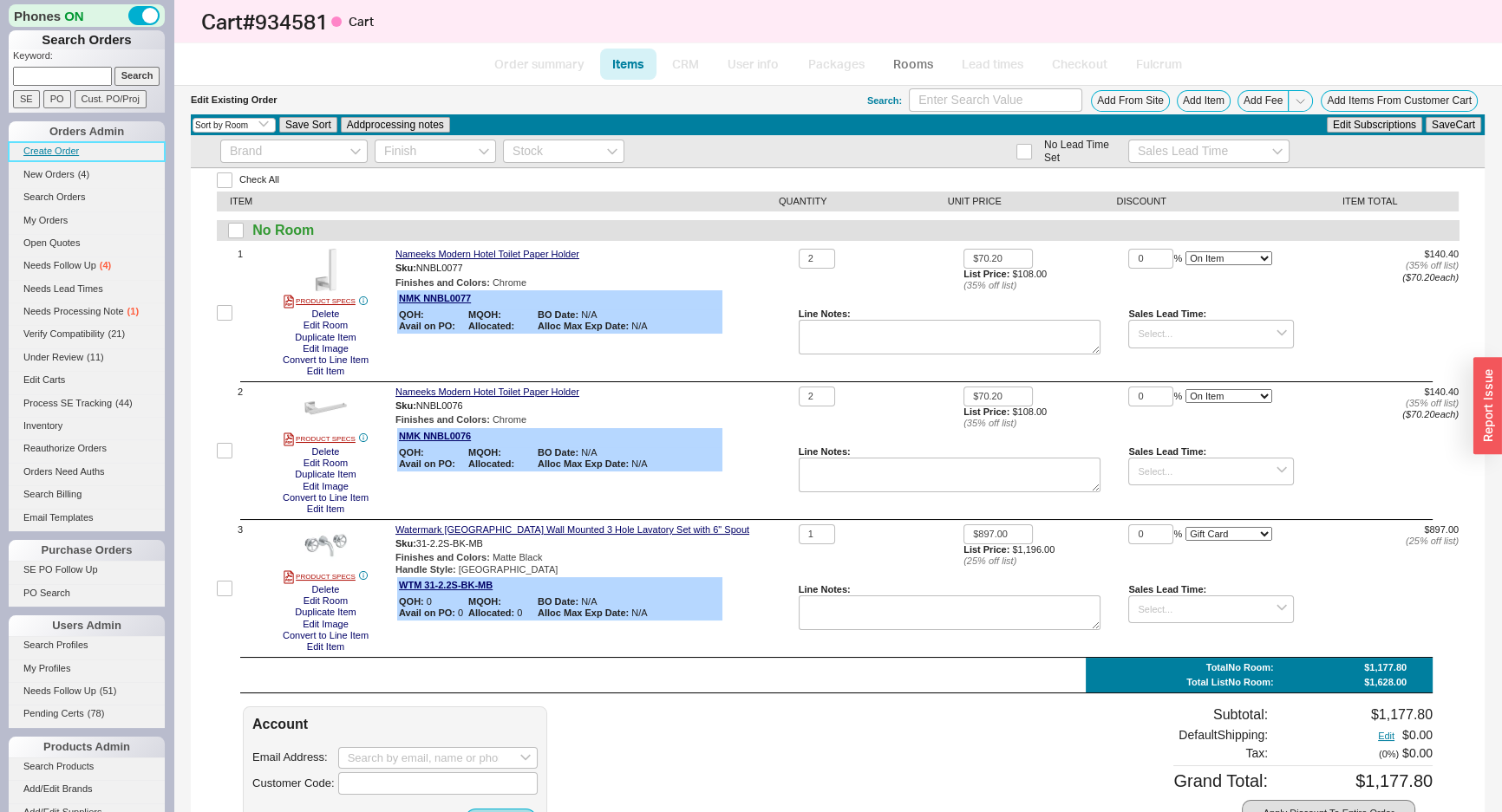
click at [48, 150] on link "Create Order" at bounding box center [86, 152] width 156 height 18
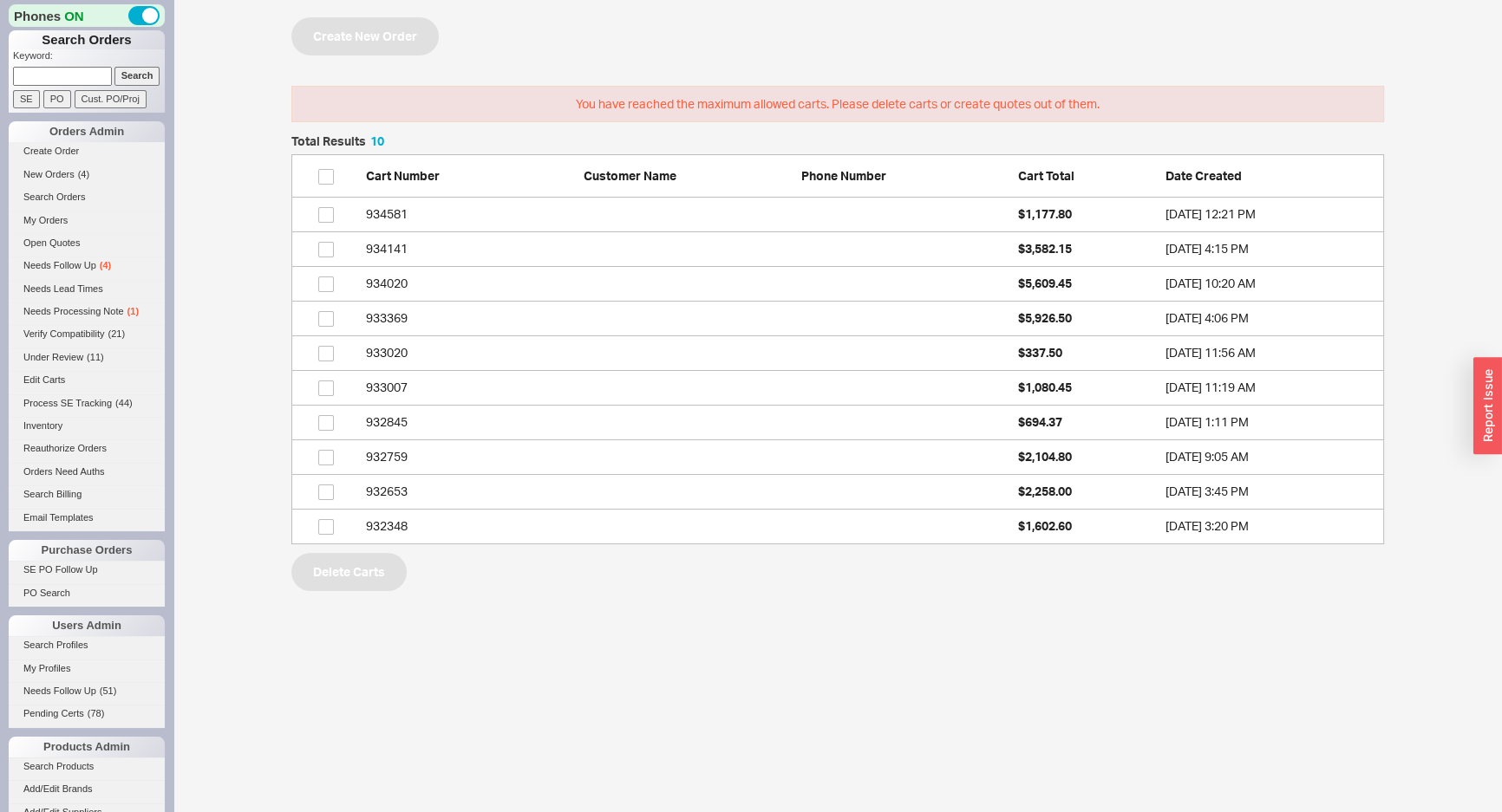
scroll to position [397, 1080]
click at [952, 272] on link "934020 $5,609.45 8/14/25 10:20 AM" at bounding box center [837, 285] width 1092 height 35
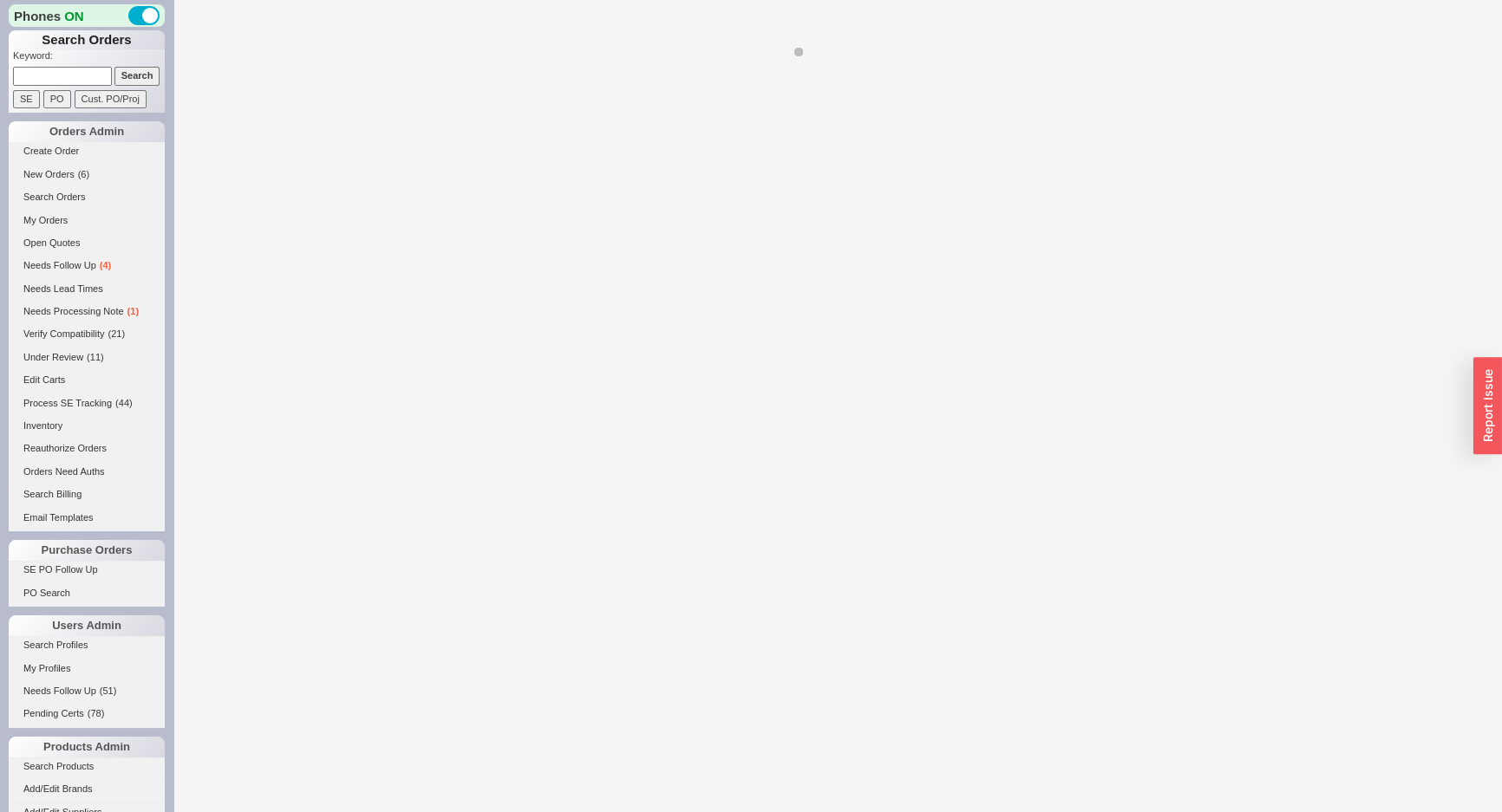
select select "3"
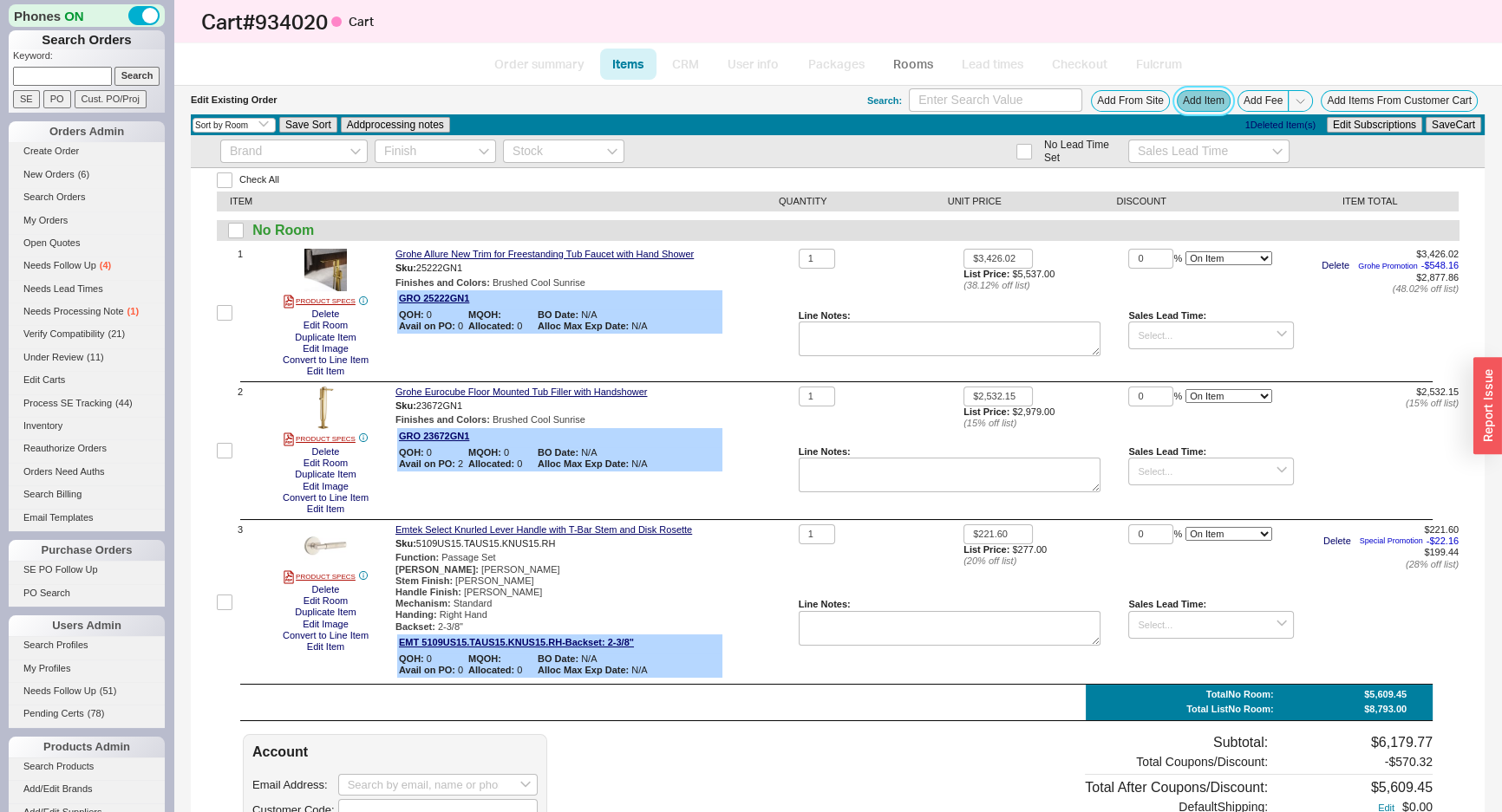
click at [1177, 98] on button "Add Item" at bounding box center [1203, 101] width 54 height 22
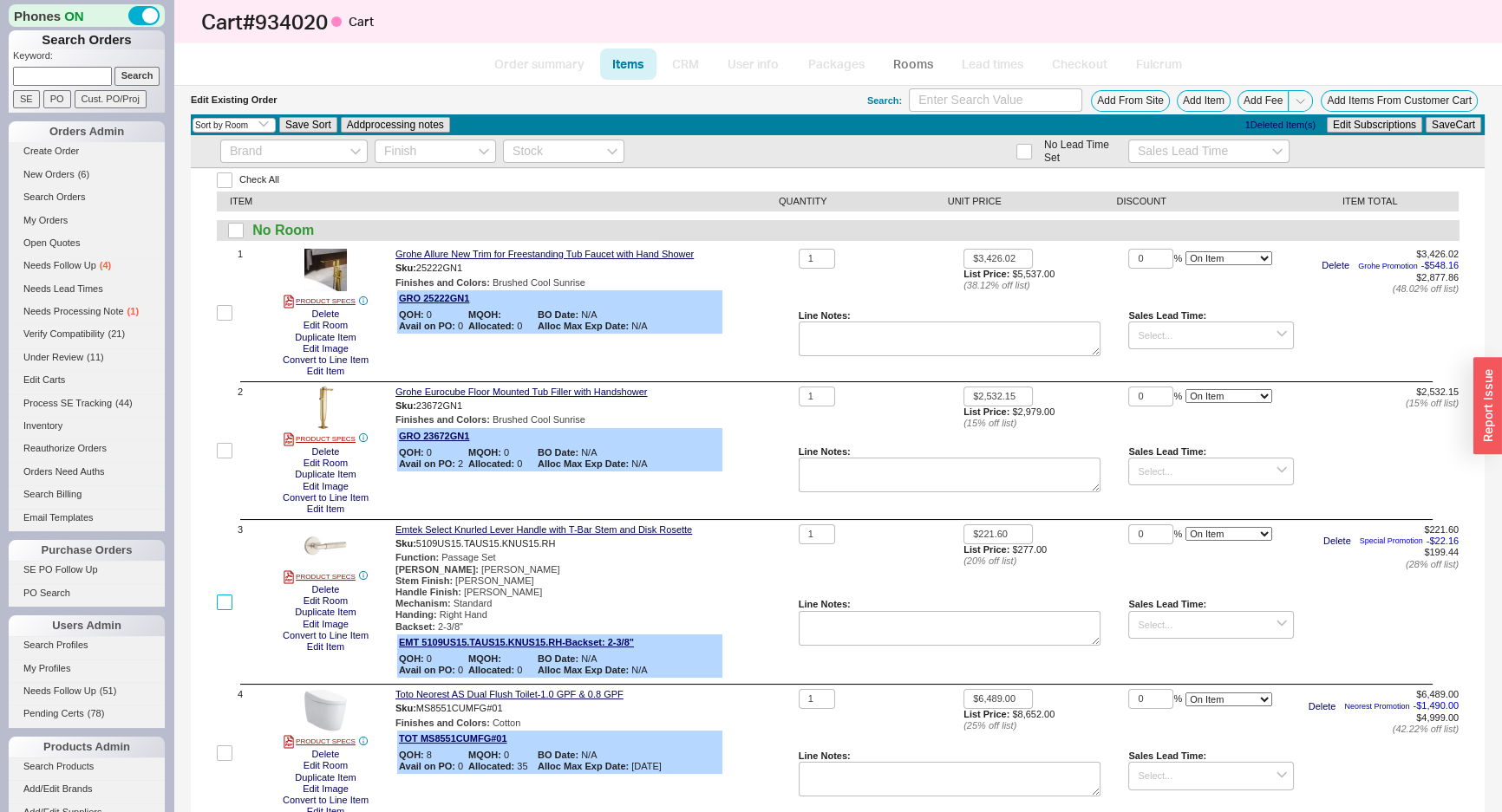
click at [221, 610] on input "checkbox" at bounding box center [224, 603] width 16 height 16
checkbox input "true"
click at [232, 456] on input "checkbox" at bounding box center [224, 450] width 16 height 16
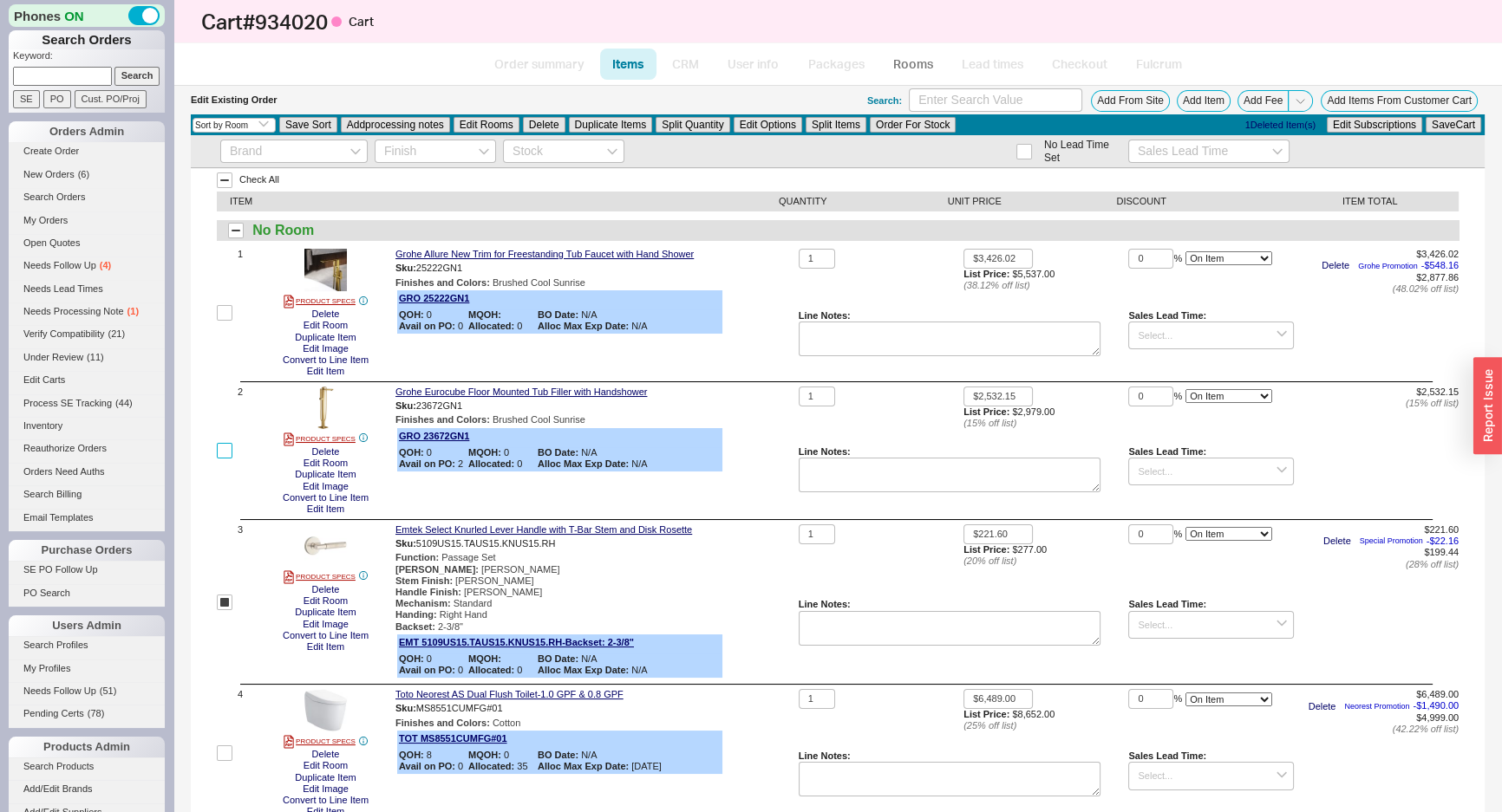
checkbox input "true"
click at [239, 317] on span "1" at bounding box center [241, 313] width 6 height 129
click at [236, 321] on div "1" at bounding box center [230, 313] width 26 height 129
click at [232, 312] on div "1" at bounding box center [230, 313] width 26 height 129
click at [224, 315] on input "checkbox" at bounding box center [224, 312] width 16 height 16
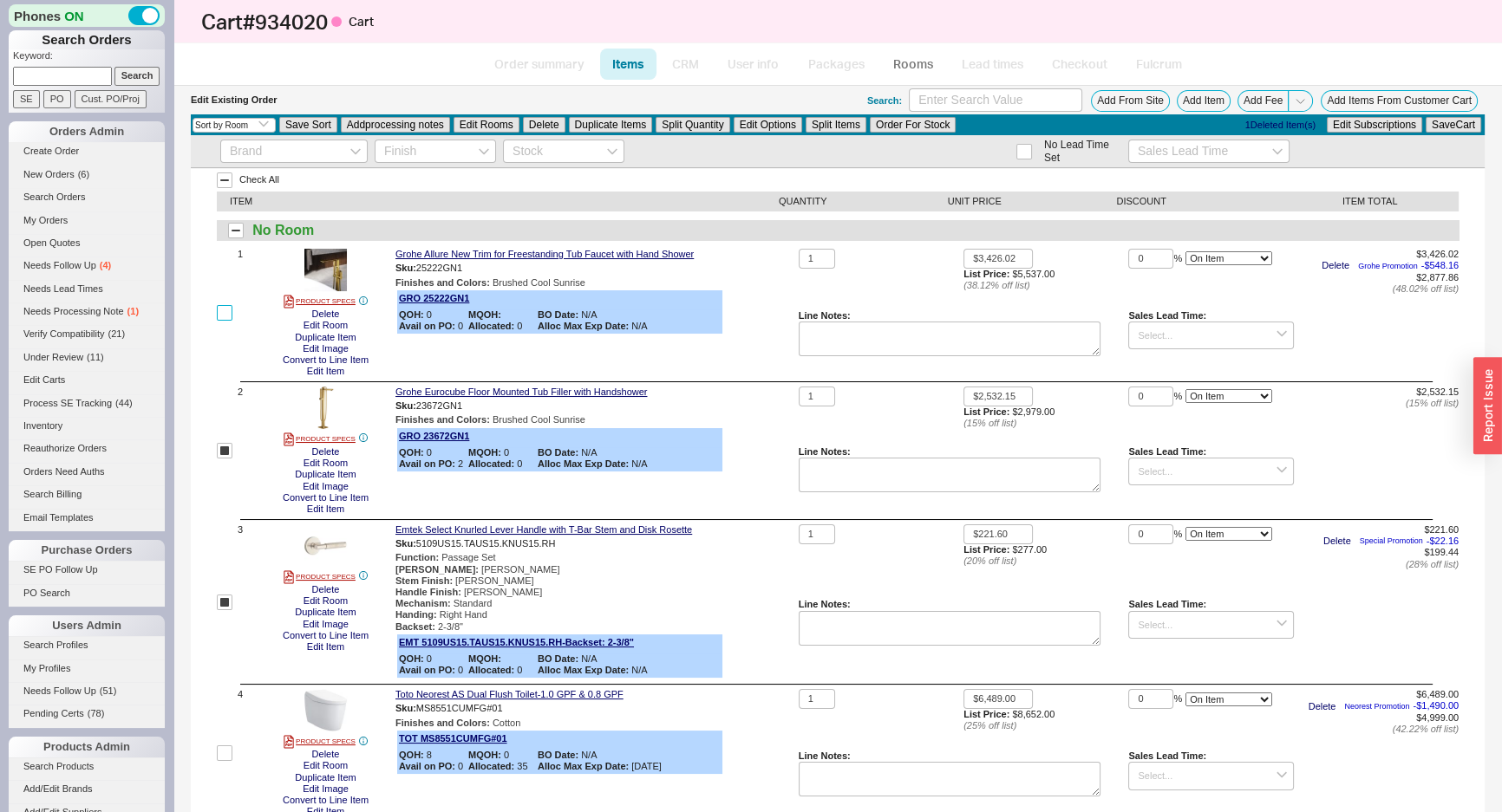
checkbox input "true"
click at [561, 117] on button "Delete" at bounding box center [544, 124] width 42 height 16
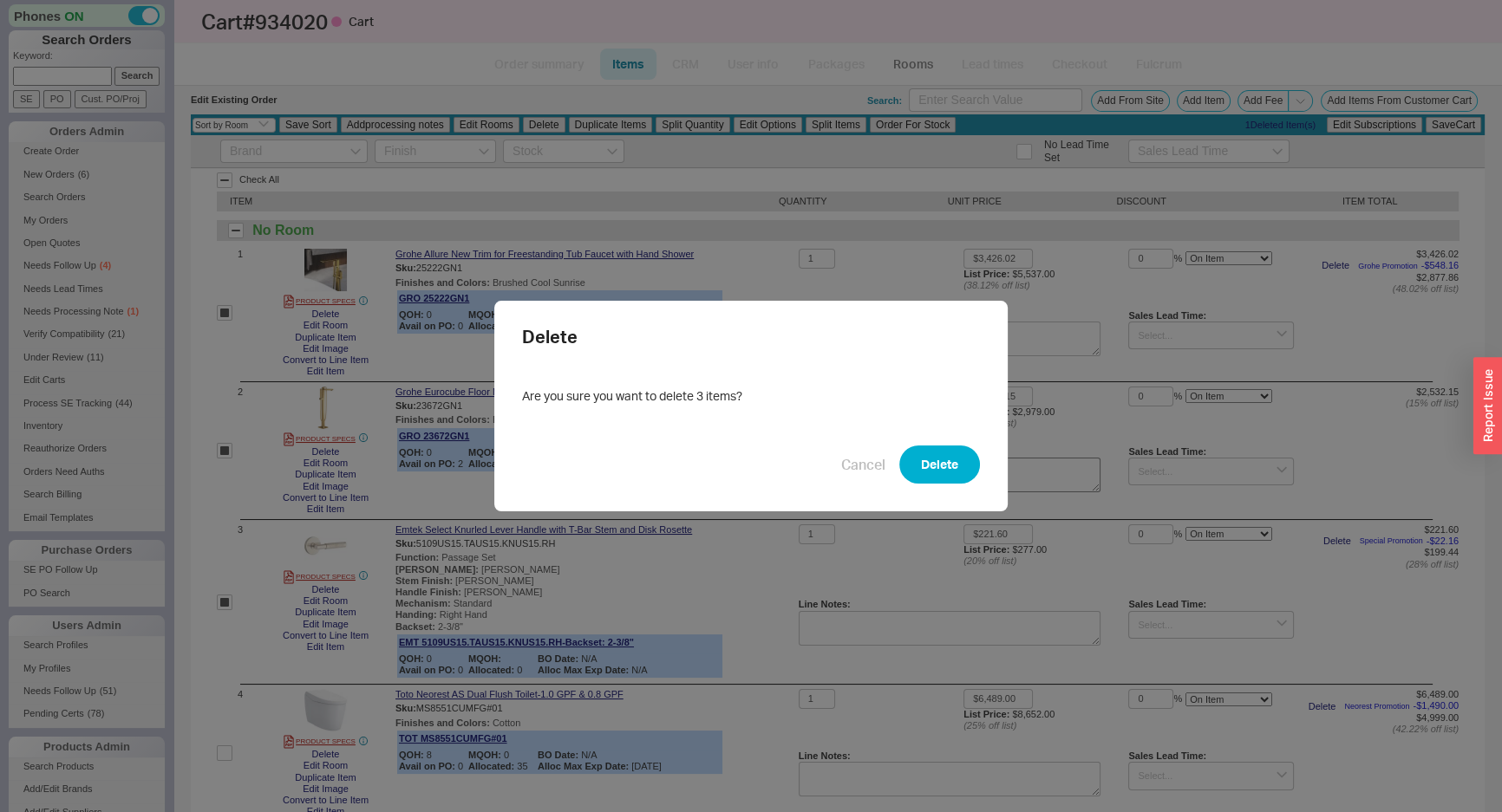
click at [899, 462] on button "Delete" at bounding box center [940, 465] width 81 height 39
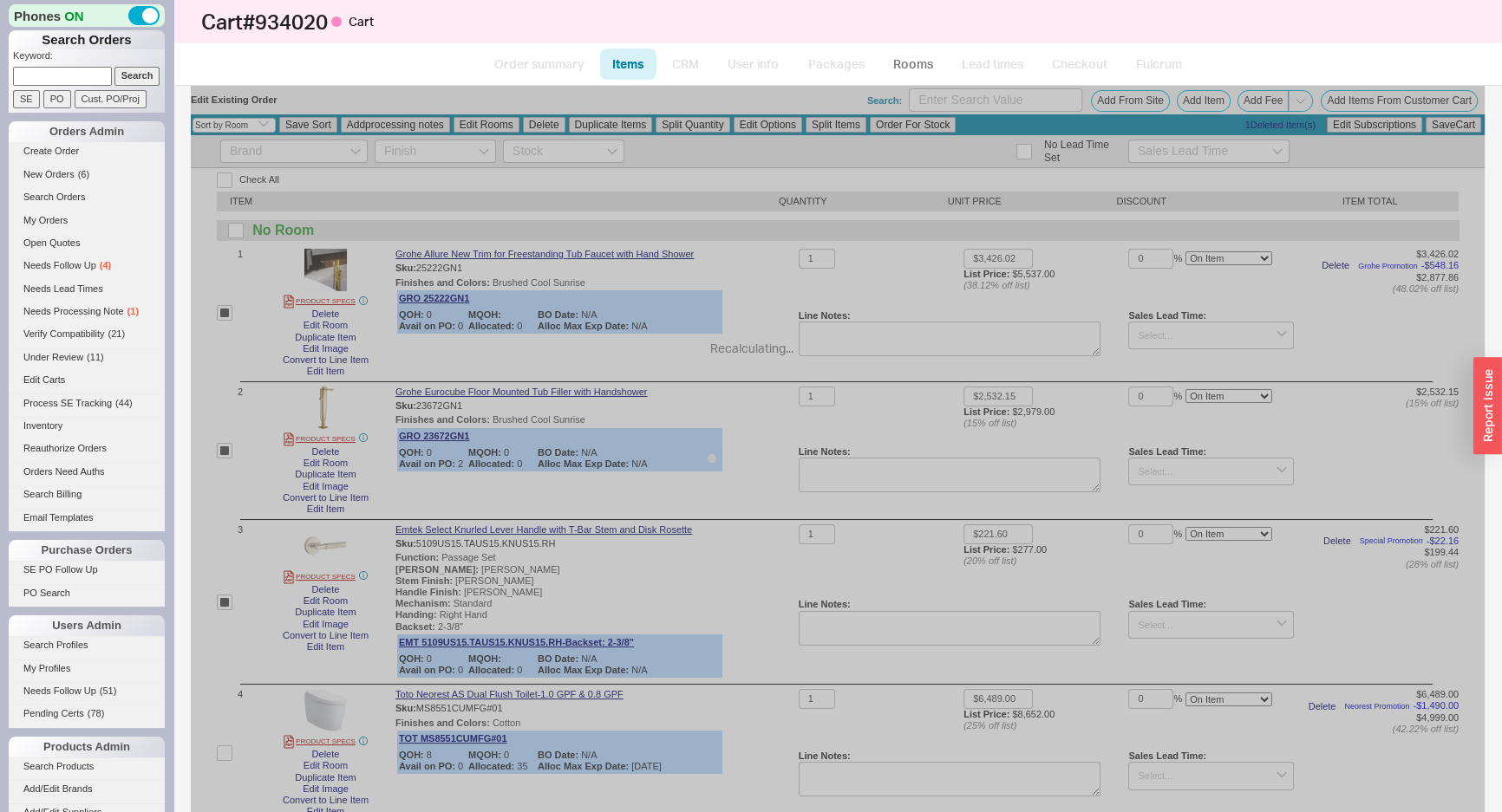
checkbox input "false"
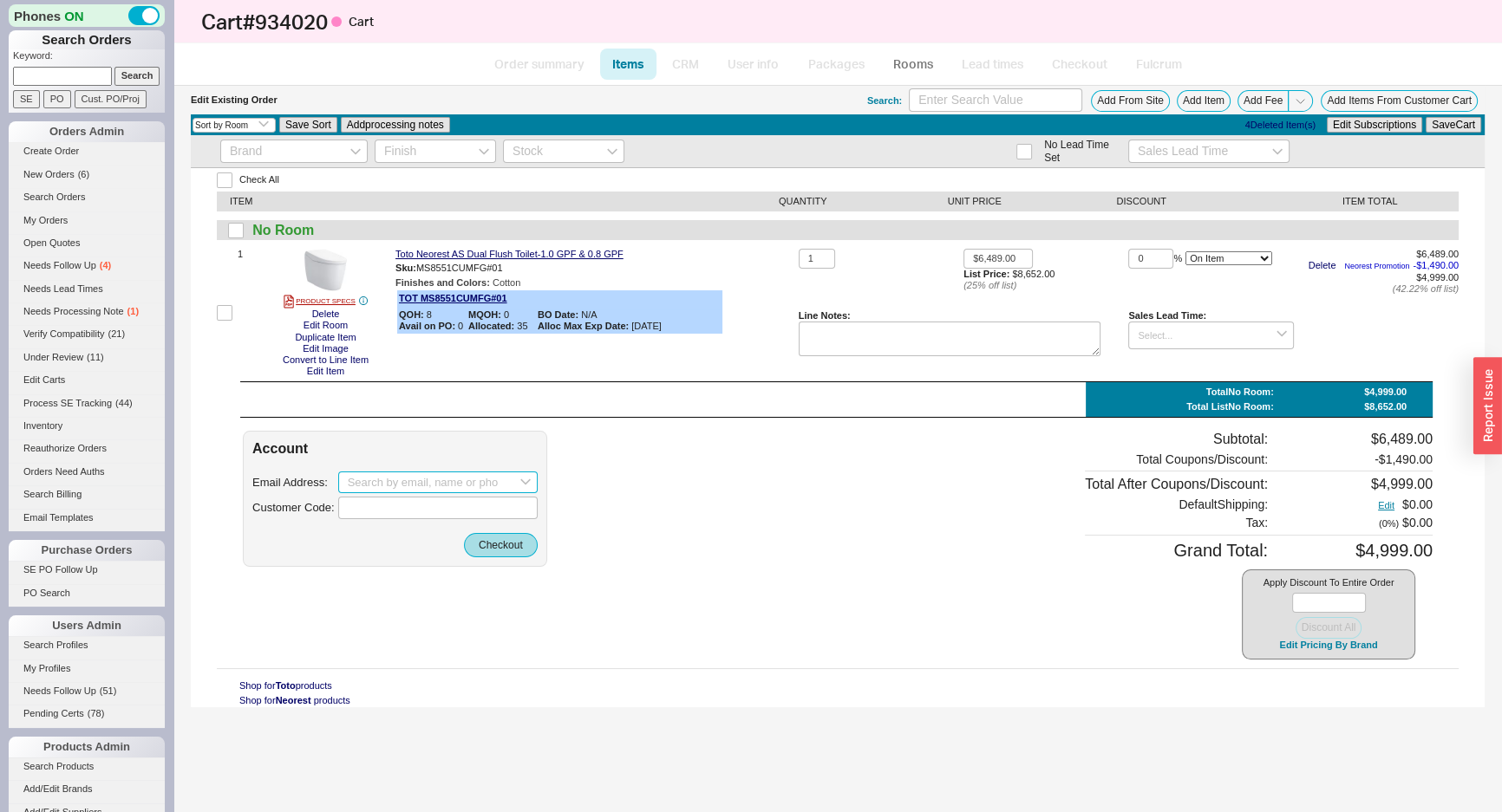
click at [409, 487] on input at bounding box center [437, 482] width 199 height 23
paste input "marciamartine48@gmail.com"
type input "marciamartine48@gmail.com"
click at [493, 481] on input "marciamartine48@gmail.com" at bounding box center [437, 482] width 199 height 23
click at [451, 513] on div "create option marciamartine48@gmail.com" at bounding box center [437, 518] width 198 height 40
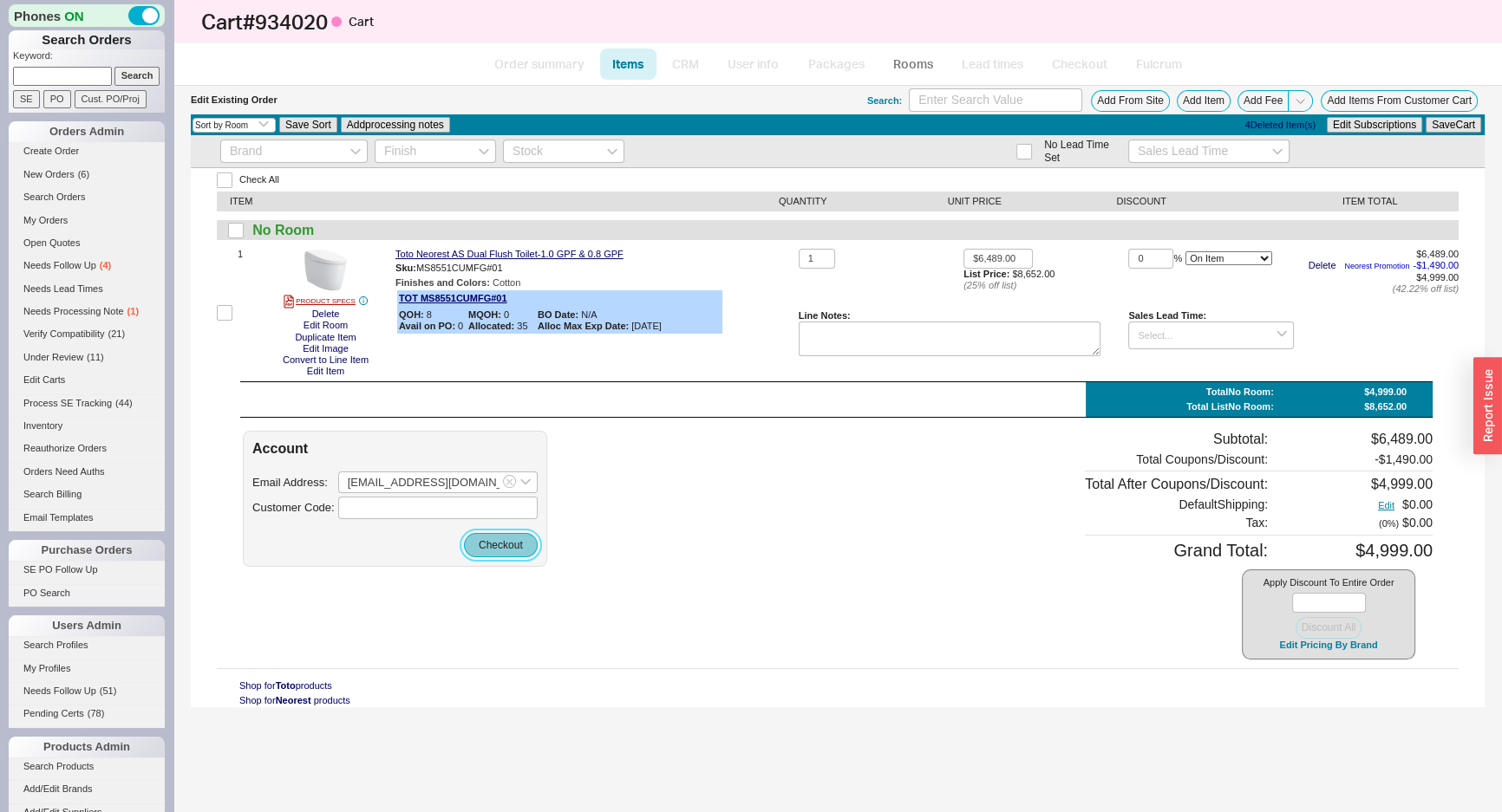
click at [499, 537] on button "Checkout" at bounding box center [501, 546] width 73 height 24
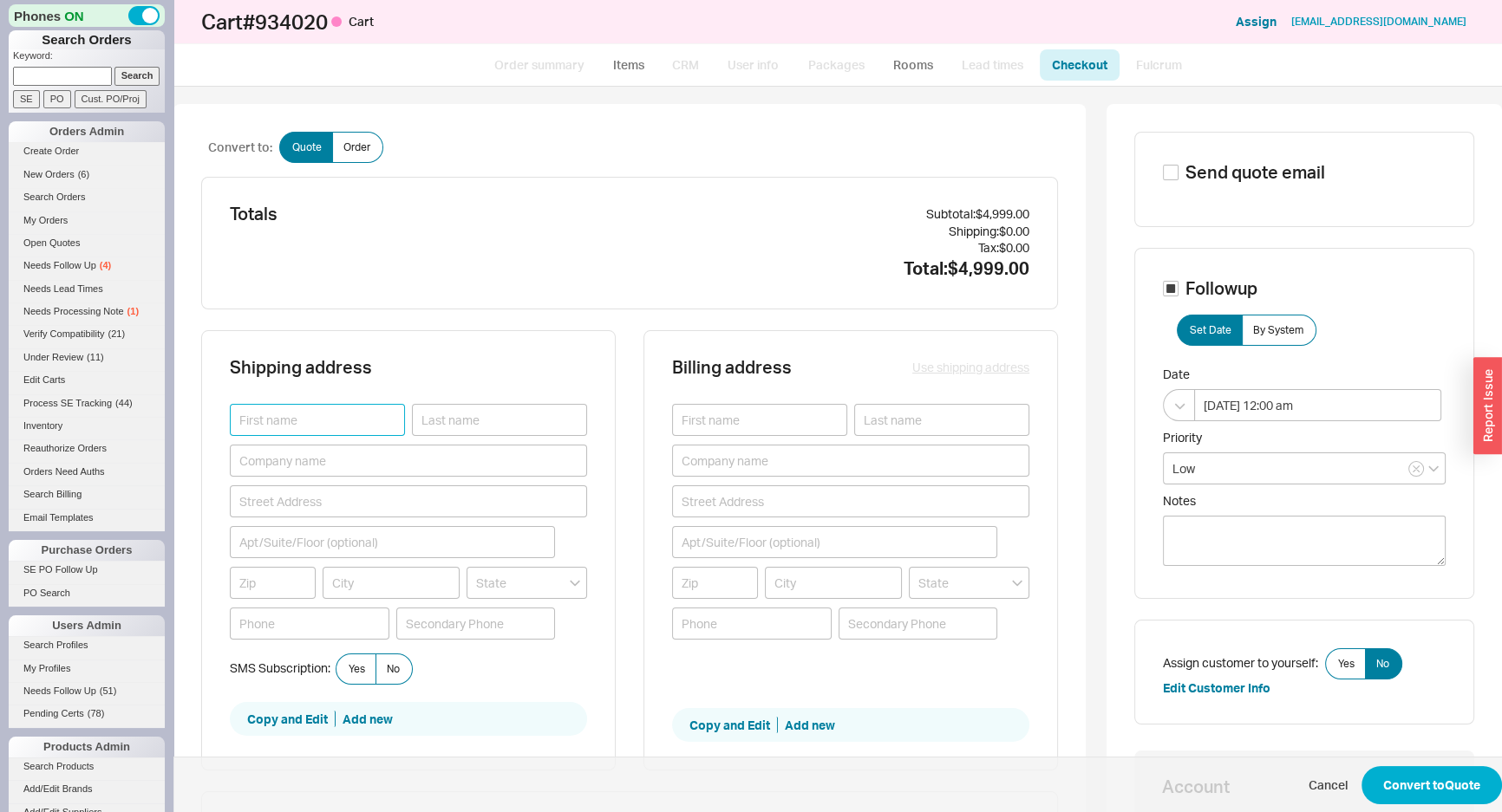
click at [342, 417] on input at bounding box center [317, 420] width 175 height 32
drag, startPoint x: 294, startPoint y: 400, endPoint x: 300, endPoint y: 412, distance: 13.4
click at [294, 401] on div "Shipping address" at bounding box center [408, 381] width 357 height 45
drag, startPoint x: 334, startPoint y: 425, endPoint x: 357, endPoint y: 425, distance: 23.0
click at [334, 425] on input at bounding box center [317, 420] width 175 height 32
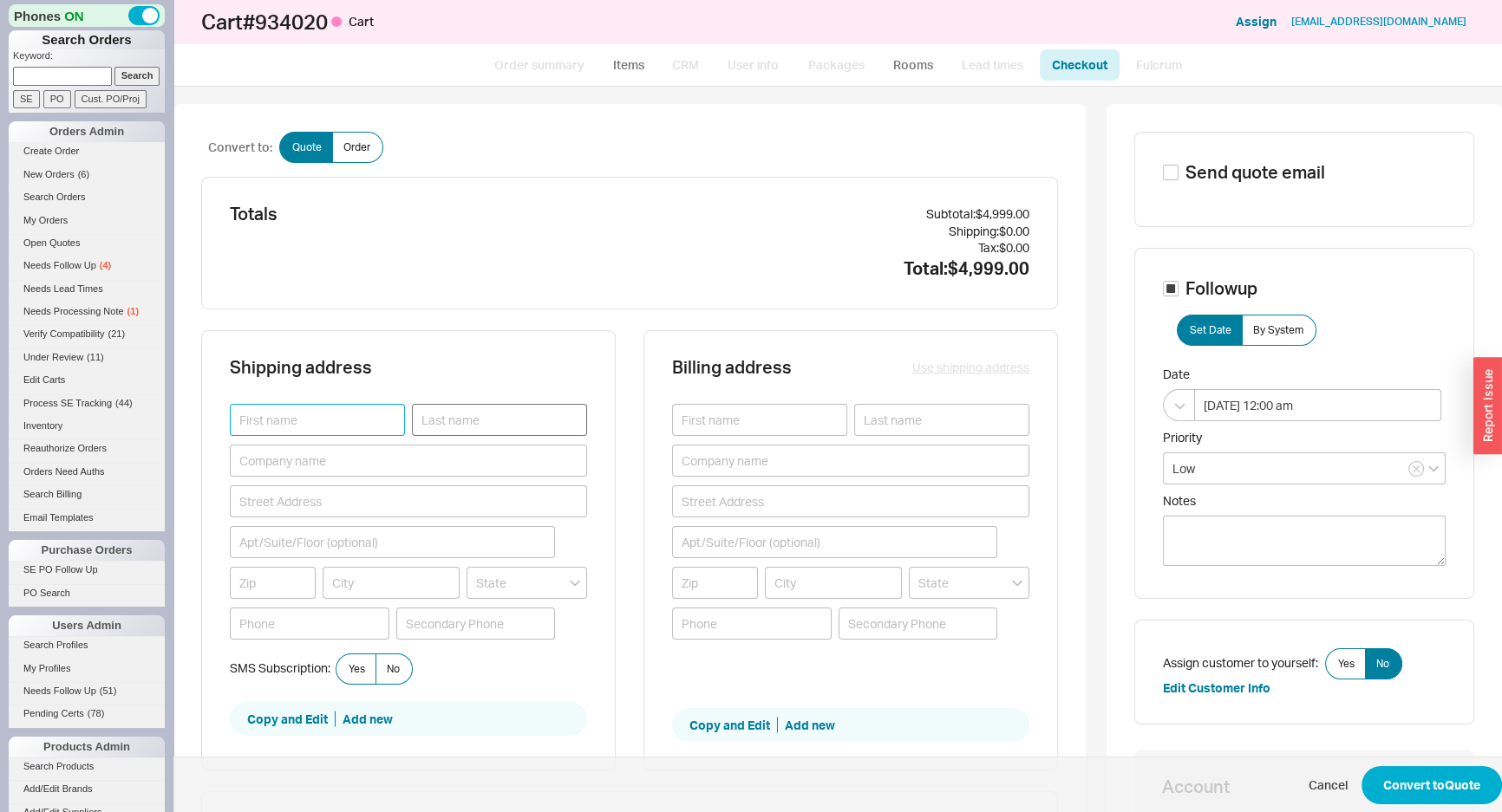
paste input "Marcia Martine"
type input "Marcia Martine"
click at [462, 421] on input at bounding box center [499, 420] width 175 height 32
paste input "Marcia Martine"
type input "Marcia Martine"
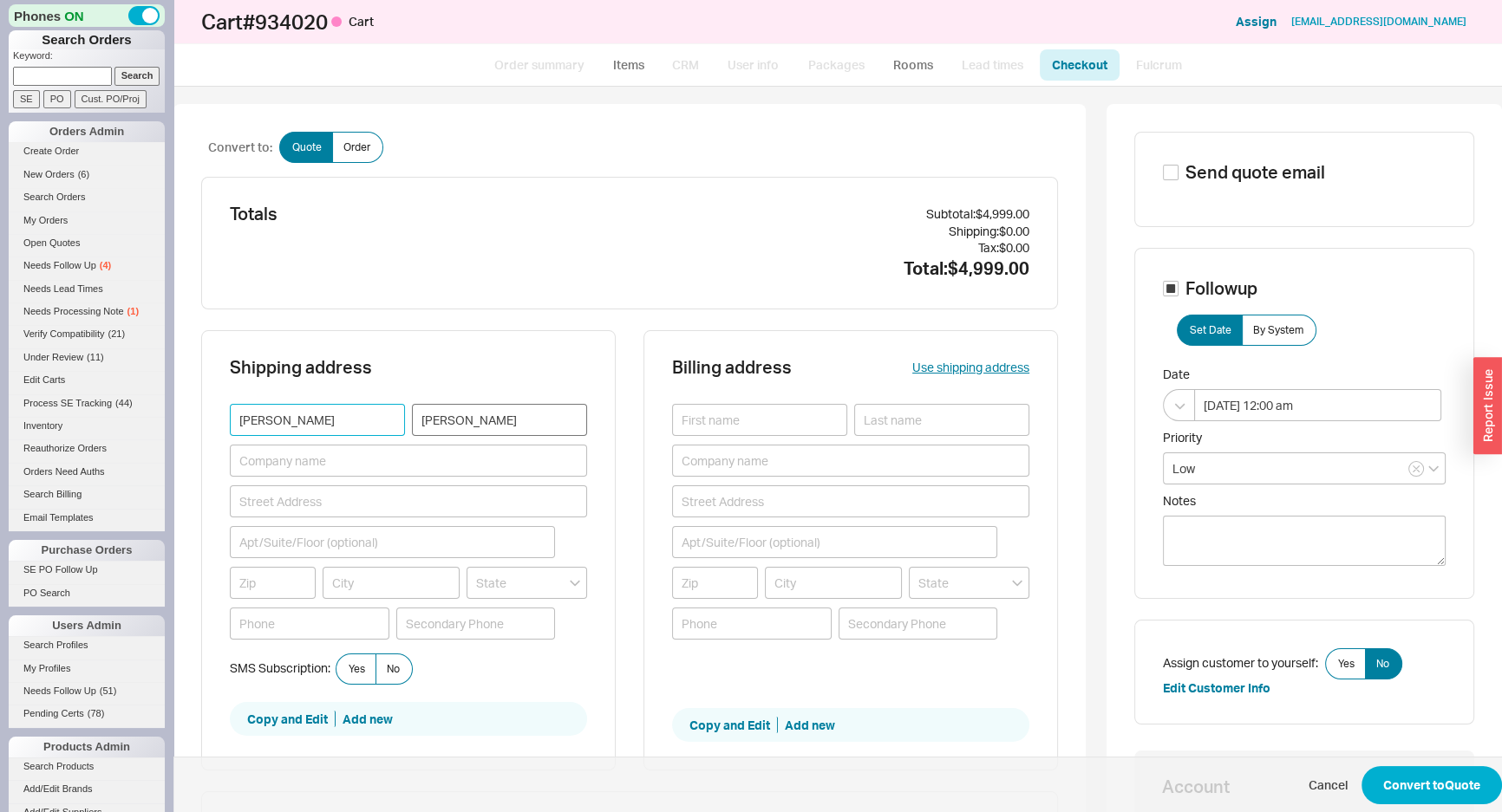
drag, startPoint x: 277, startPoint y: 415, endPoint x: 512, endPoint y: 423, distance: 235.1
click at [462, 421] on div "Marcia Martine Marcia Martine" at bounding box center [408, 420] width 357 height 32
type input "Marcia"
drag, startPoint x: 457, startPoint y: 418, endPoint x: 344, endPoint y: 421, distance: 113.0
click at [344, 421] on div "Marcia Marcia Martine" at bounding box center [408, 420] width 357 height 32
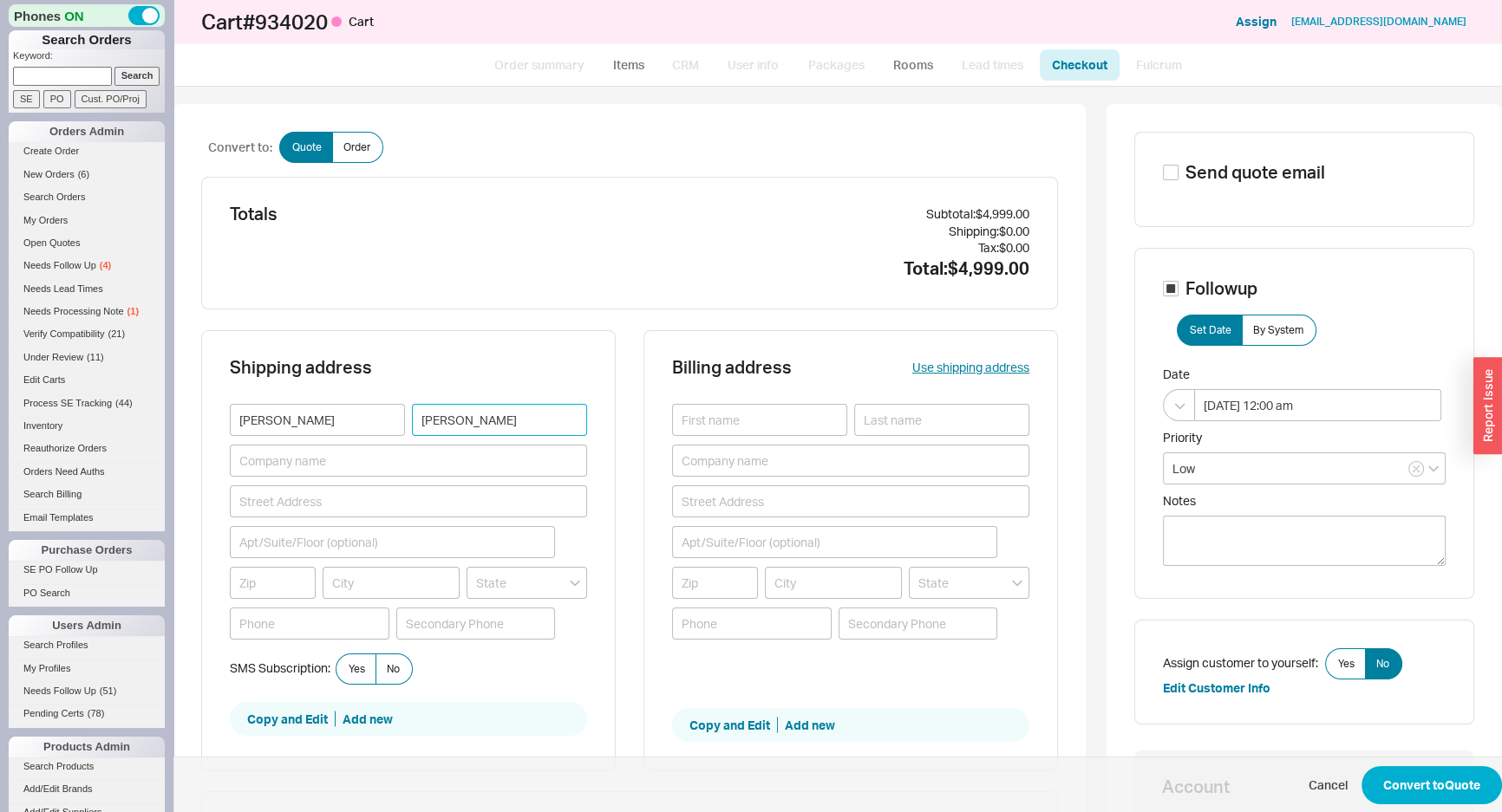
type input "Martine"
click at [617, 448] on div "Shipping address Marcia Martine SMS Subscription: Yes No Copy and Edit Add new …" at bounding box center [629, 561] width 857 height 462
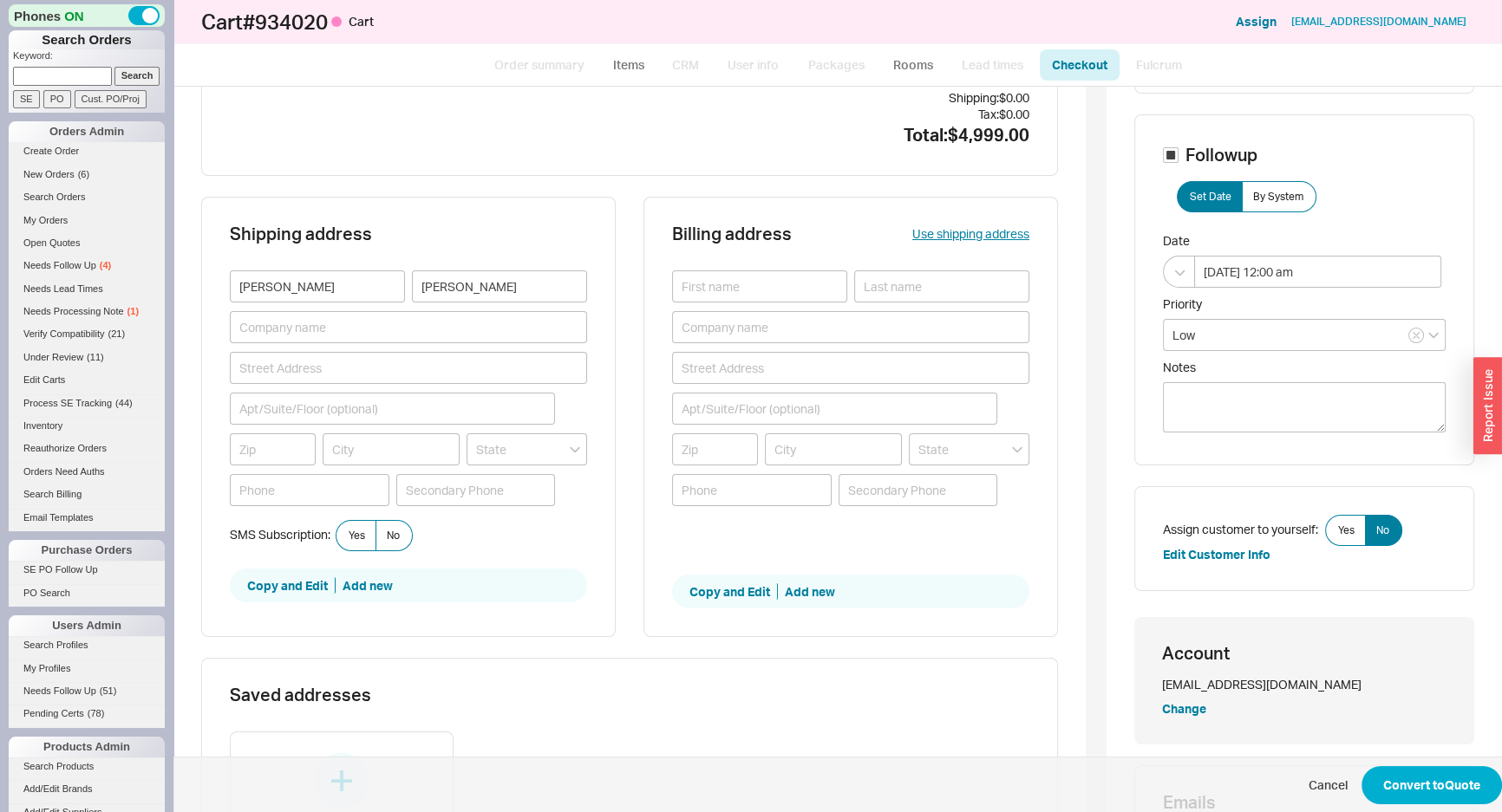
scroll to position [157, 0]
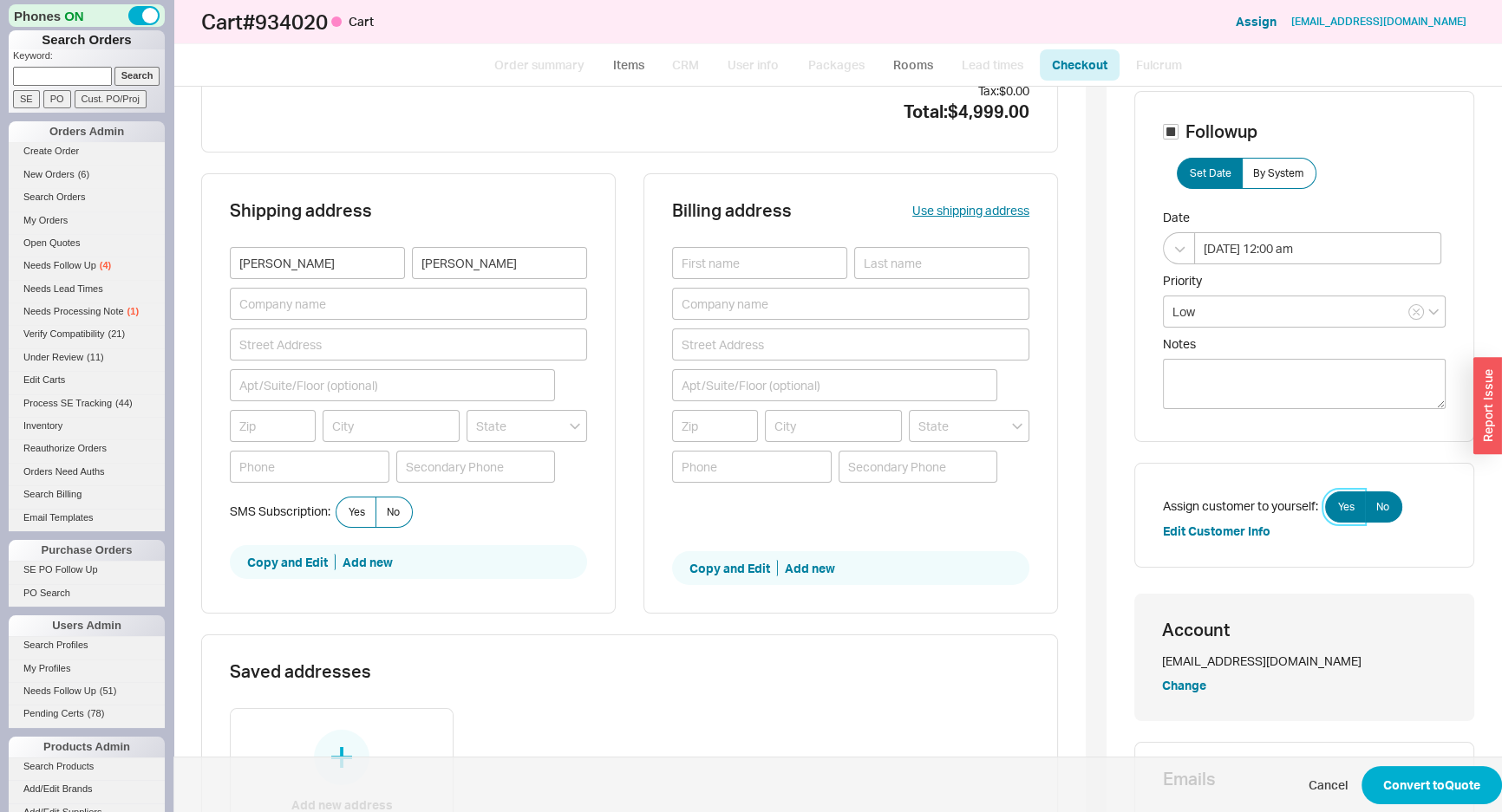
click at [1338, 511] on span "Yes" at bounding box center [1346, 507] width 17 height 14
click at [0, 0] on input "Yes" at bounding box center [0, 0] width 0 height 0
click at [1398, 772] on button "Convert to Quote" at bounding box center [1431, 785] width 141 height 39
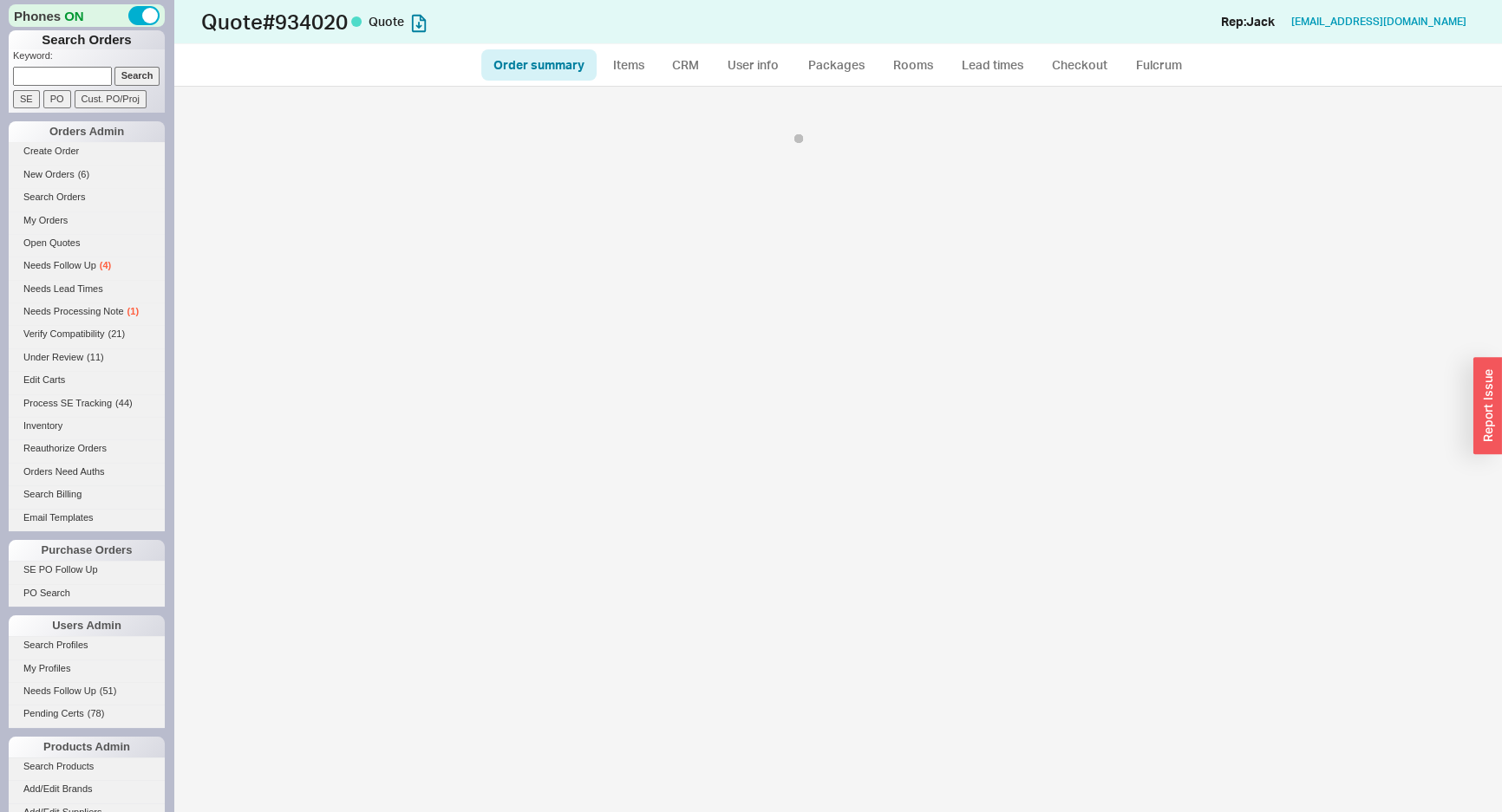
select select "*"
select select "LOW"
select select "3"
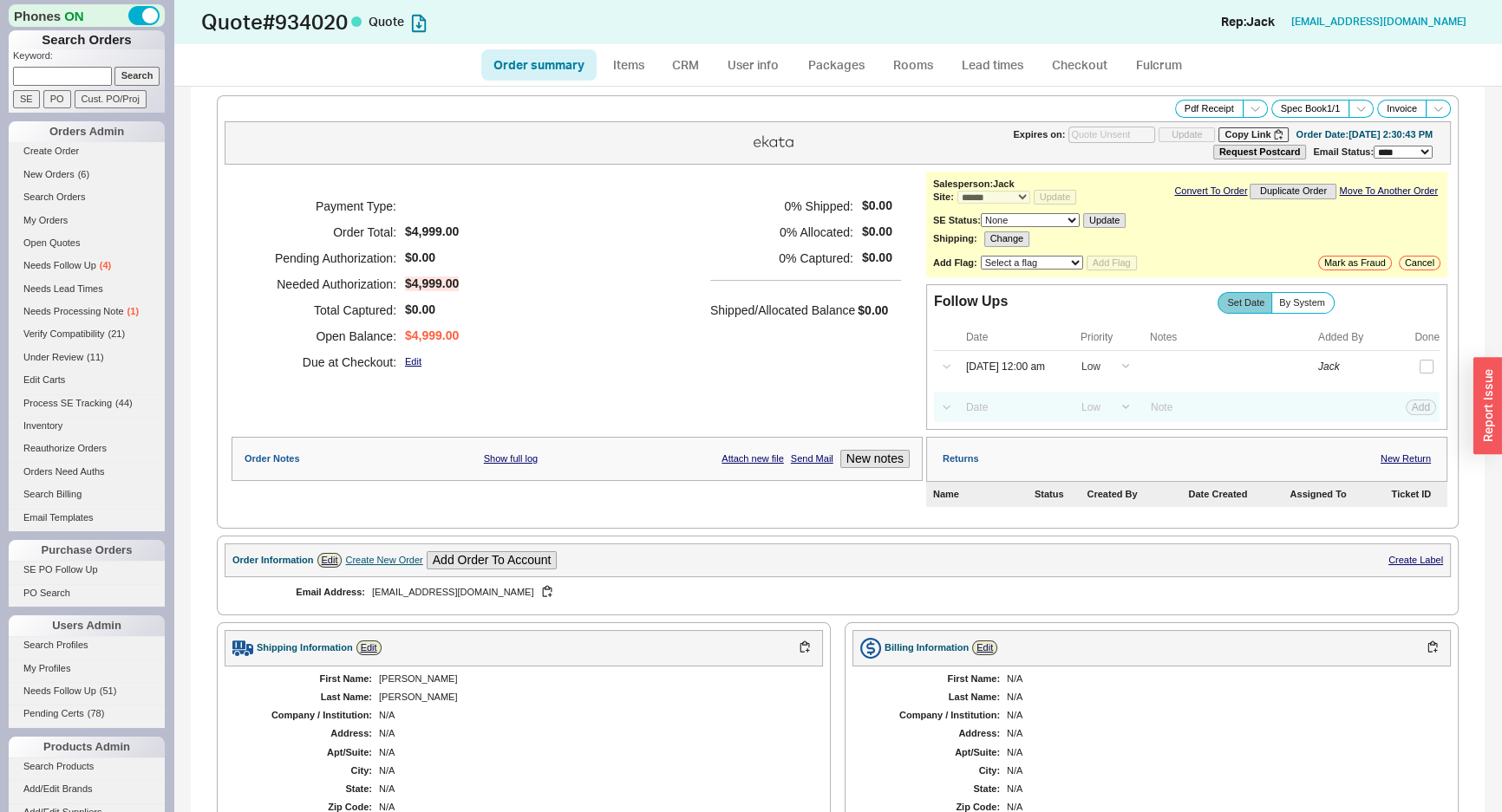
click at [677, 81] on ul "Order summary Items CRM User info Packages Rooms Lead times Checkout Fulcrum" at bounding box center [837, 64] width 727 height 41
click at [681, 61] on link "CRM" at bounding box center [685, 65] width 51 height 31
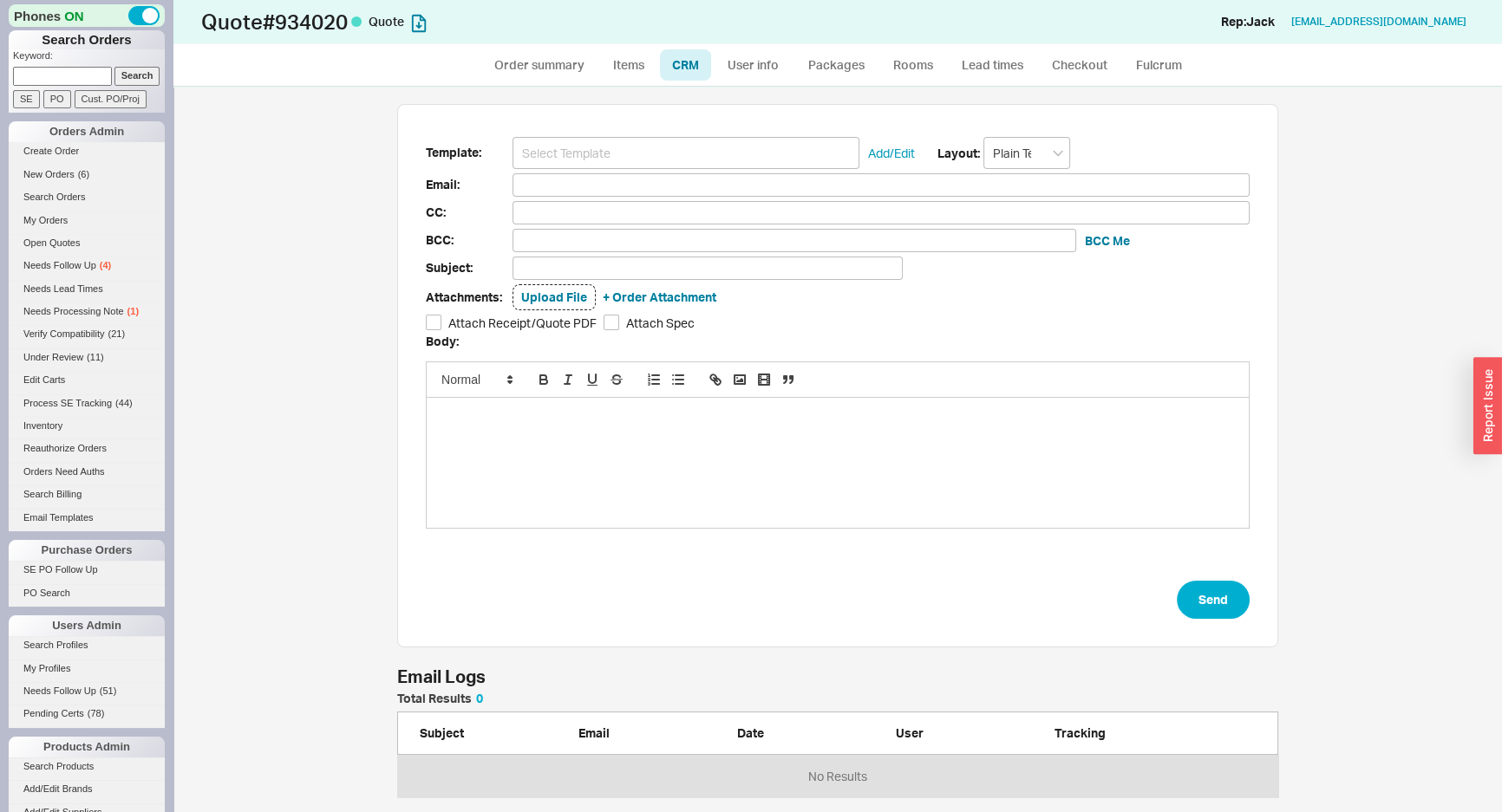
scroll to position [94, 869]
click at [633, 142] on input at bounding box center [686, 152] width 347 height 32
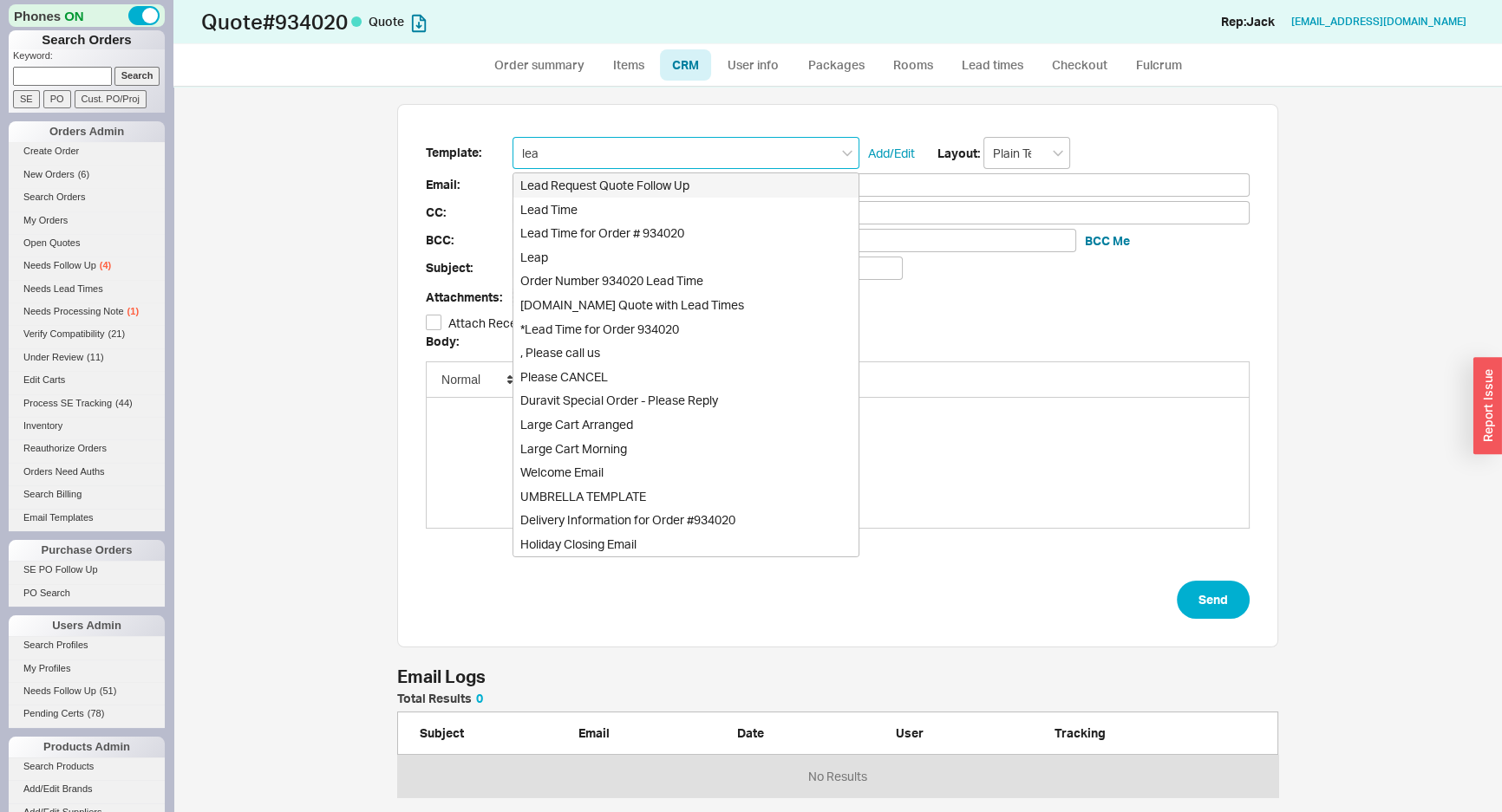
type input "lead"
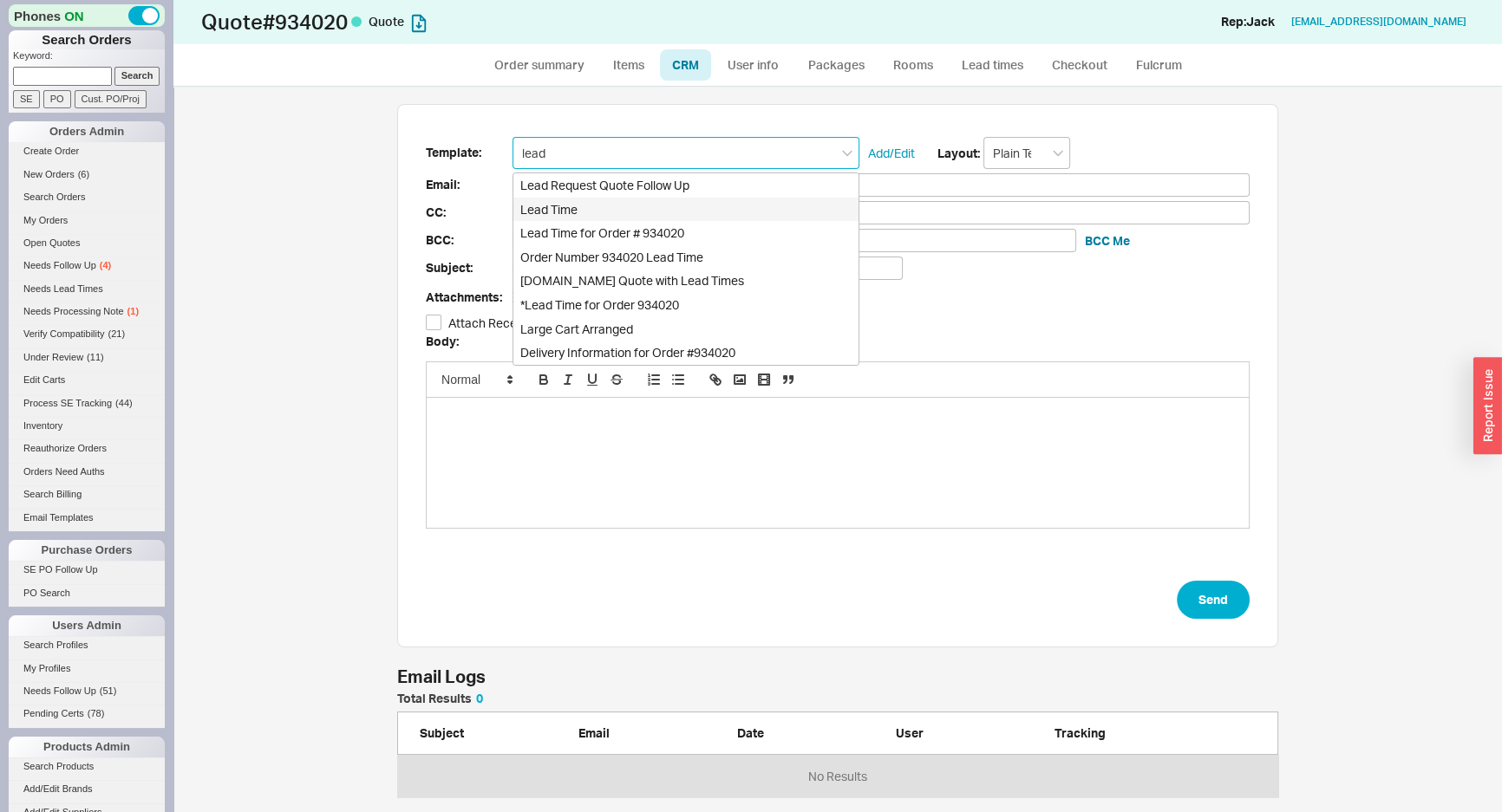
click at [557, 209] on div "Lead Time" at bounding box center [686, 209] width 345 height 24
type input "Receipt"
type input "marciamartine48@gmail.com"
type input "Quote and Lead Time Info"
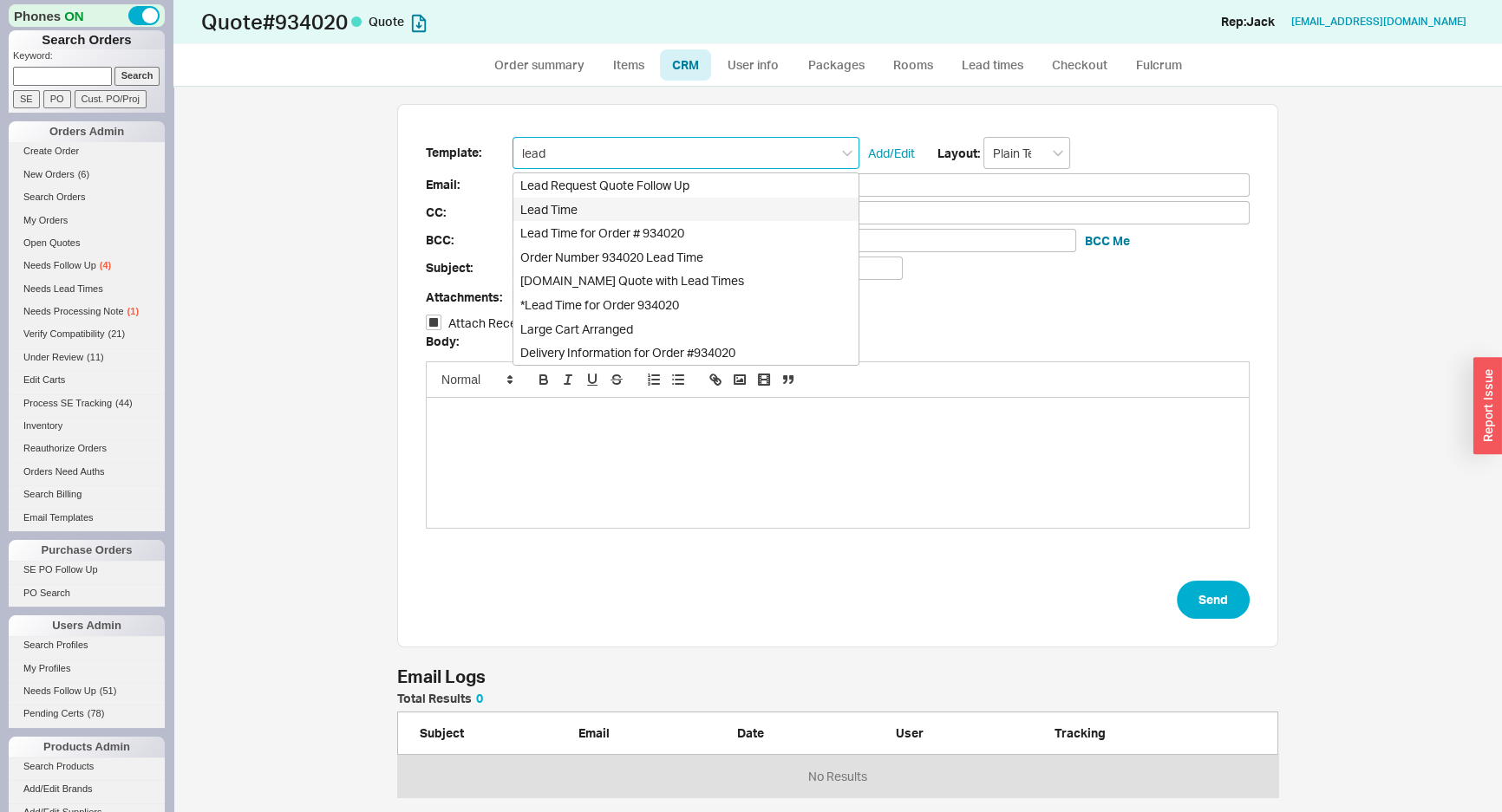
checkbox input "true"
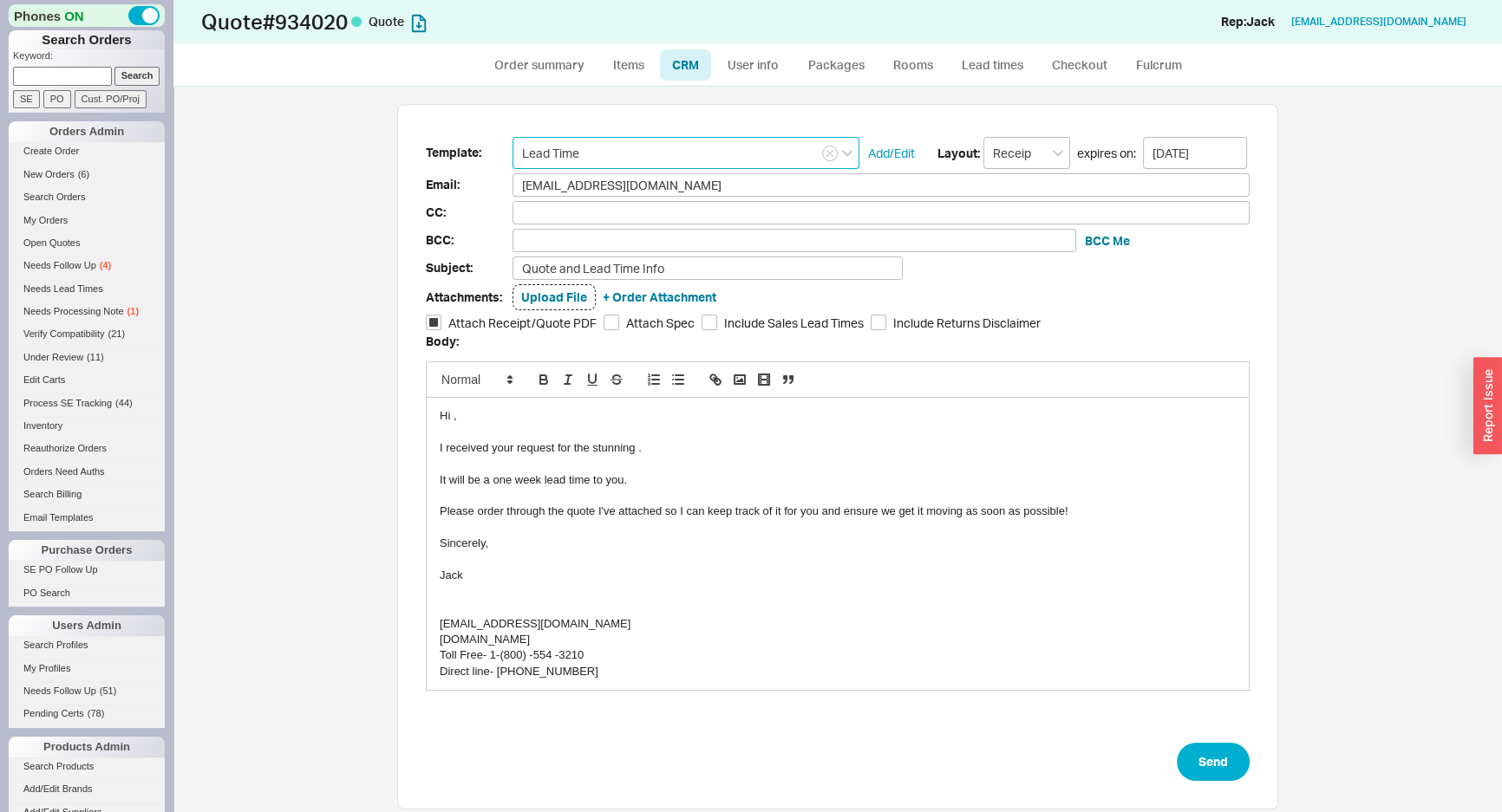
type input "Lead Time"
click at [695, 449] on div "I received your request for the stunning ." at bounding box center [838, 448] width 796 height 16
click at [662, 496] on div "To enrich screen reader interactions, please activate Accessibility in Grammarl…" at bounding box center [838, 495] width 796 height 16
click at [661, 479] on div "It will be a one week lead time to you." at bounding box center [838, 479] width 796 height 16
click at [1097, 502] on div "To enrich screen reader interactions, please activate Accessibility in Grammarl…" at bounding box center [838, 495] width 796 height 16
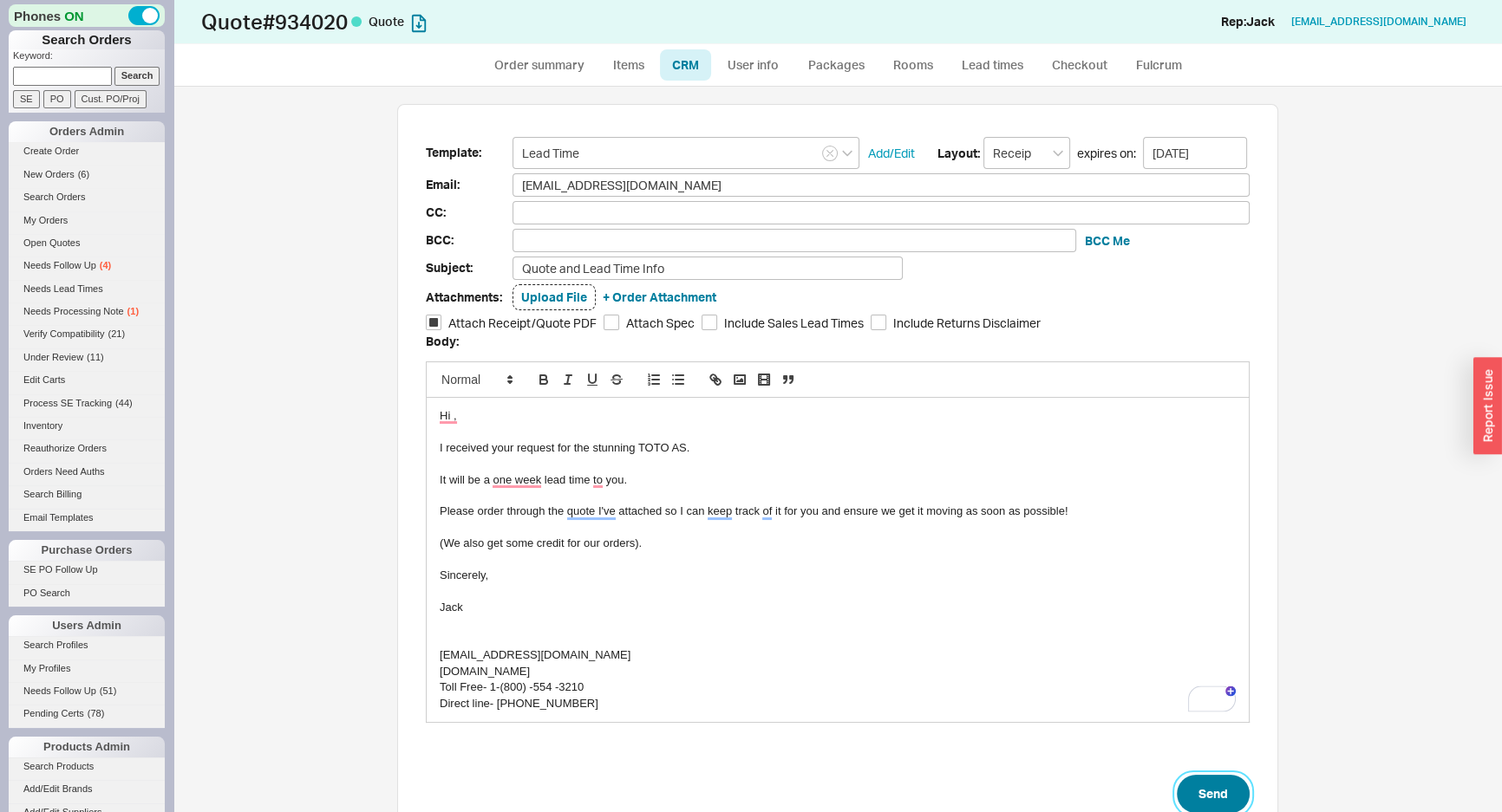
click at [1212, 792] on button "Send" at bounding box center [1213, 795] width 73 height 39
select select "*"
select select "LOW"
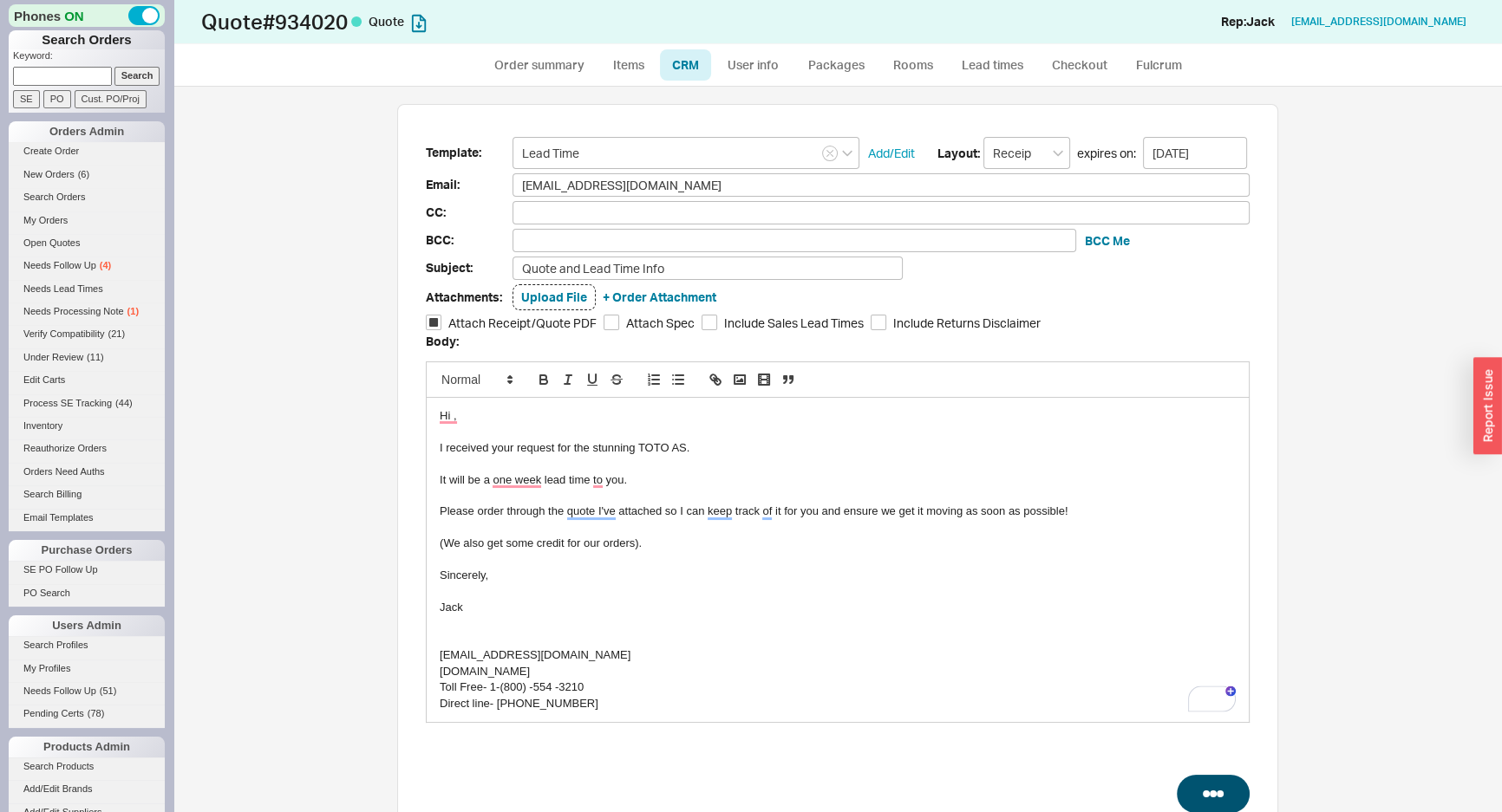
select select "3"
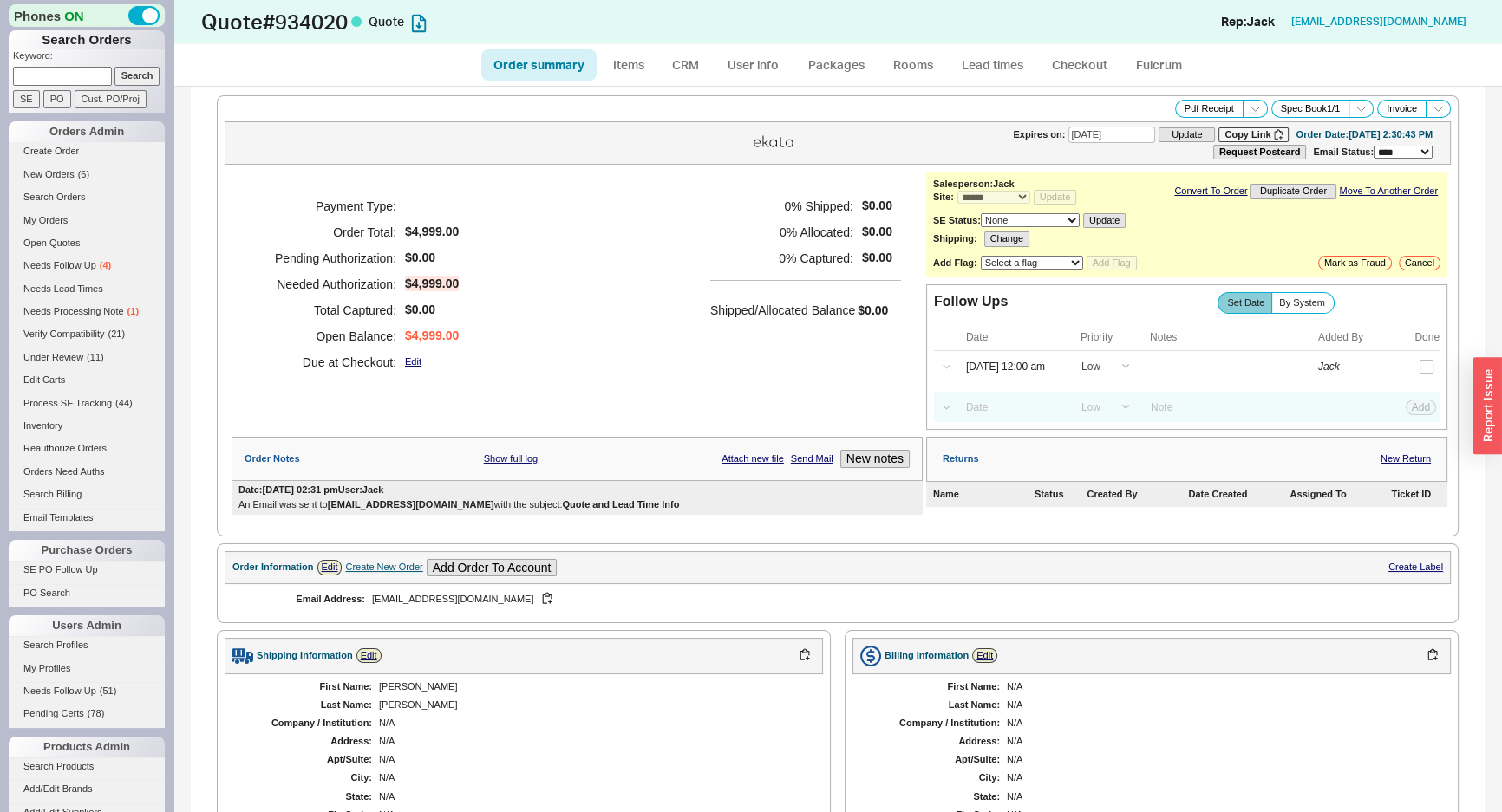
click at [626, 333] on div "Payment Type: Order Total: $4,999.00 Pending Authorization: $0.00 Needed Author…" at bounding box center [577, 284] width 691 height 225
click at [99, 74] on input at bounding box center [62, 76] width 99 height 18
paste input "932008"
type input "932008"
click at [121, 73] on input "Search" at bounding box center [138, 76] width 46 height 18
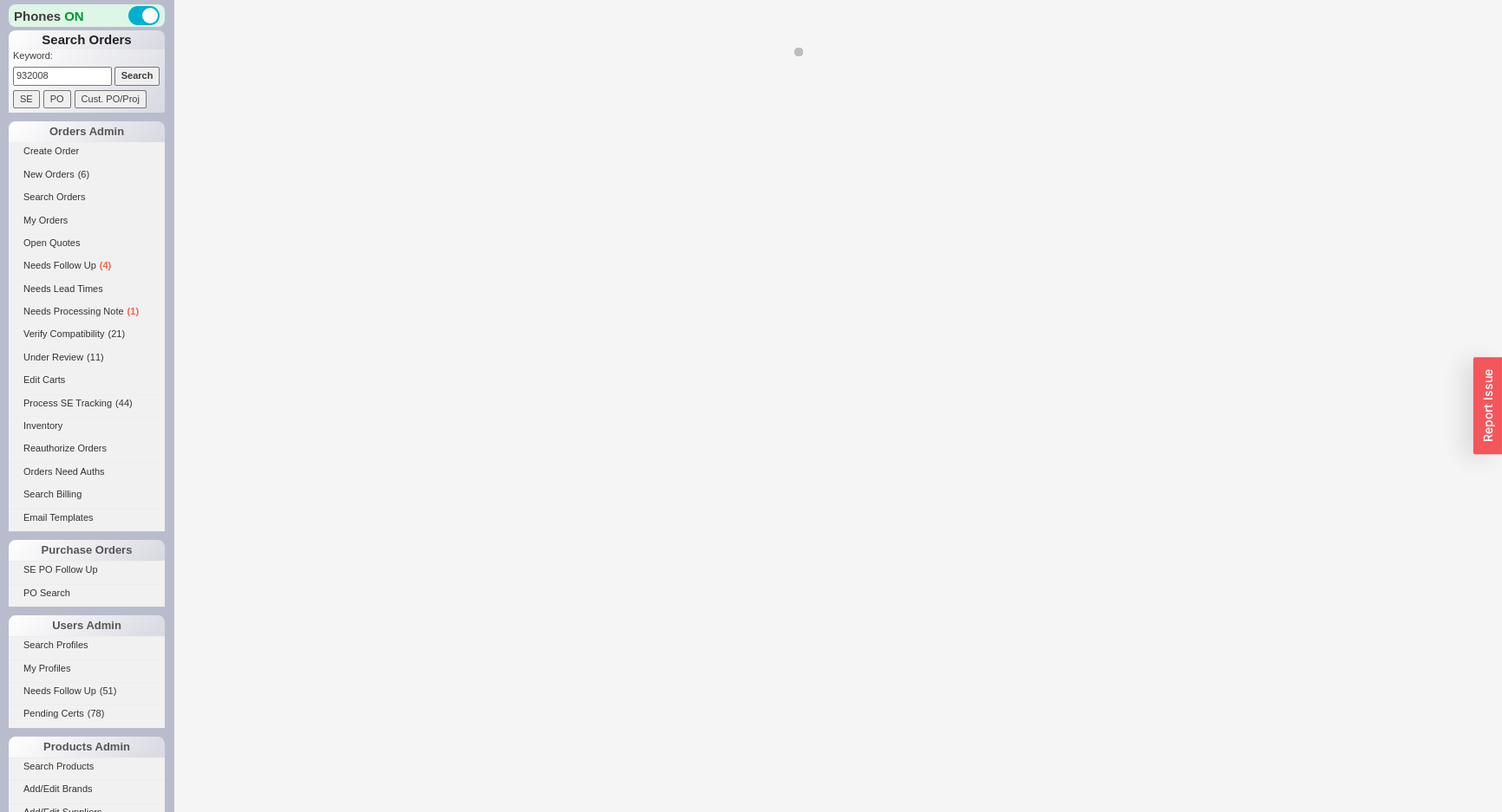
select select "*"
select select "LOW"
select select "3"
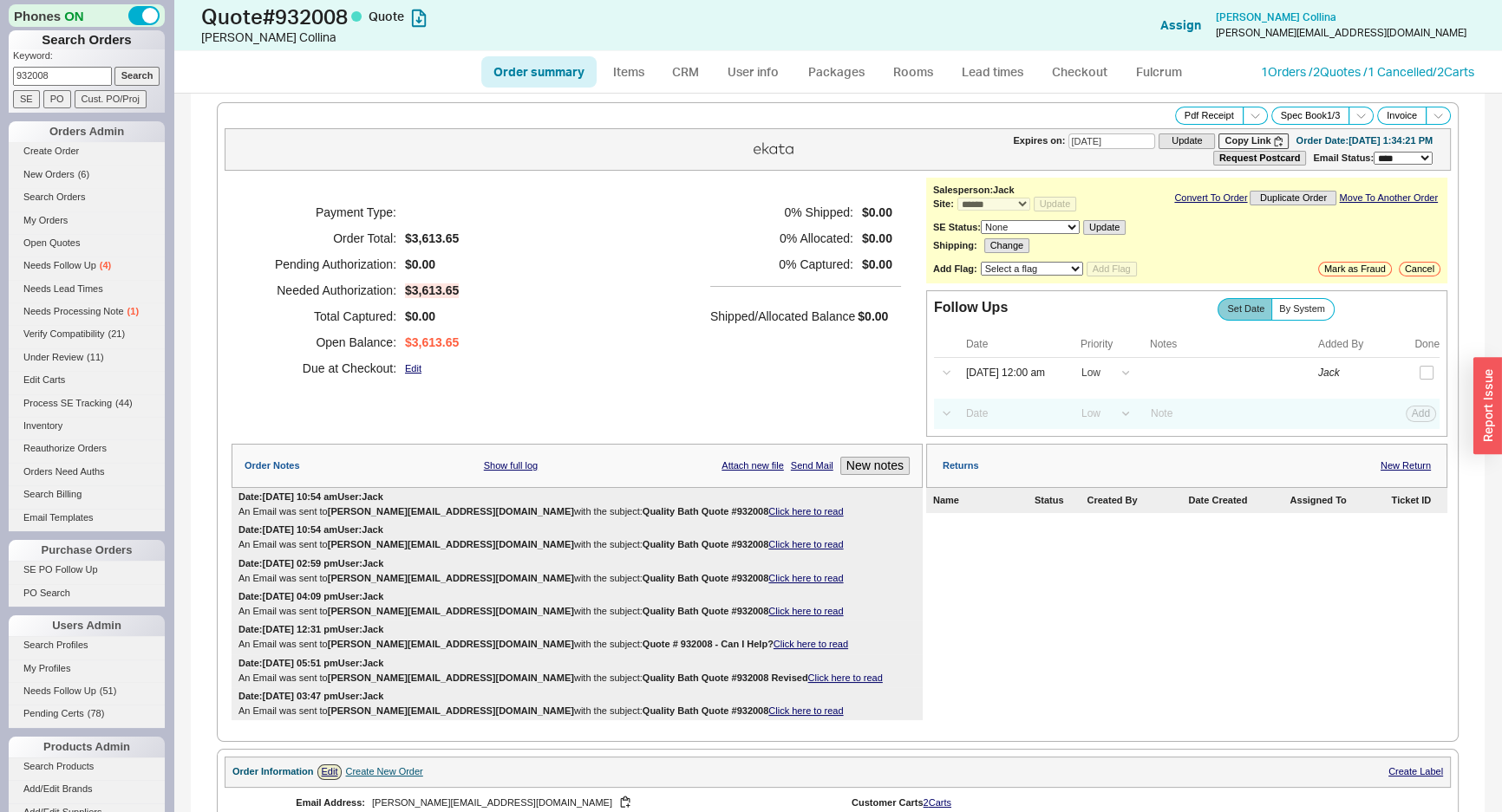
click at [773, 311] on h5 "Shipped/Allocated Balance" at bounding box center [783, 316] width 145 height 24
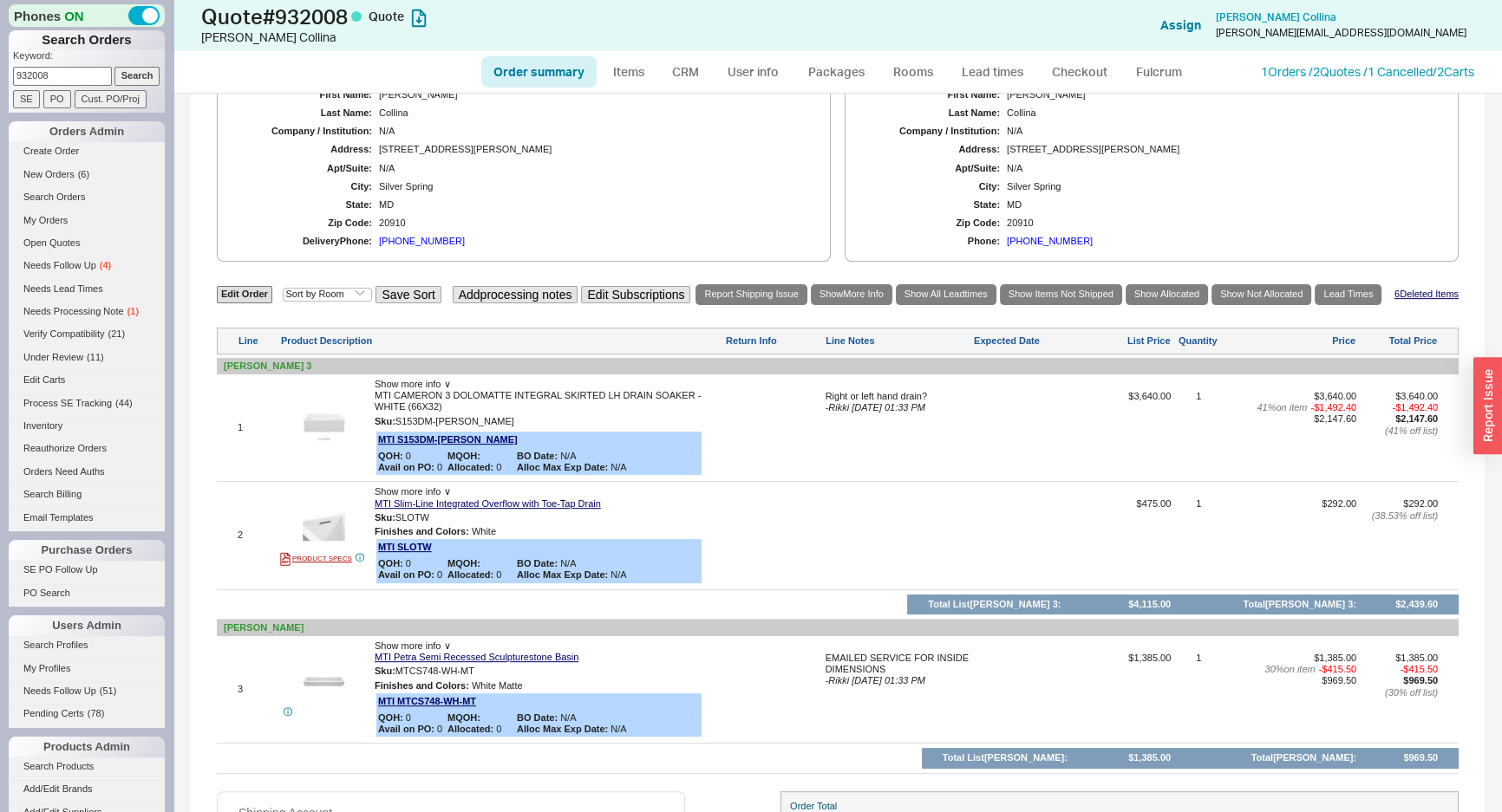
scroll to position [867, 0]
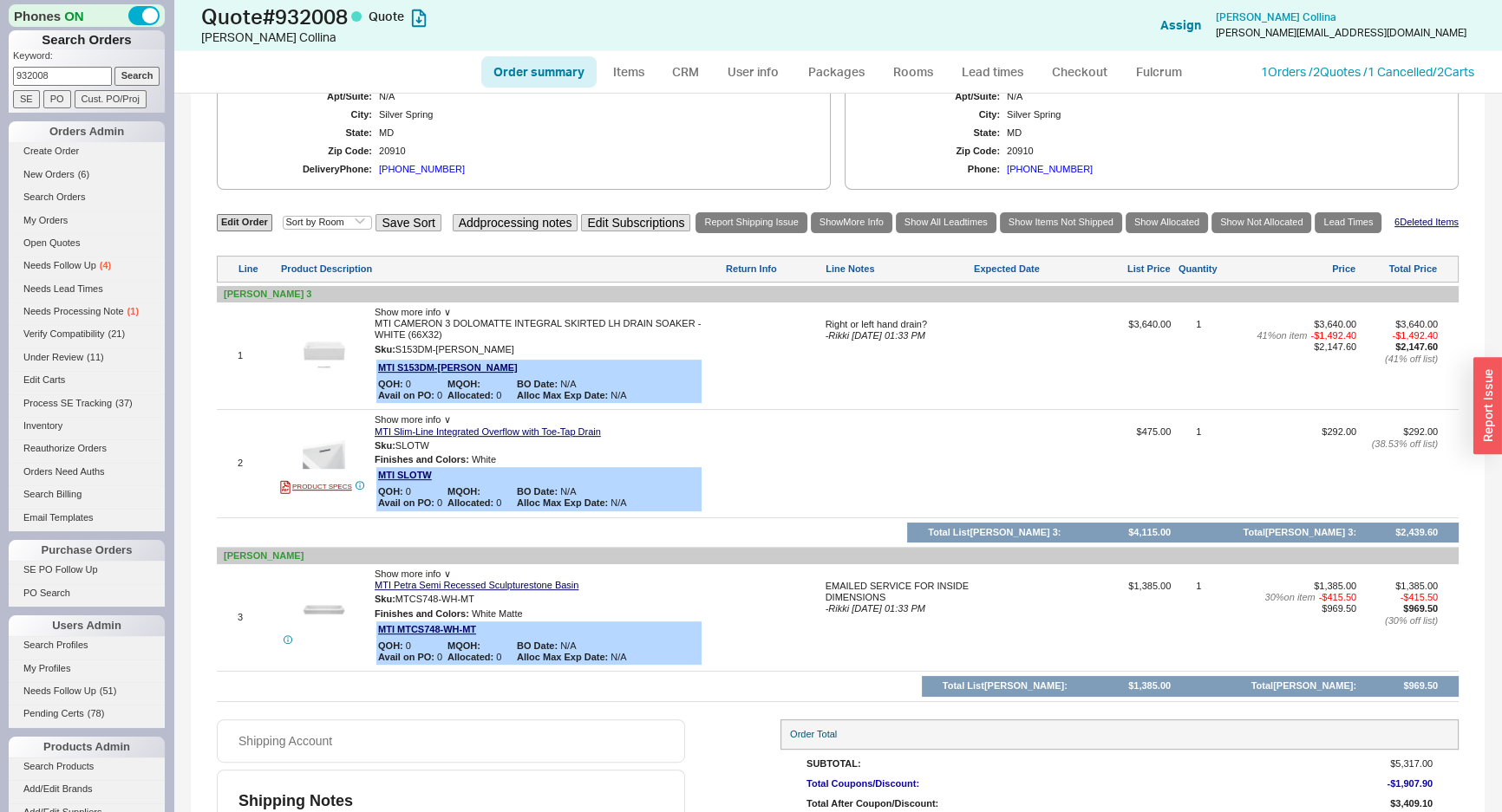
drag, startPoint x: 977, startPoint y: 342, endPoint x: 886, endPoint y: 359, distance: 92.6
click at [974, 343] on div at bounding box center [1034, 361] width 121 height 85
click at [922, 362] on div "Right or left hand drain? - Rikki 08/04/2025 01:33 PM" at bounding box center [898, 361] width 145 height 85
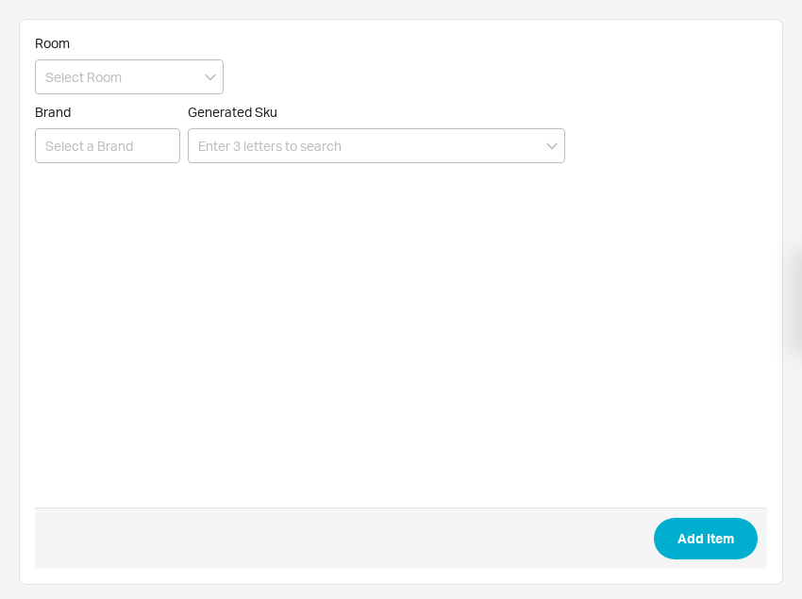
click at [324, 158] on input at bounding box center [377, 145] width 378 height 35
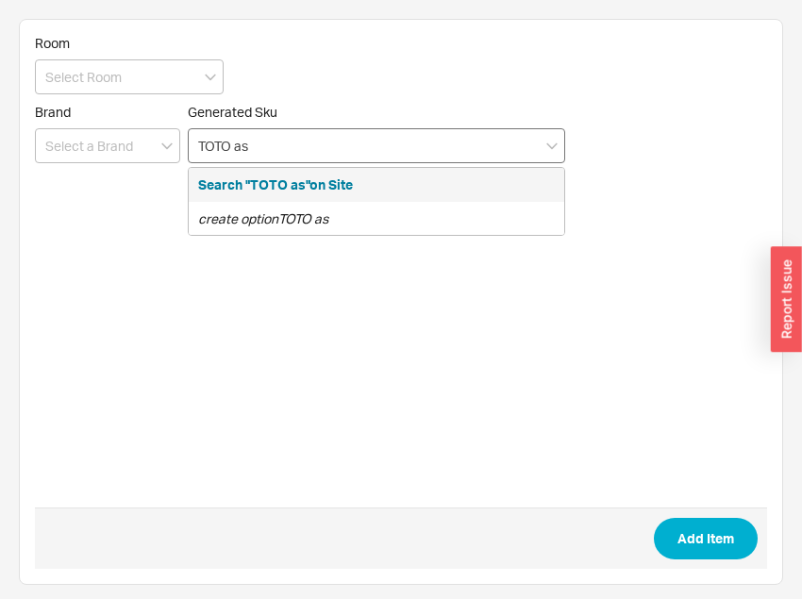
click at [314, 159] on input "TOTO as" at bounding box center [377, 145] width 378 height 35
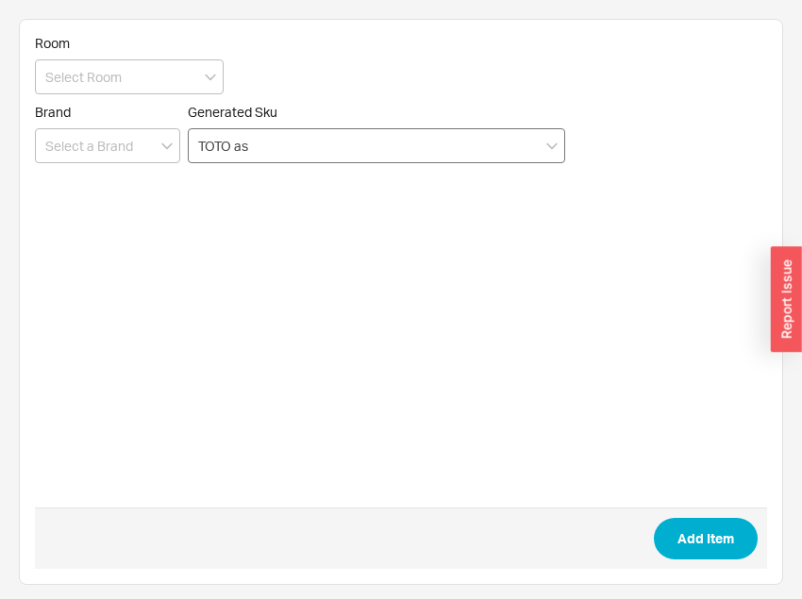
click at [321, 134] on input "TOTO as" at bounding box center [377, 145] width 378 height 35
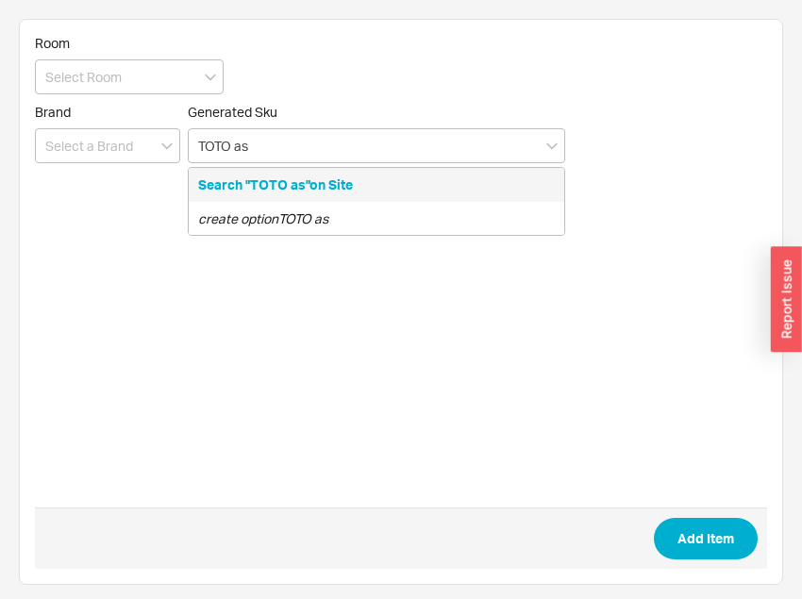
click at [260, 188] on button "Search "TOTO as"on Site" at bounding box center [275, 185] width 155 height 19
type input "TOTO as"
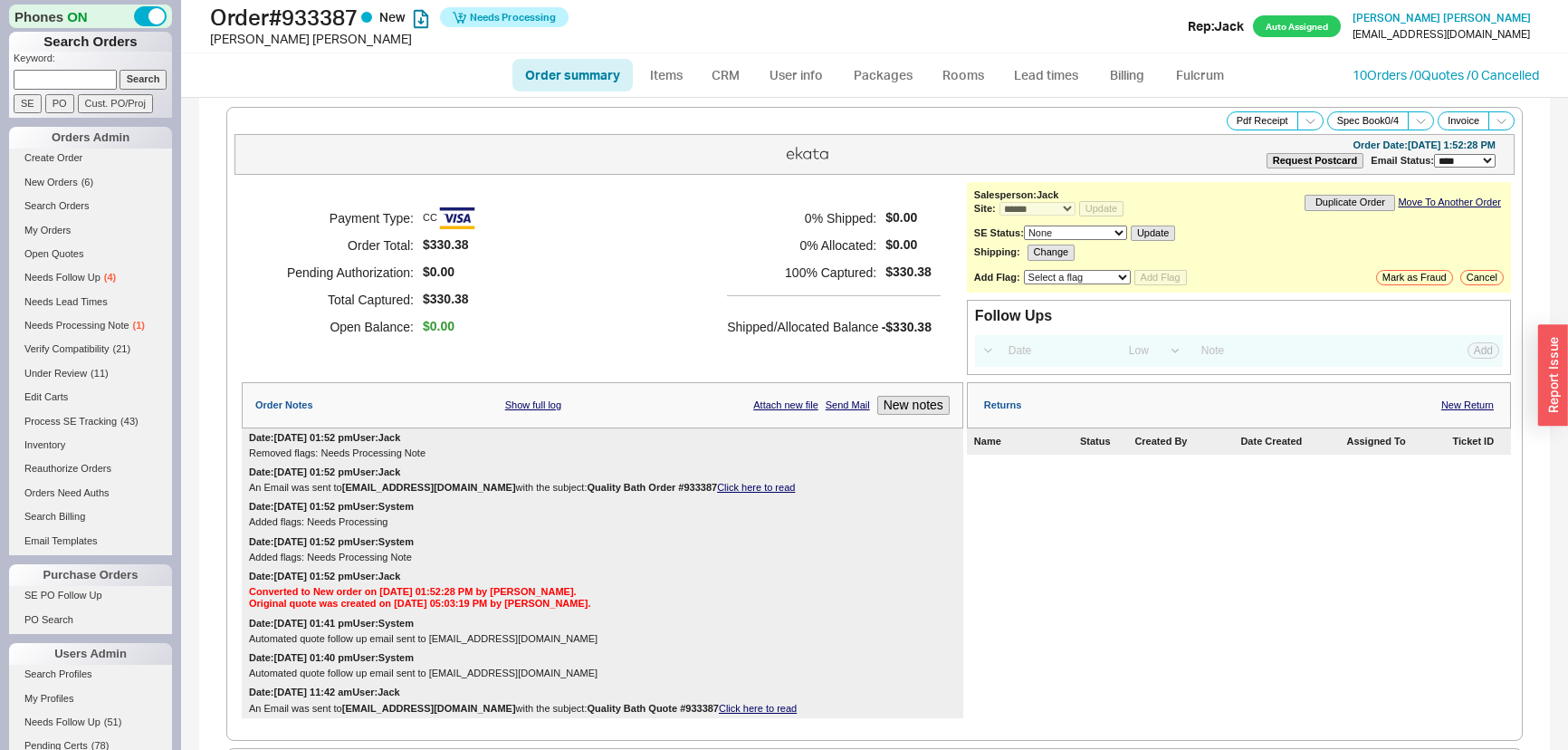
select select "*"
select select "LOW"
select select "3"
click at [846, 301] on div "Shipped/Allocated Balance -$330.38" at bounding box center [833, 317] width 214 height 44
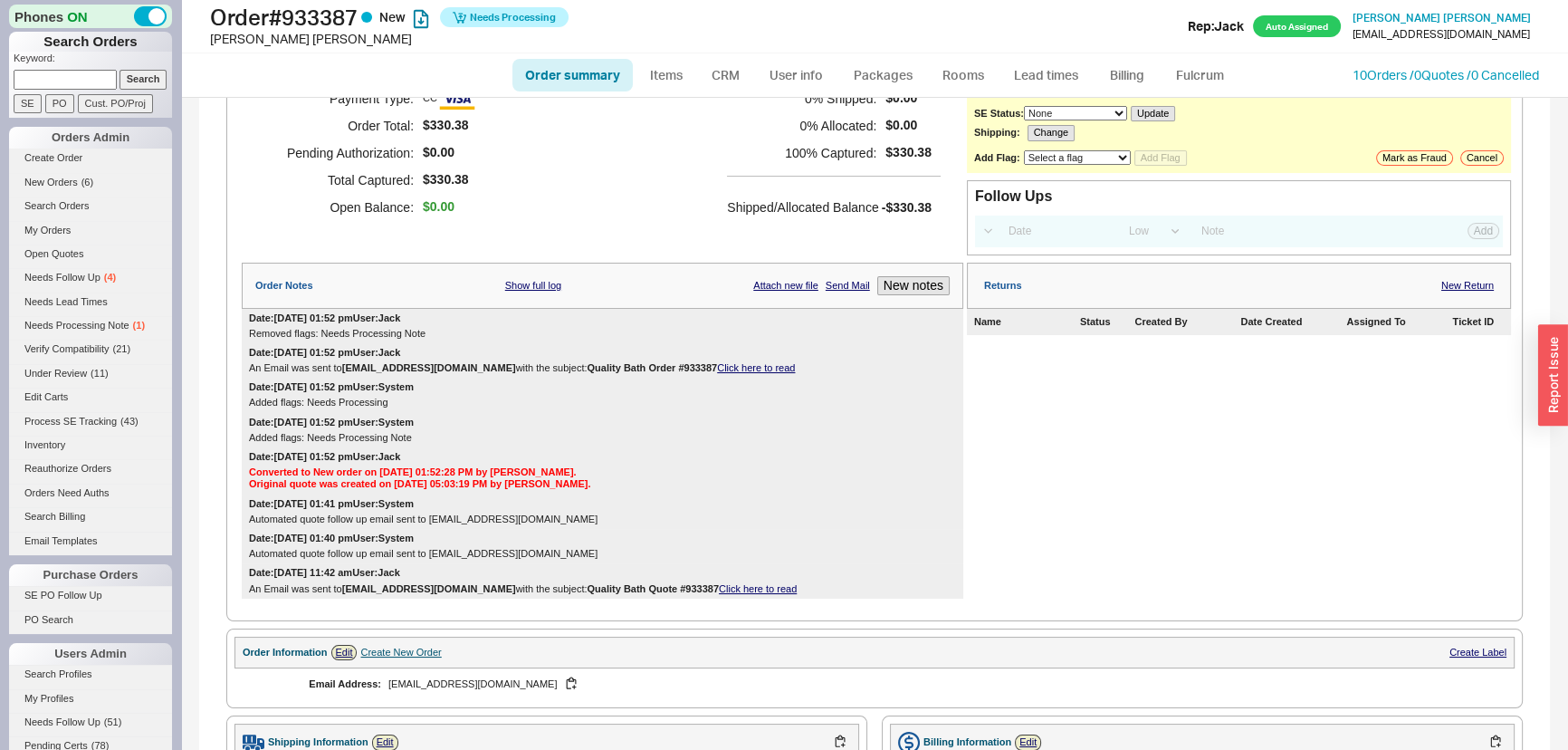
scroll to position [740, 0]
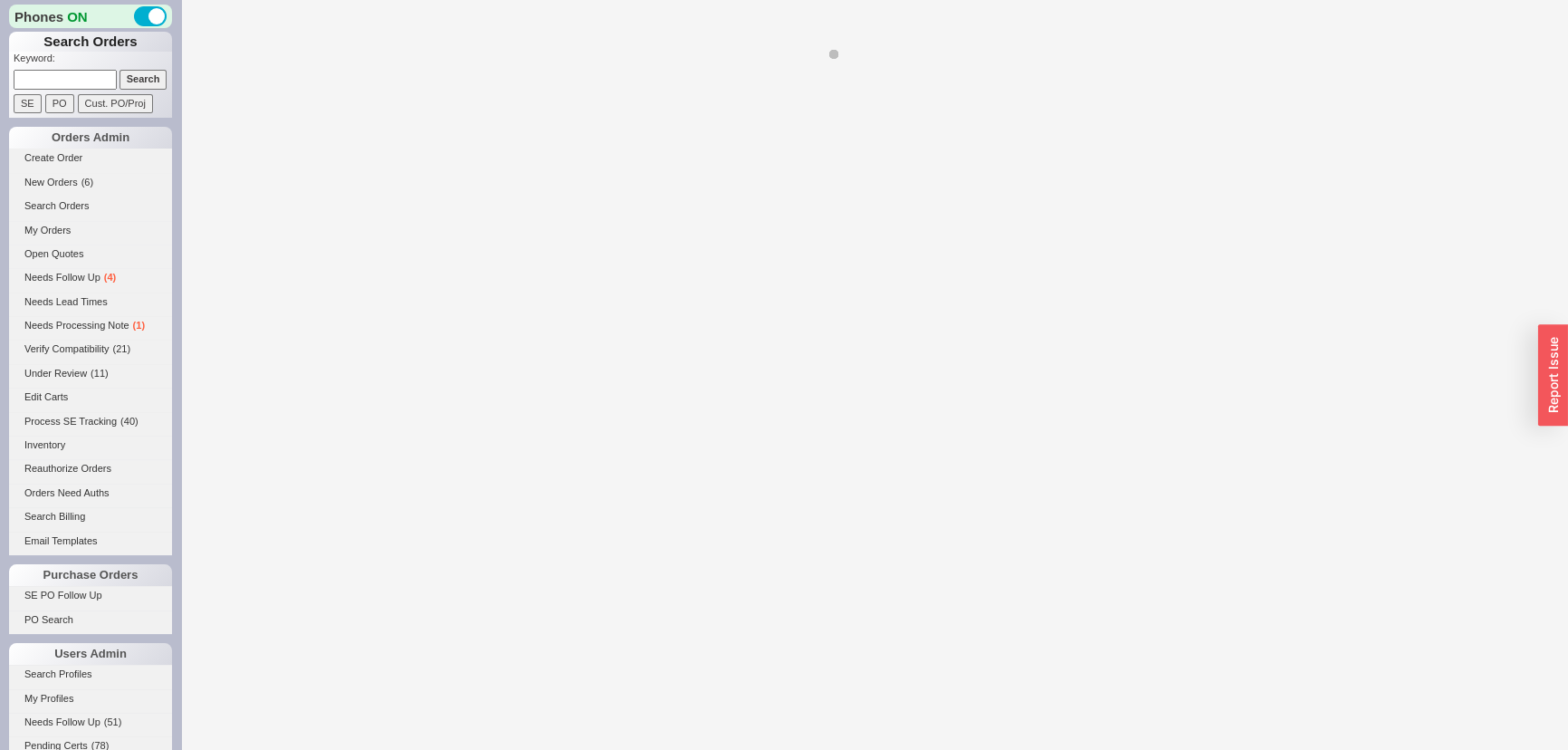
select select "LOW"
select select "3"
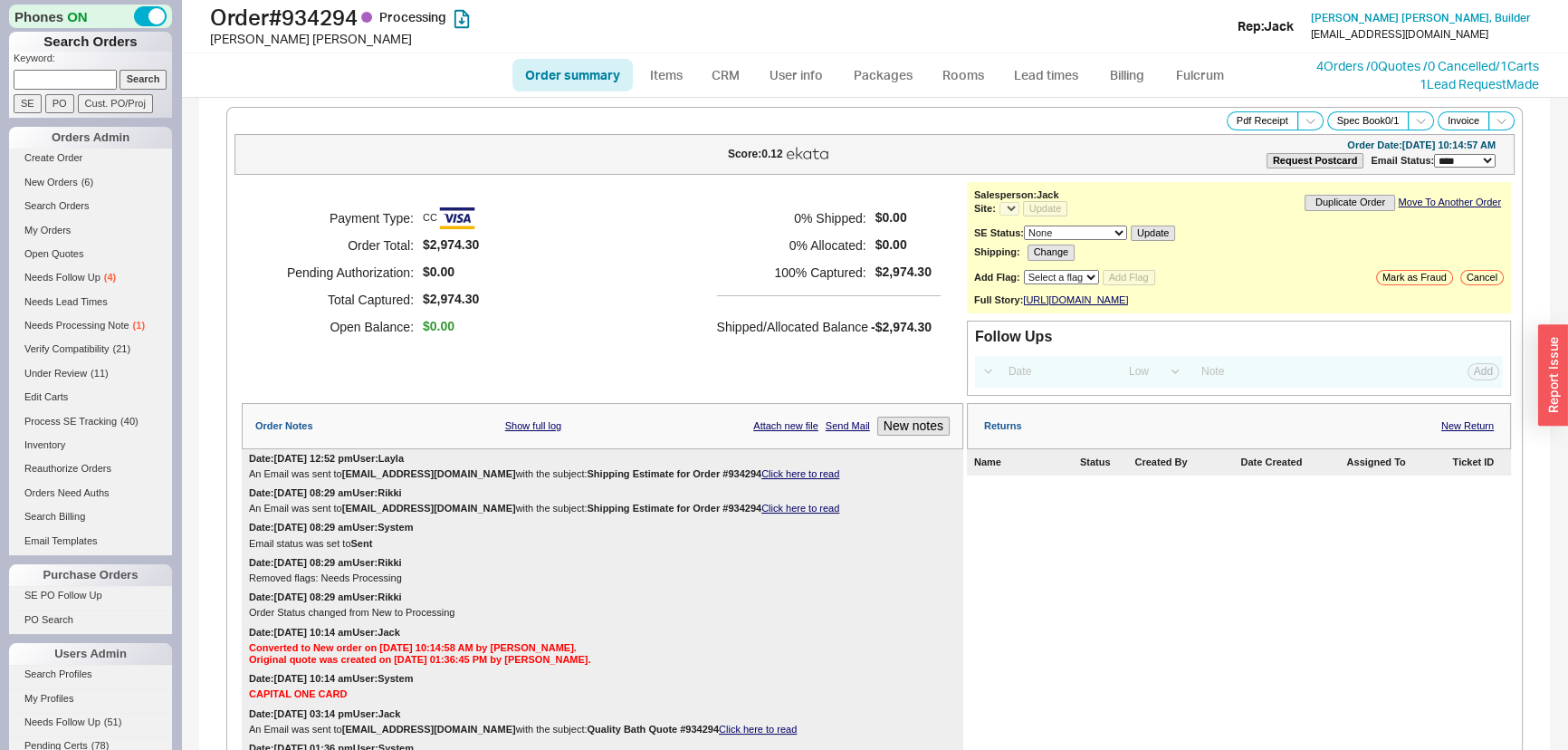
select select "*"
click at [839, 270] on h5 "100 % Captured:" at bounding box center [792, 272] width 150 height 27
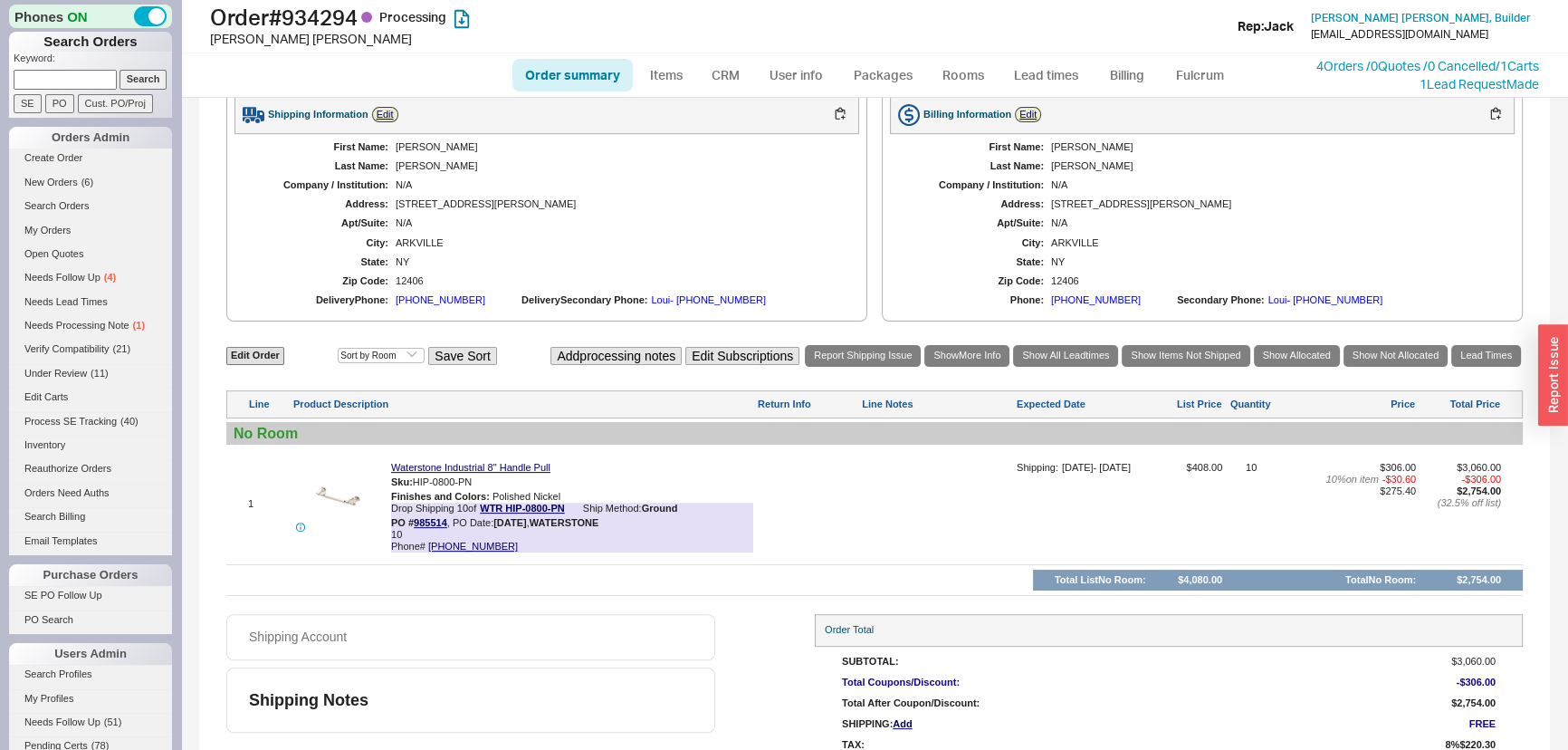
scroll to position [823, 0]
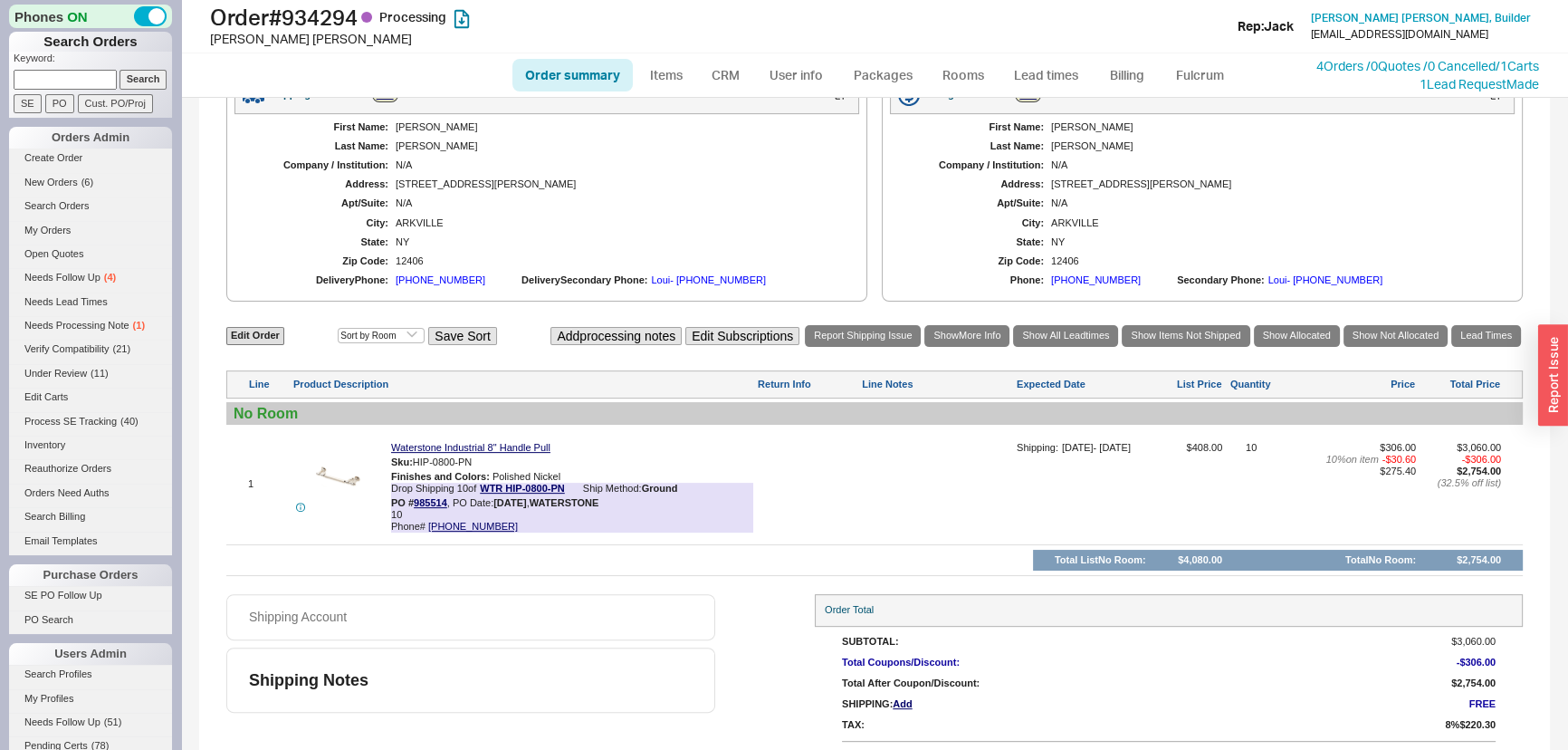
click at [744, 190] on div "[STREET_ADDRESS][PERSON_NAME]" at bounding box center [618, 184] width 445 height 12
click at [1348, 490] on div "$306.00 10 % on item - $30.60 $275.40" at bounding box center [1348, 491] width 136 height 98
click at [806, 466] on div at bounding box center [807, 491] width 102 height 98
click at [491, 470] on button "button" at bounding box center [485, 462] width 22 height 17
click at [796, 480] on div at bounding box center [807, 491] width 102 height 98
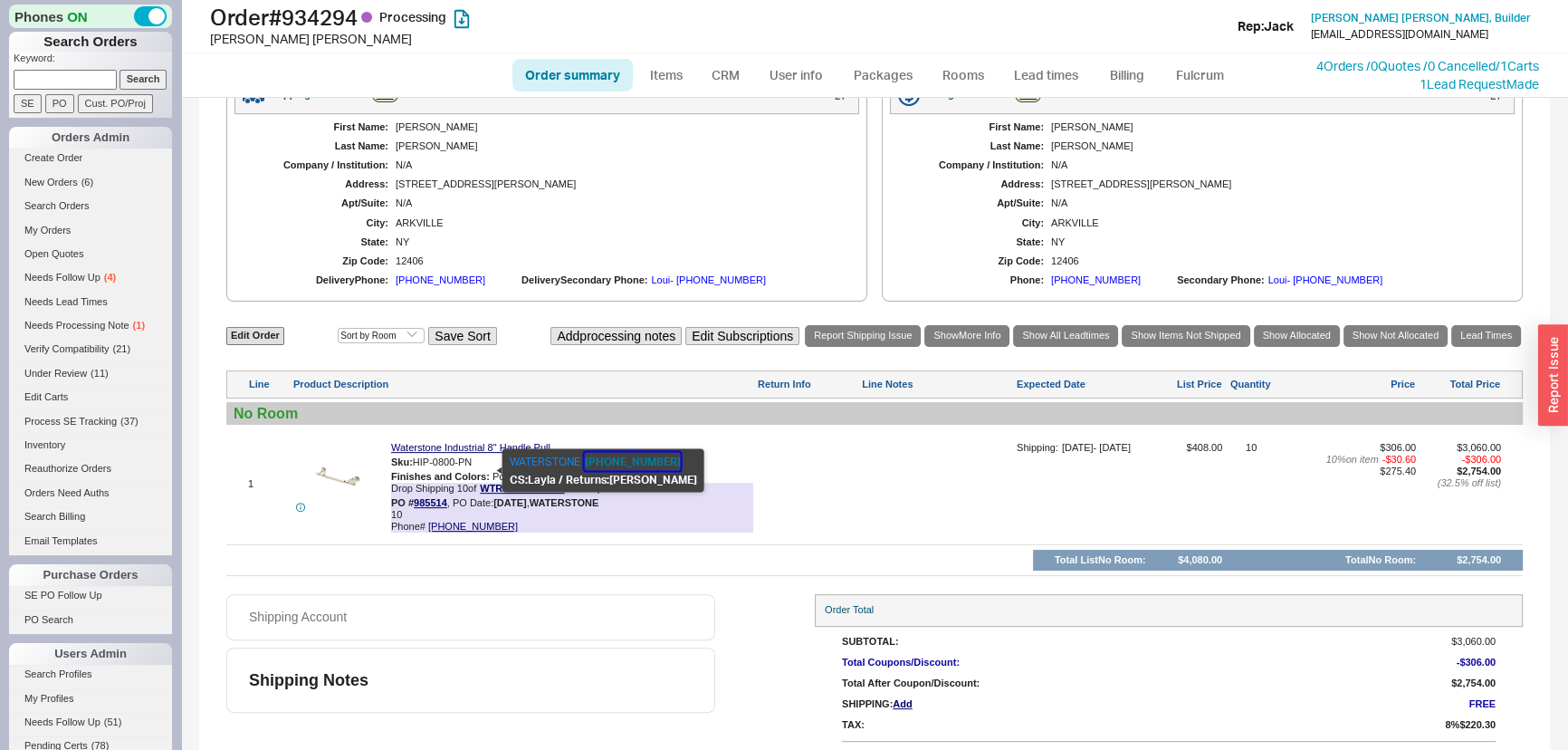
click at [621, 457] on button "951-304-0520" at bounding box center [633, 460] width 96 height 18
click at [936, 553] on div "Edit Order Select an option Sort by Brand Sort by Room Save Sort Add processing…" at bounding box center [875, 449] width 1297 height 252
click at [798, 264] on div "12406" at bounding box center [618, 261] width 445 height 12
click at [751, 663] on div "Shipping Account Shipping Notes Order Total SubTotal: $3,060.00 Total Coupons/D…" at bounding box center [875, 682] width 1297 height 176
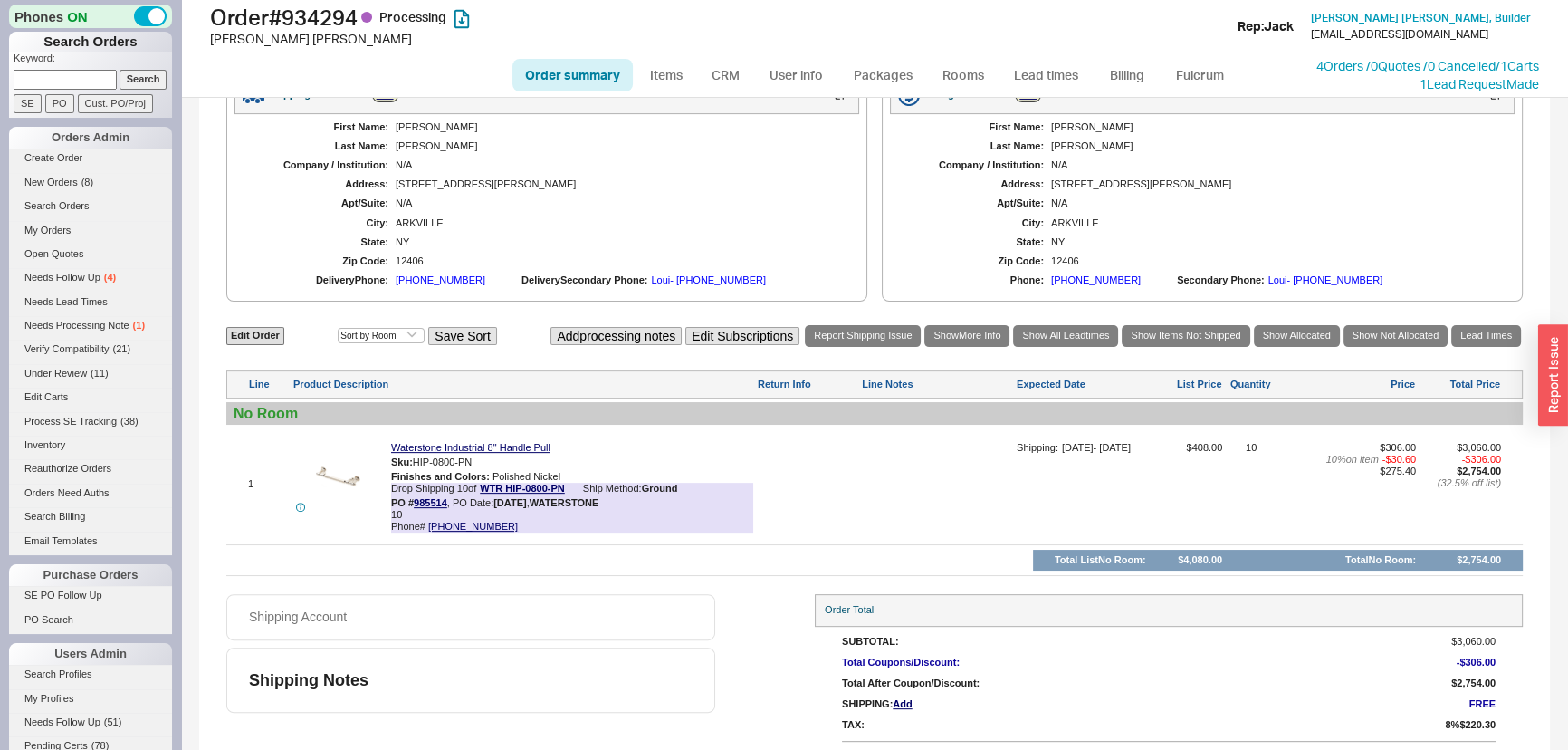
click at [888, 436] on div "1 Waterstone Industrial 8" Handle Pull Sku: HIP-0800-PN Finishes and Colors : P…" at bounding box center [875, 483] width 1297 height 110
click at [813, 207] on div "N/A" at bounding box center [618, 203] width 445 height 12
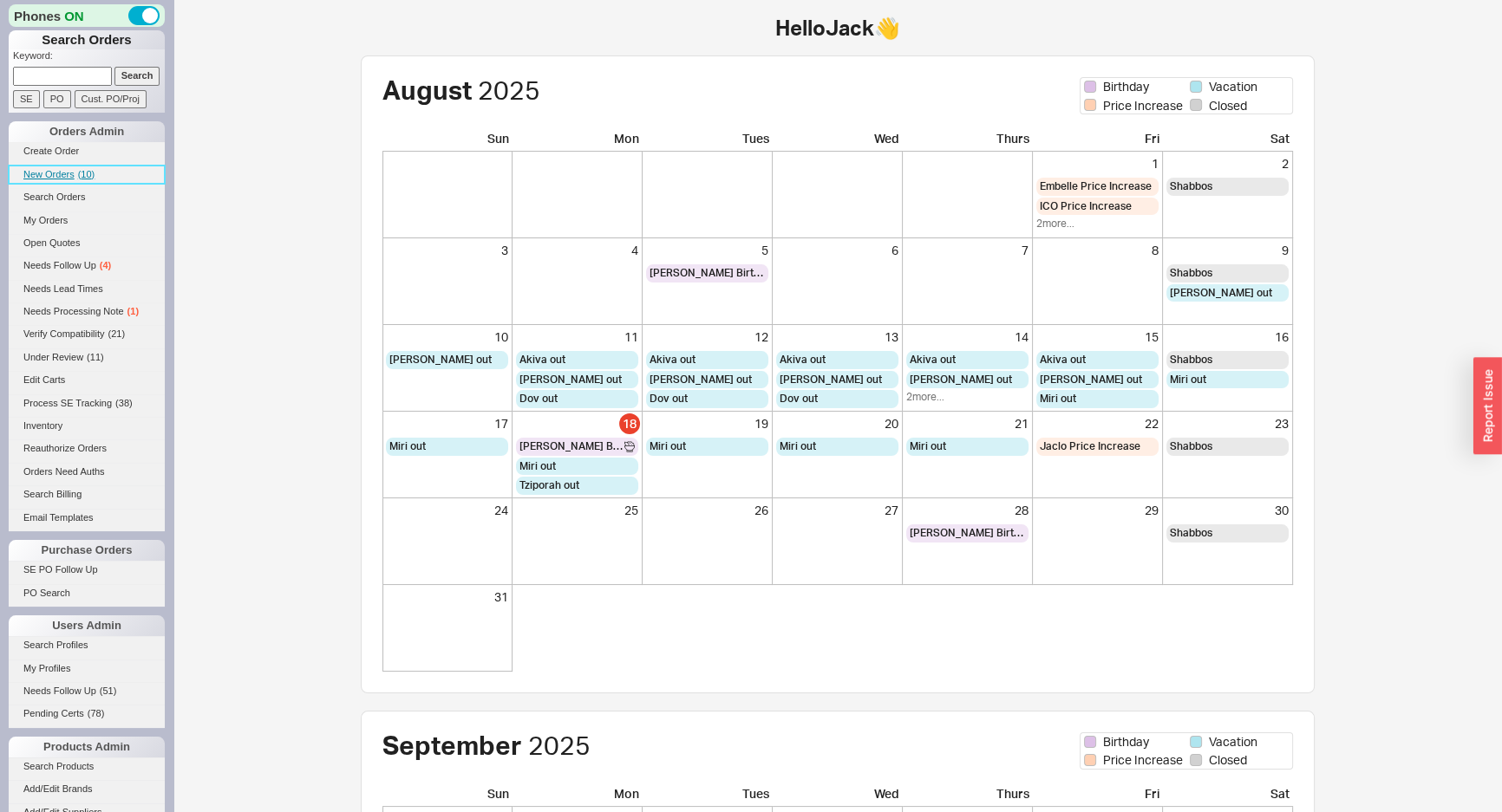
click at [54, 166] on link "New Orders ( 10 )" at bounding box center [86, 175] width 156 height 18
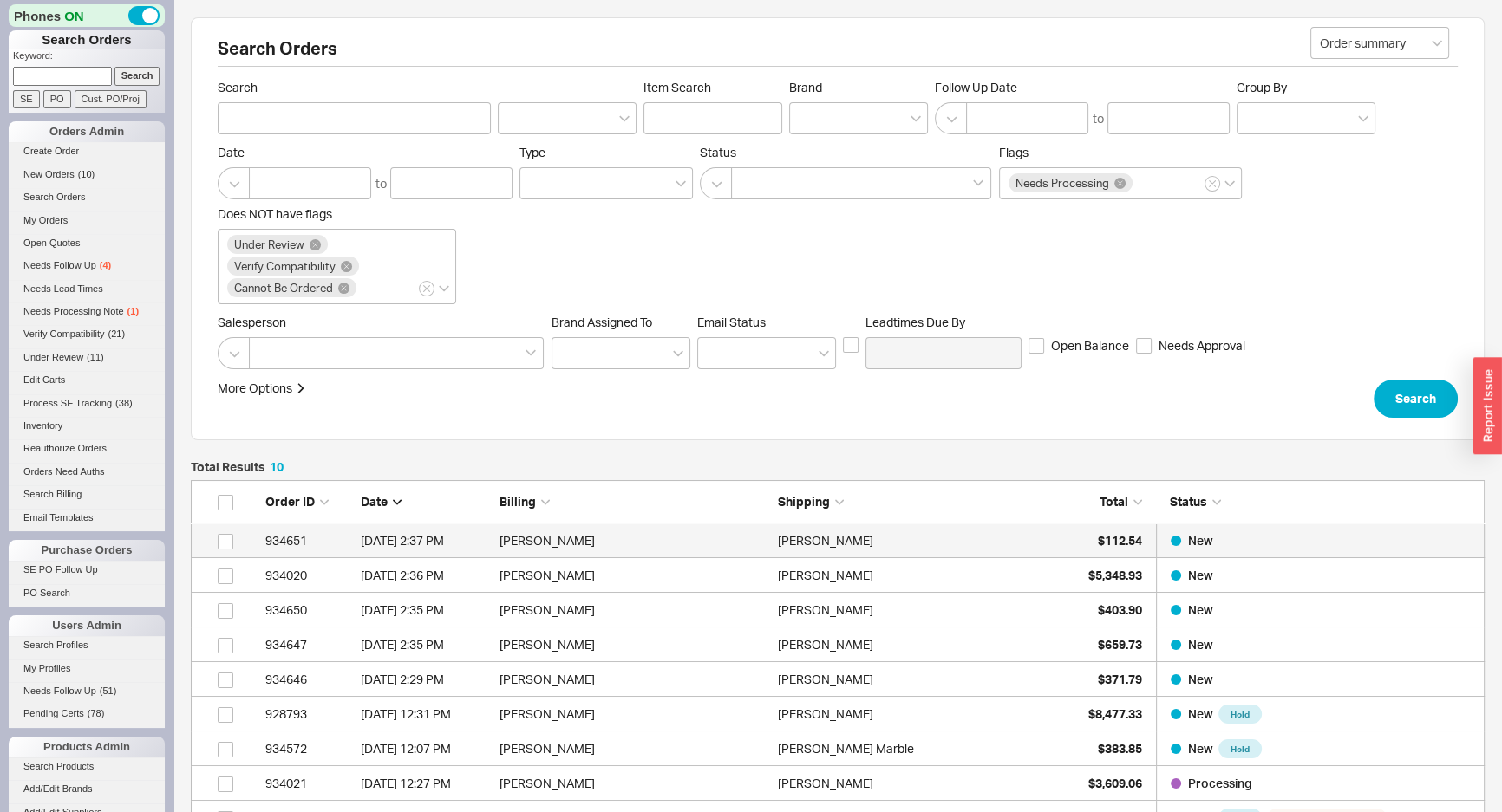
scroll to position [378, 1282]
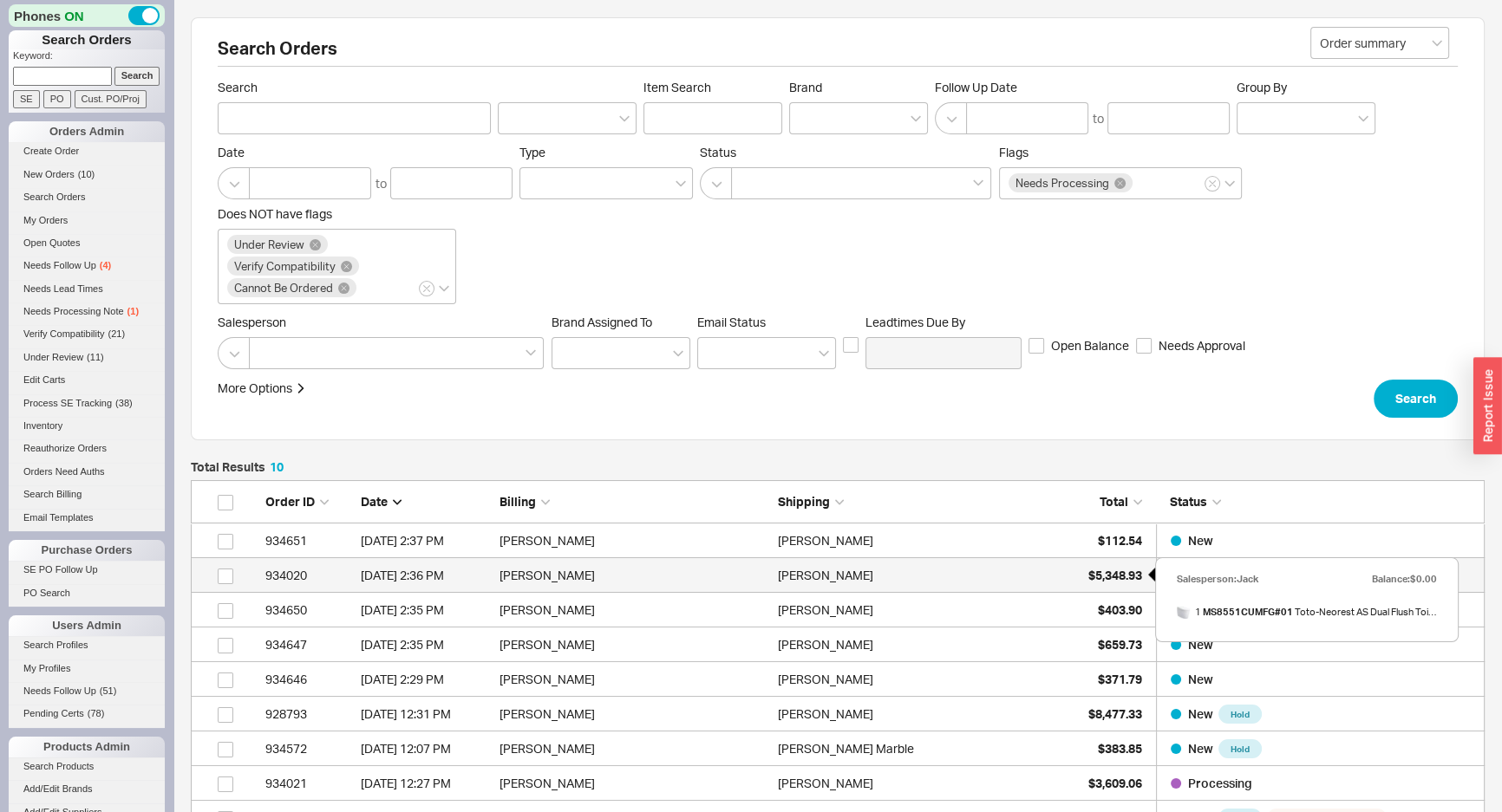
click at [1079, 570] on div "$5,348.93" at bounding box center [1099, 576] width 86 height 35
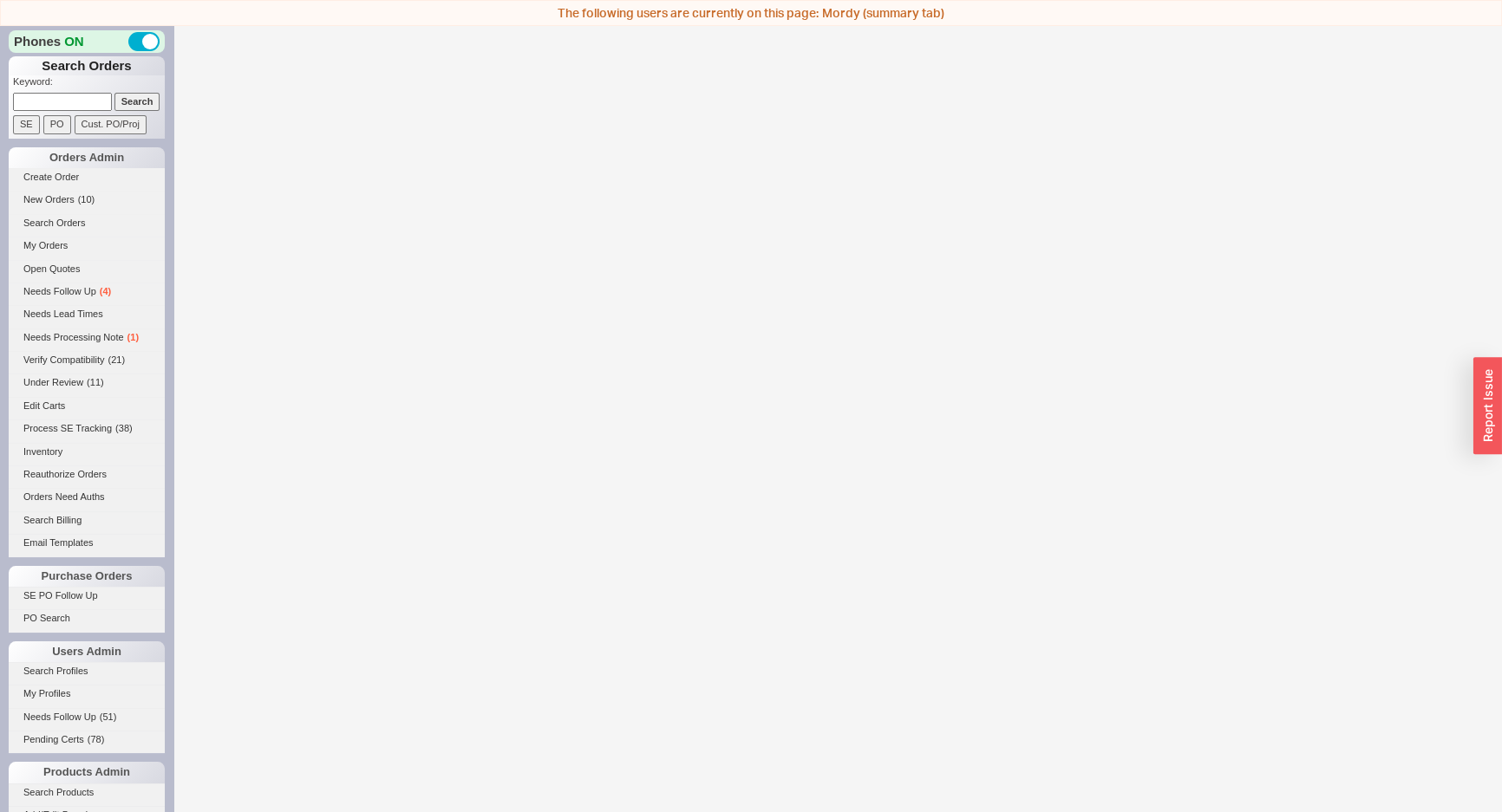
select select "*"
select select "LOW"
select select "3"
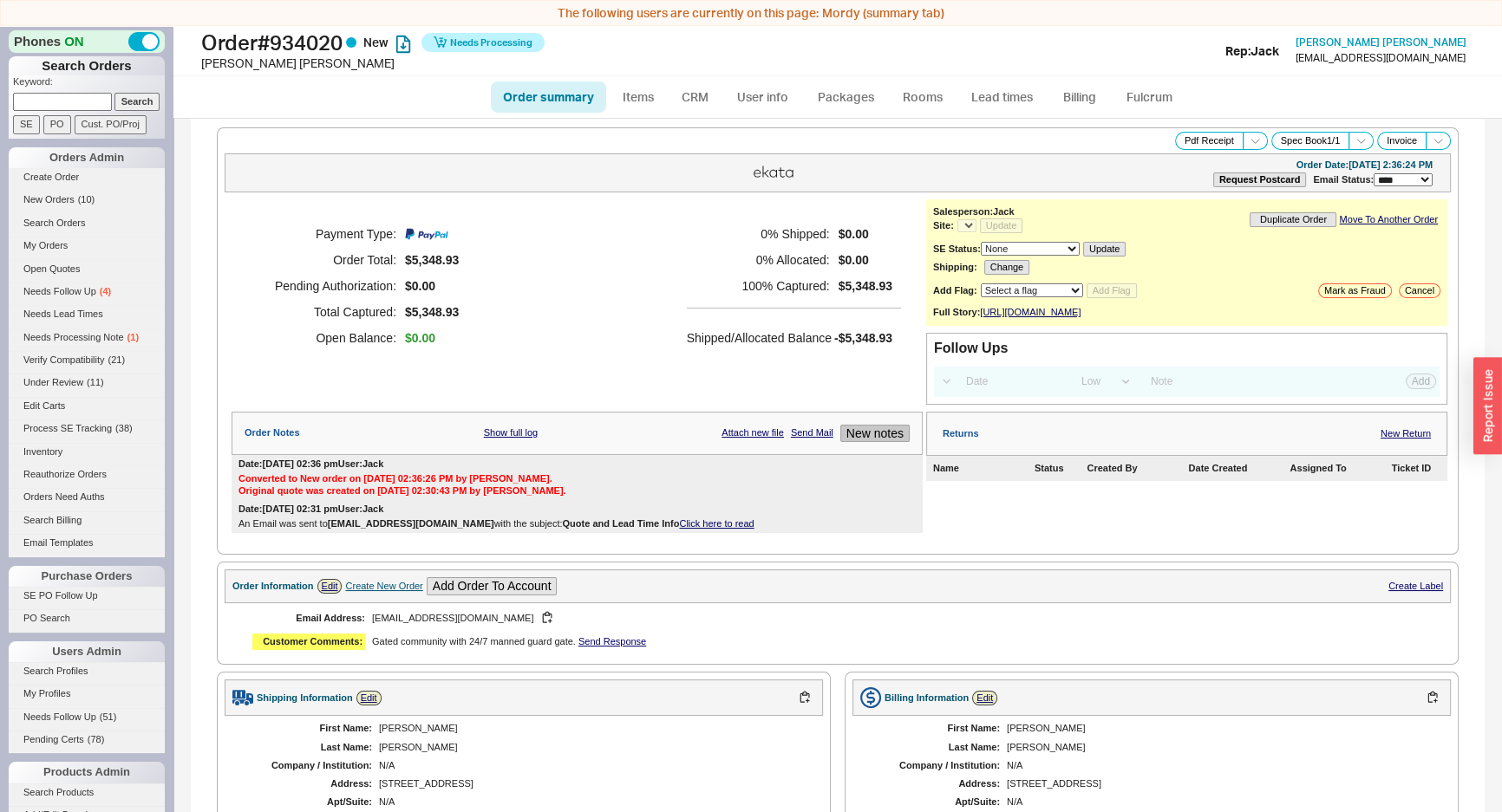
select select "*"
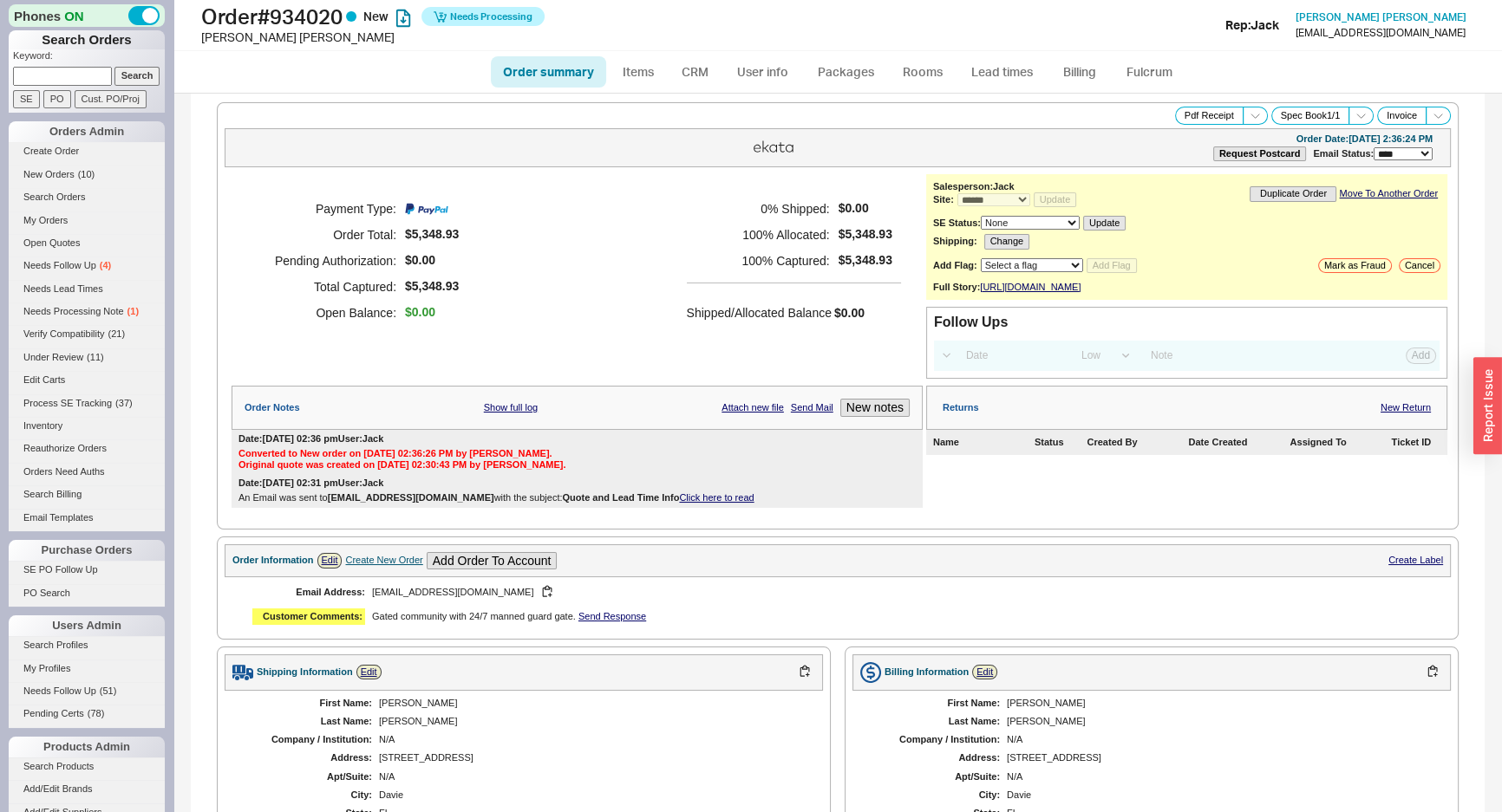
click at [721, 356] on div "Payment Type: Order Total: $5,348.93 Pending Authorization: $0.00 Total Capture…" at bounding box center [577, 276] width 691 height 205
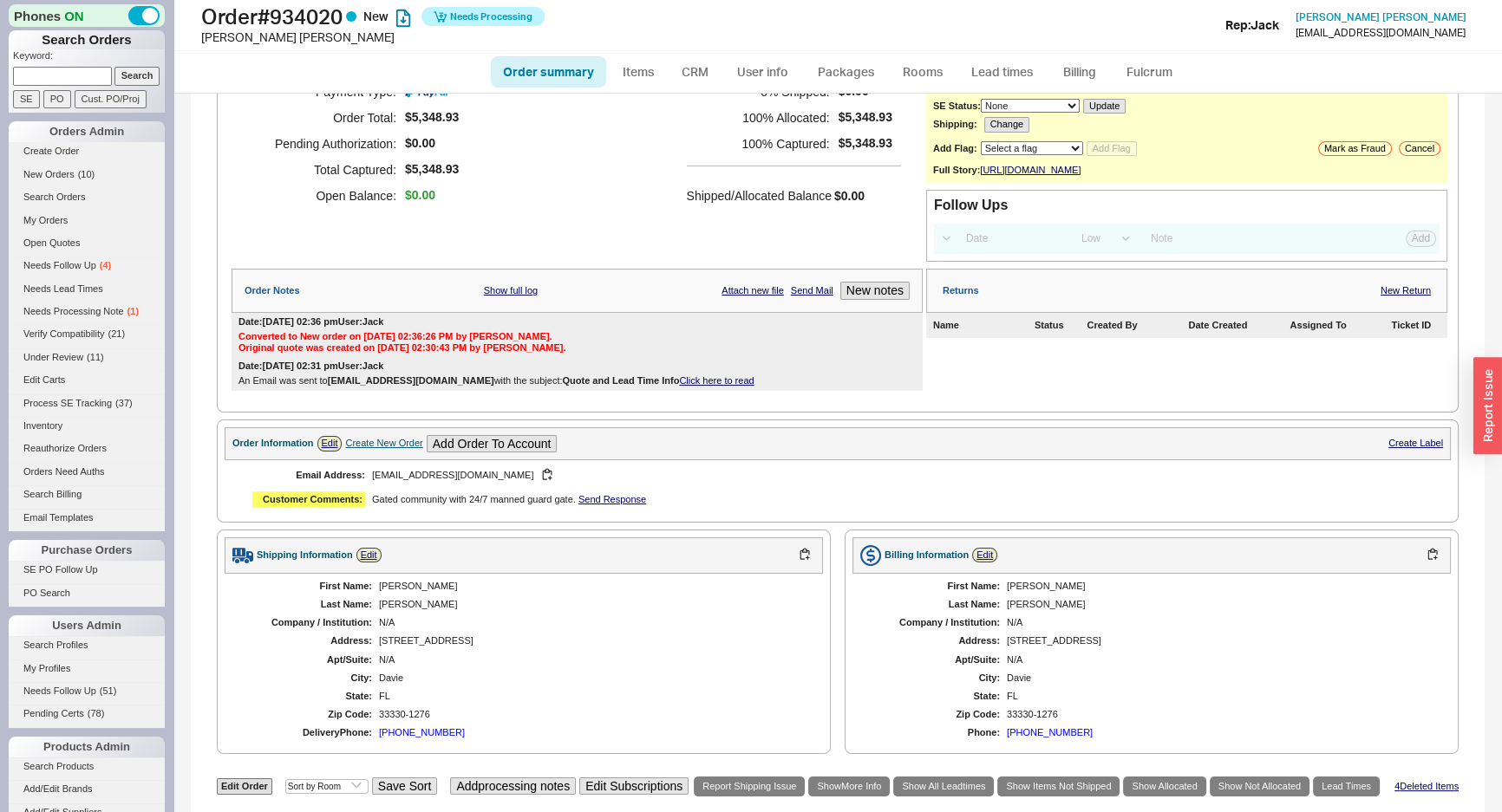
scroll to position [394, 0]
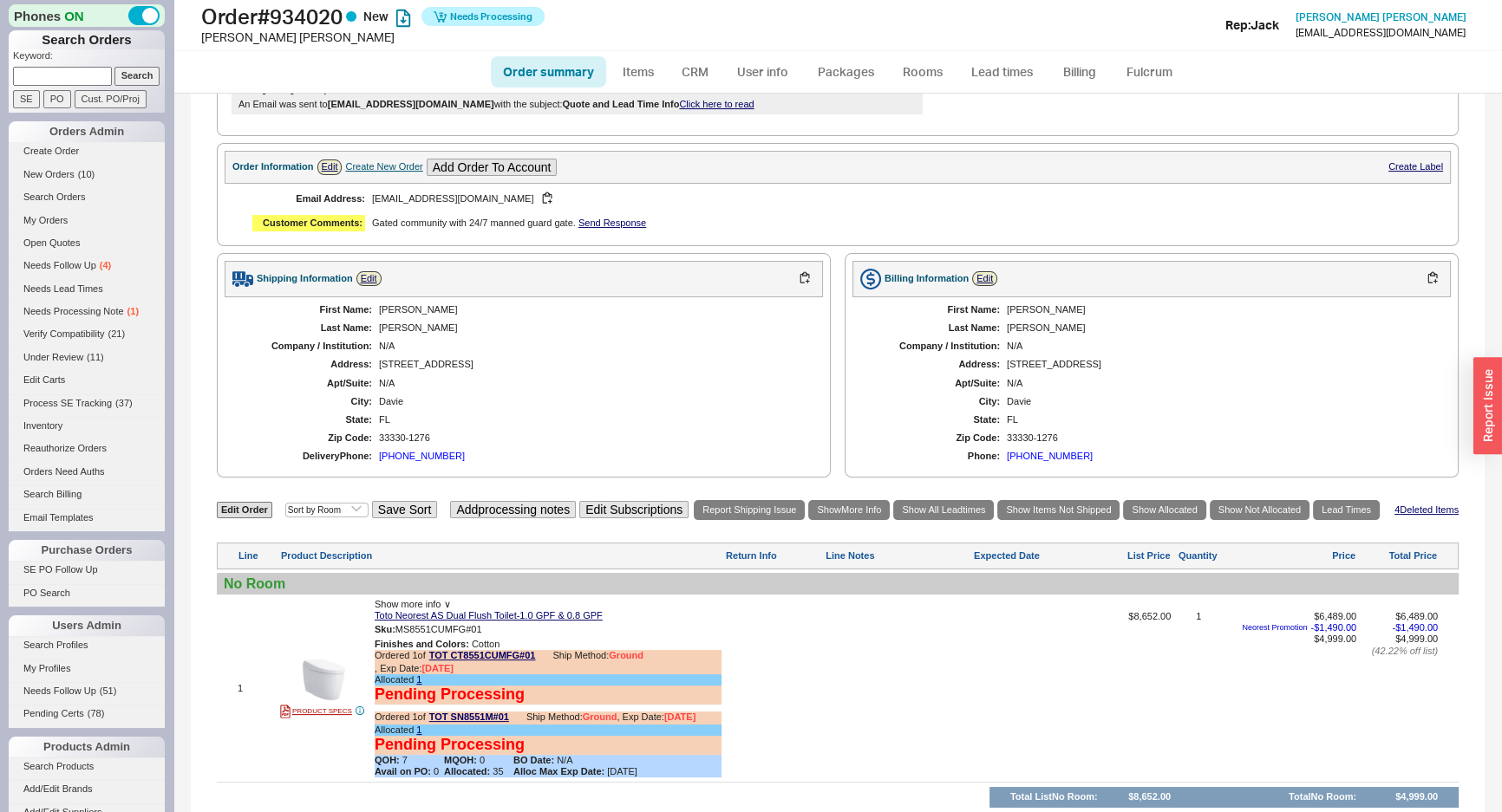
click at [742, 425] on div "FL" at bounding box center [592, 420] width 426 height 11
click at [107, 90] on input "Cust. PO/Proj" at bounding box center [110, 99] width 72 height 18
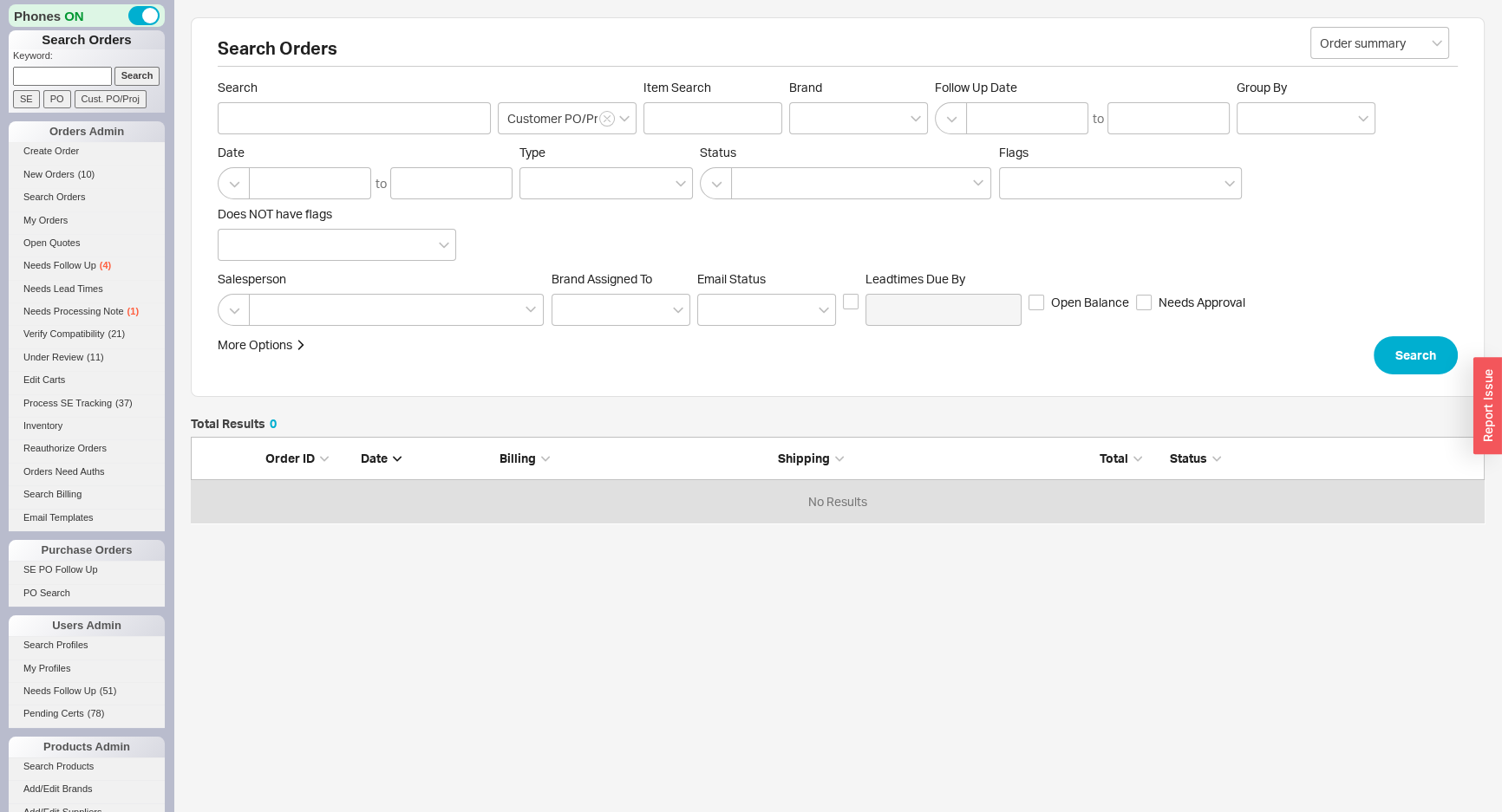
scroll to position [73, 1282]
click at [100, 73] on input at bounding box center [62, 76] width 99 height 18
paste input "laabod@yahoo.com"
type input "laabod@yahoo.com"
click at [124, 77] on input "Search" at bounding box center [138, 76] width 46 height 18
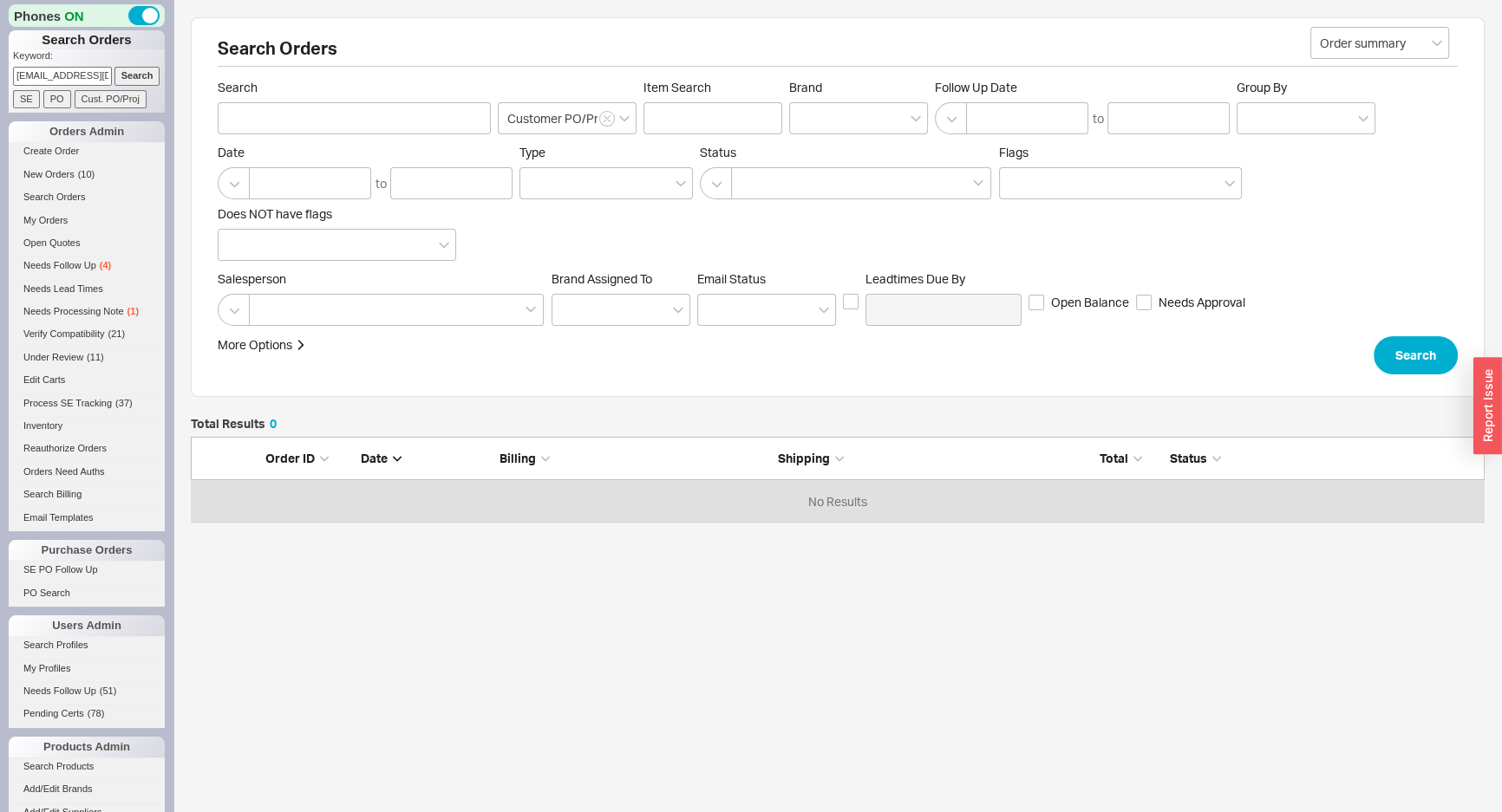
type input "laabod@yahoo.com"
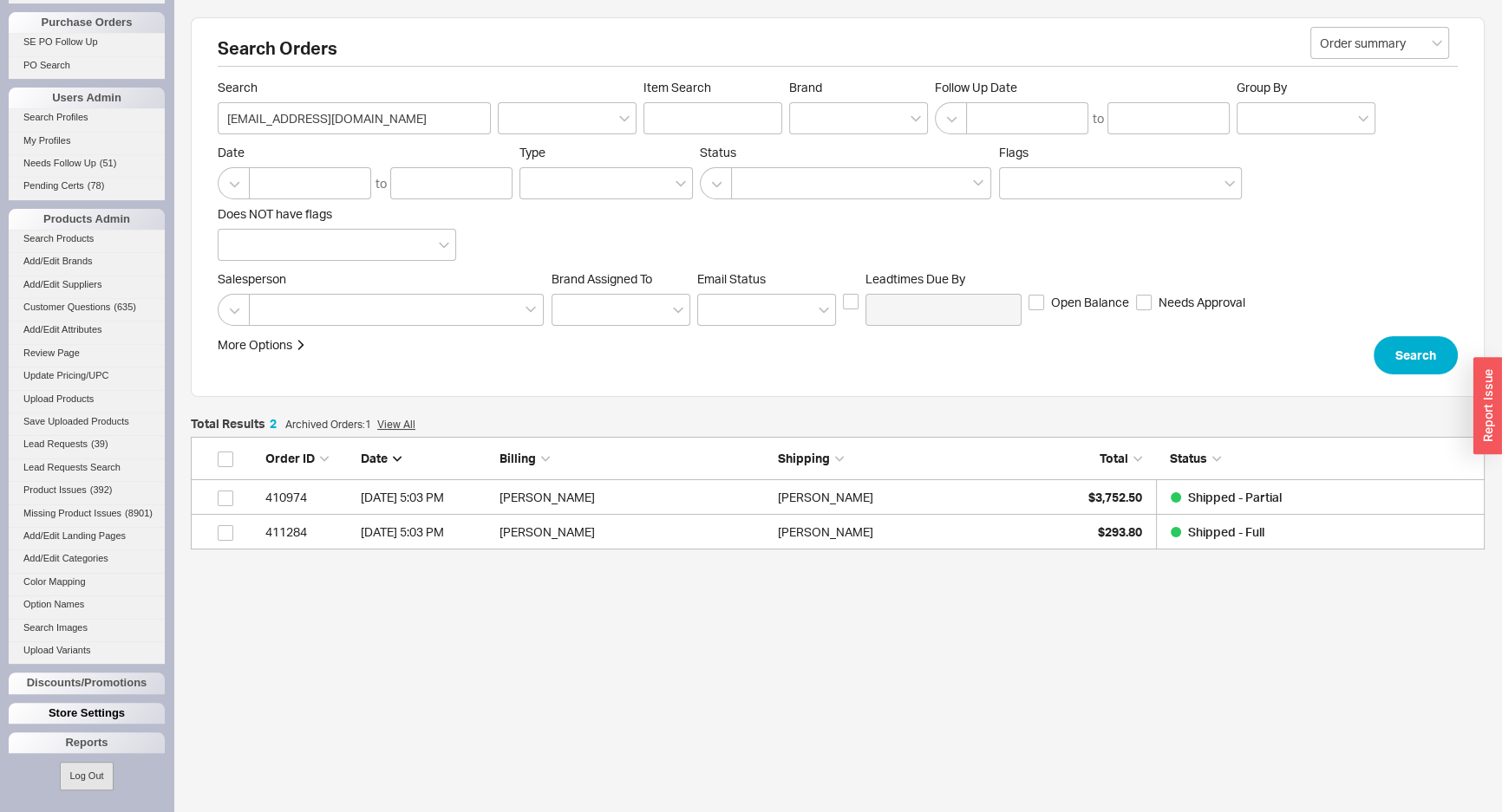
scroll to position [100, 1282]
click at [91, 732] on div "Phones ON Search Orders Keyword: laabod@yahoo.com Search SE PO Cust. PO/Proj Or…" at bounding box center [86, 406] width 174 height 812
click at [86, 738] on div "Reports" at bounding box center [86, 743] width 156 height 21
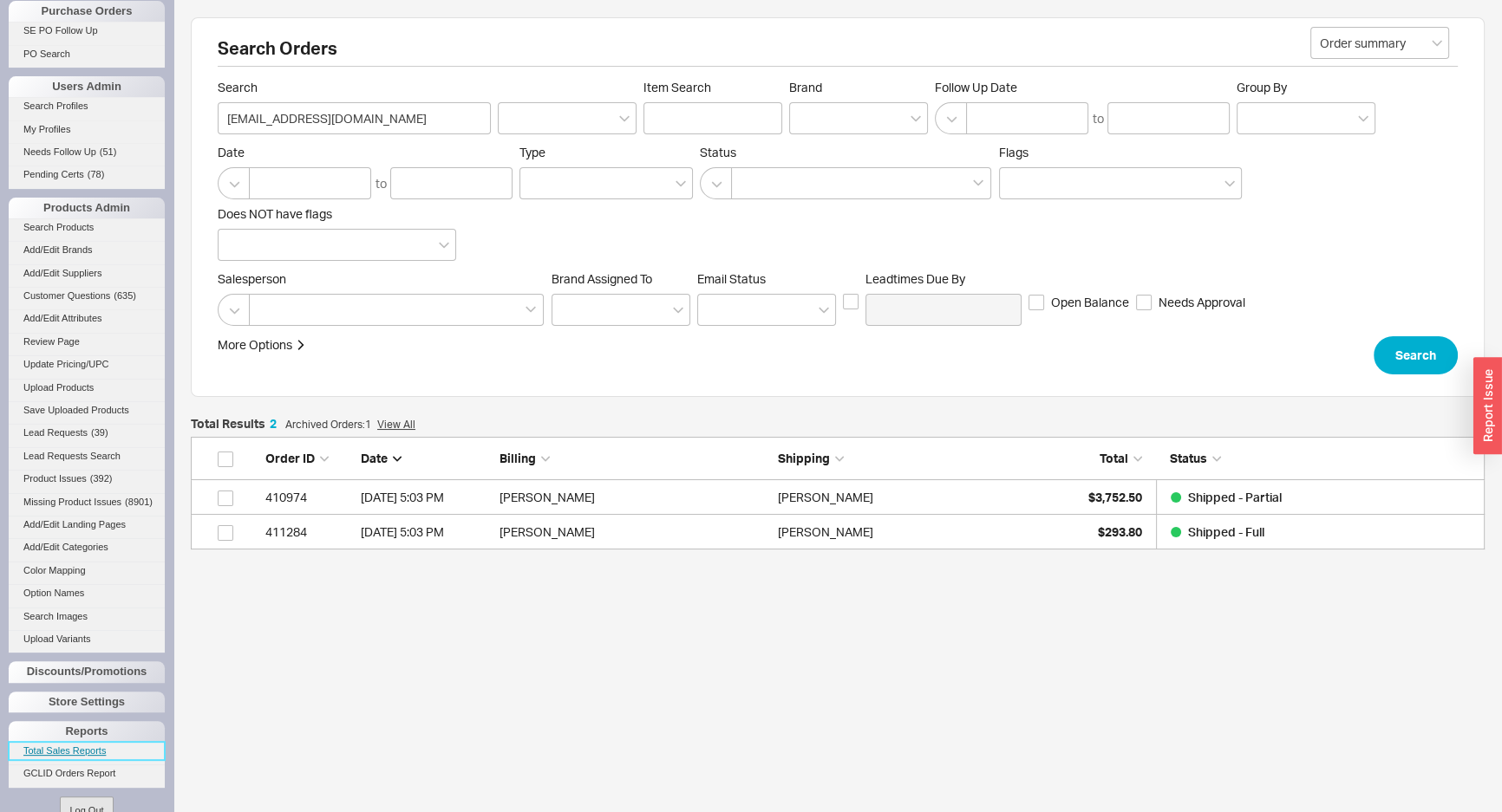
click at [70, 756] on link "Total Sales Reports" at bounding box center [86, 751] width 156 height 18
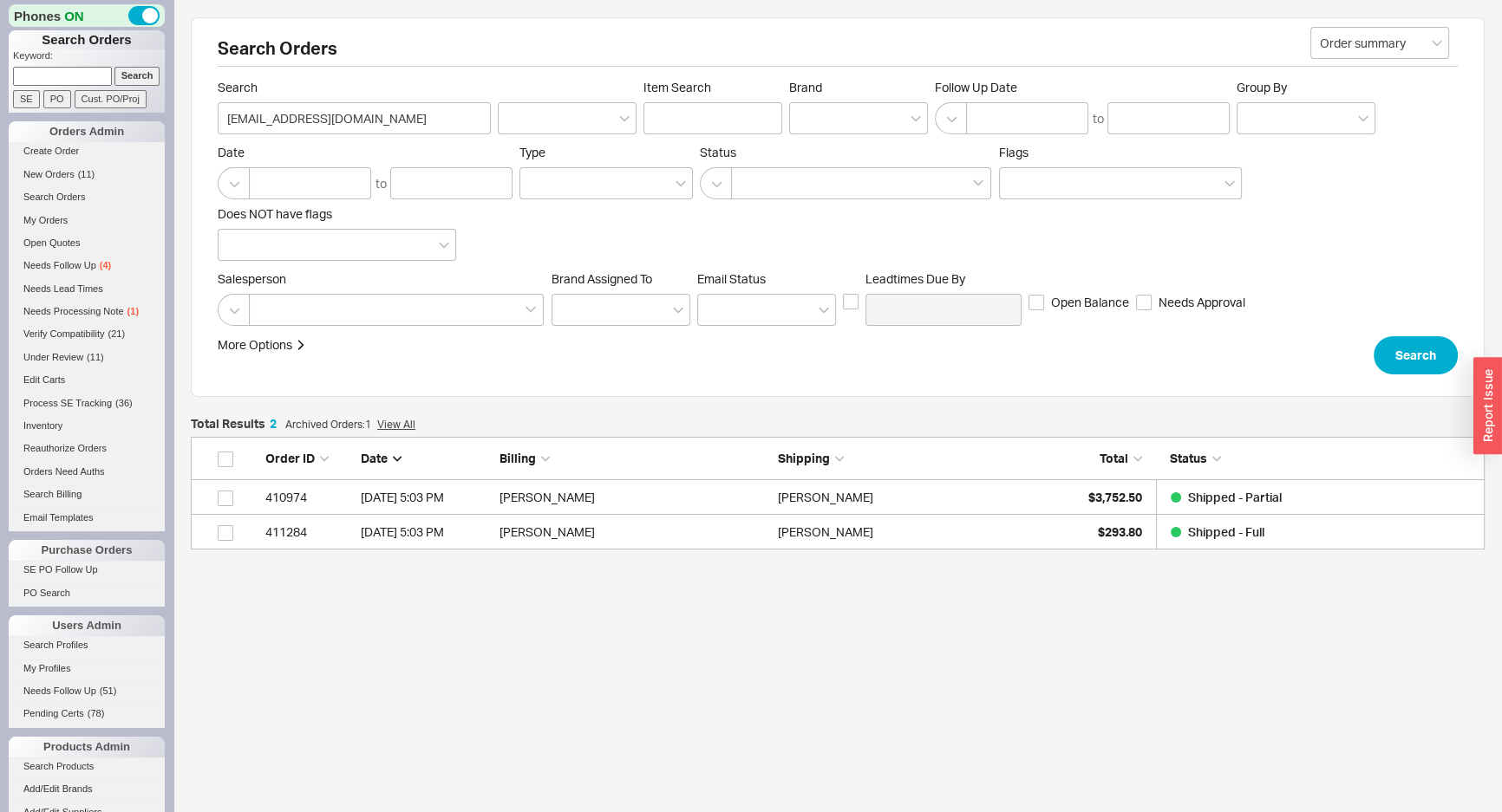
scroll to position [100, 1282]
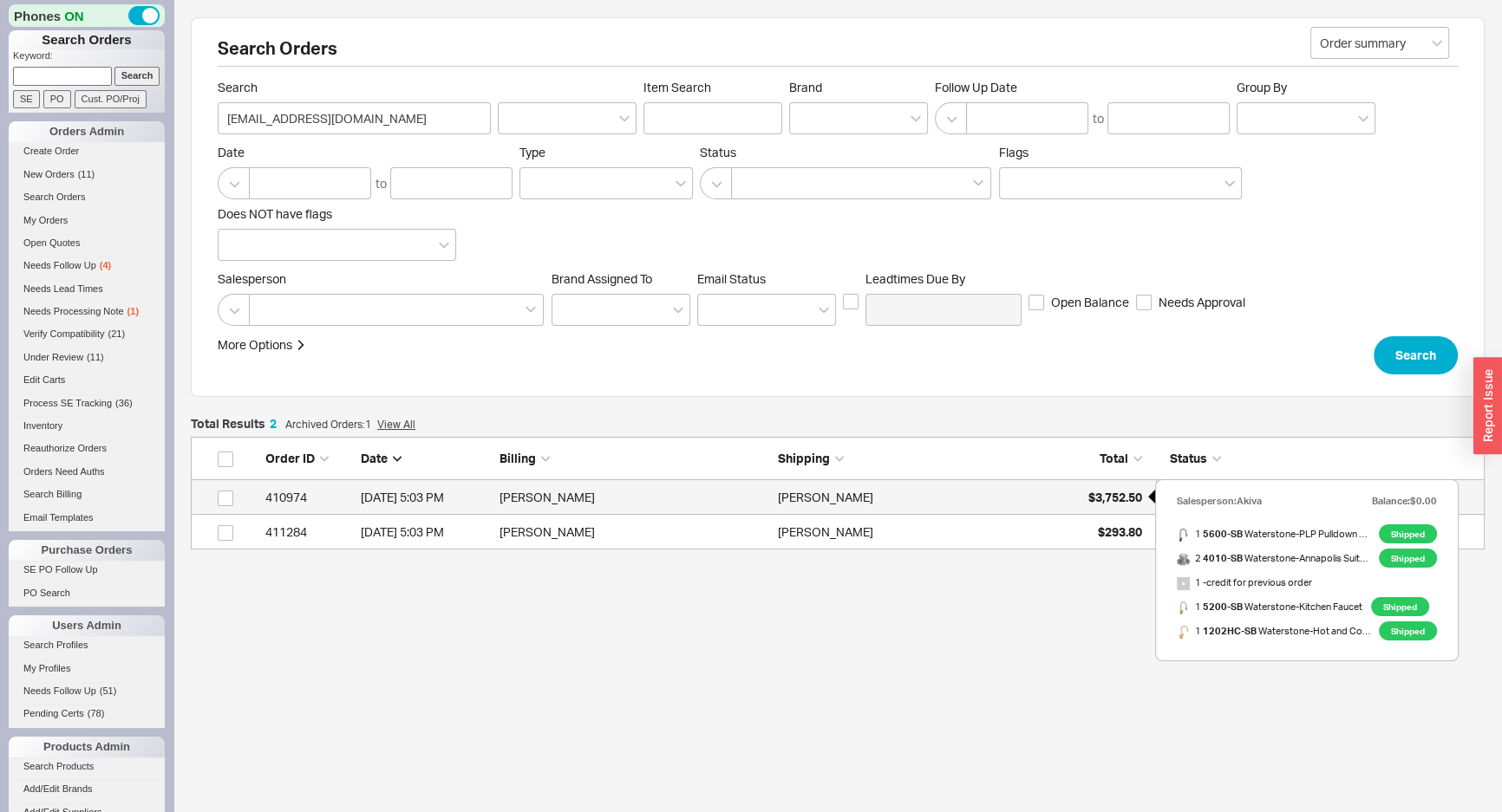
click at [1092, 499] on span "$3,752.50" at bounding box center [1115, 497] width 54 height 15
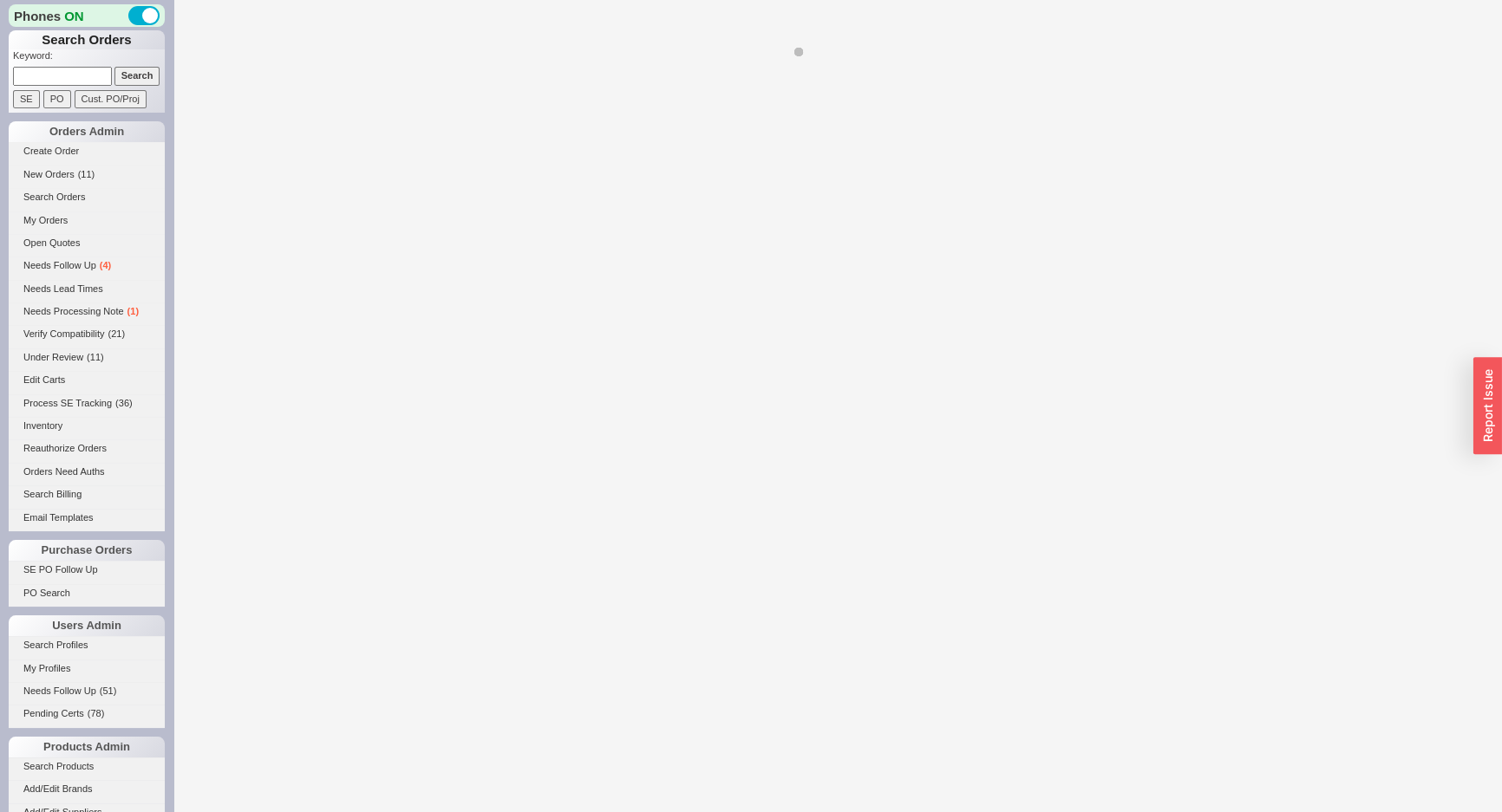
select select "*"
select select "LOW"
select select "3"
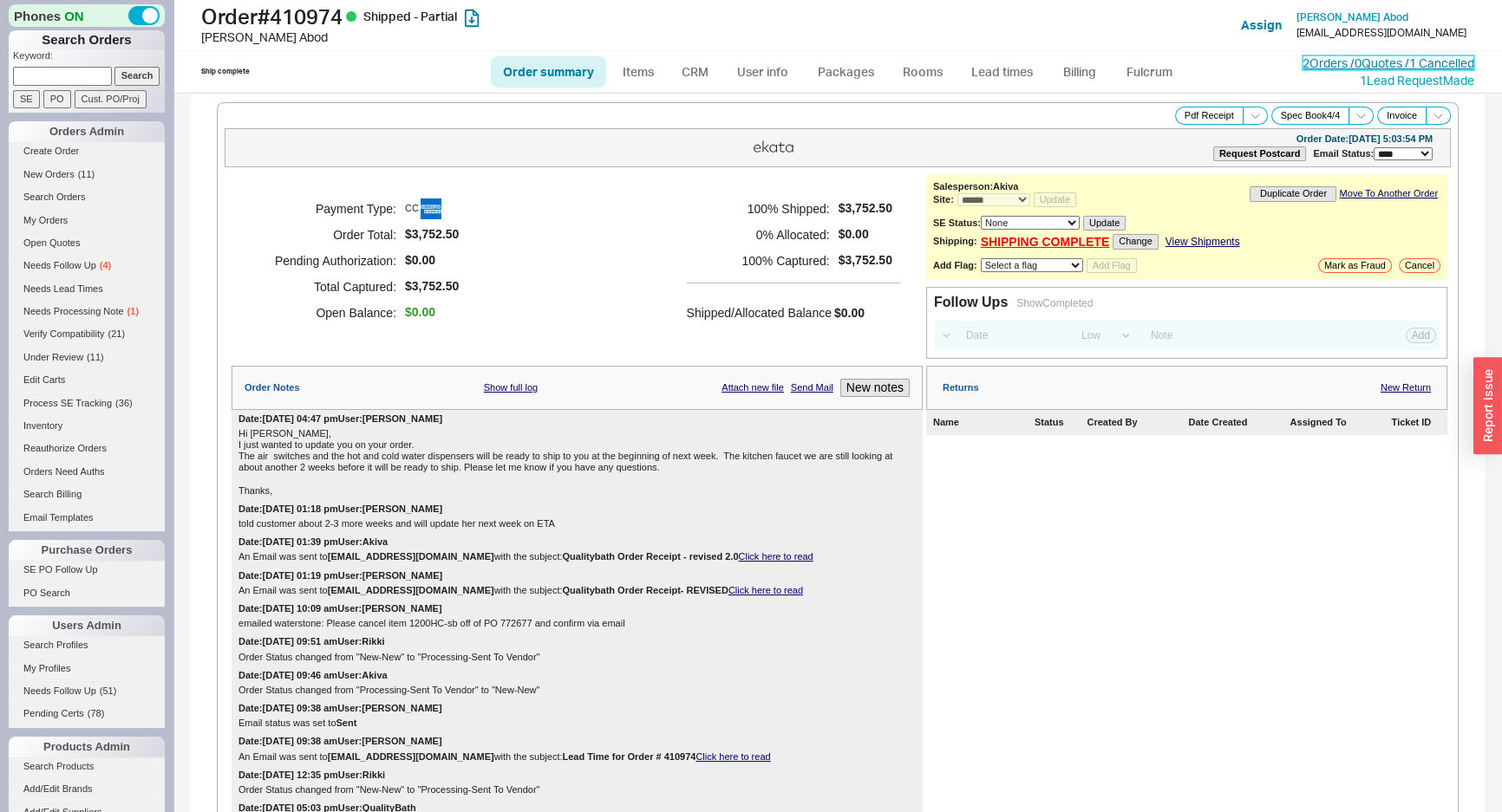
click at [1384, 57] on link "2 Orders / 0 Quotes / 1 Cancelled" at bounding box center [1388, 62] width 172 height 15
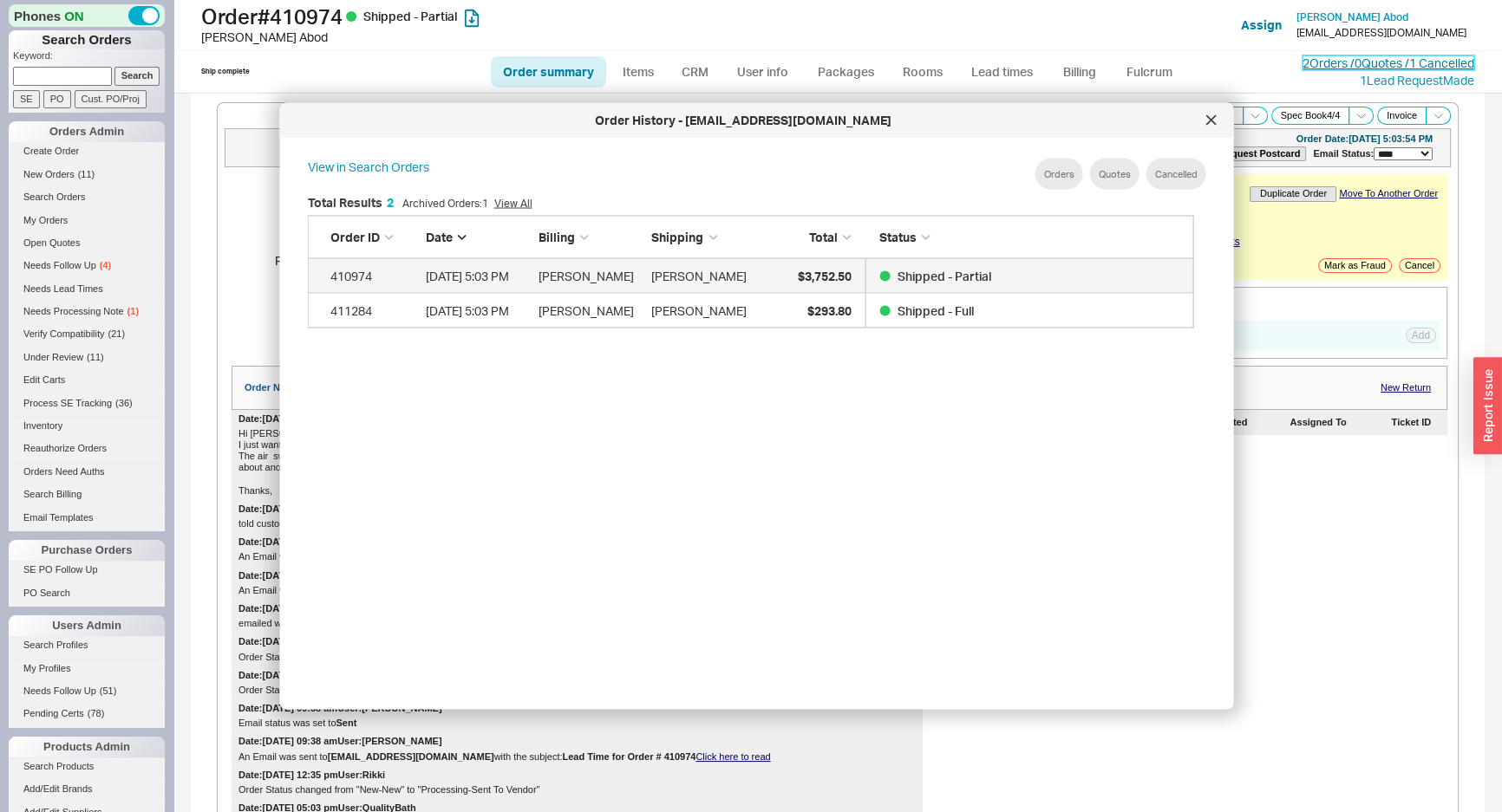
scroll to position [518, 902]
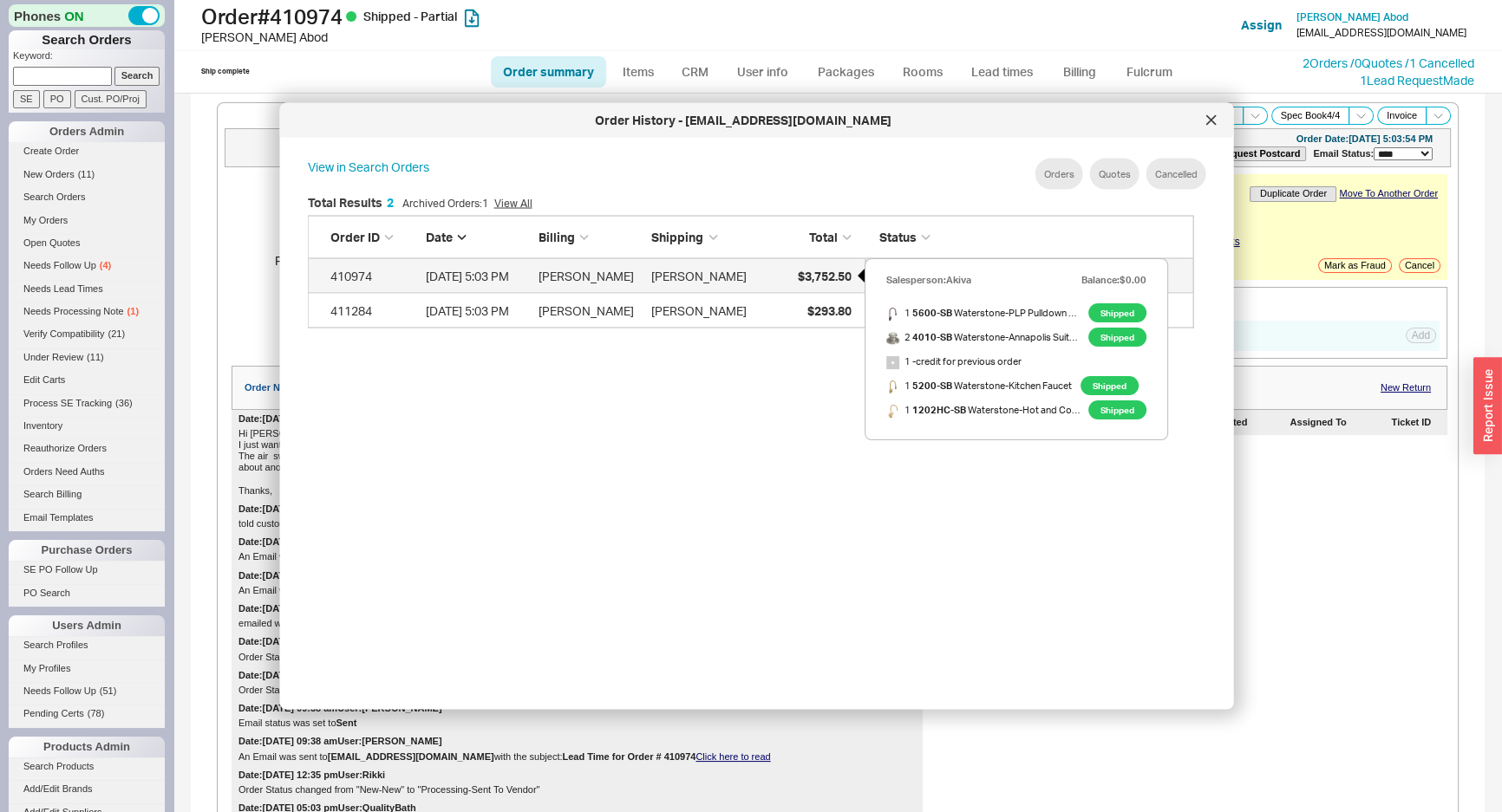
click at [819, 280] on span "$3,752.50" at bounding box center [823, 276] width 54 height 15
select select "*"
select select "LOW"
select select "3"
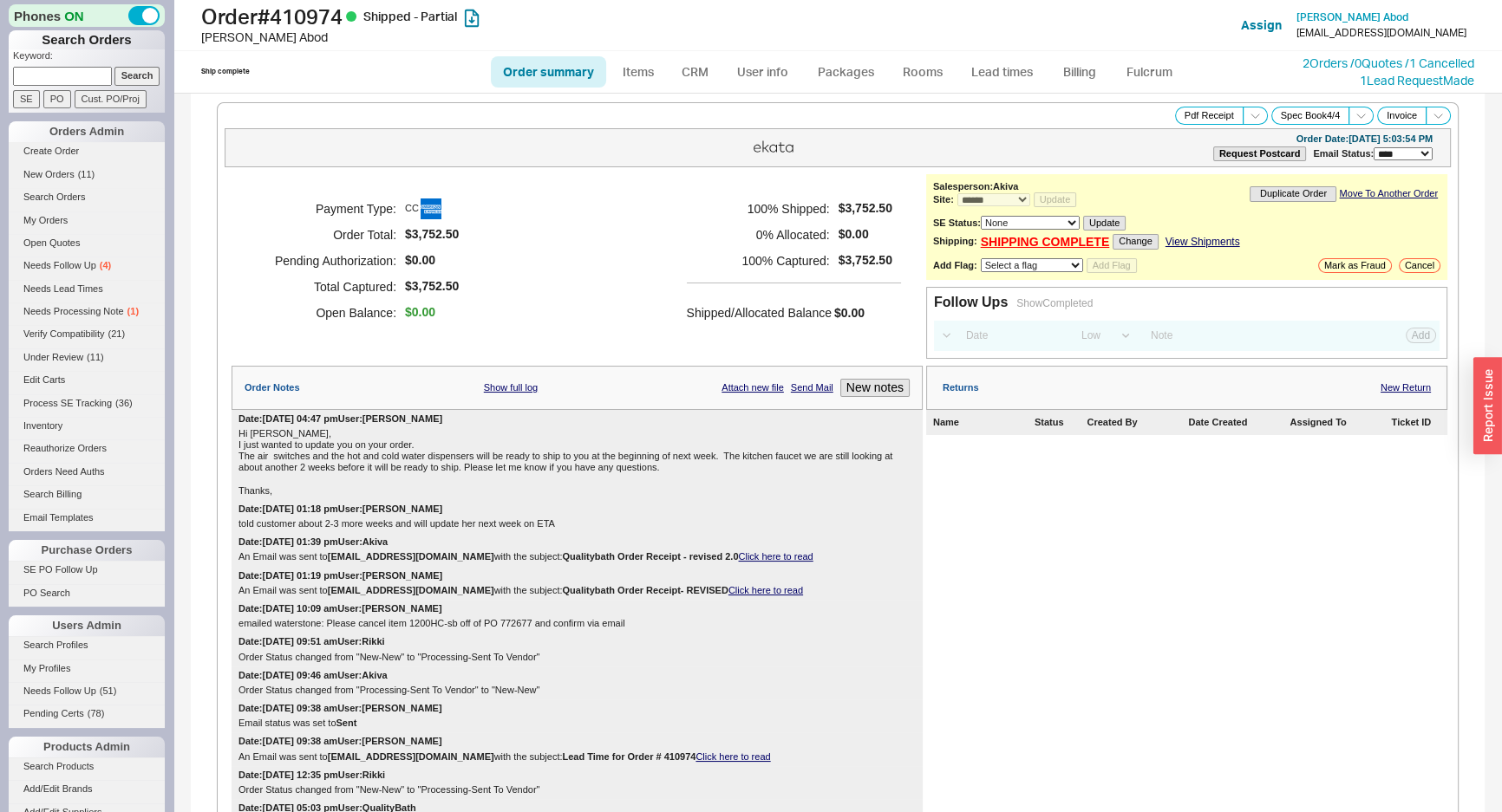
click at [767, 286] on div "Shipped/Allocated Balance $0.00" at bounding box center [794, 304] width 214 height 42
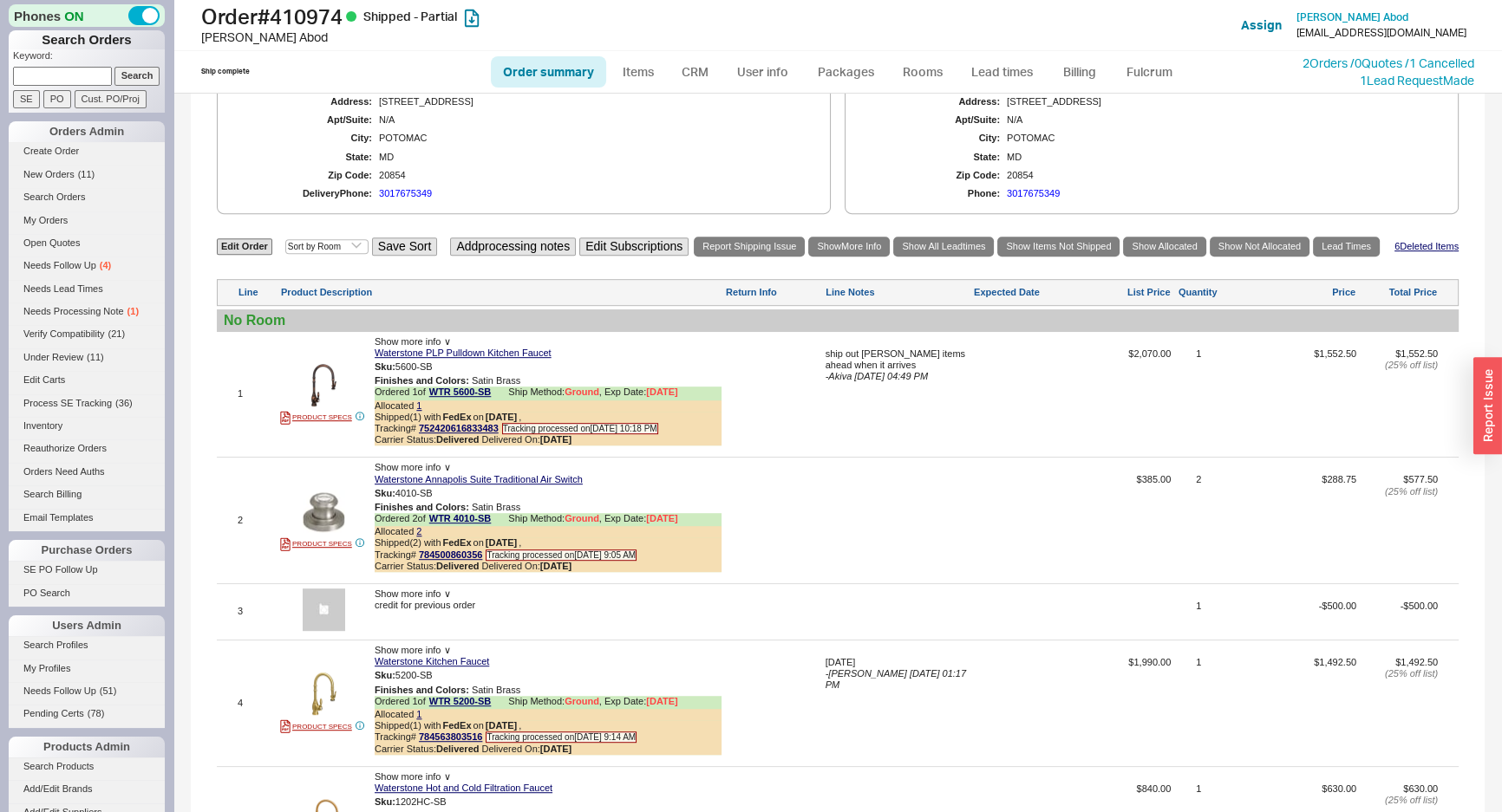
scroll to position [1418, 0]
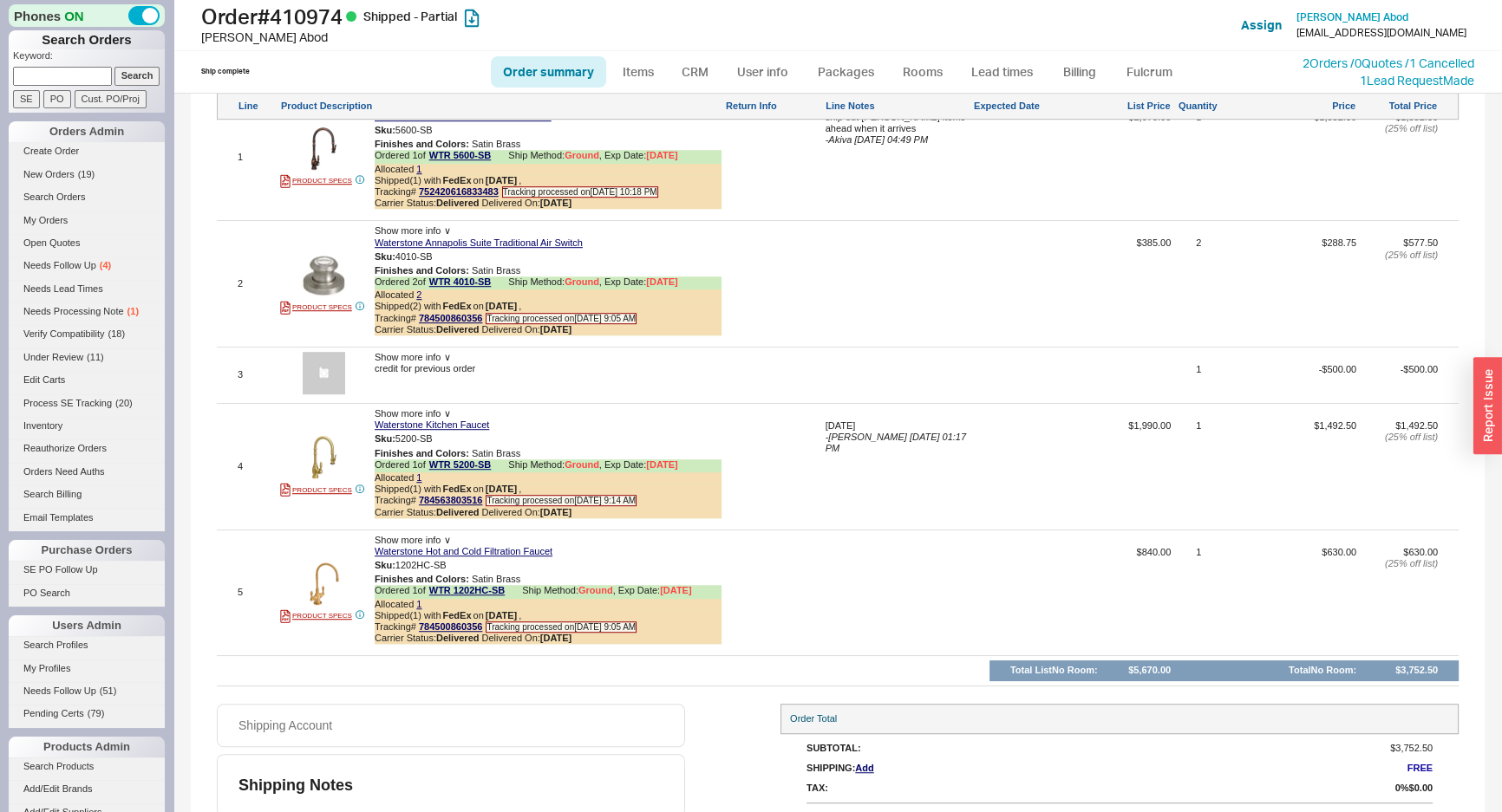
click at [551, 80] on link "Order summary" at bounding box center [548, 72] width 116 height 31
select select "*"
select select "LOW"
select select "3"
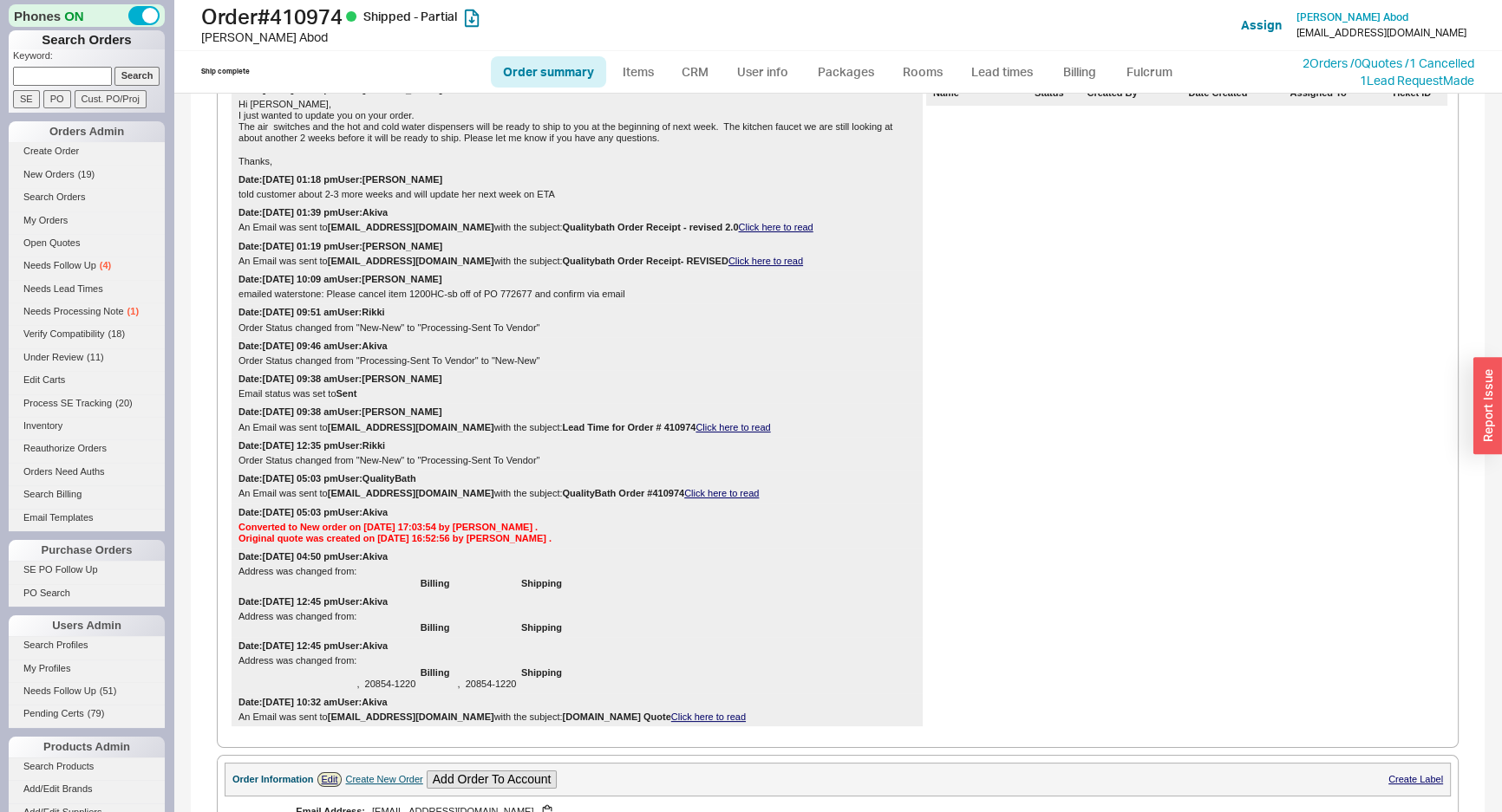
scroll to position [709, 0]
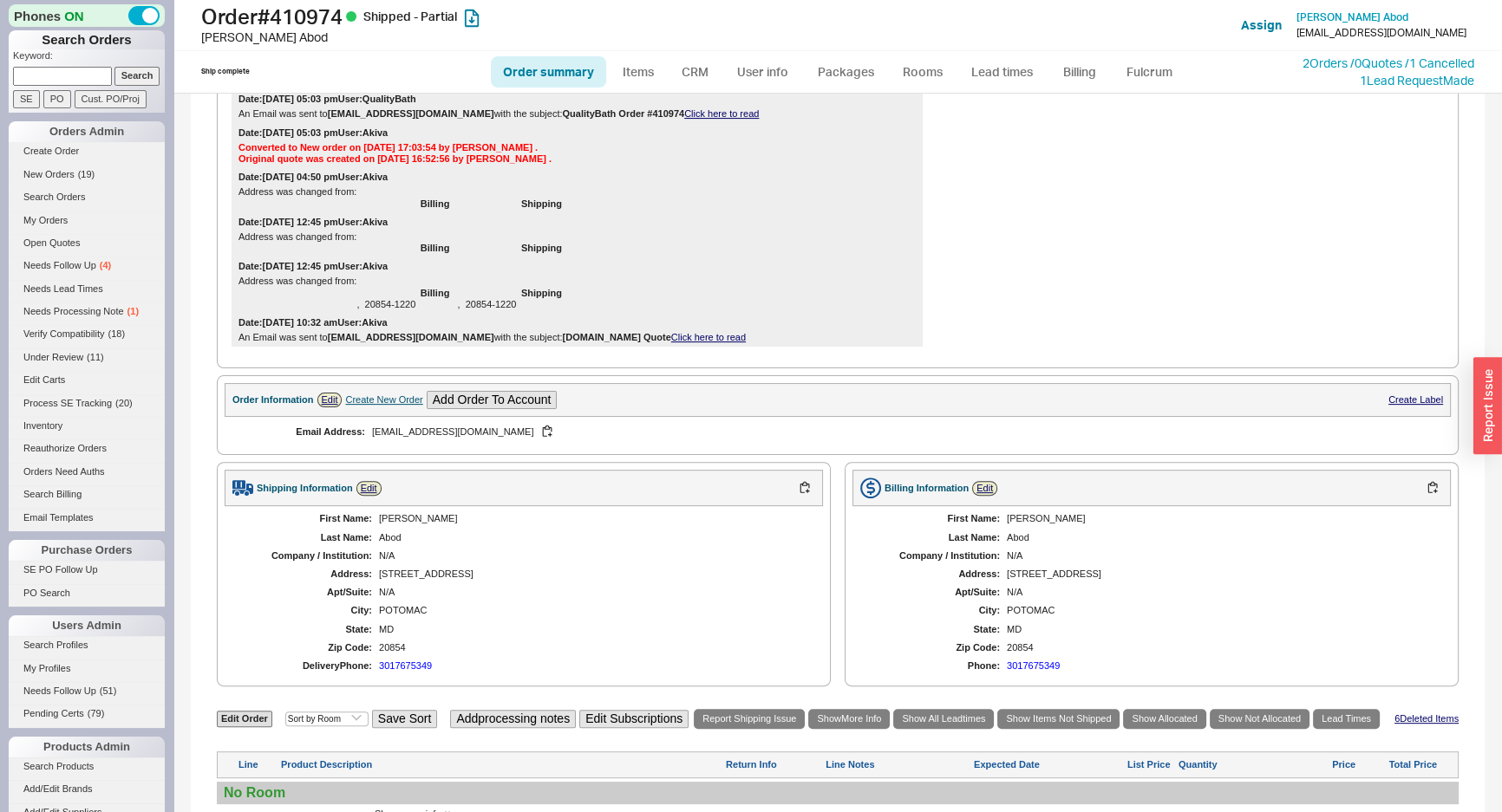
click at [408, 406] on div "Create New Order" at bounding box center [384, 400] width 77 height 11
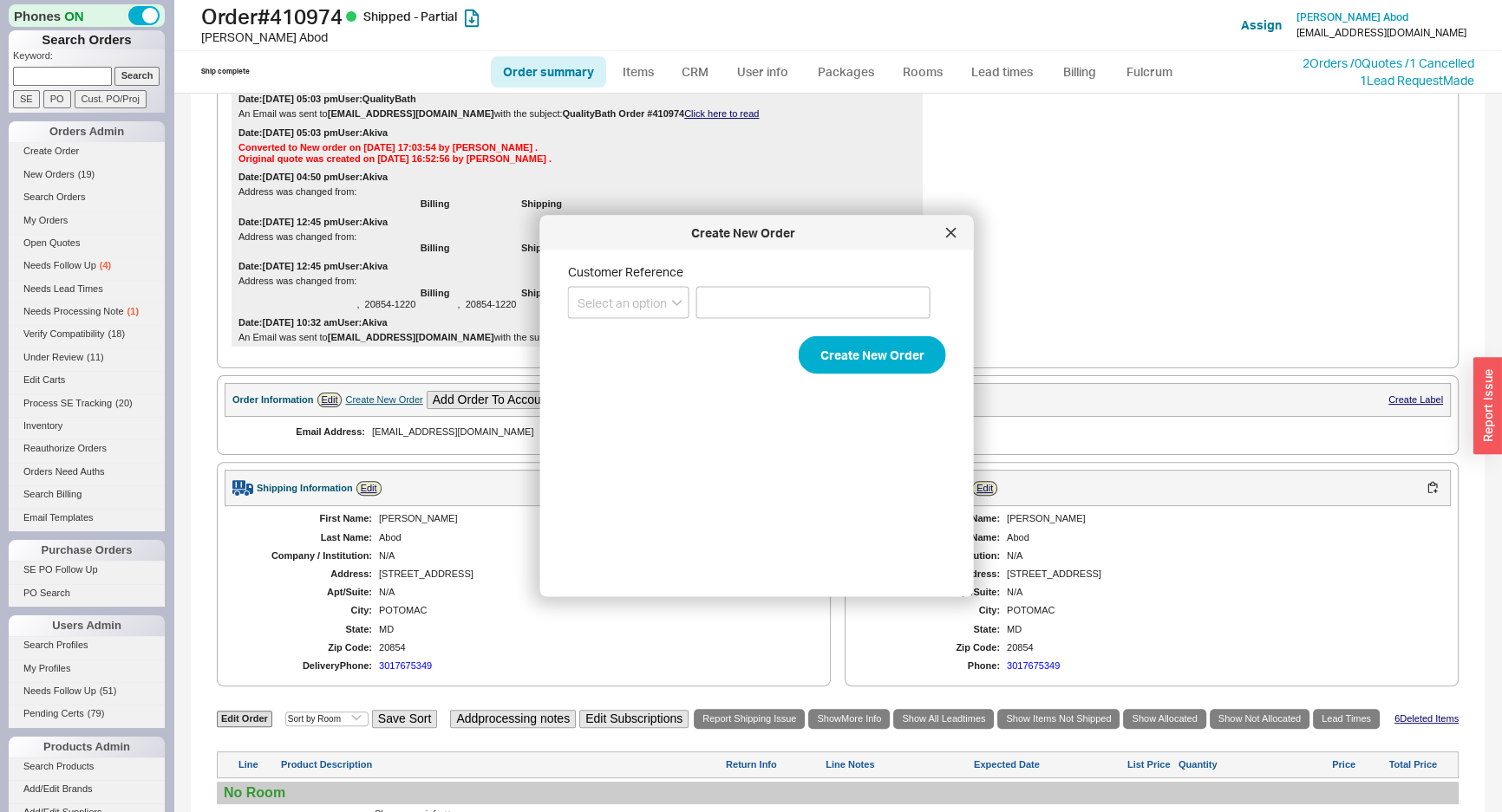
click at [785, 351] on form "Customer Reference Select an option PO Number Project Name Create New Order" at bounding box center [757, 320] width 378 height 110
click at [814, 352] on button "Create New Order" at bounding box center [872, 355] width 147 height 39
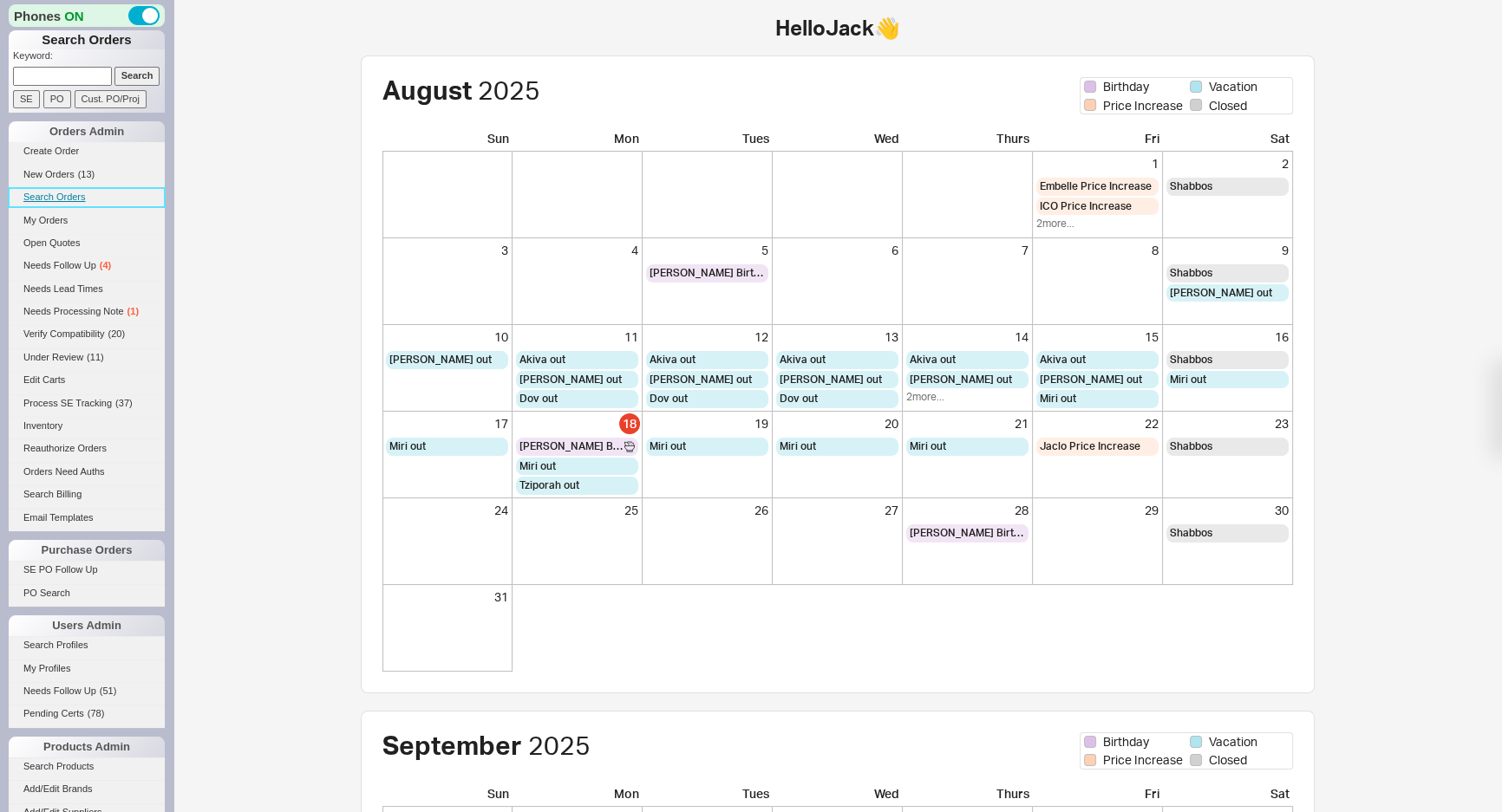
click at [47, 202] on link "Search Orders" at bounding box center [86, 197] width 156 height 18
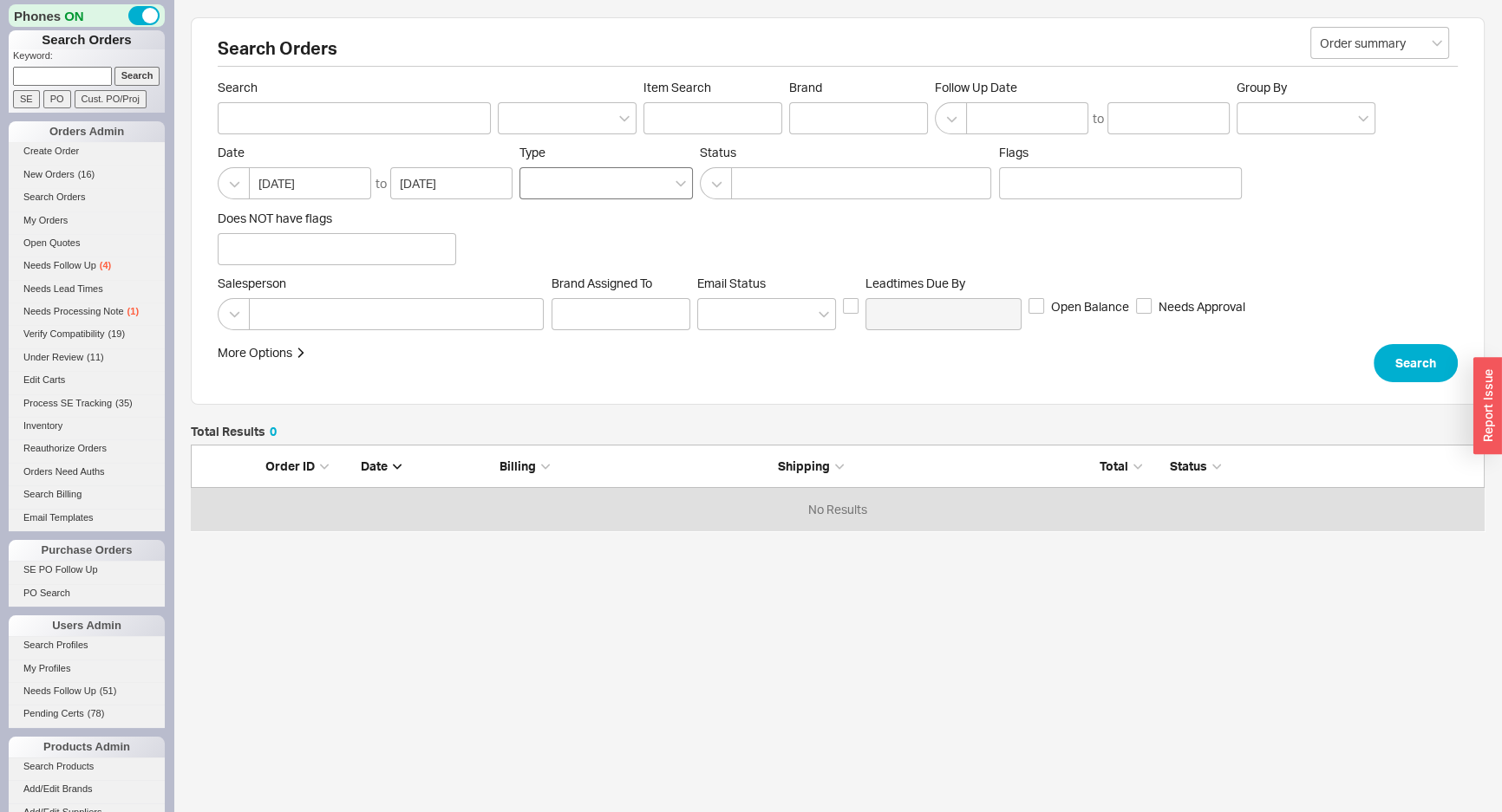
scroll to position [73, 1282]
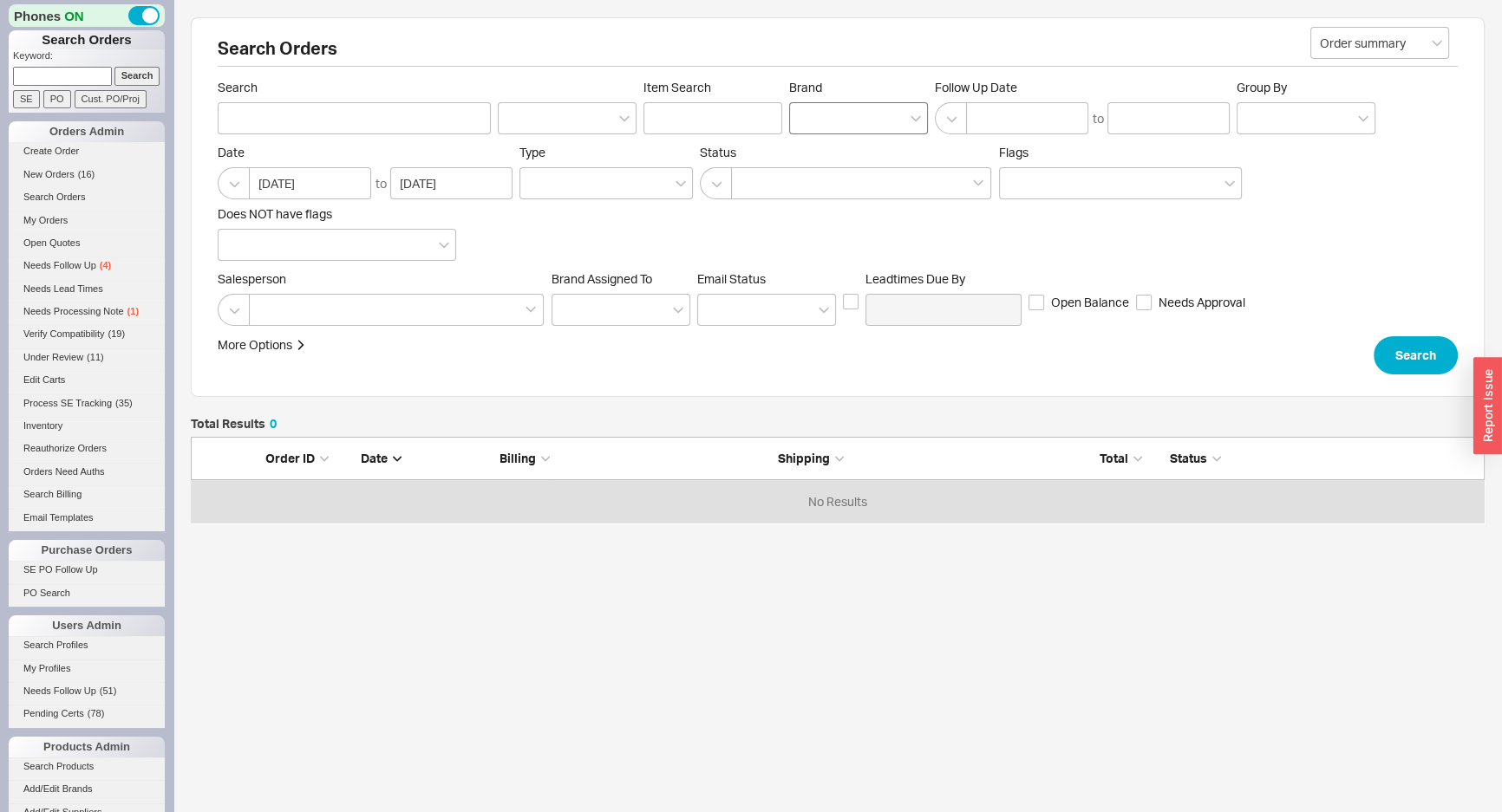
click at [830, 121] on div at bounding box center [858, 118] width 139 height 32
click at [811, 121] on input "Brand" at bounding box center [804, 118] width 12 height 20
type input "emtek"
click at [830, 149] on div "Emtek" at bounding box center [858, 154] width 137 height 31
type input "Brand"
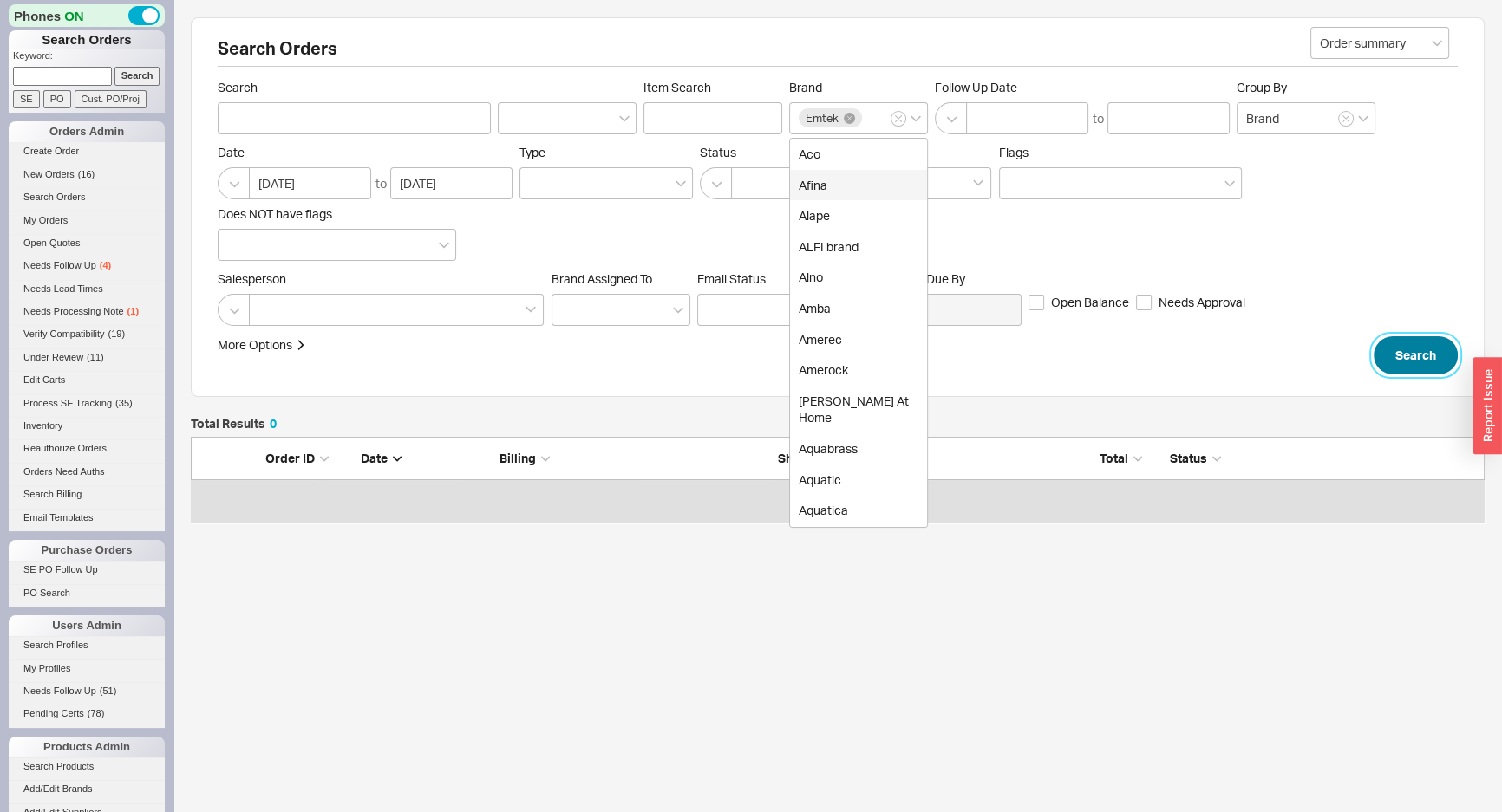
click at [1399, 343] on button "Search" at bounding box center [1416, 355] width 85 height 39
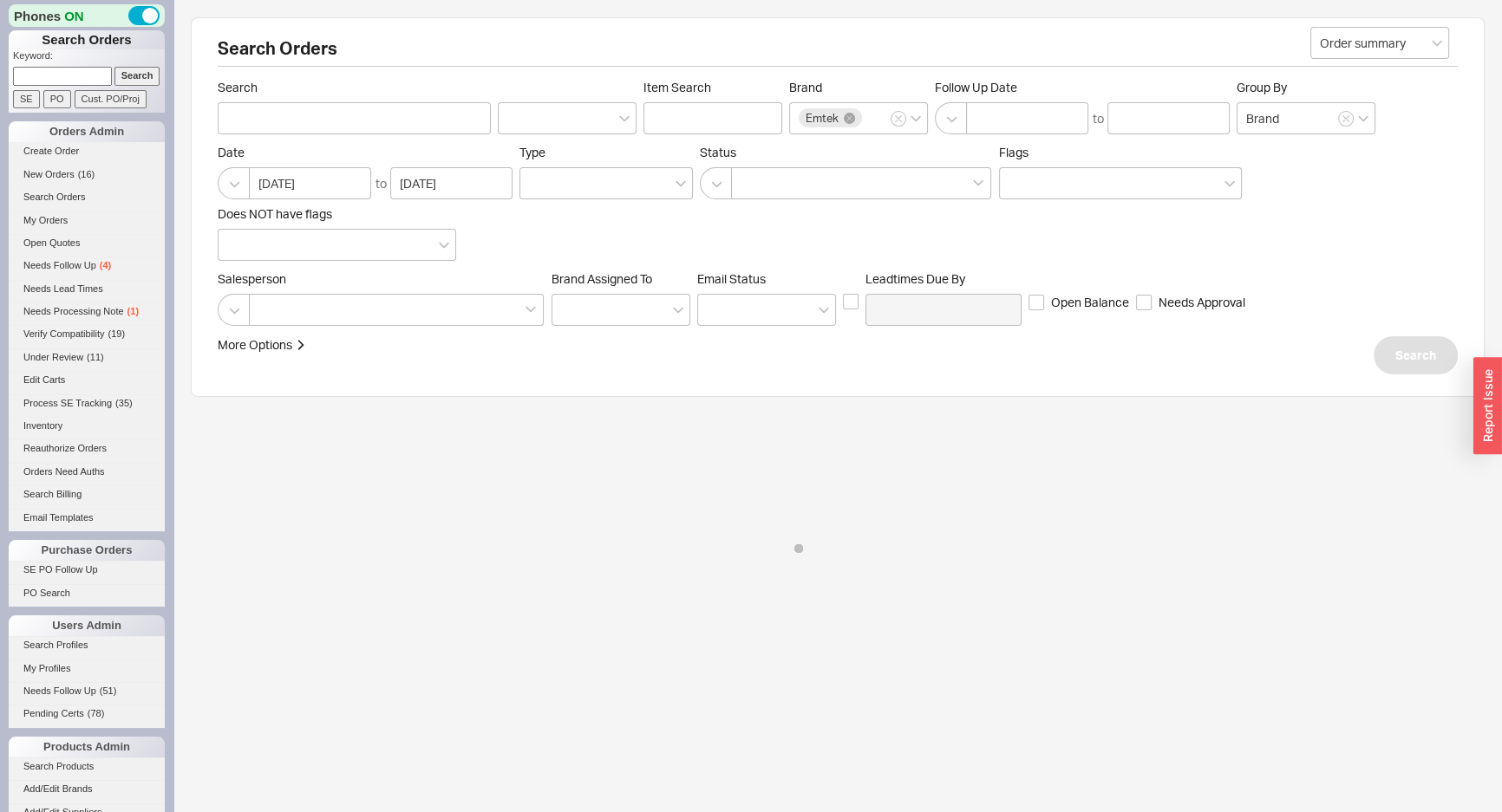
click at [1353, 260] on form "Order summary Search Item Search Brand Emtek Follow Up Date to Group By Brand D…" at bounding box center [838, 227] width 1240 height 295
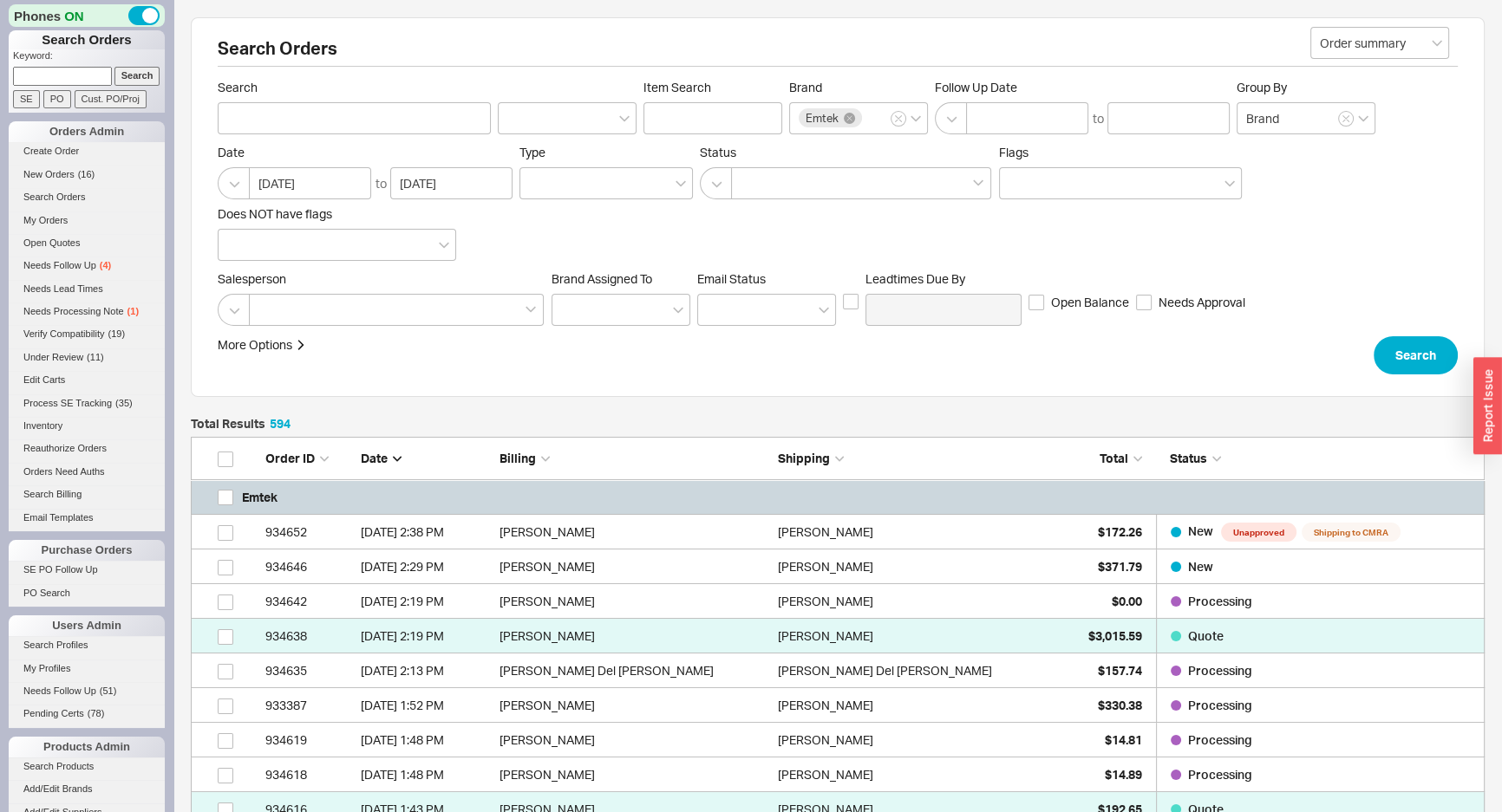
scroll to position [20667, 1282]
click at [741, 364] on div "More Options Sites Excluded From Reviews Converted By Amount Over Shipping or B…" at bounding box center [747, 355] width 1058 height 39
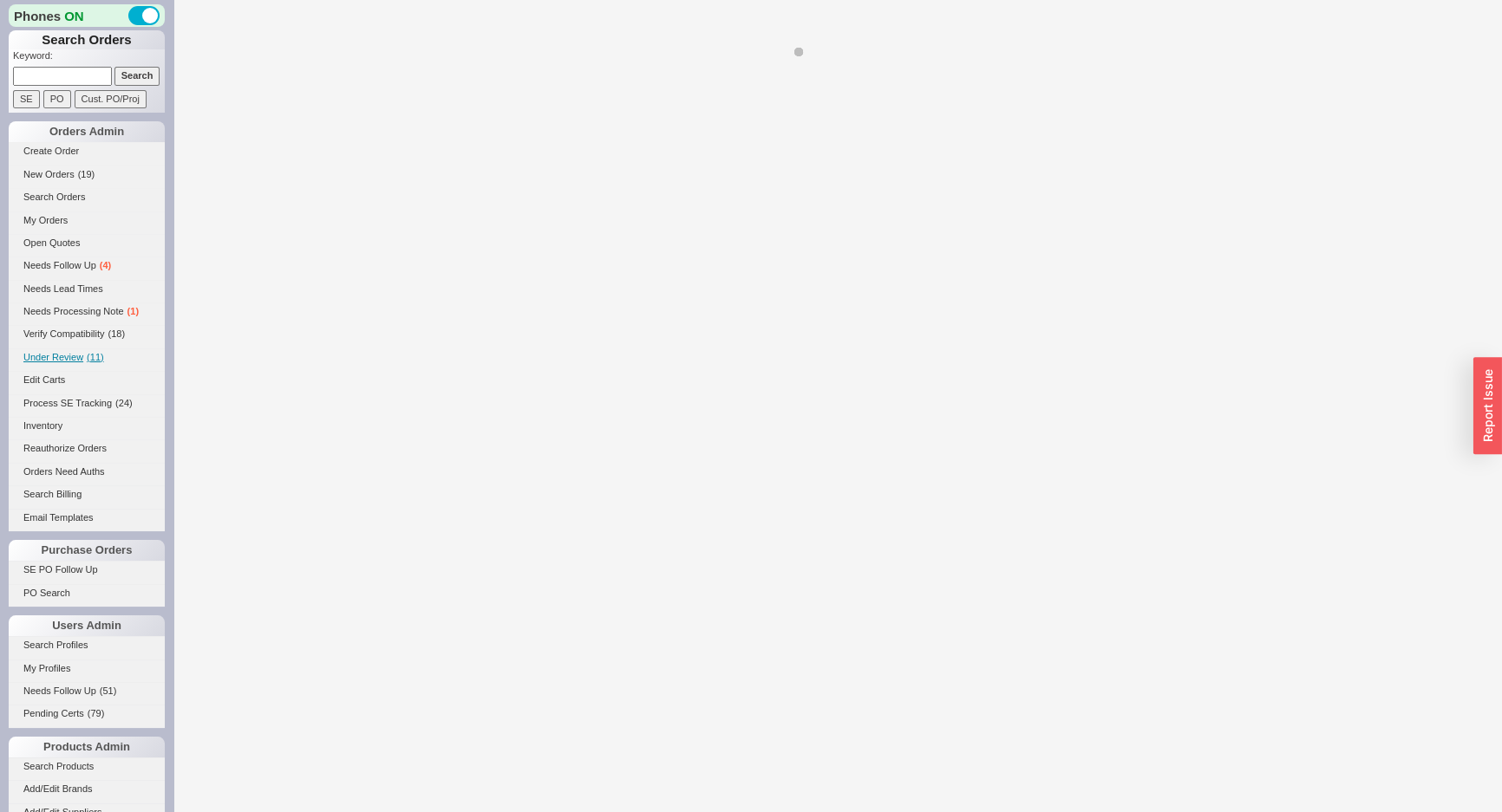
select select "LOW"
select select "3"
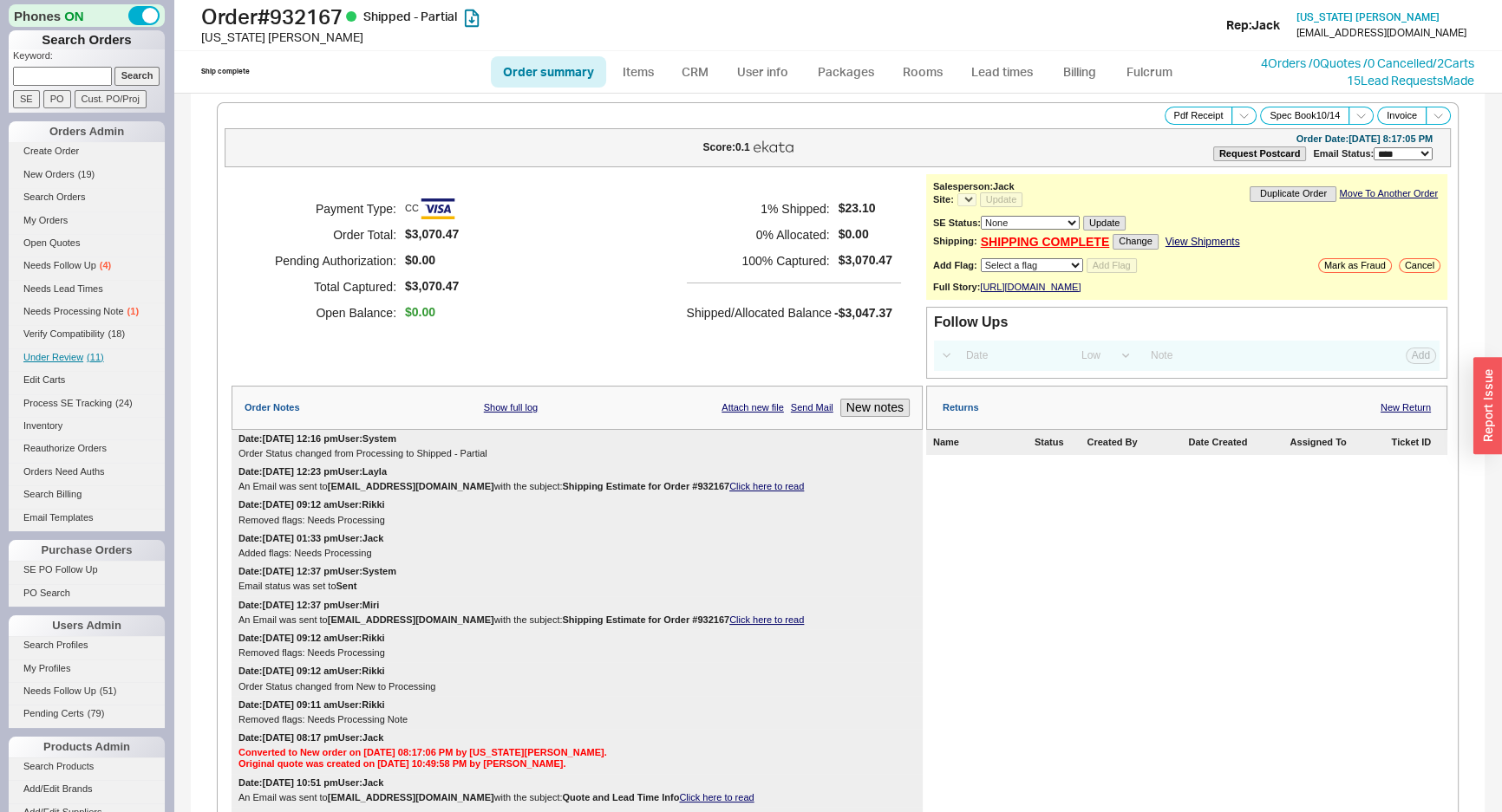
select select "*"
click at [602, 283] on div "Payment Type: CC Order Total: $3,070.47 Pending Authorization: $0.00 Total Capt…" at bounding box center [577, 261] width 691 height 174
click at [687, 276] on div "1 % Shipped: $23.10 0 % Allocated: $0.00 100 % Captured: $3,070.47 Shipped/Allo…" at bounding box center [794, 261] width 214 height 130
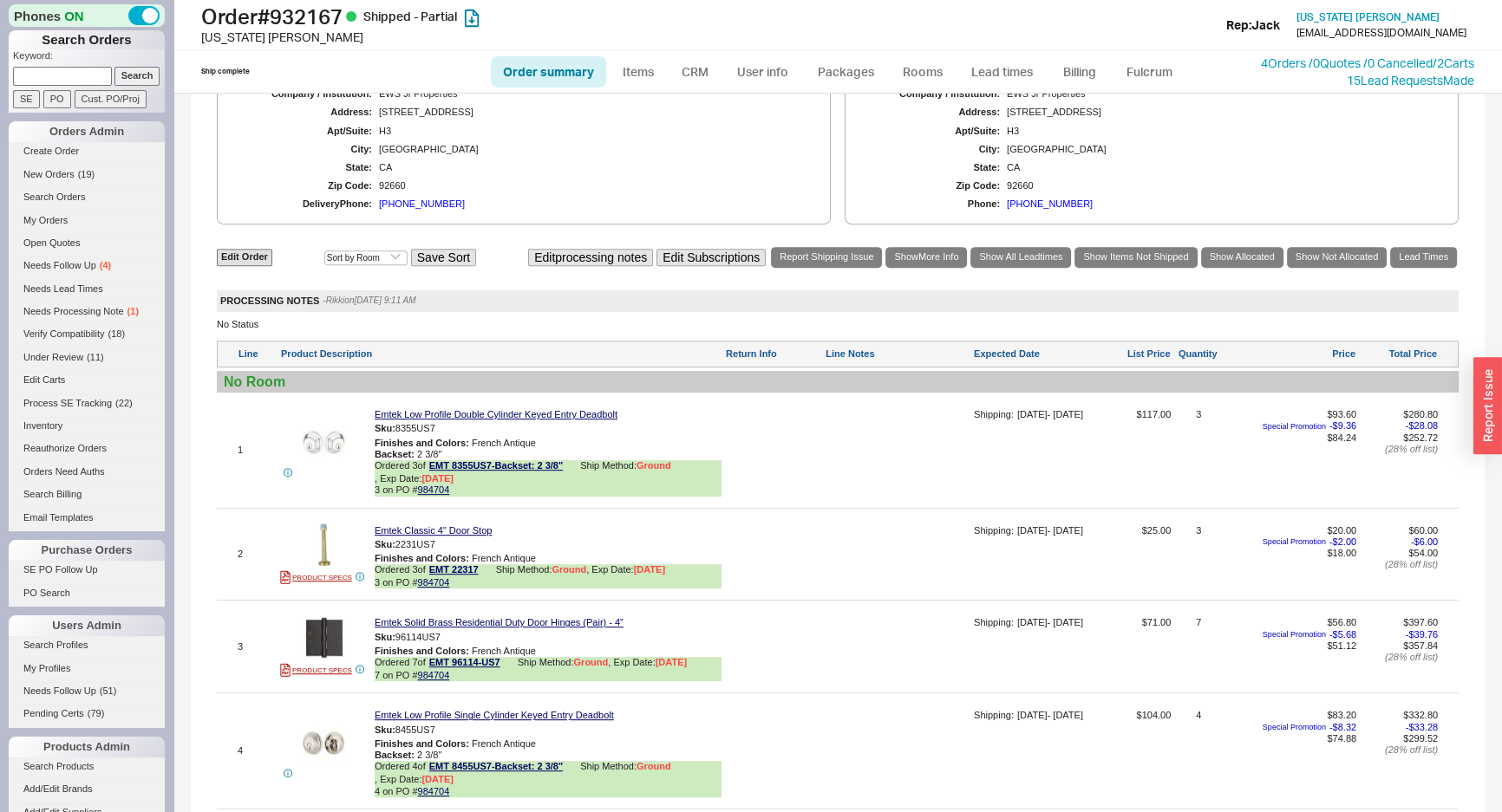
scroll to position [1103, 0]
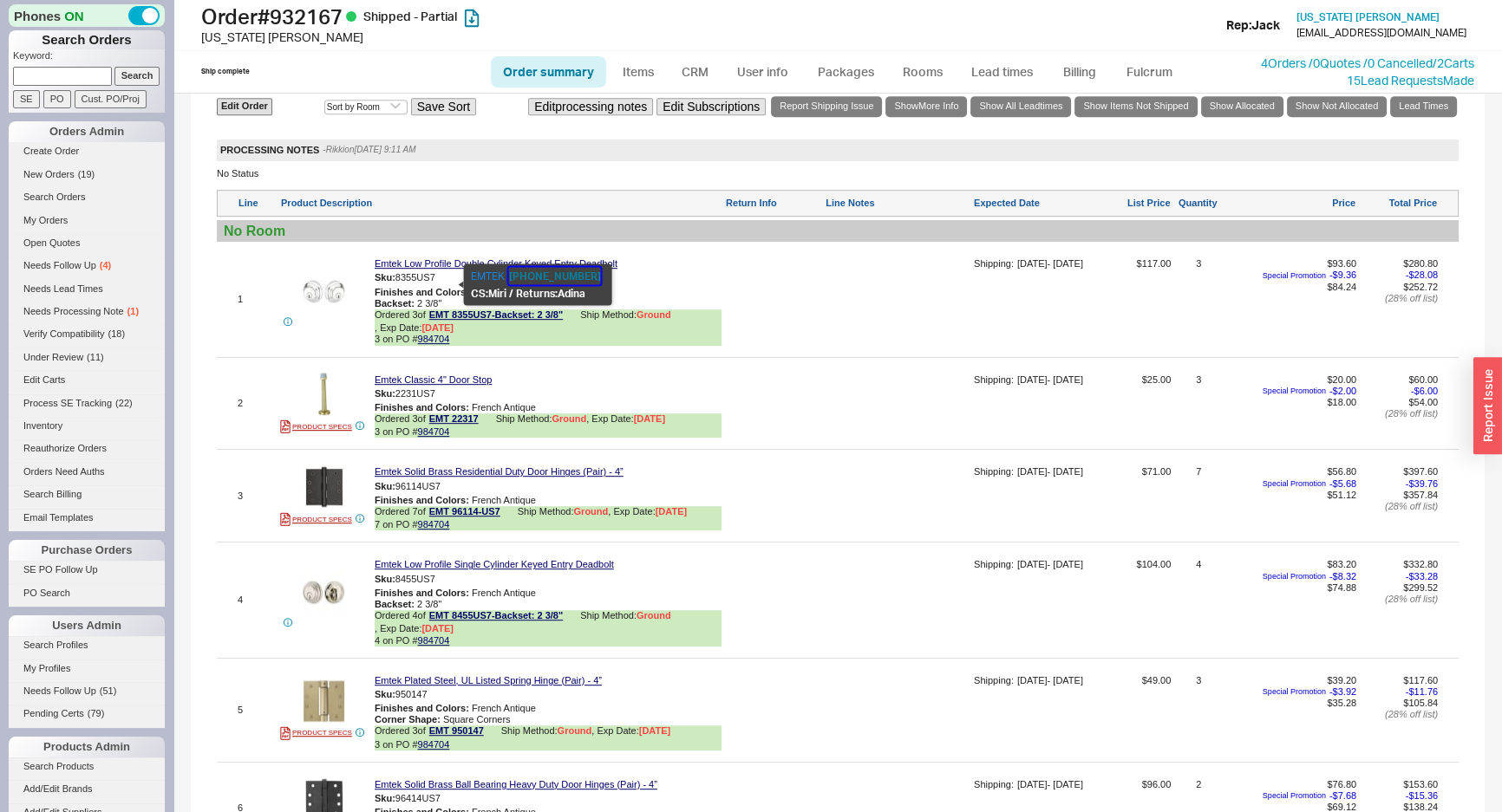
click at [566, 274] on button "[PHONE_NUMBER]" at bounding box center [555, 276] width 92 height 17
click at [728, 309] on div at bounding box center [774, 305] width 97 height 94
click at [1051, 388] on div "Shipping: [DATE] - [DATE]" at bounding box center [1034, 380] width 125 height 15
click at [848, 372] on div "2 PRODUCT SPECS Emtek Classic 4" Door Stop Sku: 2231US7 Finishes and Colors : F…" at bounding box center [838, 404] width 1242 height 84
click at [728, 352] on div at bounding box center [774, 305] width 97 height 94
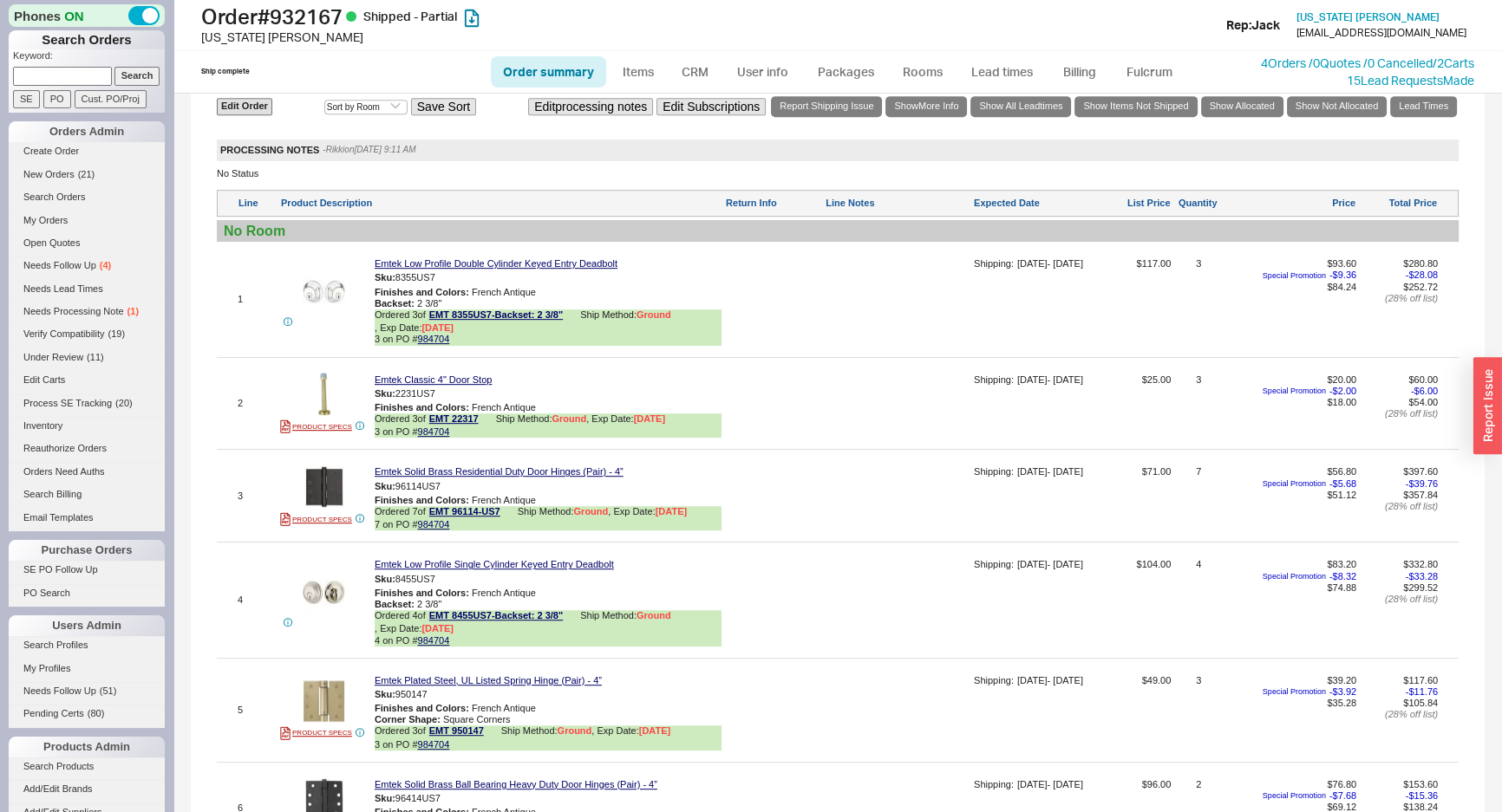
click at [555, 73] on link "Order summary" at bounding box center [548, 72] width 116 height 31
select select "*"
select select "LOW"
select select "3"
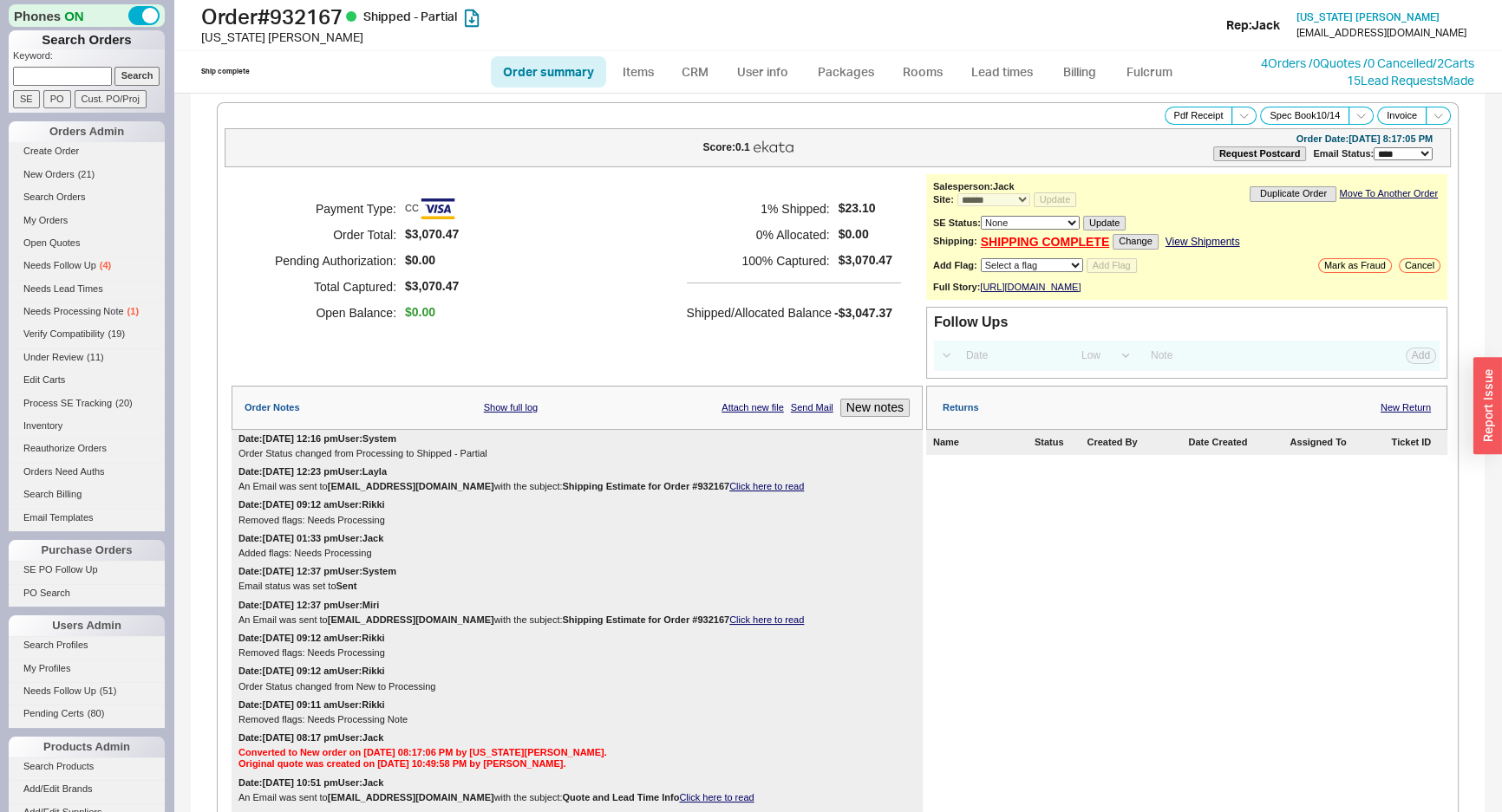
click at [827, 348] on div "Payment Type: CC Order Total: $3,070.47 Pending Authorization: $0.00 Total Capt…" at bounding box center [577, 276] width 691 height 205
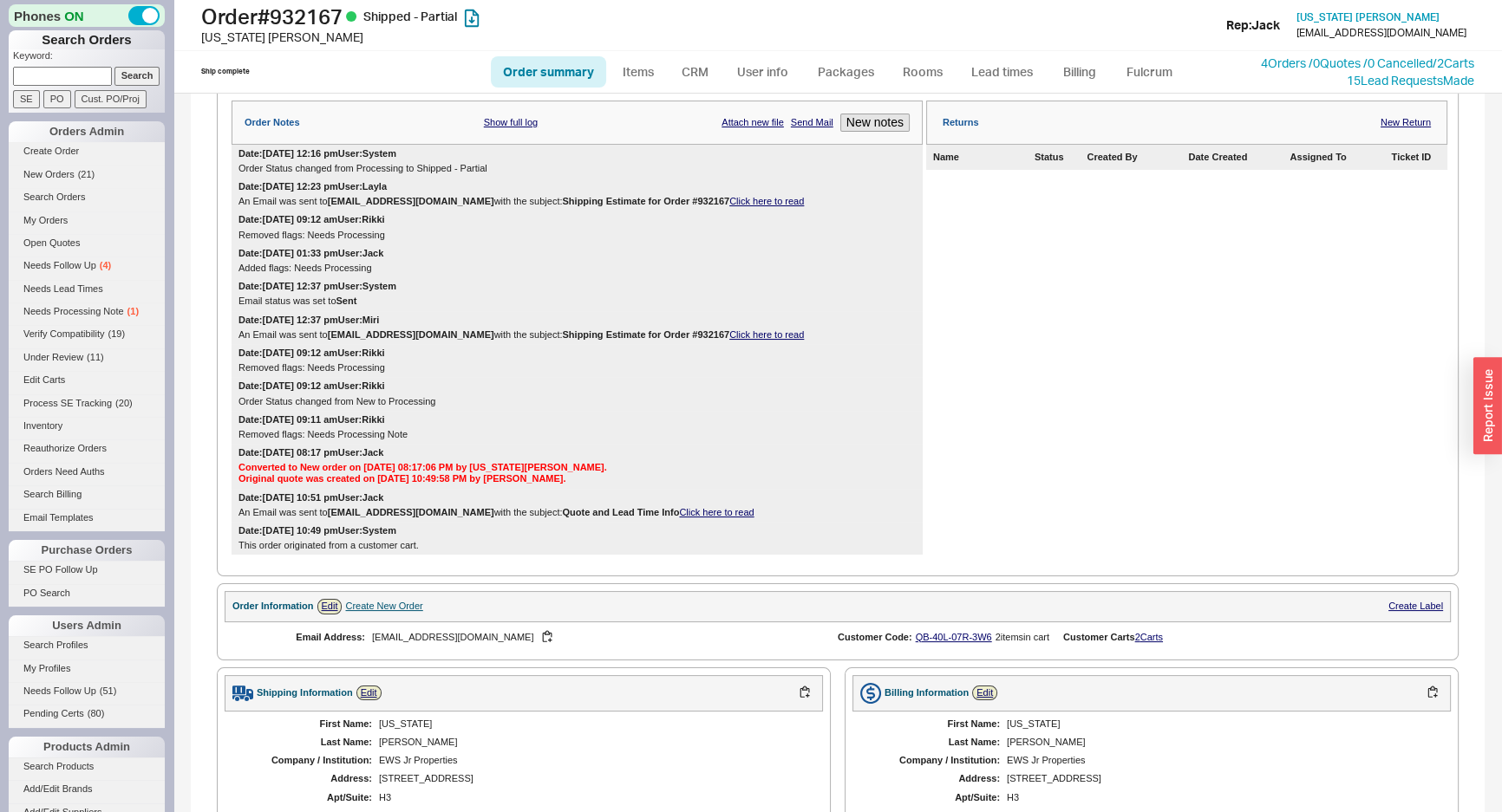
scroll to position [472, 0]
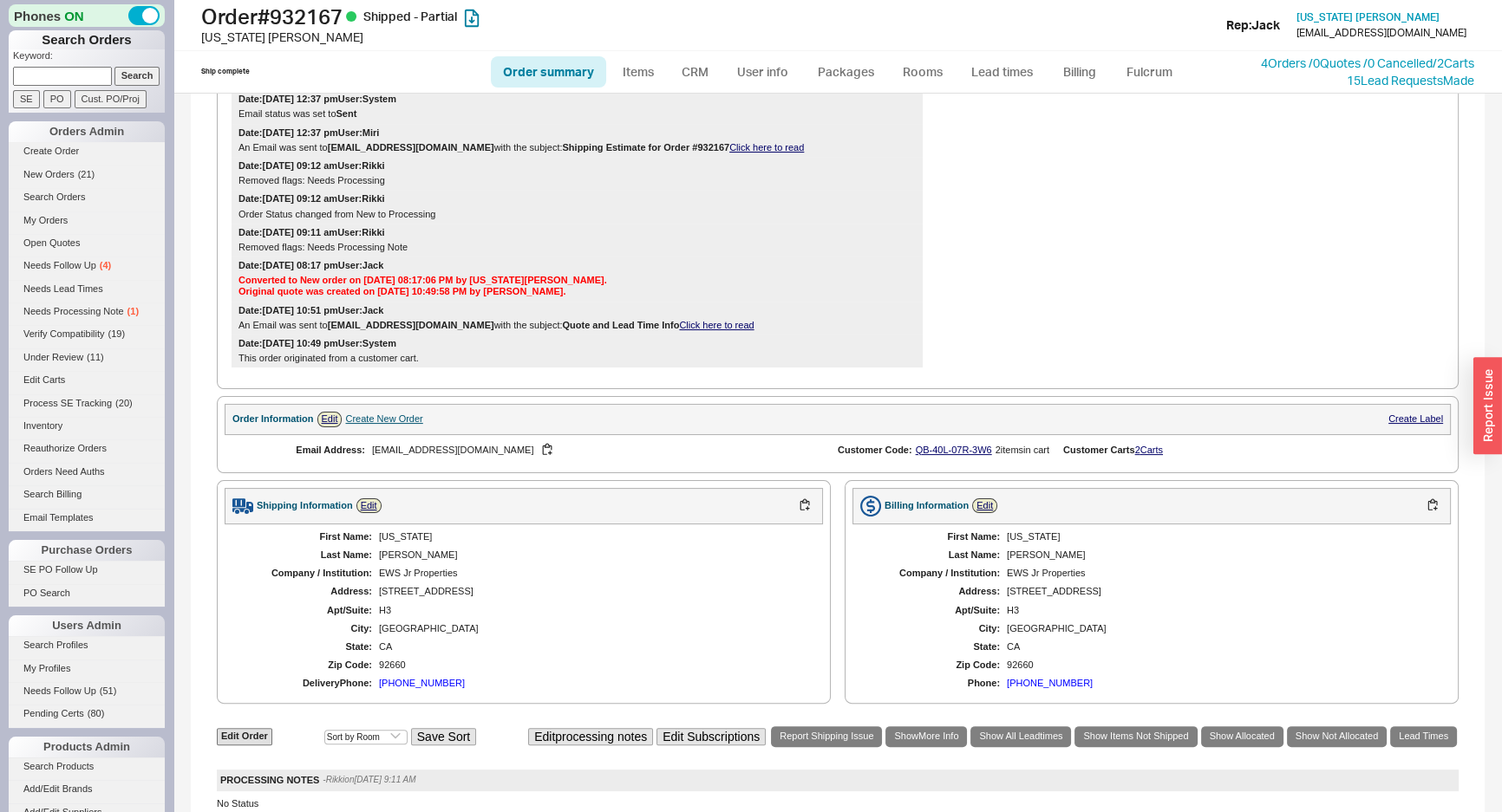
click at [521, 543] on div "Georgia" at bounding box center [592, 537] width 426 height 11
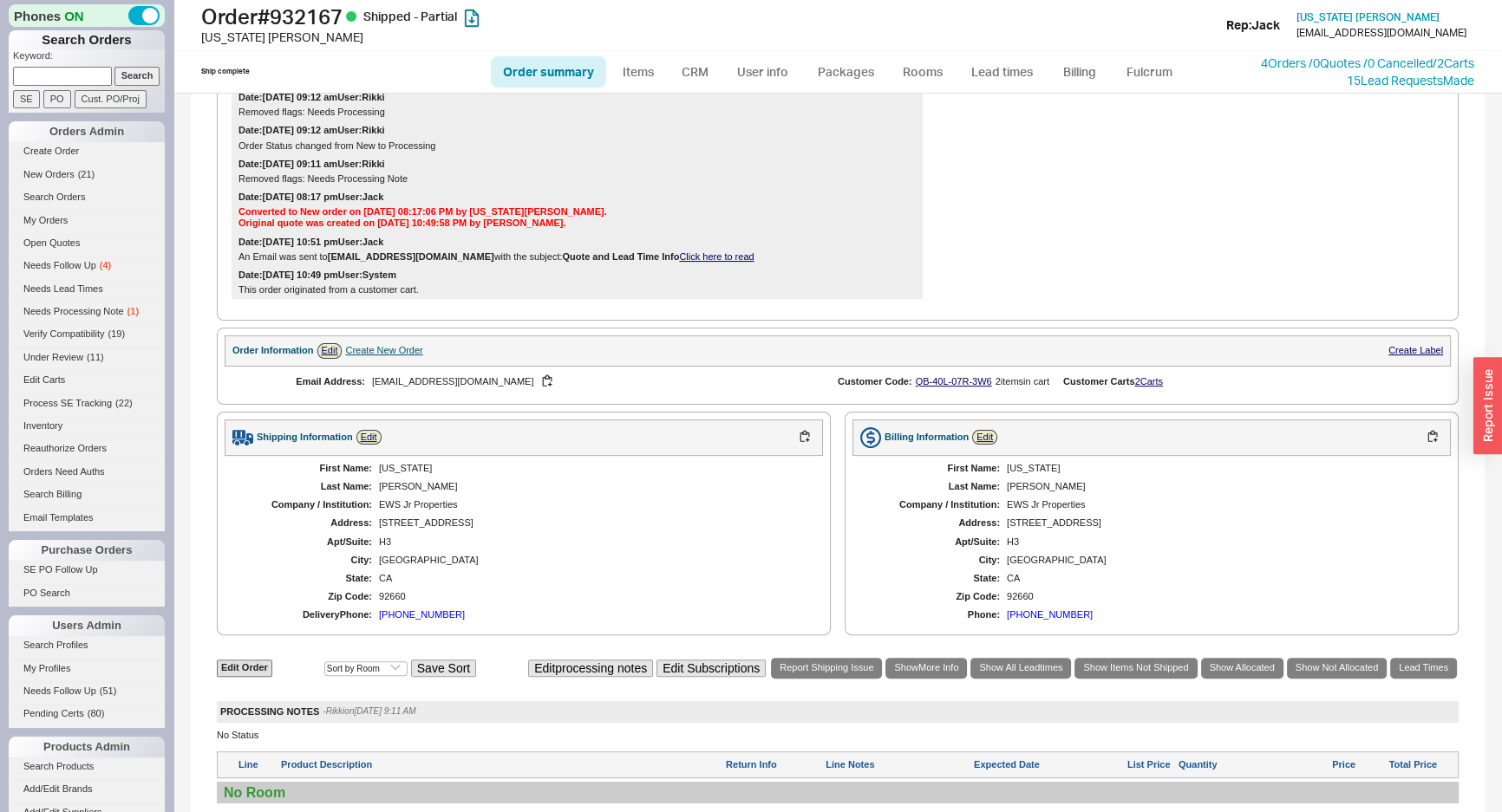
scroll to position [630, 0]
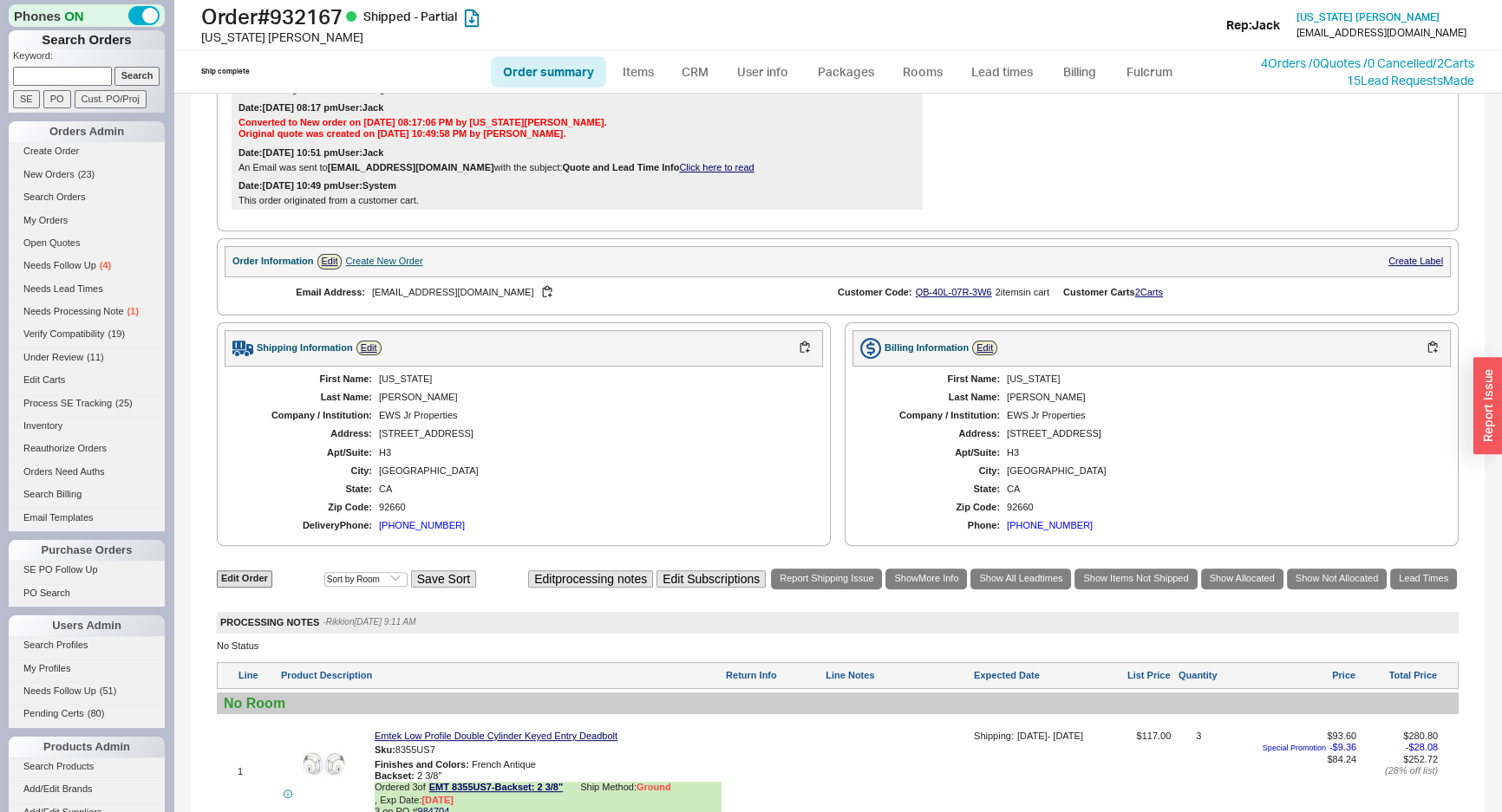
click at [793, 448] on div "First Name: Georgia Last Name: Bradburne Company / Institution: EWS Jr Properti…" at bounding box center [523, 453] width 598 height 173
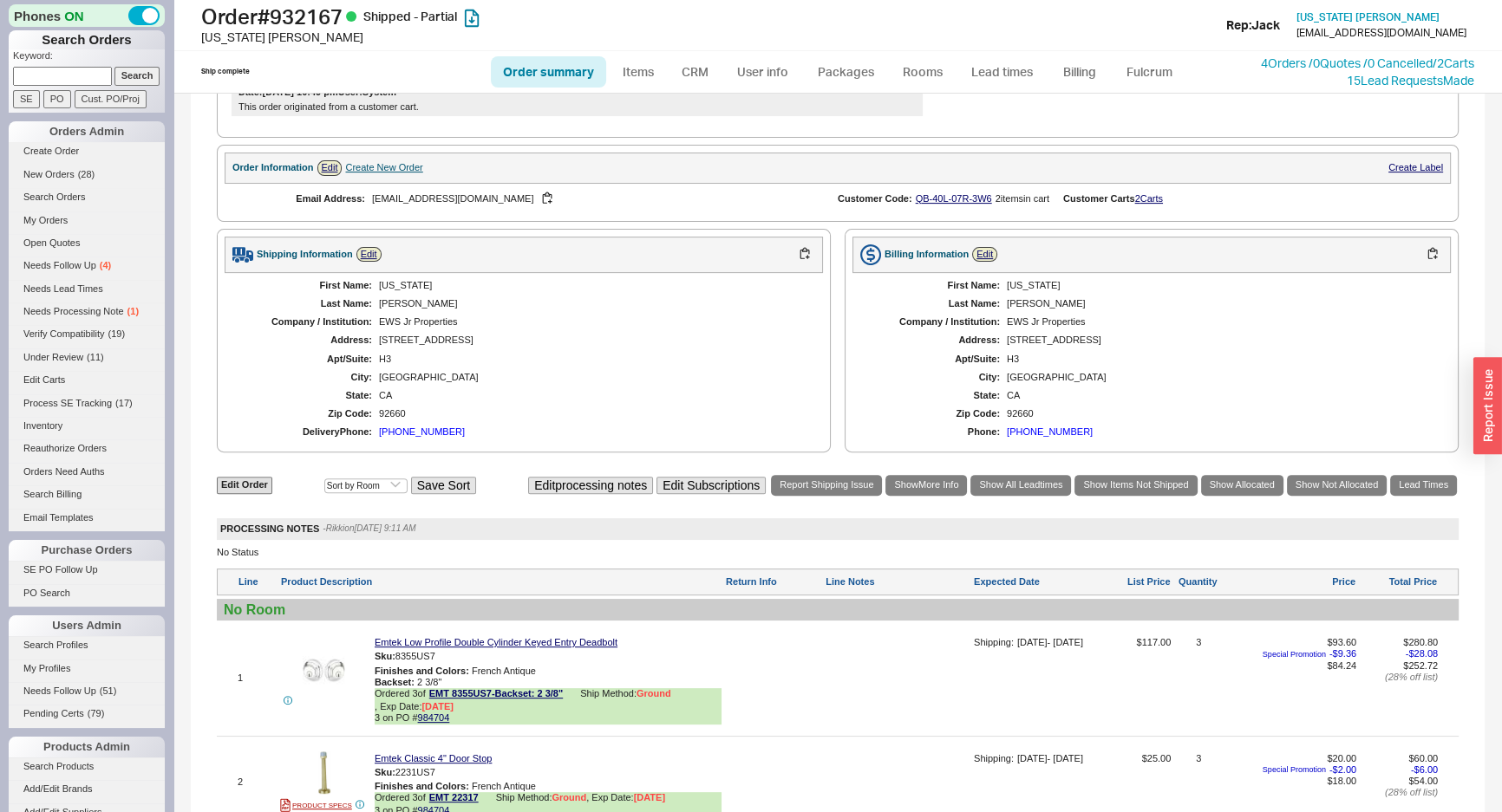
scroll to position [1103, 0]
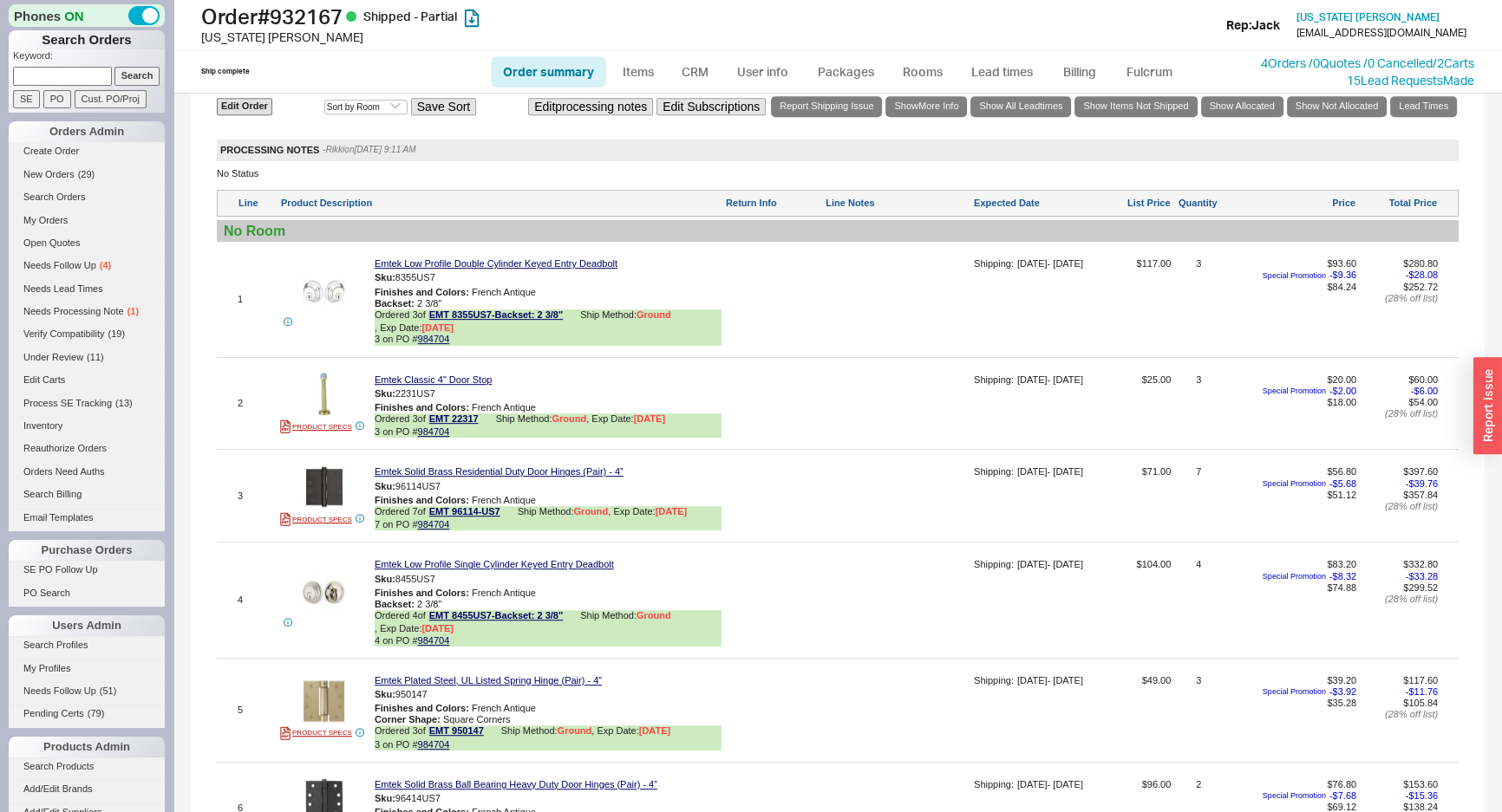
drag, startPoint x: 637, startPoint y: 367, endPoint x: 661, endPoint y: 364, distance: 24.2
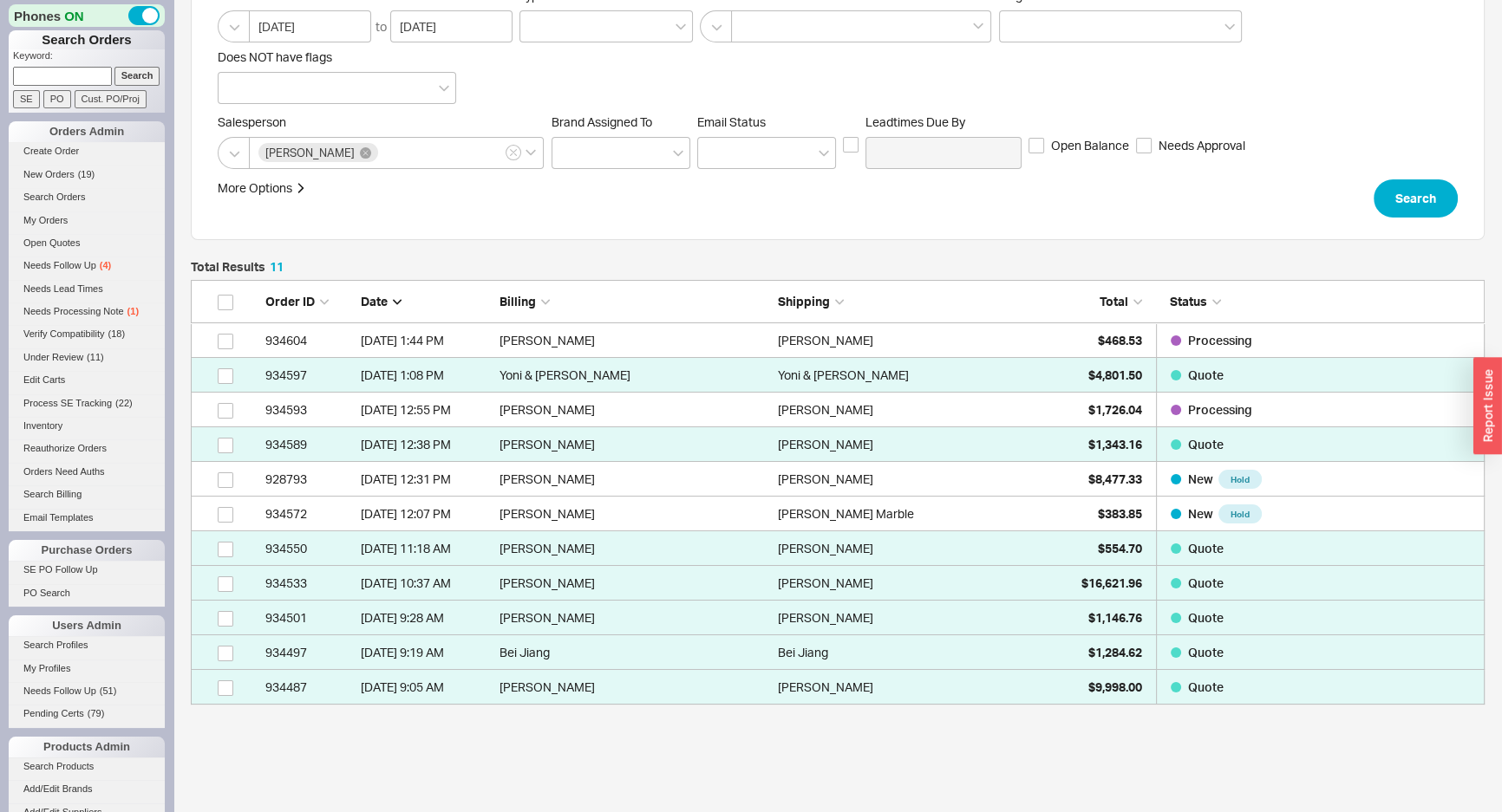
scroll to position [412, 1282]
click at [80, 67] on input at bounding box center [62, 76] width 99 height 18
paste input "[PERSON_NAME][EMAIL_ADDRESS][DOMAIN_NAME]"
type input "[PERSON_NAME][EMAIL_ADDRESS][DOMAIN_NAME]"
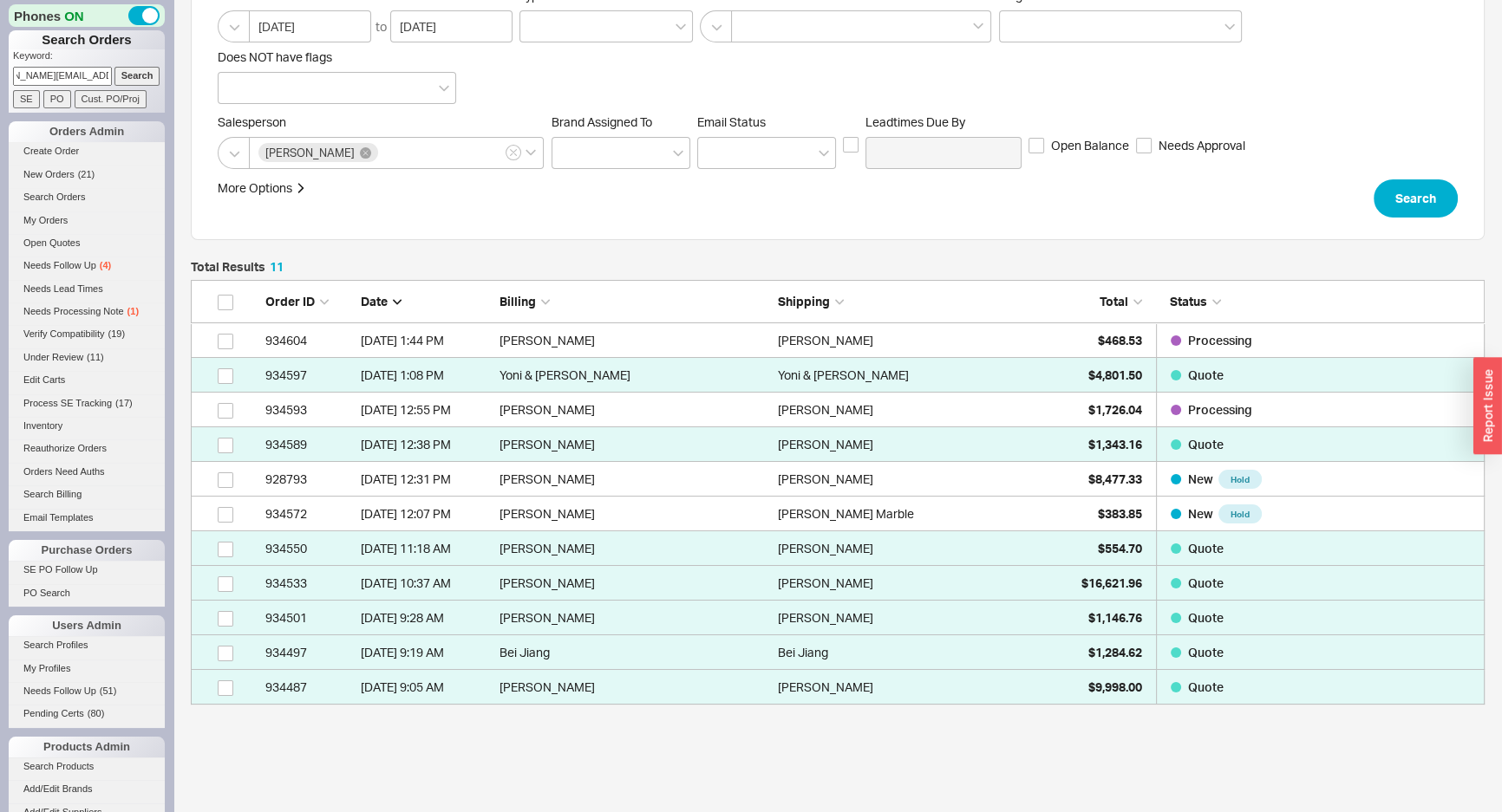
scroll to position [0, 0]
click at [105, 70] on form "Keyword: [PERSON_NAME][EMAIL_ADDRESS][DOMAIN_NAME] Search SE PO Cust. PO/Proj" at bounding box center [88, 79] width 152 height 59
click at [116, 74] on input "Search" at bounding box center [138, 76] width 46 height 18
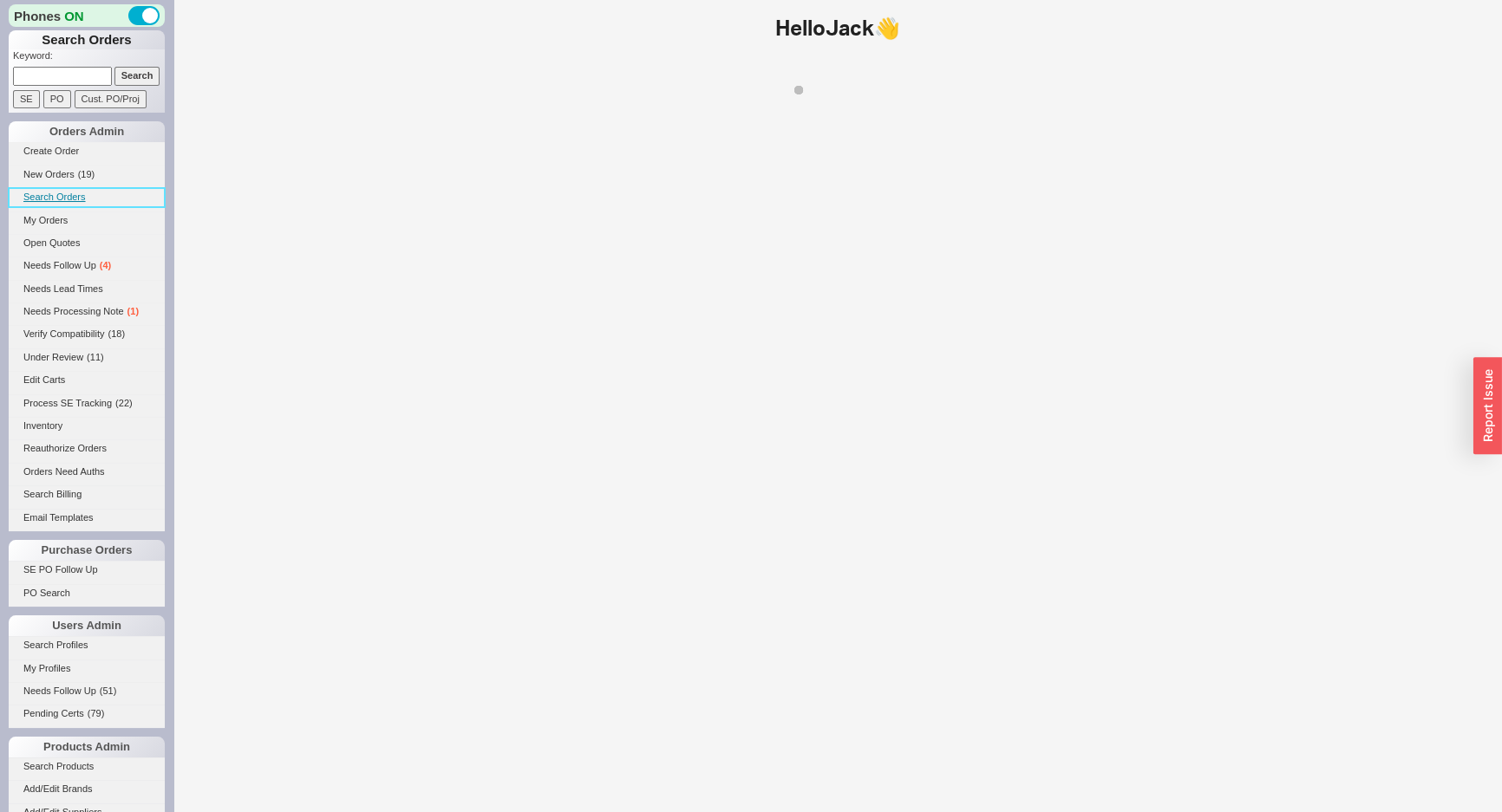
click at [70, 188] on link "Search Orders" at bounding box center [86, 197] width 156 height 18
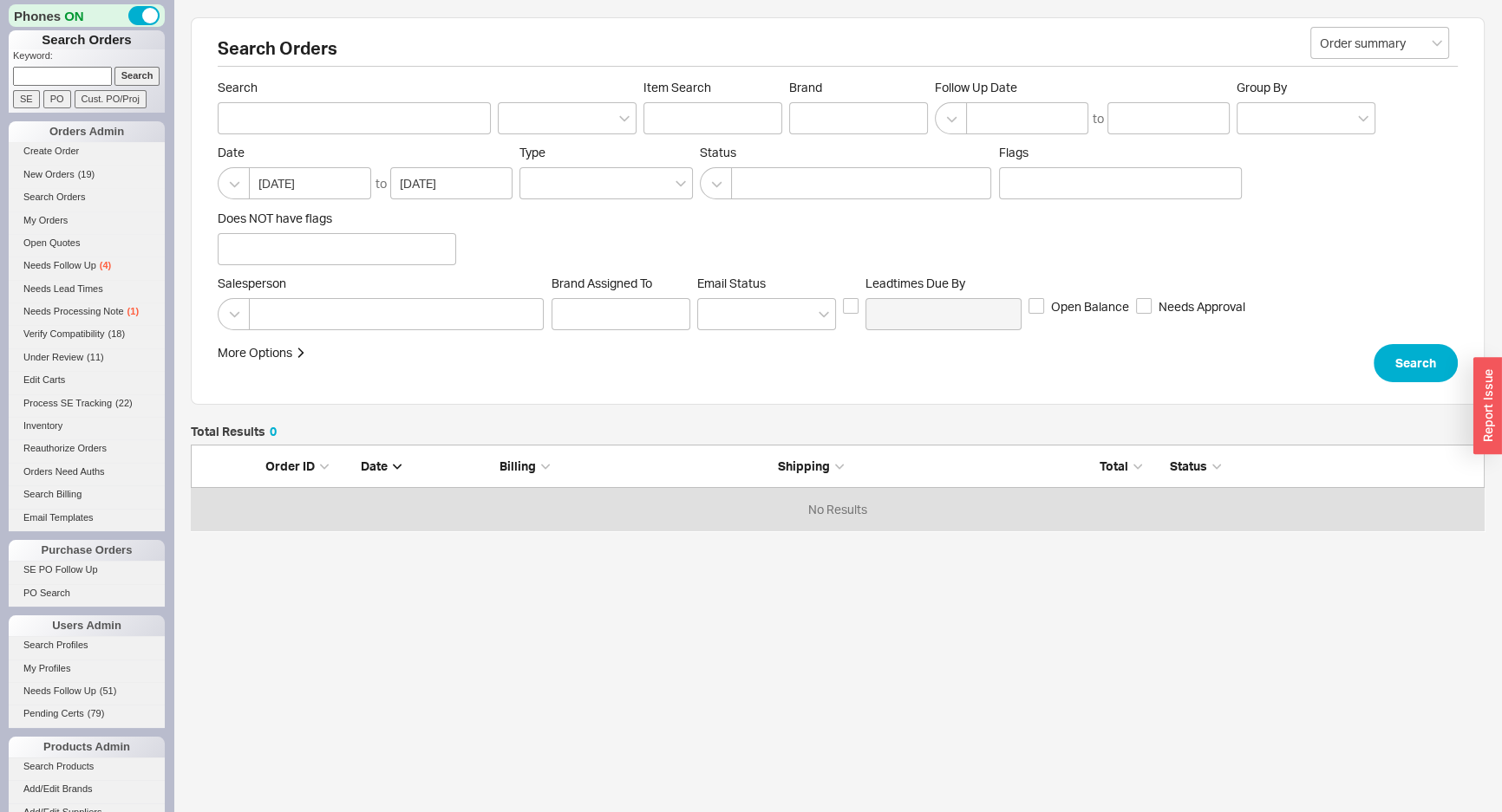
scroll to position [73, 1282]
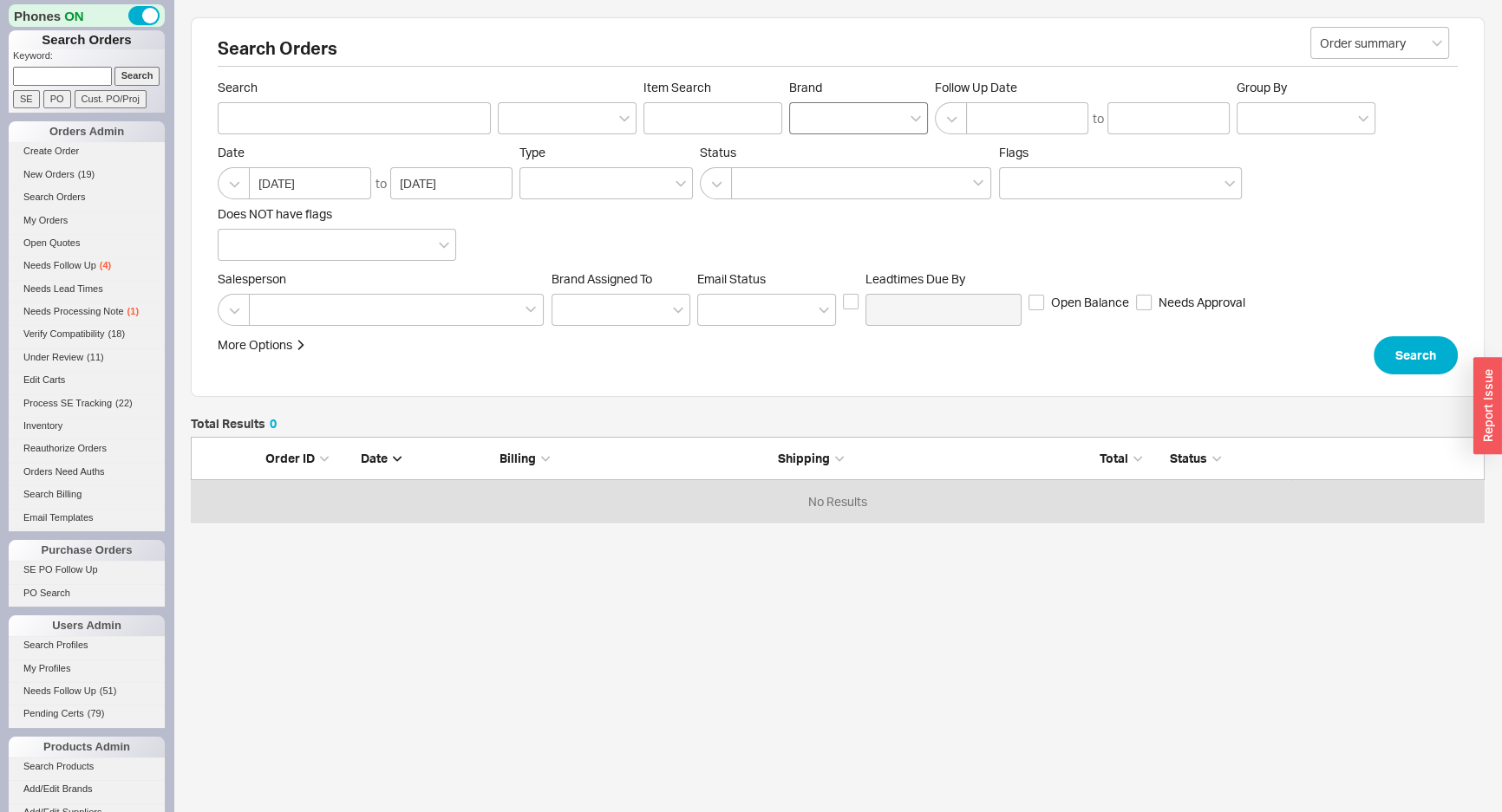
click at [796, 116] on div at bounding box center [858, 118] width 139 height 32
click at [798, 116] on input "Brand" at bounding box center [804, 118] width 12 height 20
type input "rohl"
type input "Brand"
click at [1330, 337] on div "More Options Sites Excluded From Reviews Converted By Amount Over Shipping or B…" at bounding box center [838, 355] width 1240 height 39
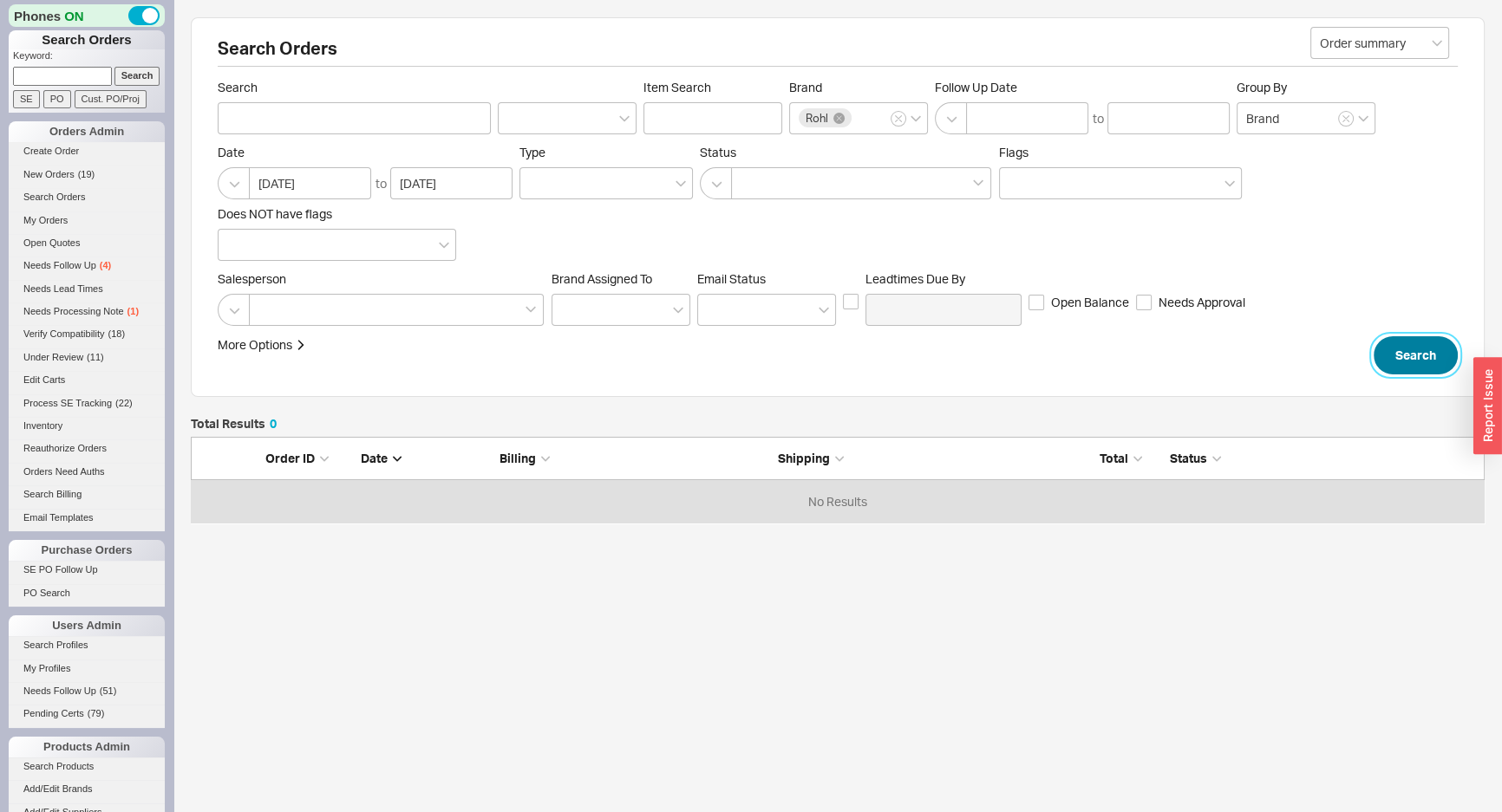
click at [1440, 367] on button "Search" at bounding box center [1416, 355] width 85 height 39
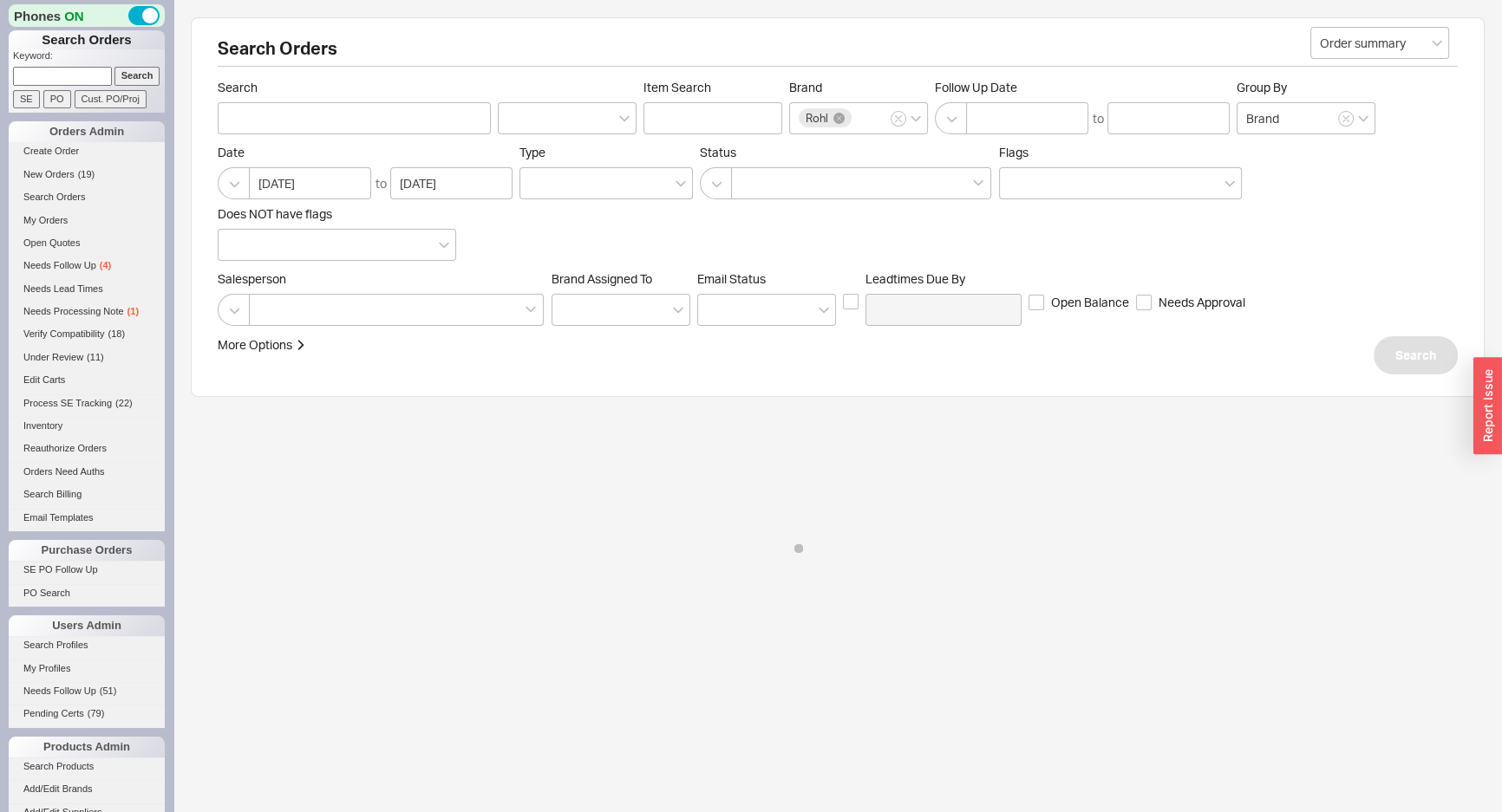
click at [1372, 256] on div "Date 07/18/2025 to 08/19/2025 Type Status Flags Does NOT have flags" at bounding box center [838, 203] width 1240 height 116
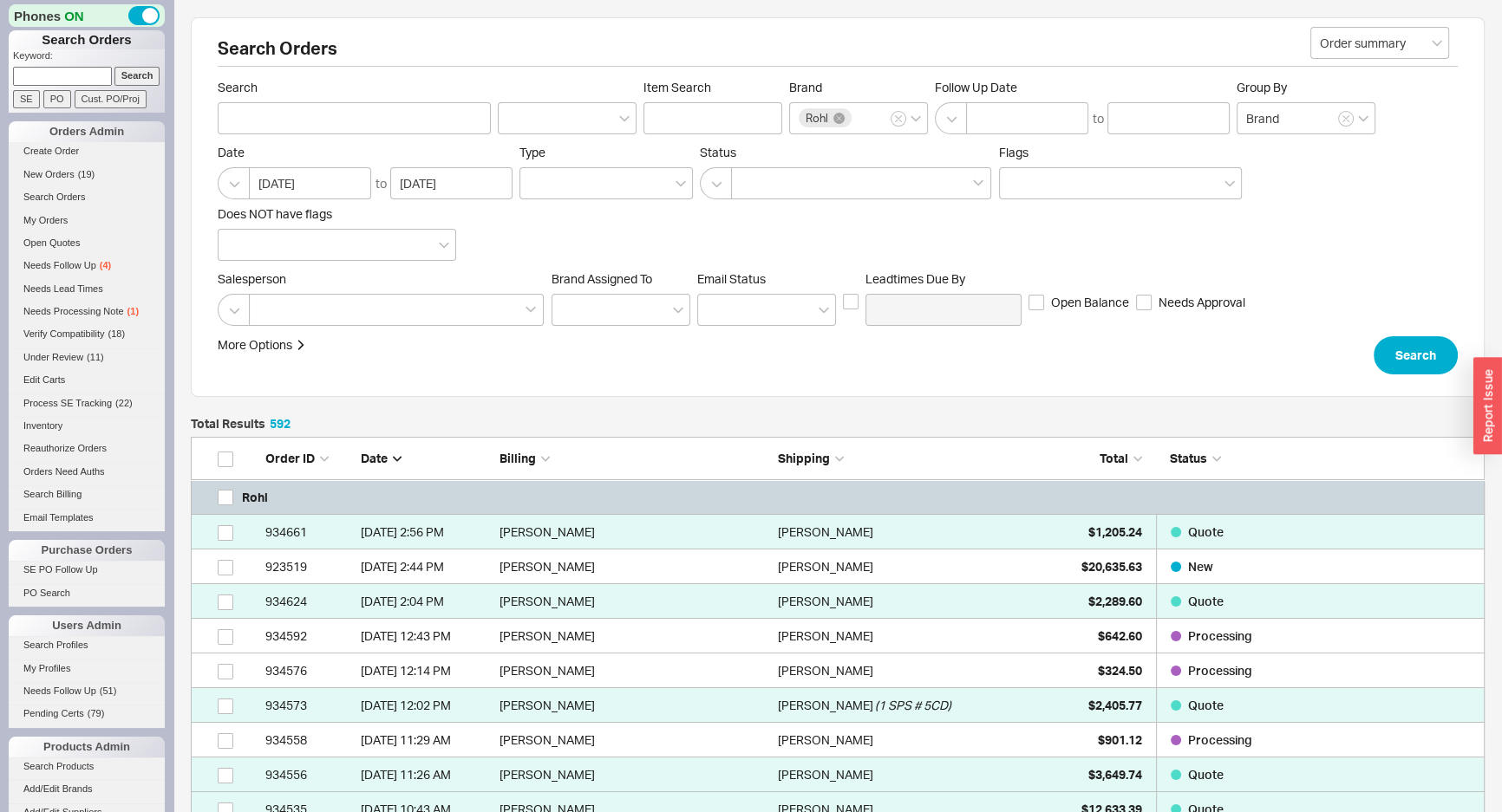
scroll to position [20598, 1282]
click at [499, 297] on div at bounding box center [396, 310] width 295 height 32
click at [271, 300] on input at bounding box center [264, 310] width 12 height 20
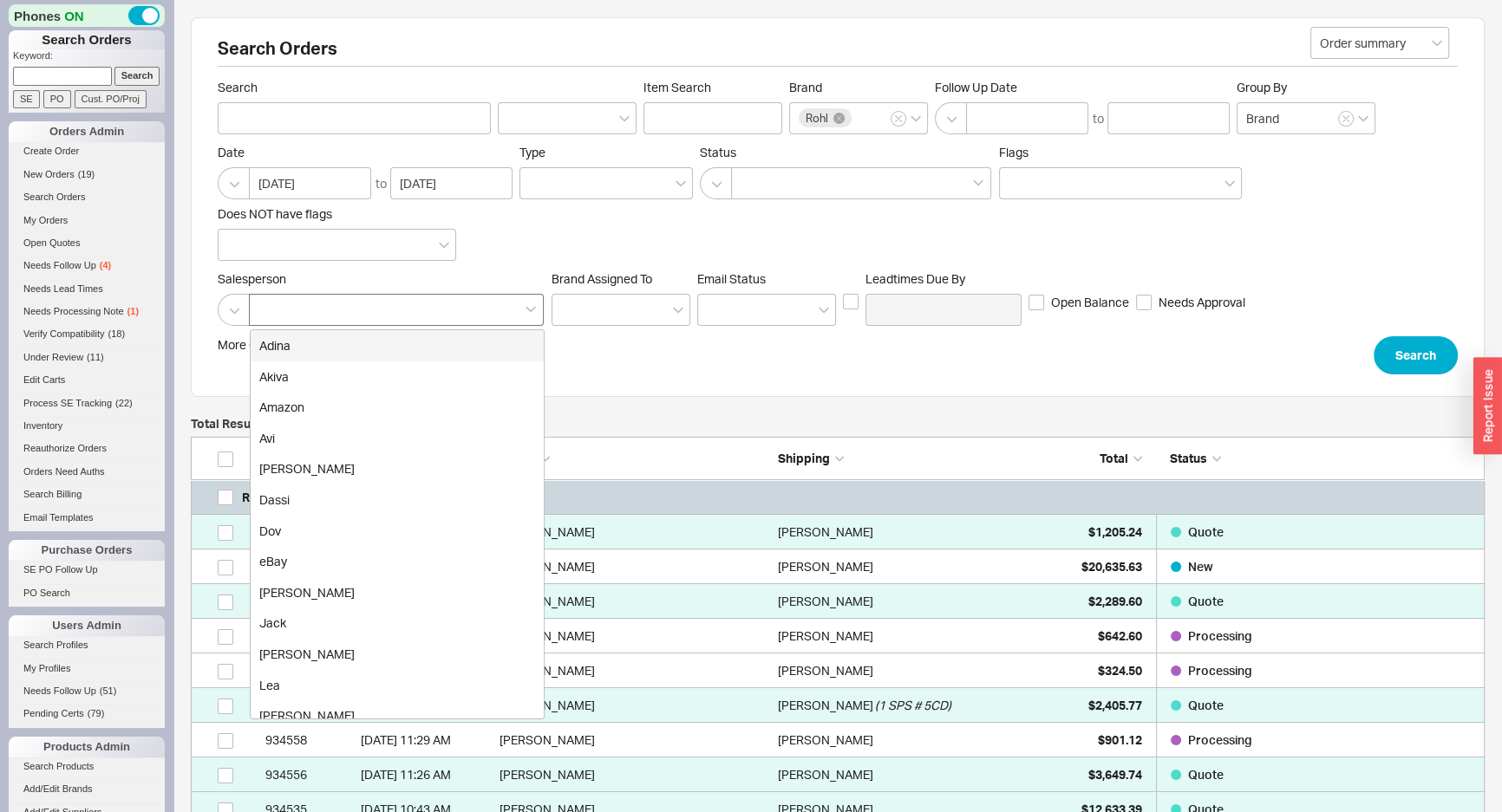
click at [389, 296] on div at bounding box center [396, 310] width 295 height 32
click at [271, 300] on input "Adina Akiva Amazon Avi Chaya Dassi Dov eBay Eli Jack Josh Lea Michal Tikotzky M…" at bounding box center [264, 310] width 12 height 20
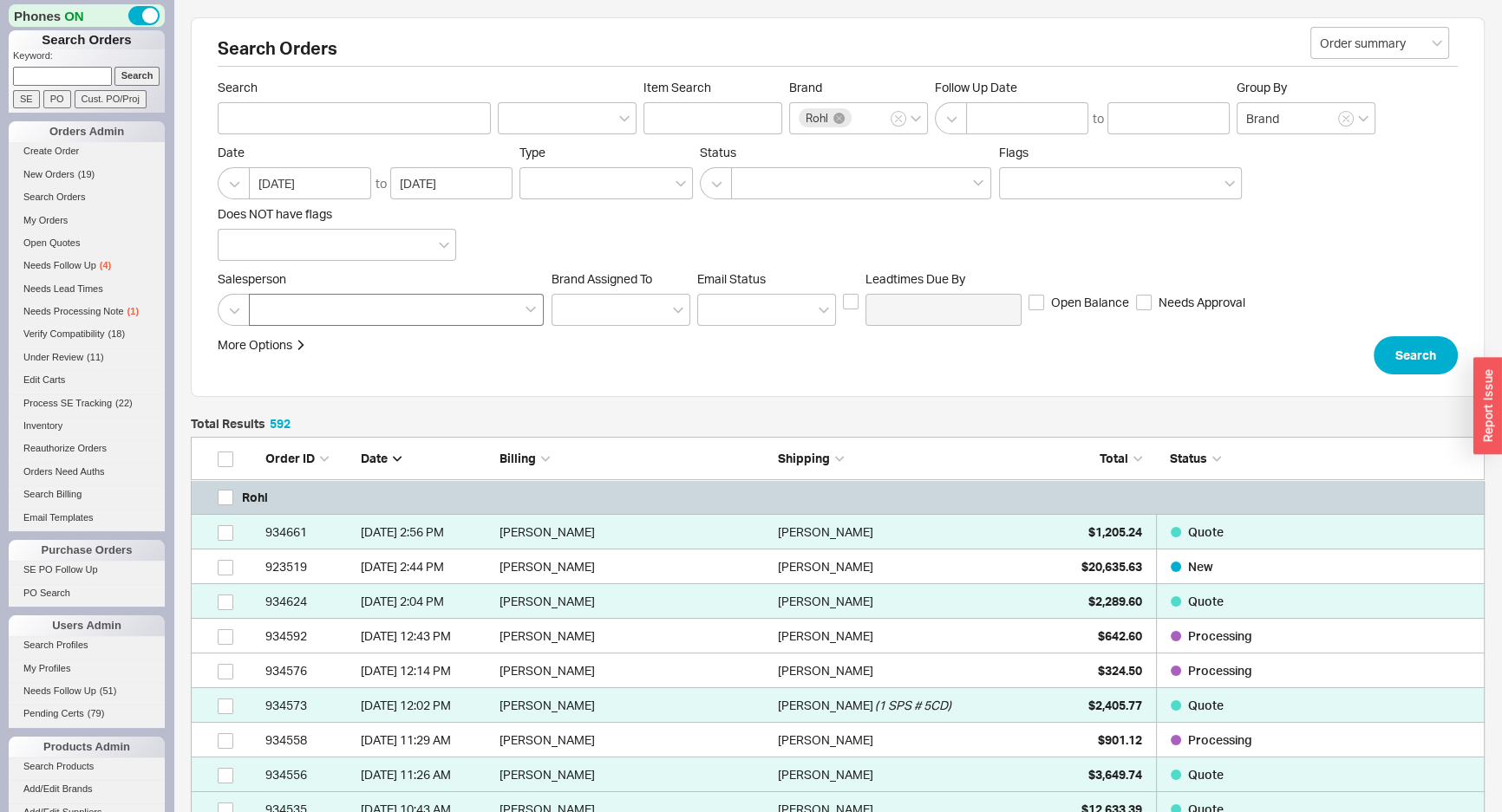
click at [381, 308] on div at bounding box center [396, 310] width 295 height 32
click at [271, 308] on input at bounding box center [264, 310] width 12 height 20
type input "jack"
click at [365, 338] on div "Jack" at bounding box center [397, 346] width 293 height 31
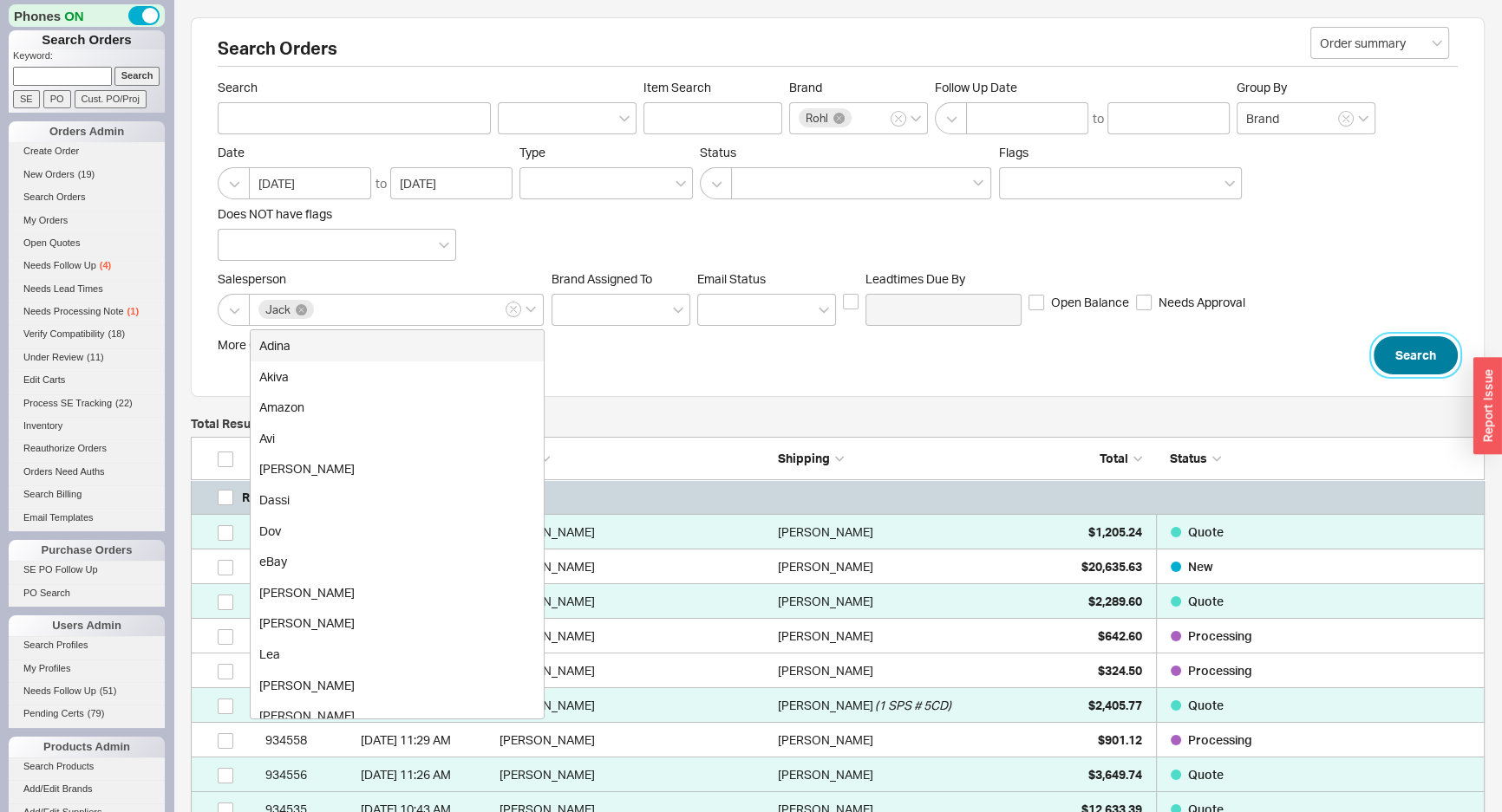
click at [1413, 353] on button "Search" at bounding box center [1416, 355] width 85 height 39
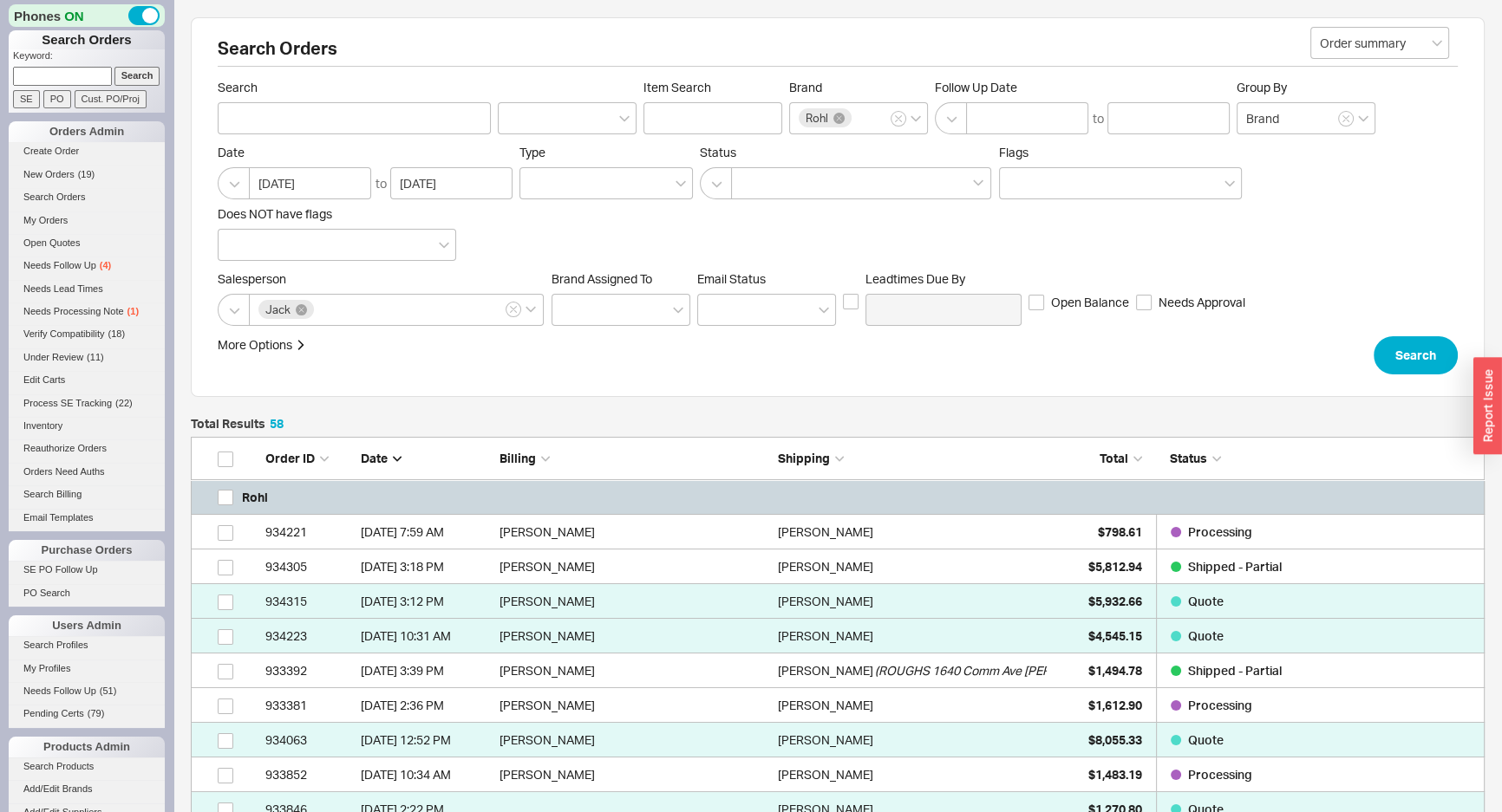
scroll to position [2078, 1282]
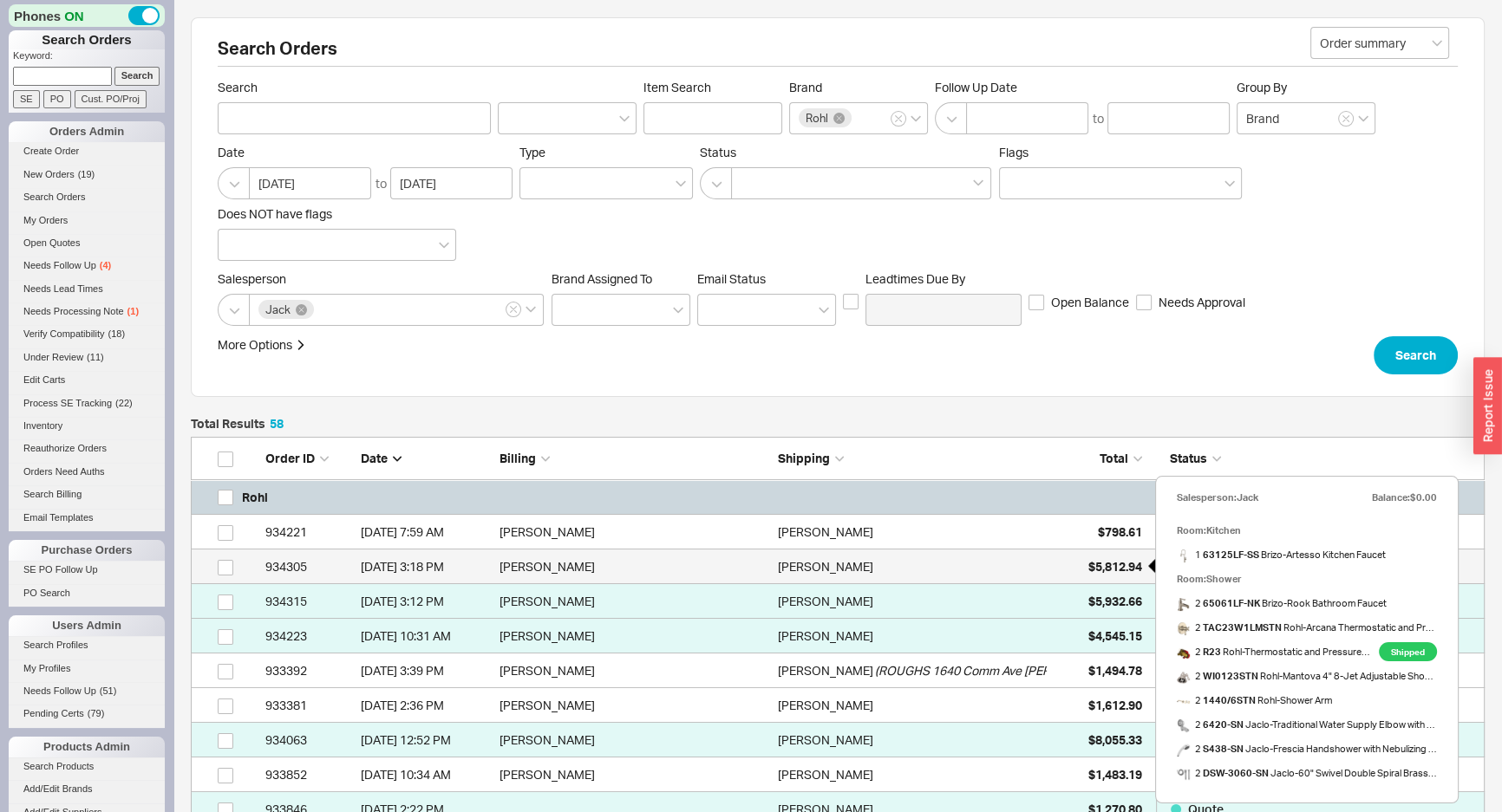
click at [1068, 564] on div "$5,812.94" at bounding box center [1099, 567] width 86 height 35
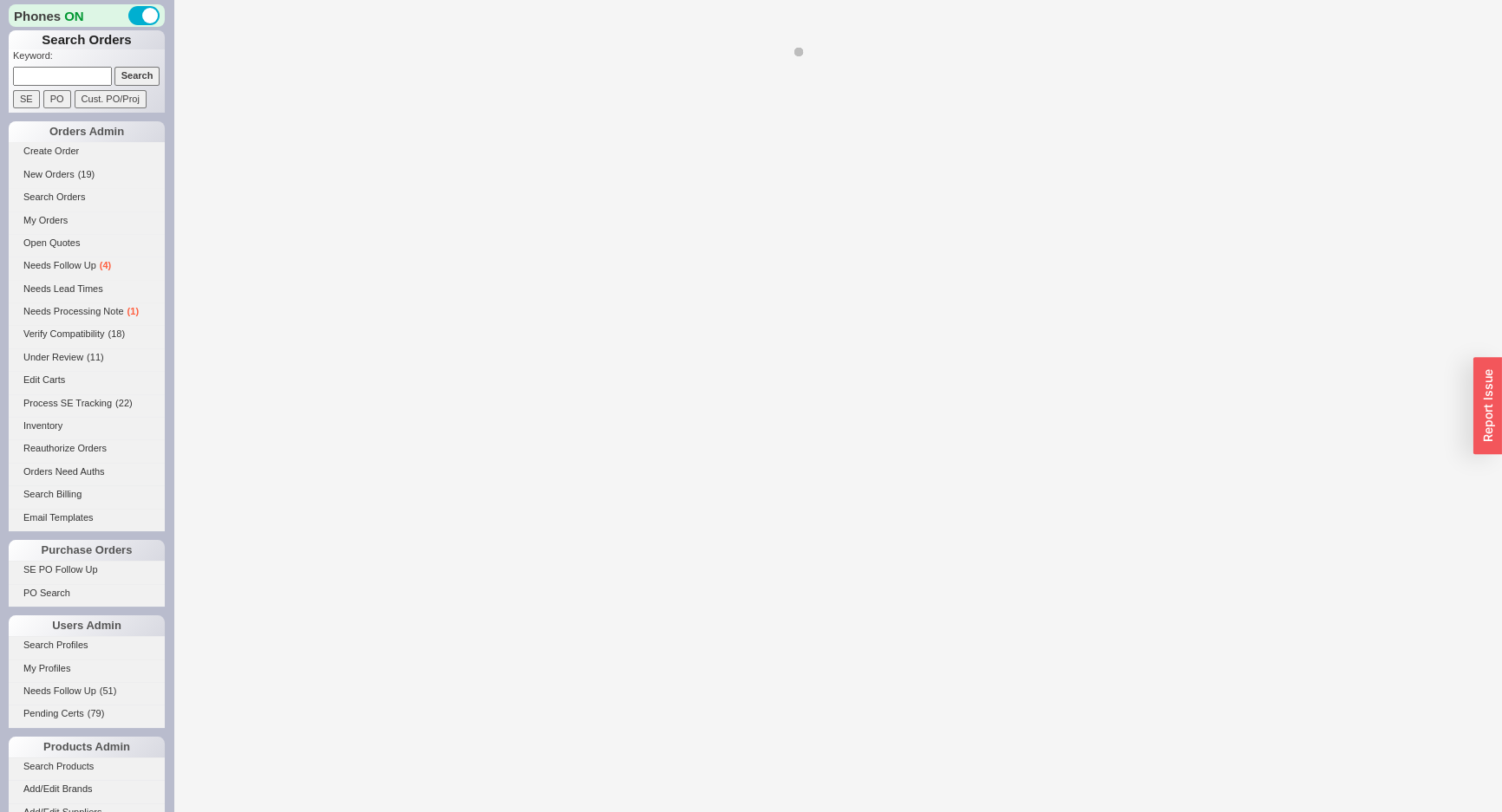
select select "*"
select select "LOW"
select select "3"
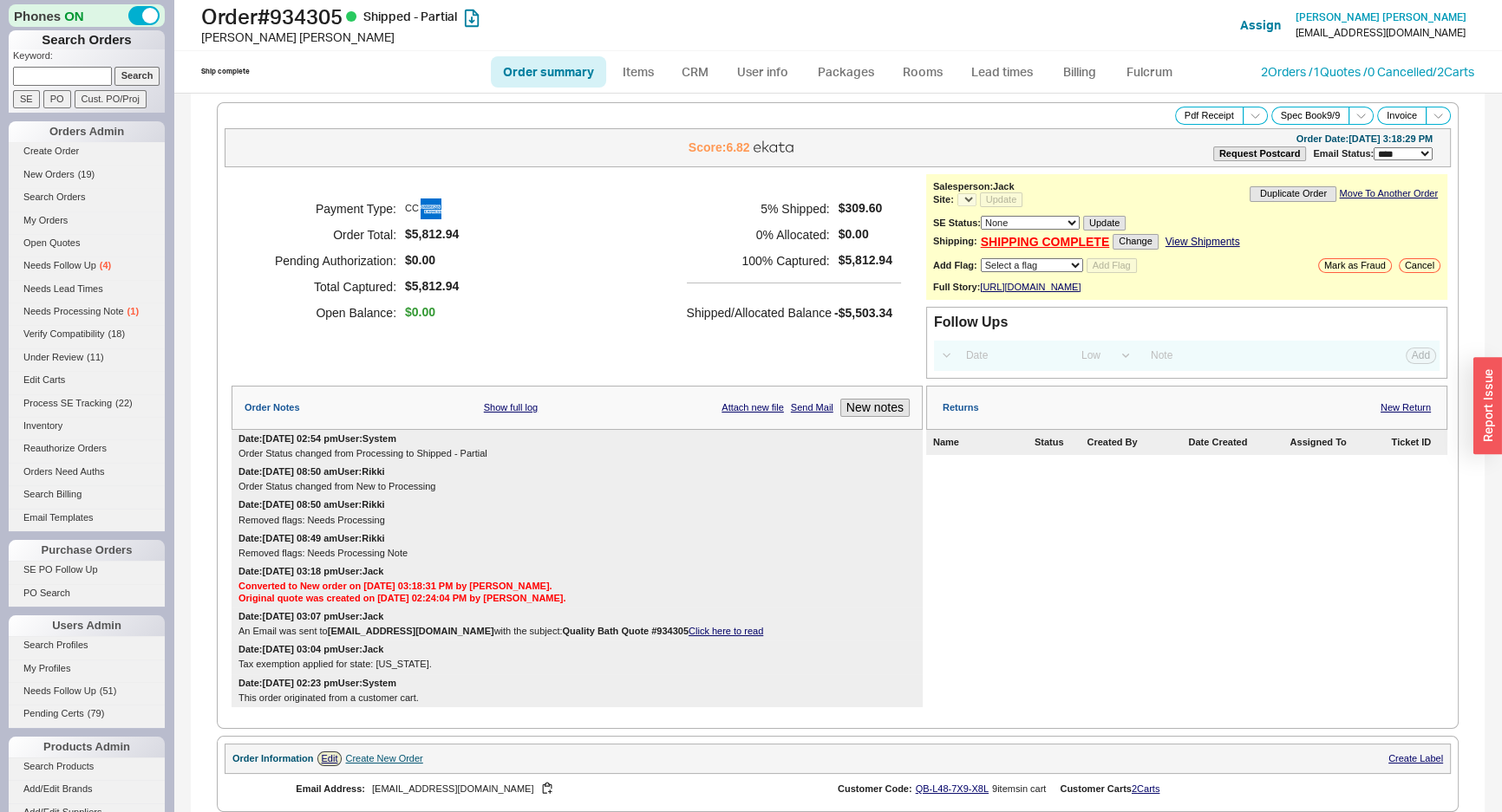
select select "*"
click at [652, 270] on div "Payment Type: CC Order Total: $5,812.94 Pending Authorization: $0.00 Total Capt…" at bounding box center [577, 261] width 691 height 174
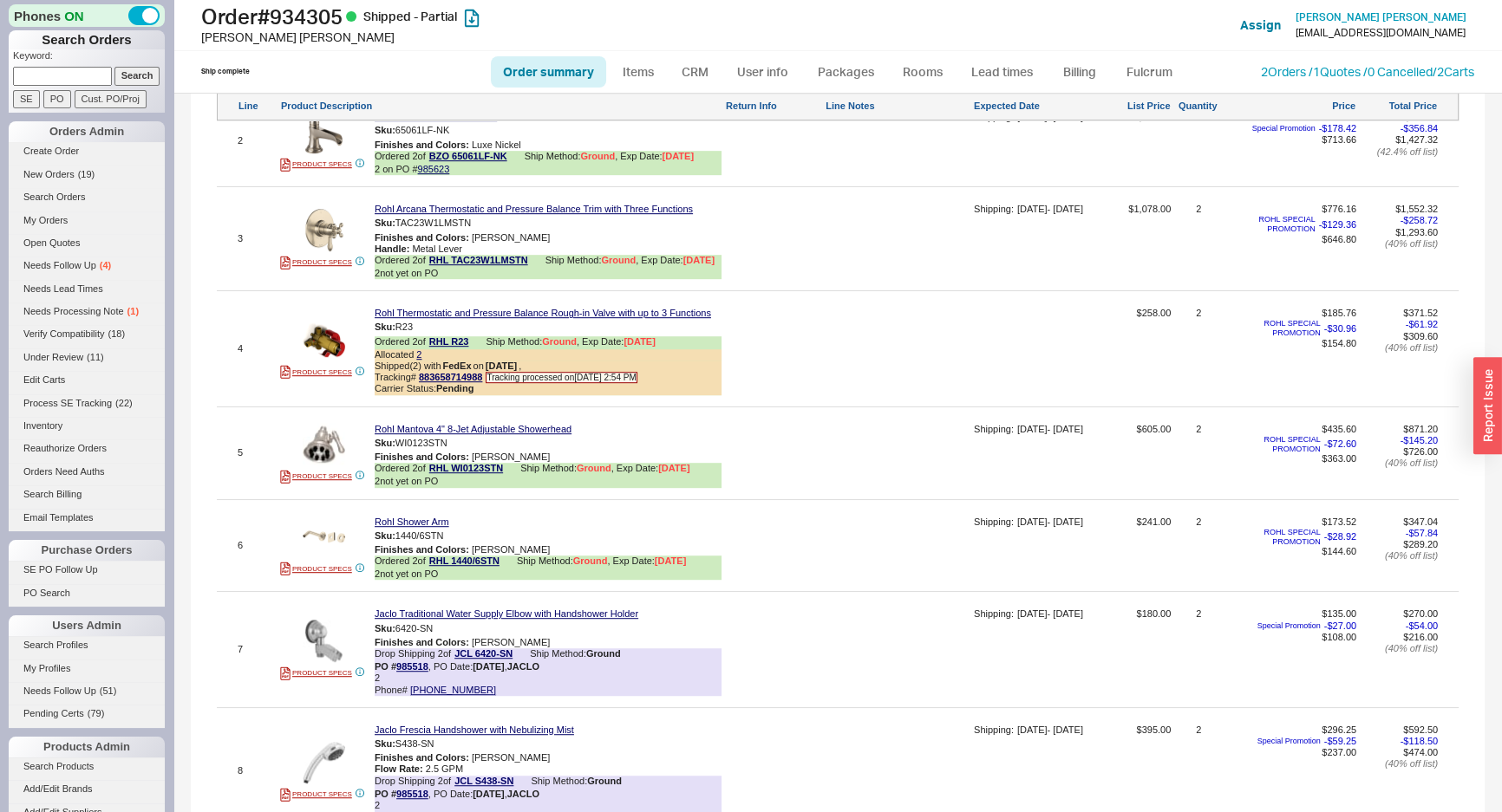
scroll to position [1182, 0]
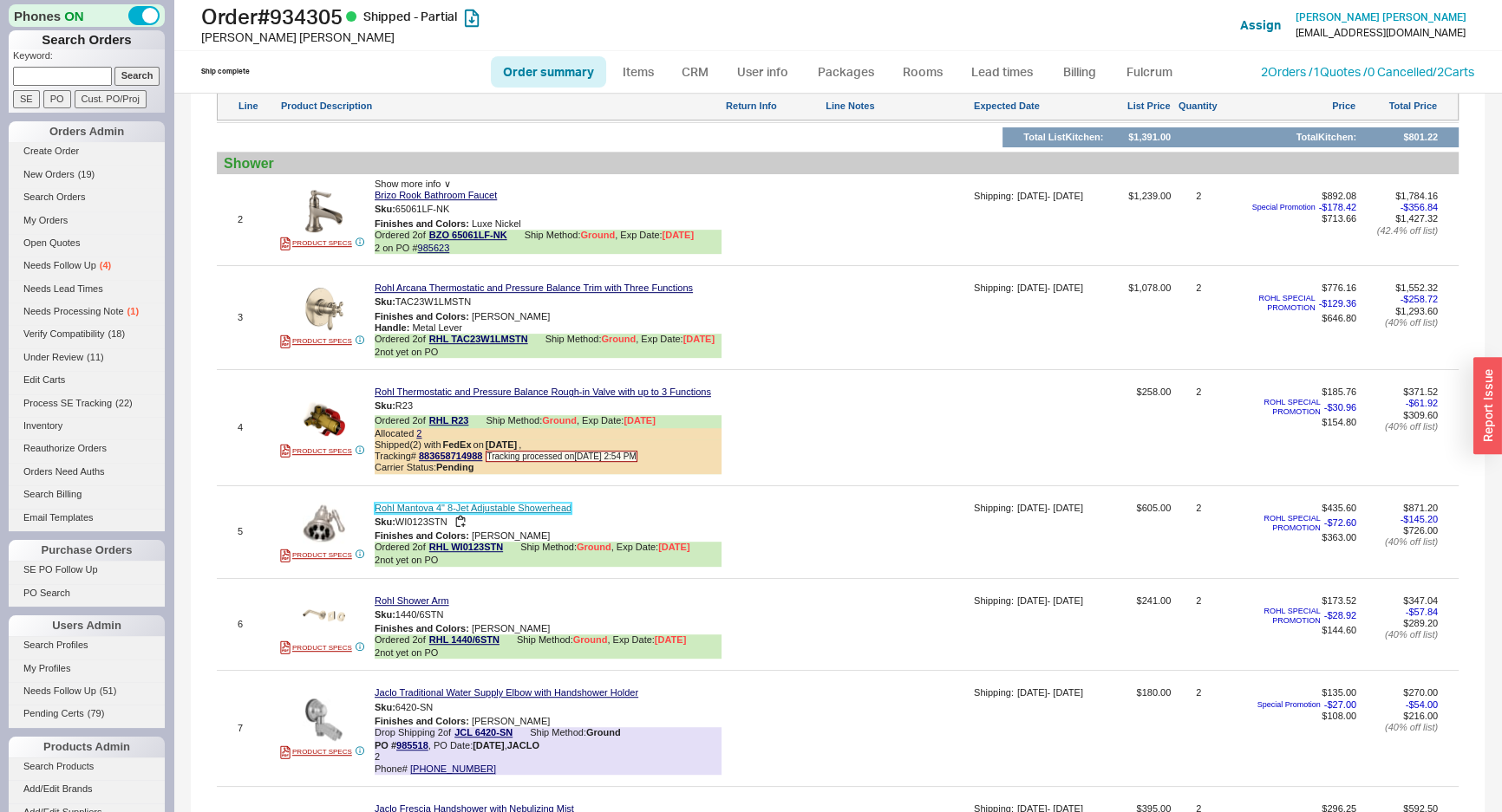
click at [407, 514] on link "Rohl Mantova 4" 8-Jet Adjustable Showerhead" at bounding box center [473, 508] width 197 height 11
click at [907, 336] on div at bounding box center [898, 324] width 145 height 83
click at [784, 207] on div at bounding box center [774, 226] width 97 height 70
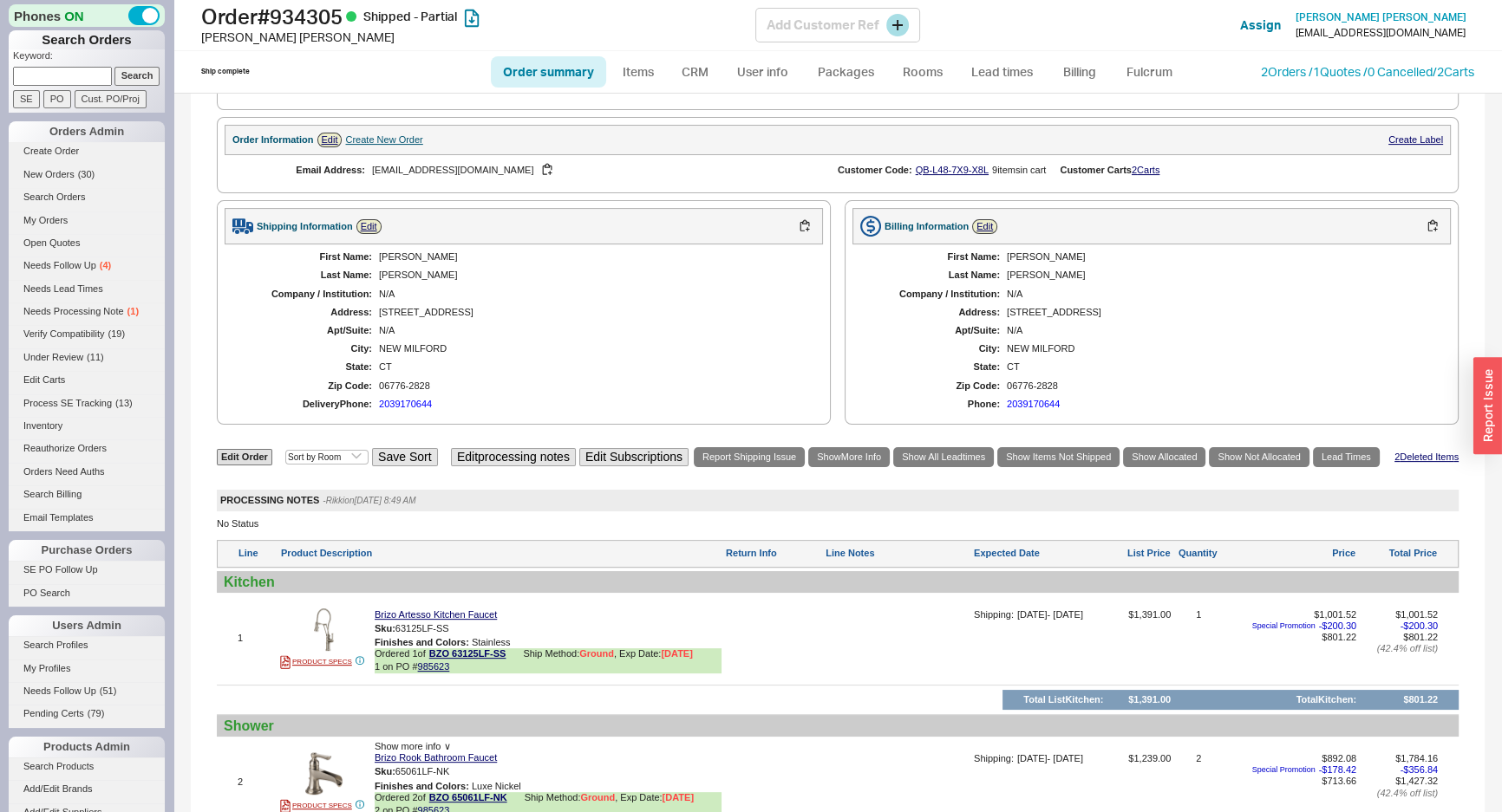
scroll to position [394, 0]
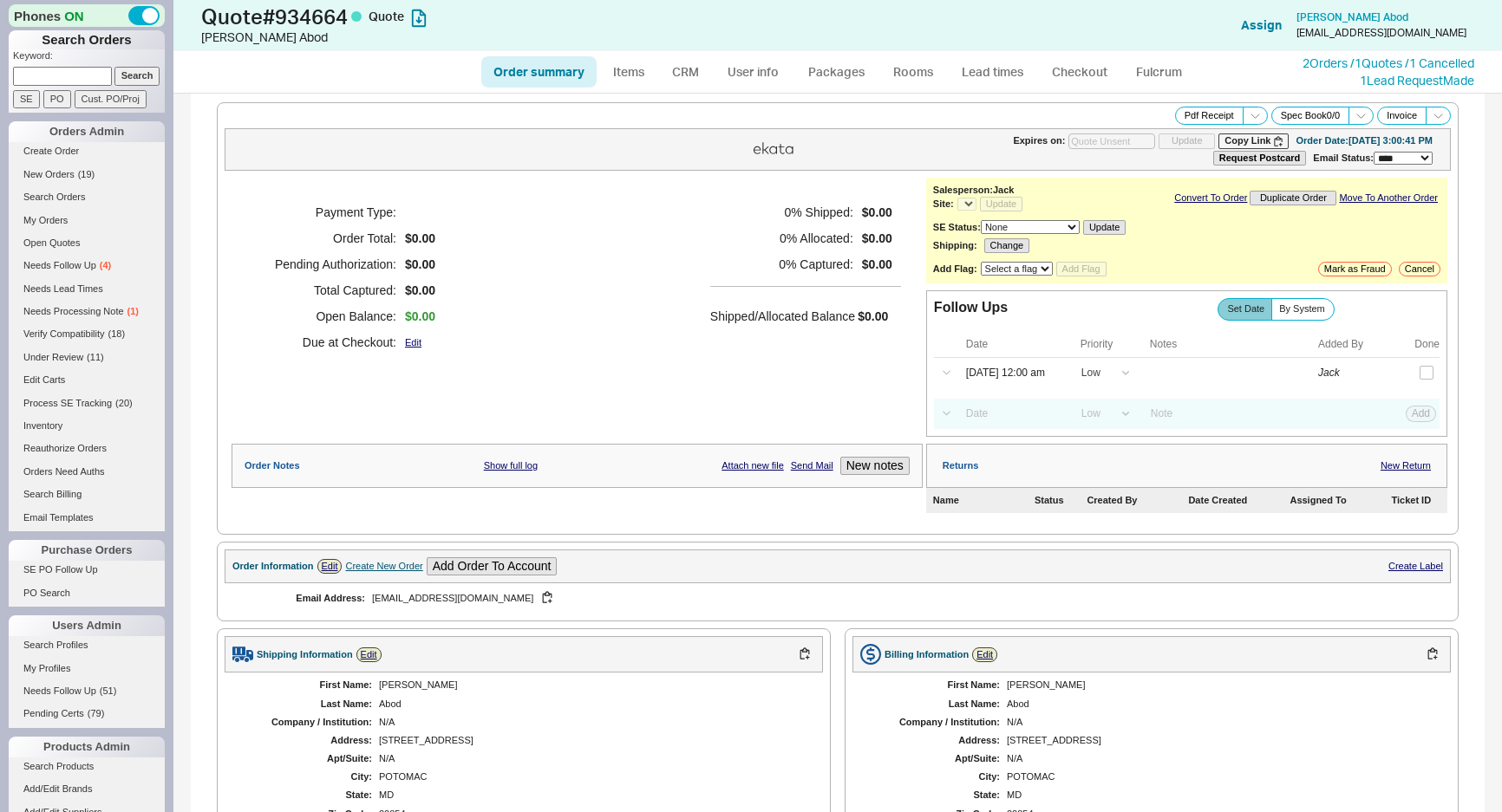
select select "*"
select select "LOW"
select select "3"
select select "*"
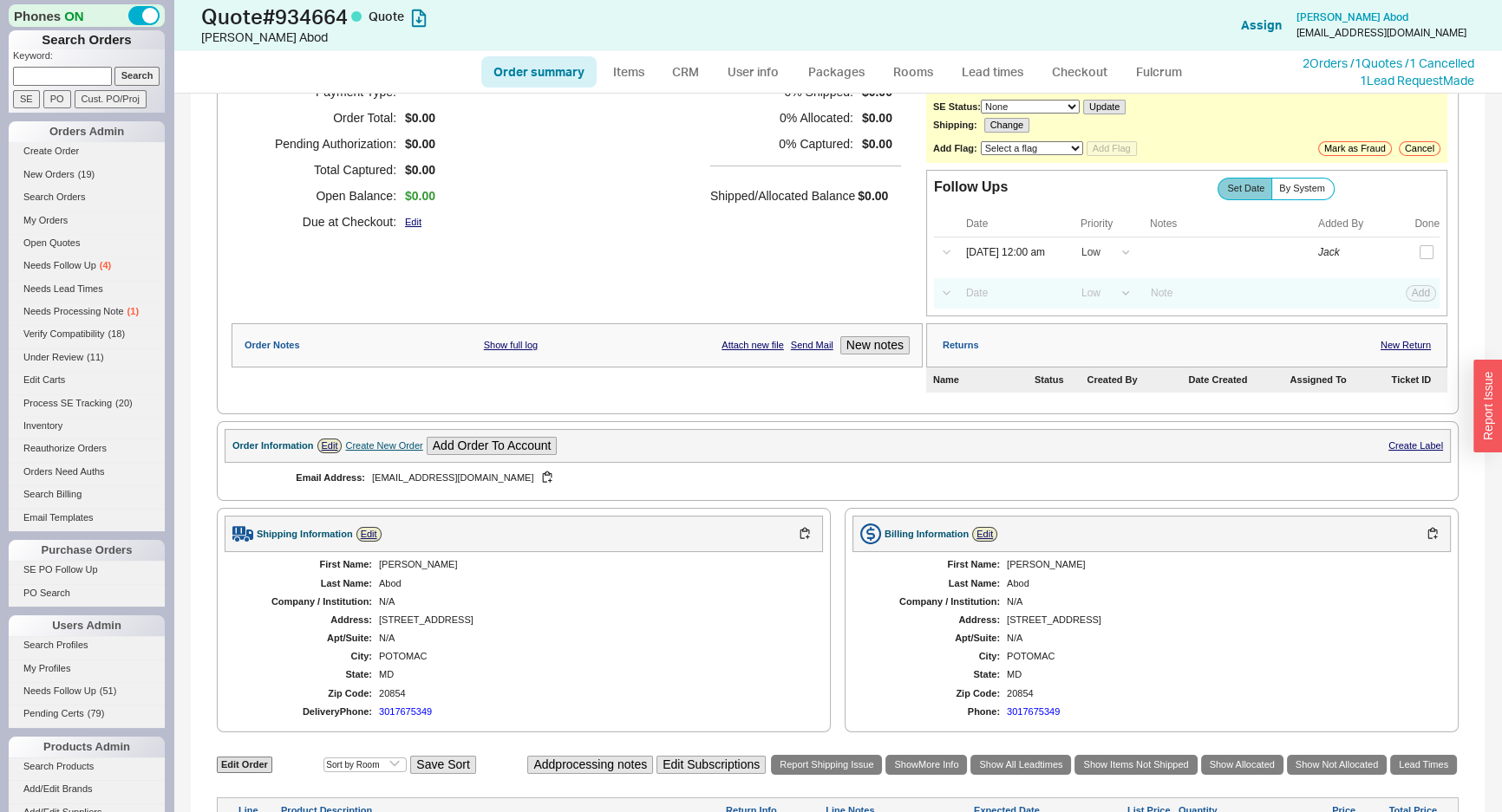
scroll to position [284, 0]
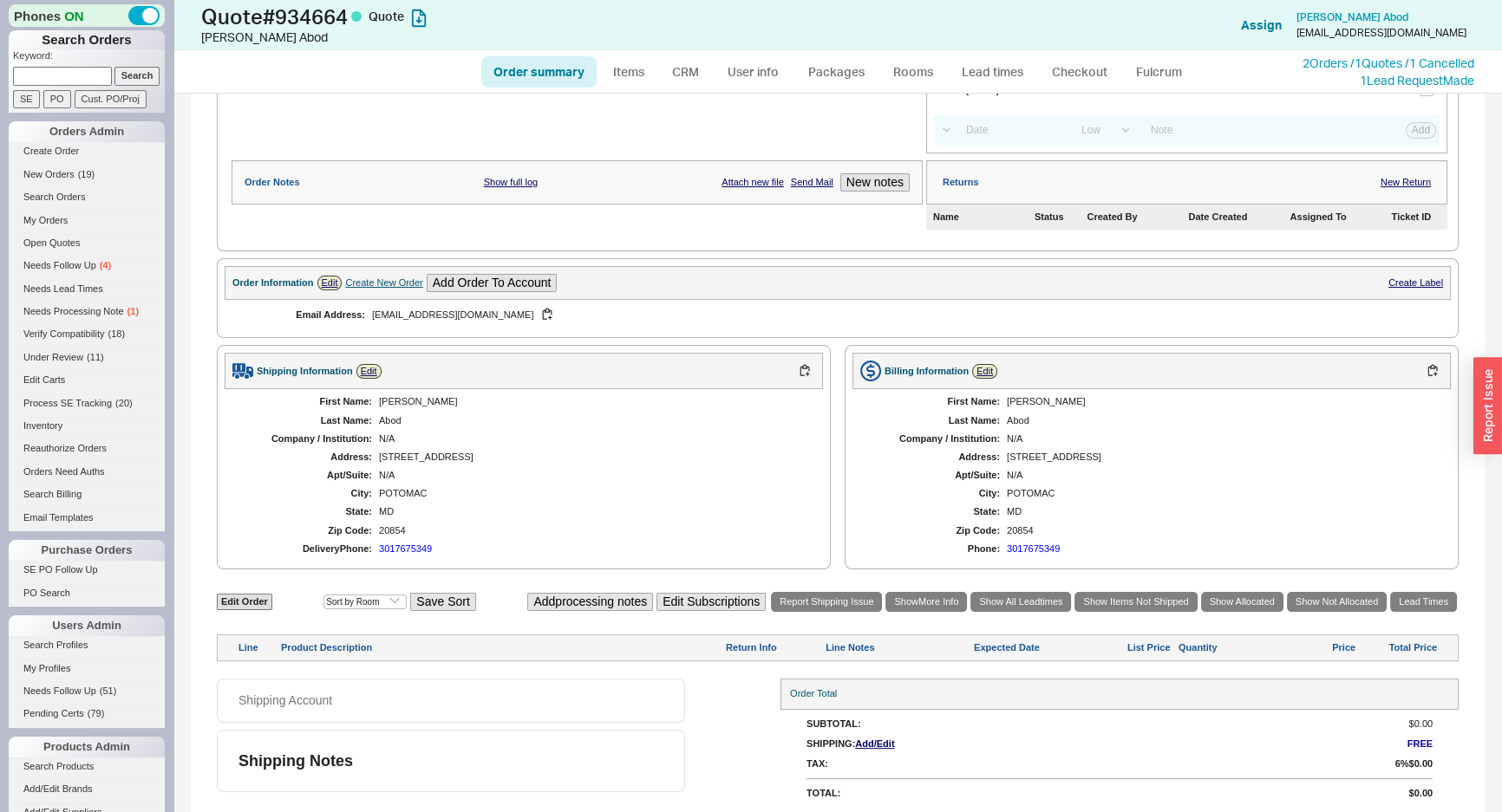
click at [252, 615] on div "Edit Order Select an option Sort by Brand Sort by Room Save Sort Add processing…" at bounding box center [838, 626] width 1242 height 71
click at [252, 594] on link "Edit Order" at bounding box center [244, 603] width 55 height 17
select select "3"
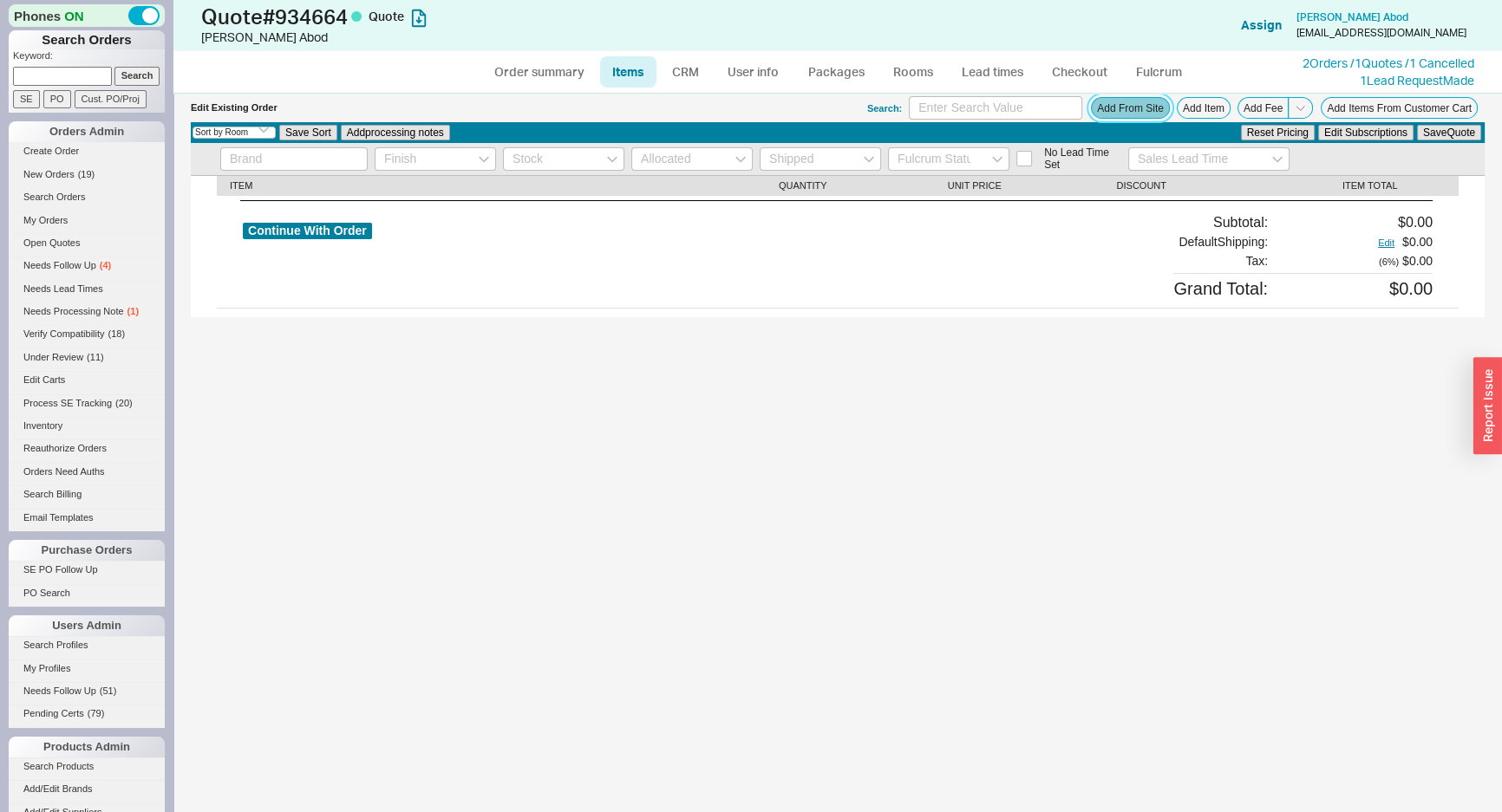
click at [1106, 115] on button "Add From Site" at bounding box center [1130, 108] width 79 height 22
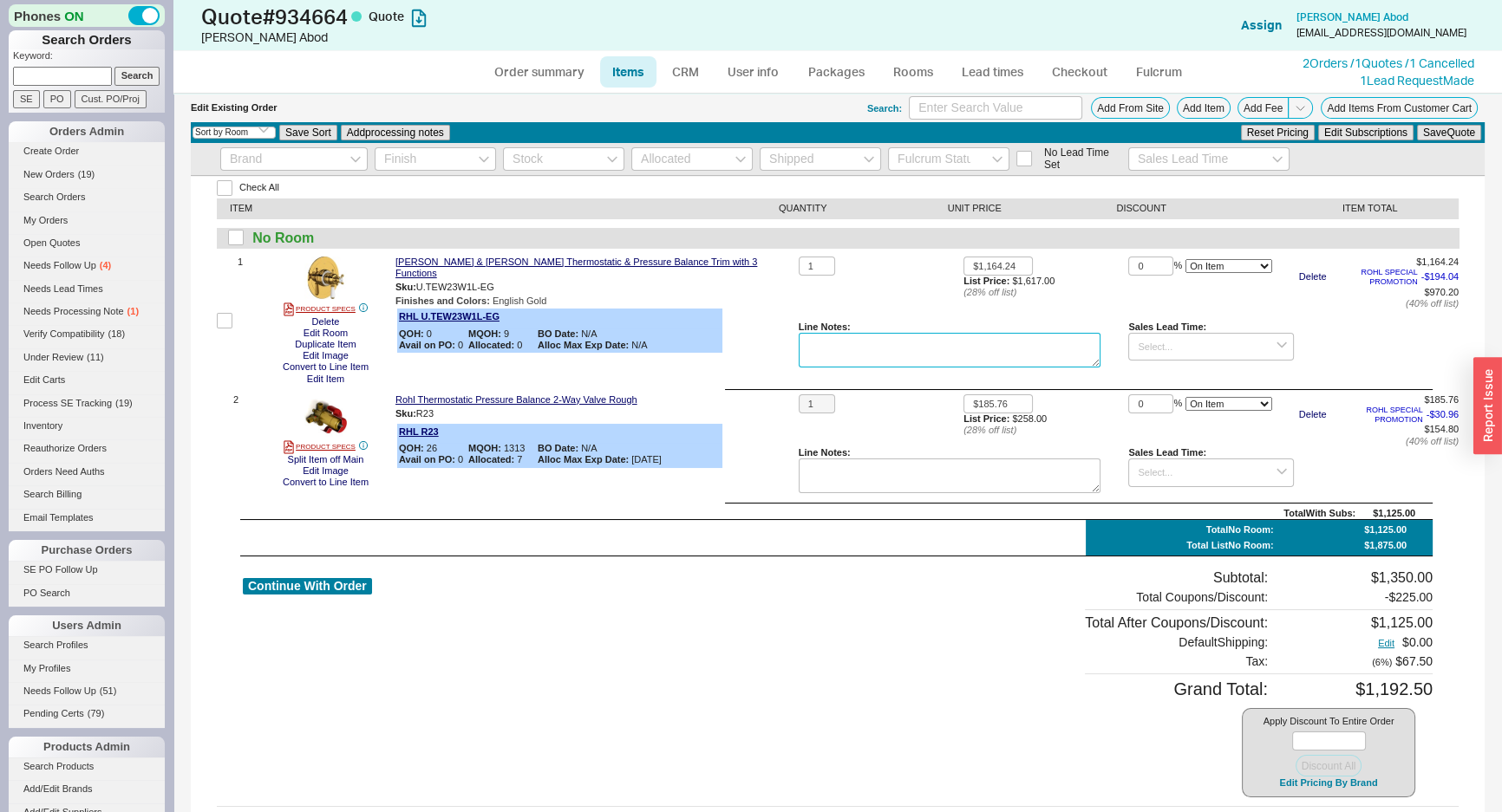
click at [815, 356] on textarea at bounding box center [949, 350] width 302 height 35
click at [719, 350] on div "Rohl Perrin & Rowe Edwardian Thermostatic & Pressure Balance Trim with 3 Functi…" at bounding box center [593, 321] width 396 height 129
click at [530, 71] on link "Order summary" at bounding box center [539, 72] width 116 height 31
select select "*"
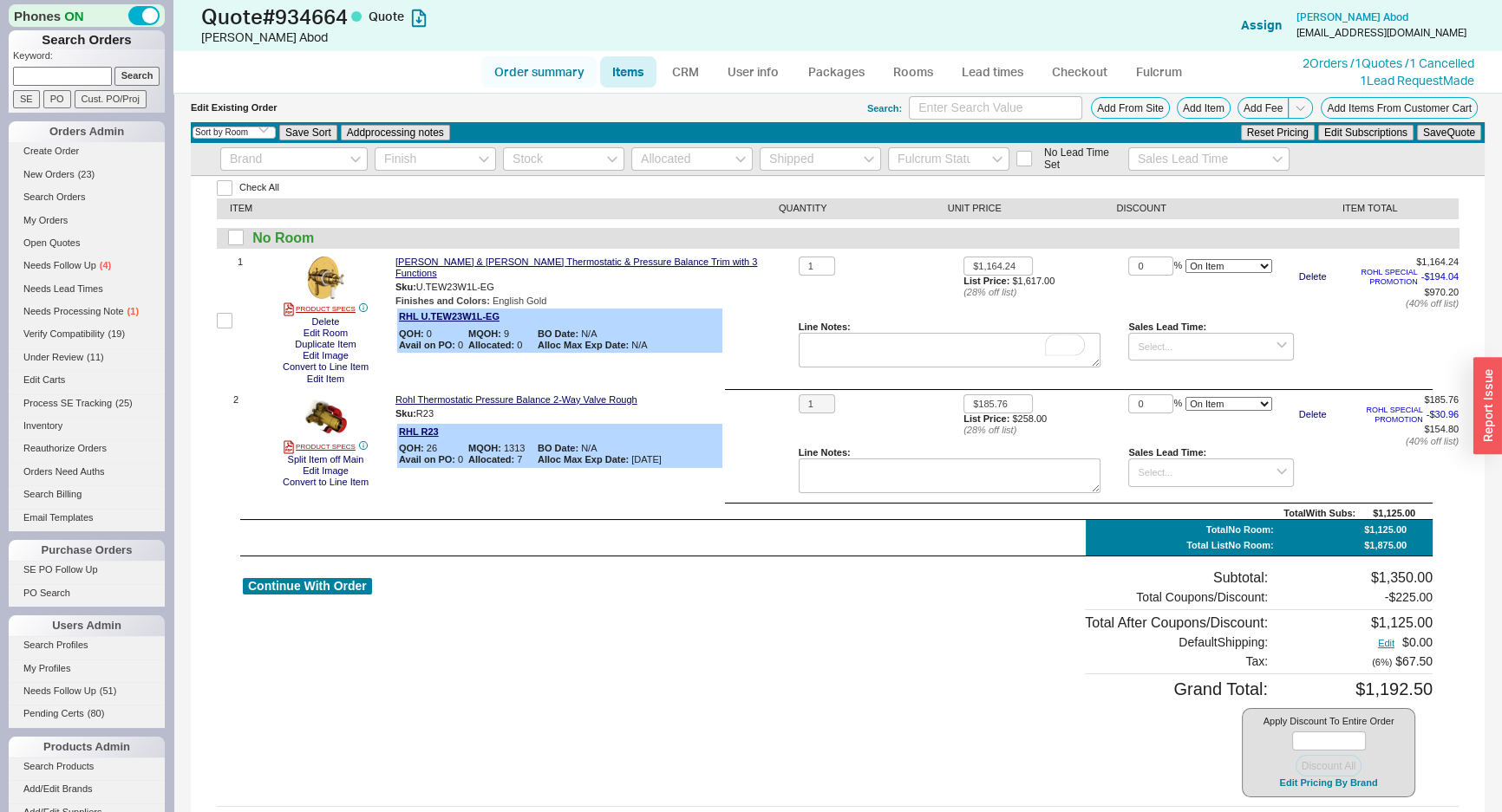
select select "LOW"
select select "3"
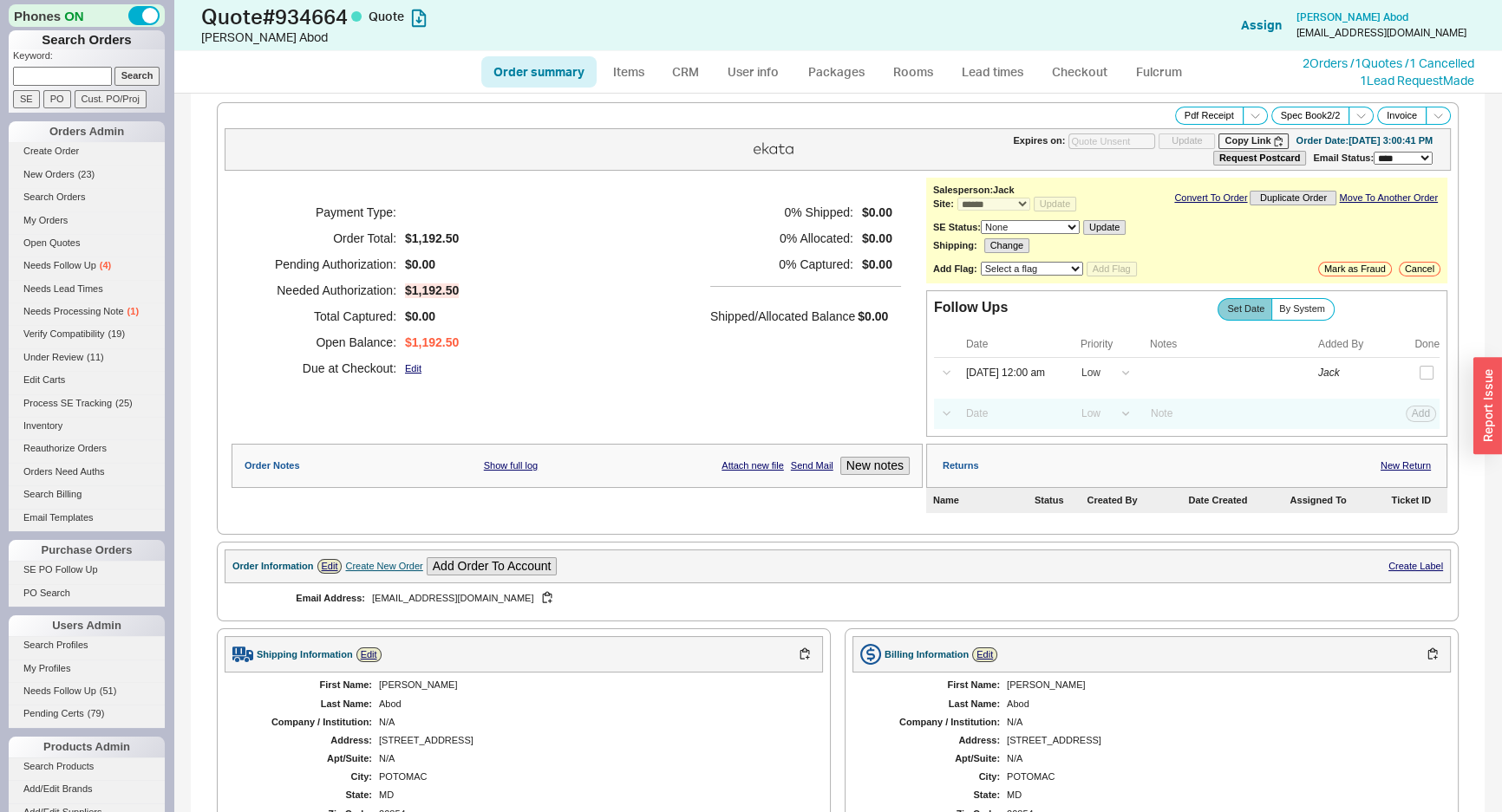
click at [627, 276] on div "Payment Type: Order Total: $1,192.50 Pending Authorization: $0.00 Needed Author…" at bounding box center [577, 290] width 691 height 225
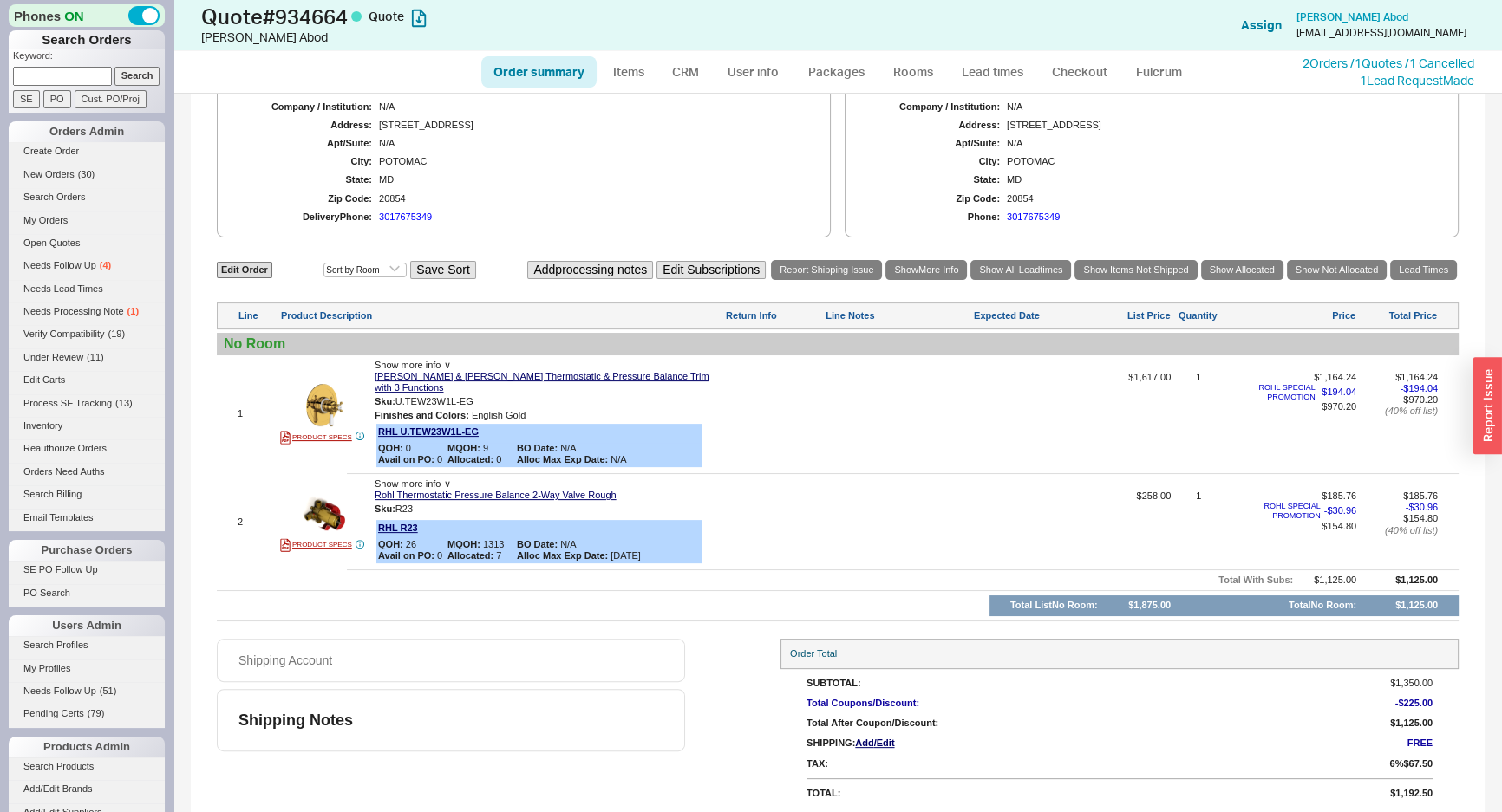
click at [621, 182] on div "MD" at bounding box center [592, 180] width 426 height 11
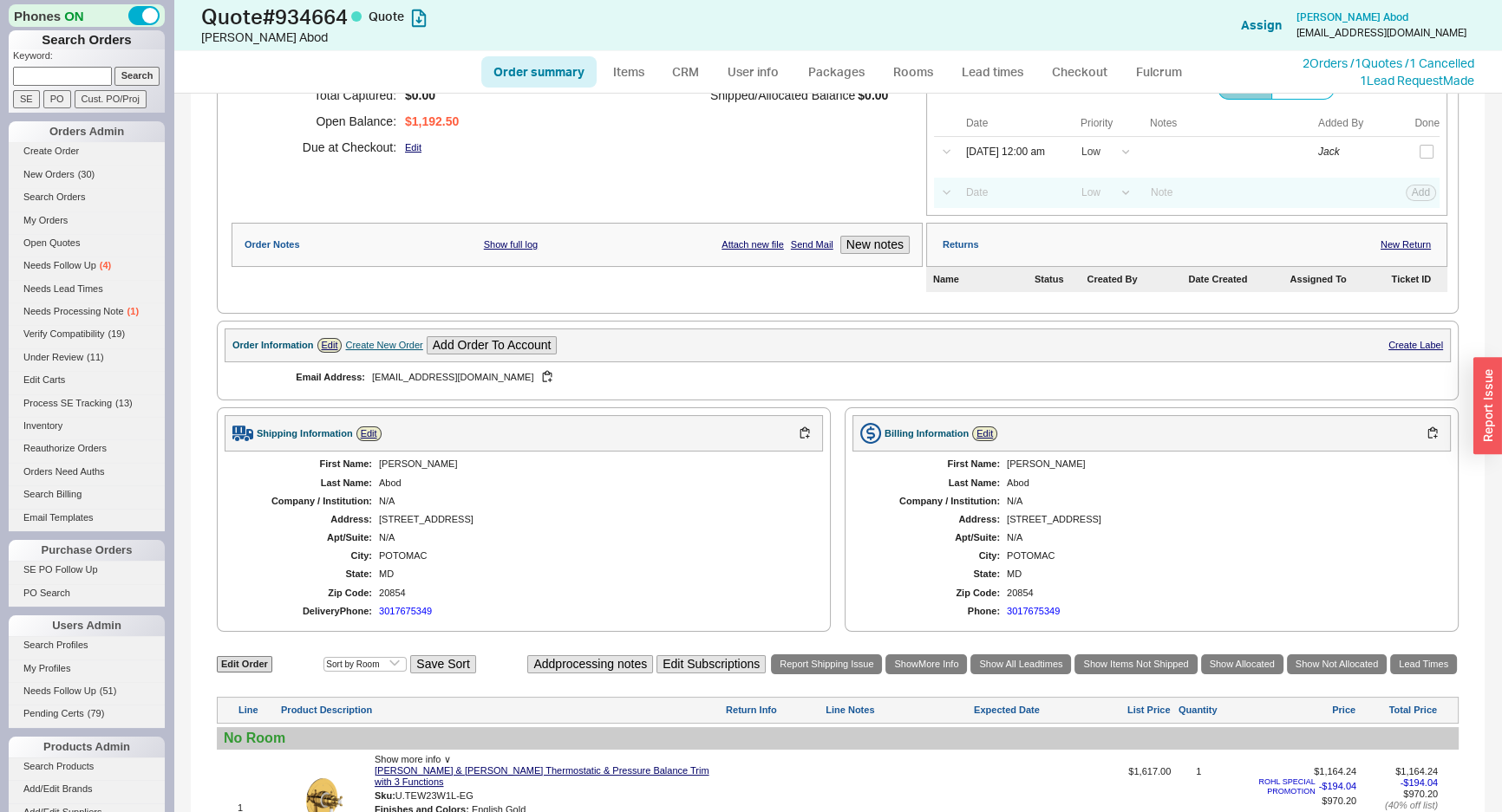
click at [758, 381] on div "laabod@yahoo.com" at bounding box center [591, 378] width 438 height 17
click at [966, 478] on div "Last Name:" at bounding box center [935, 483] width 130 height 11
click at [701, 556] on div "POTOMAC" at bounding box center [592, 556] width 426 height 11
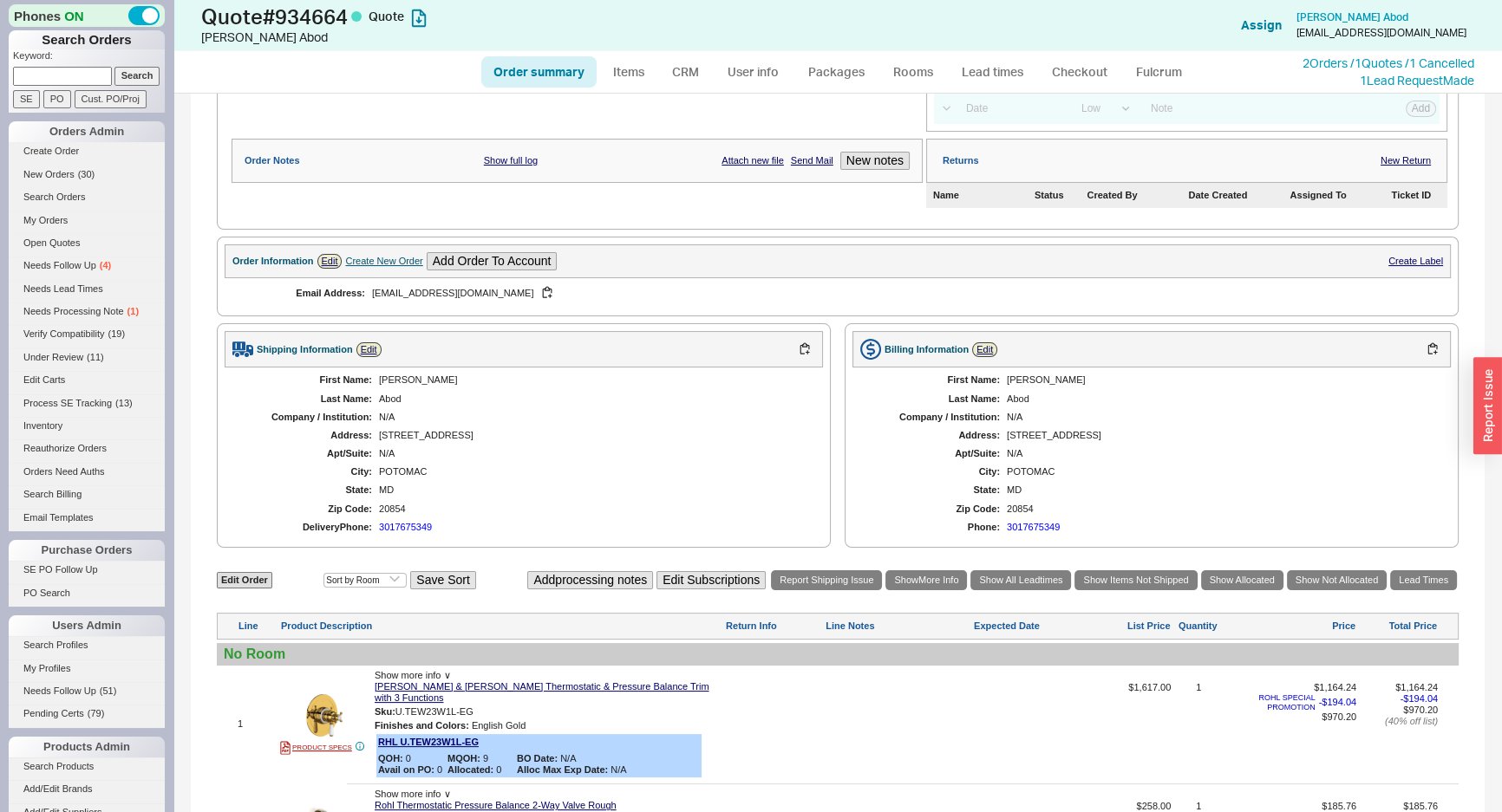
scroll to position [63, 0]
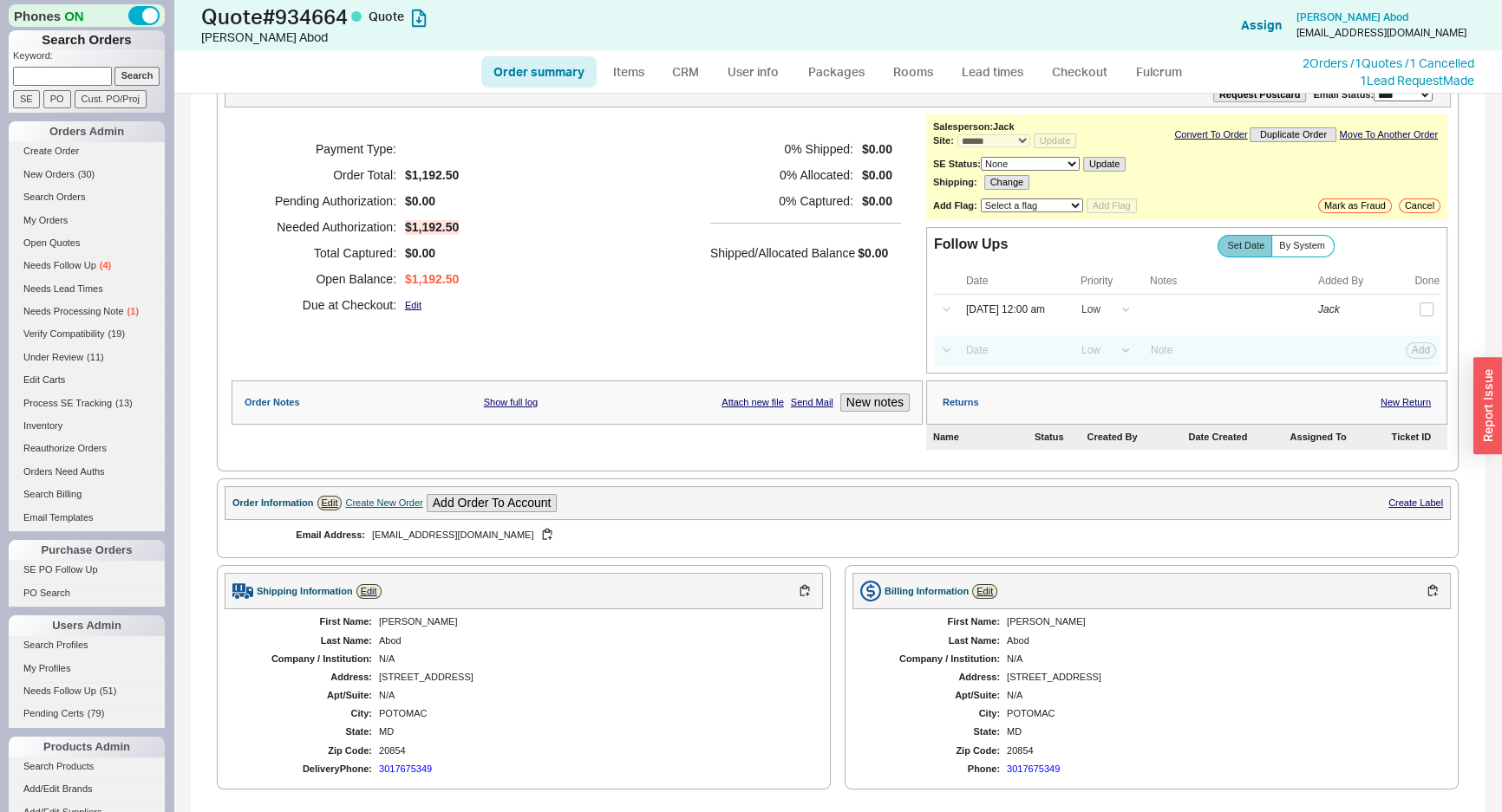
click at [68, 86] on form "Keyword: Search SE PO Cust. PO/Proj" at bounding box center [88, 79] width 152 height 59
click at [71, 81] on input at bounding box center [62, 76] width 99 height 18
paste input "975707"
type input "975707"
click at [145, 70] on input "Search" at bounding box center [138, 76] width 46 height 18
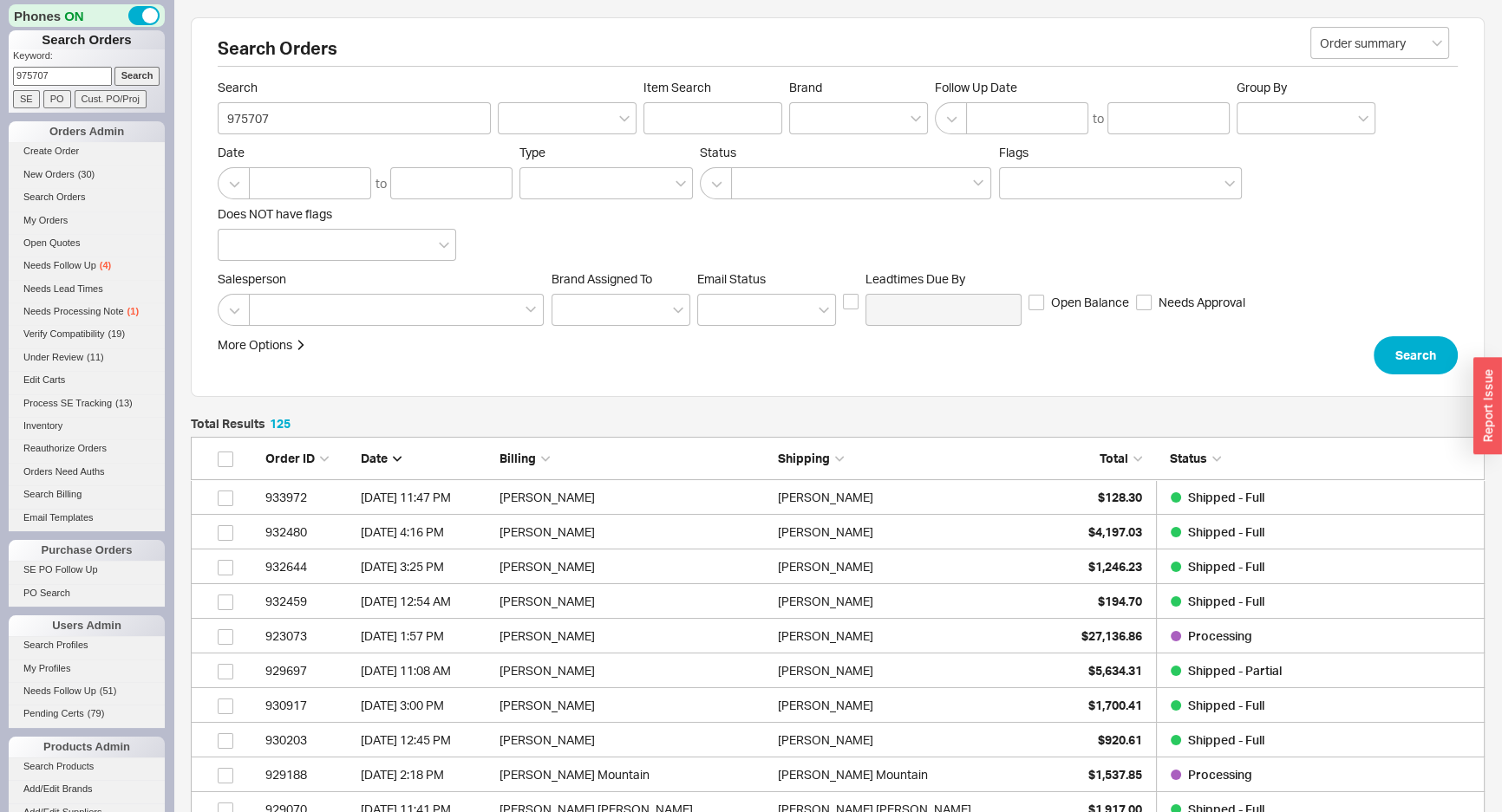
scroll to position [4367, 1282]
click at [1018, 389] on div "Search Orders Order summary Search 975707 Item Search Brand Follow Up Date to G…" at bounding box center [838, 207] width 1293 height 379
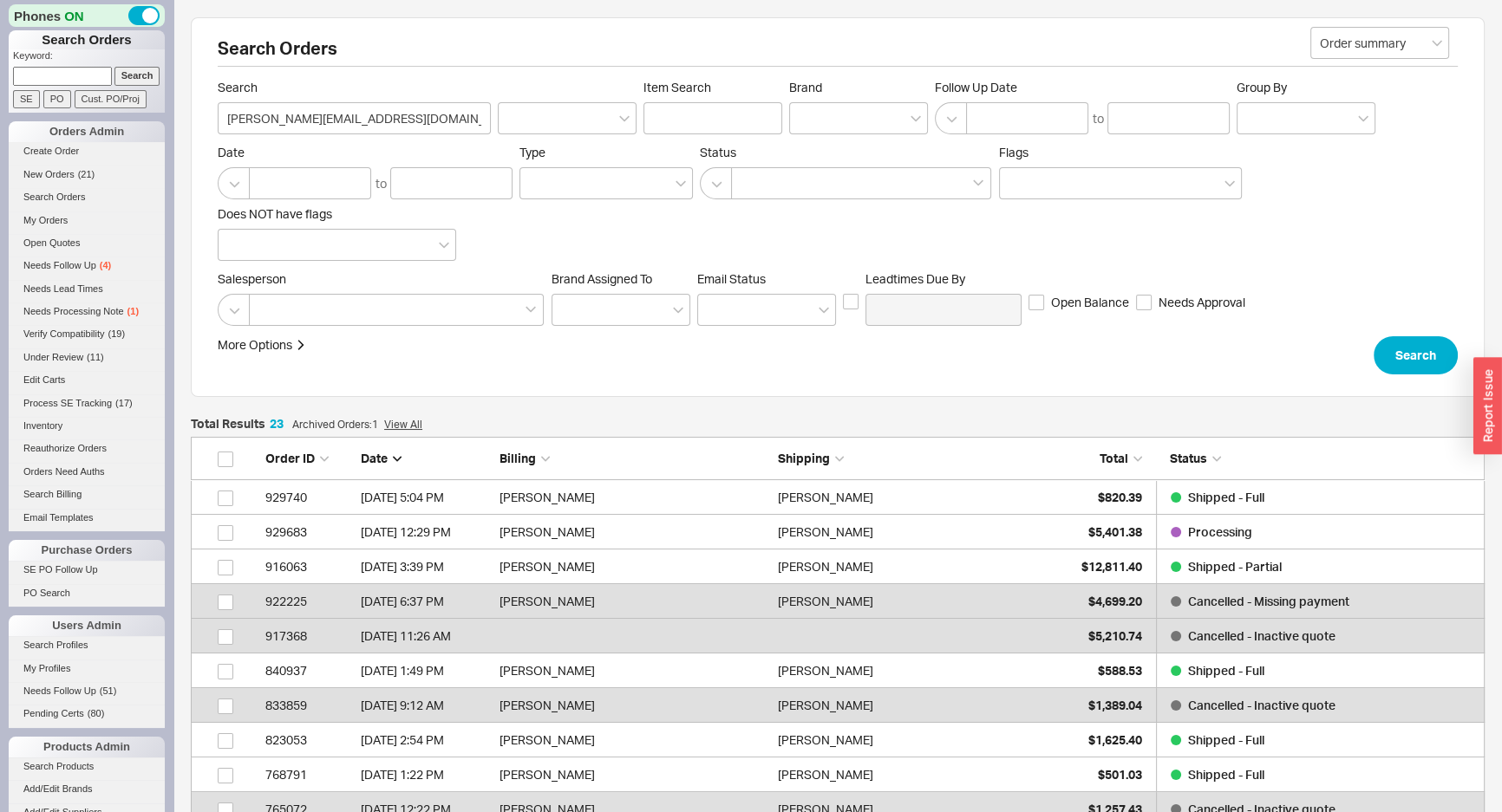
scroll to position [829, 1282]
click at [54, 91] on input "PO" at bounding box center [57, 99] width 28 height 18
type input "PO Number"
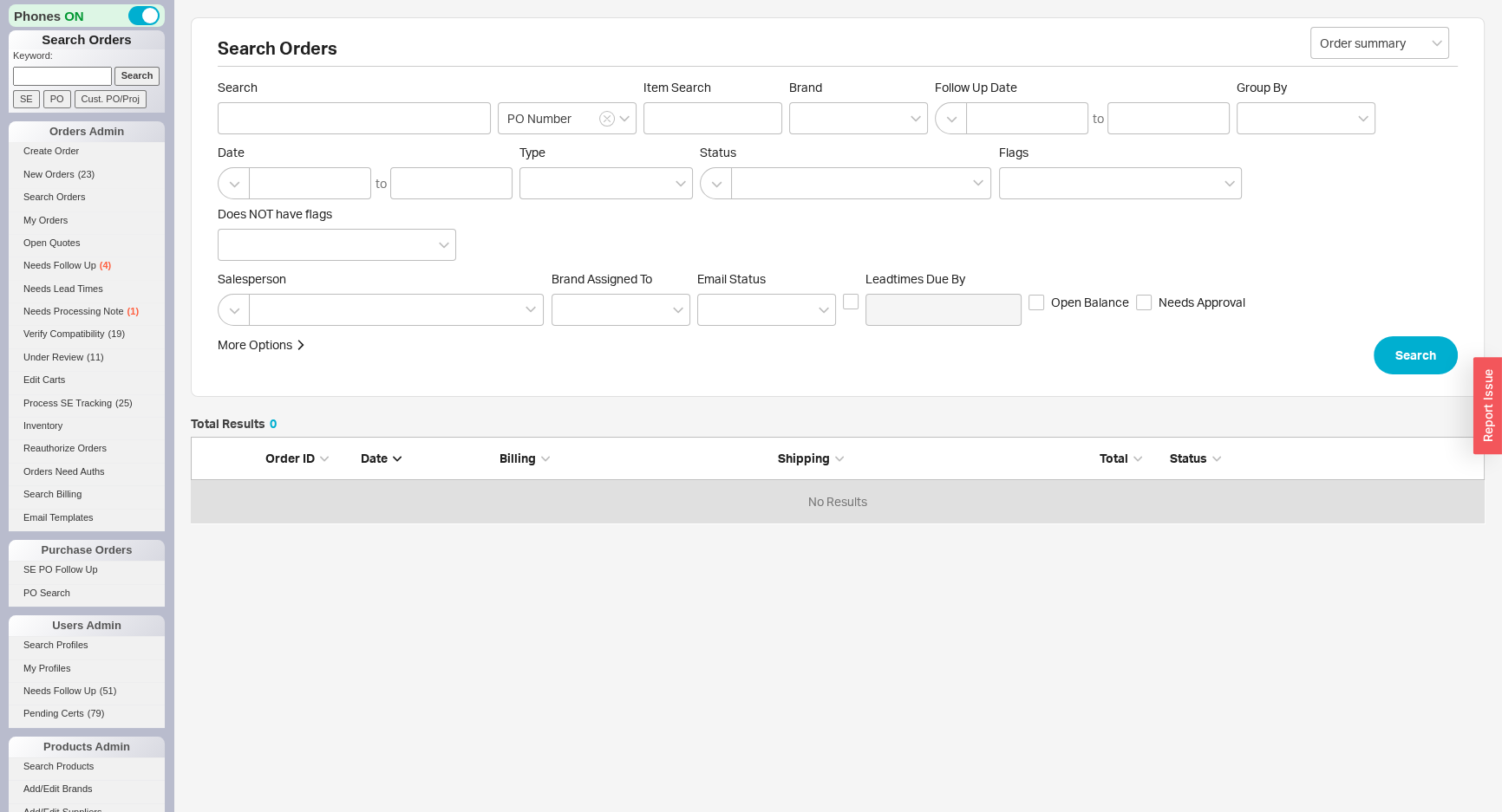
scroll to position [73, 1282]
drag, startPoint x: 70, startPoint y: 73, endPoint x: 112, endPoint y: 81, distance: 42.8
click at [70, 73] on input at bounding box center [62, 76] width 99 height 18
paste input "[EMAIL_ADDRESS][DOMAIN_NAME]"
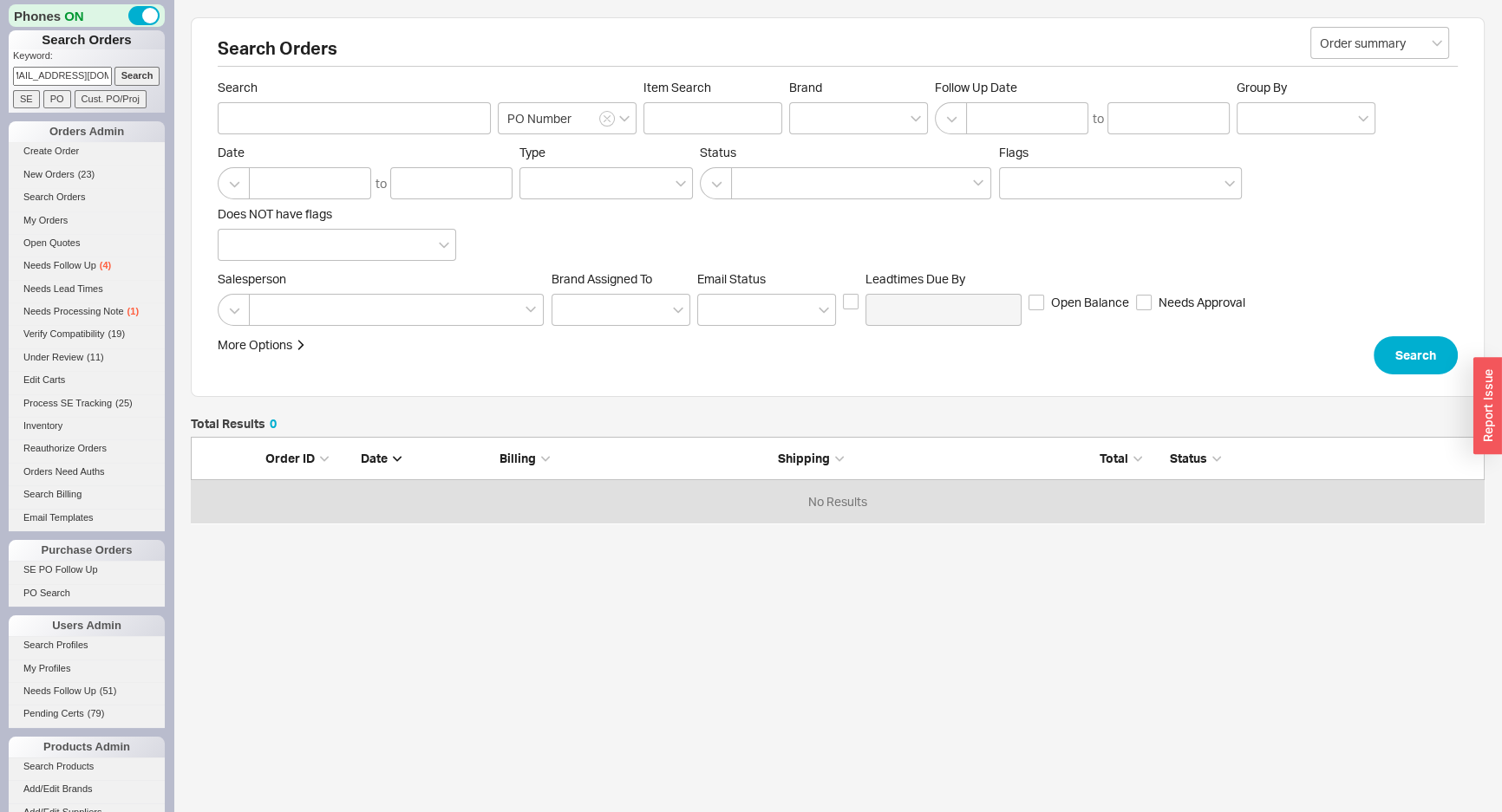
type input "[EMAIL_ADDRESS][DOMAIN_NAME]"
click at [141, 70] on input "Search" at bounding box center [138, 76] width 46 height 18
type input "[EMAIL_ADDRESS][DOMAIN_NAME]"
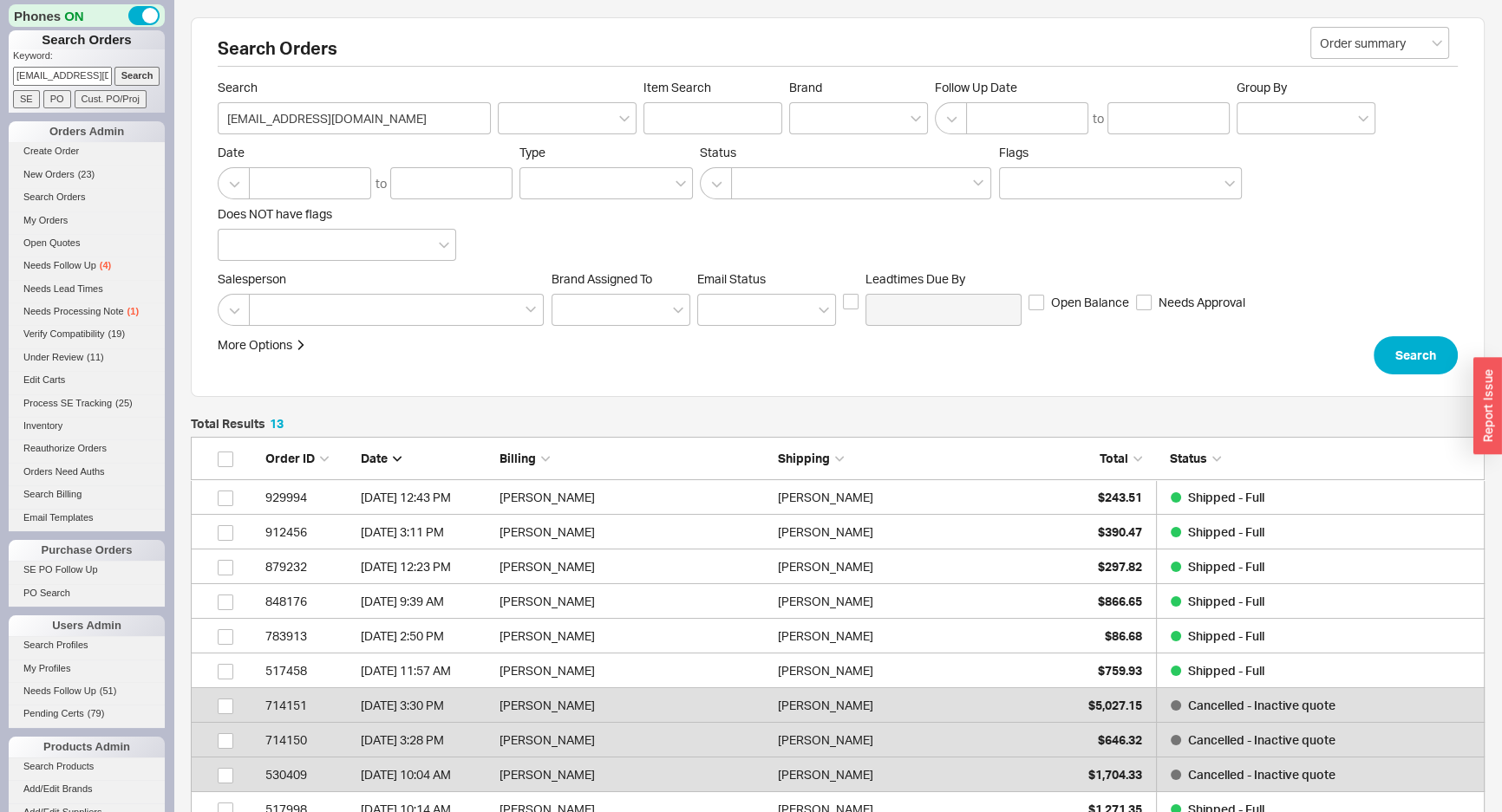
scroll to position [482, 1282]
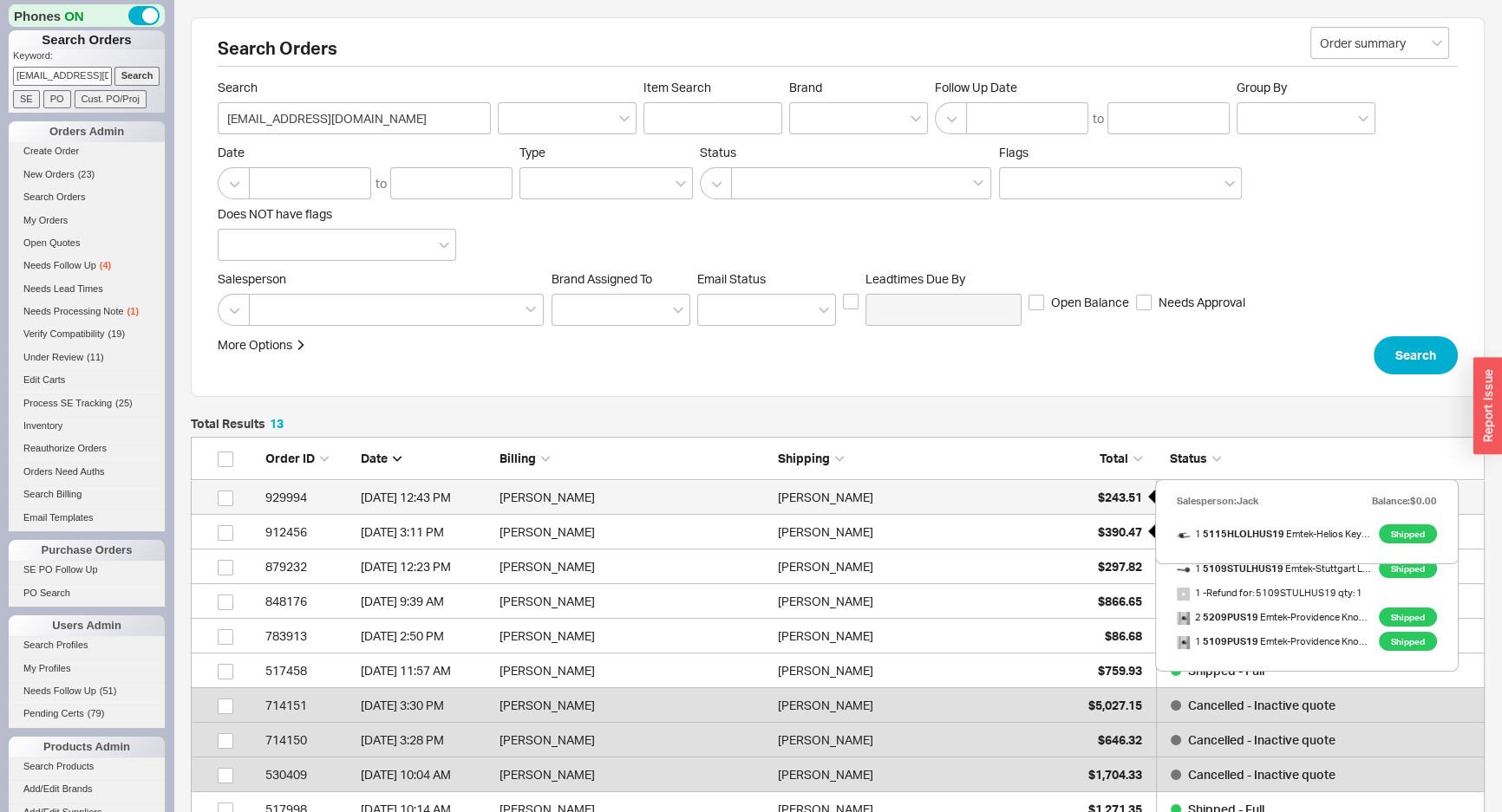
click at [1075, 506] on div "$243.51" at bounding box center [1099, 498] width 86 height 35
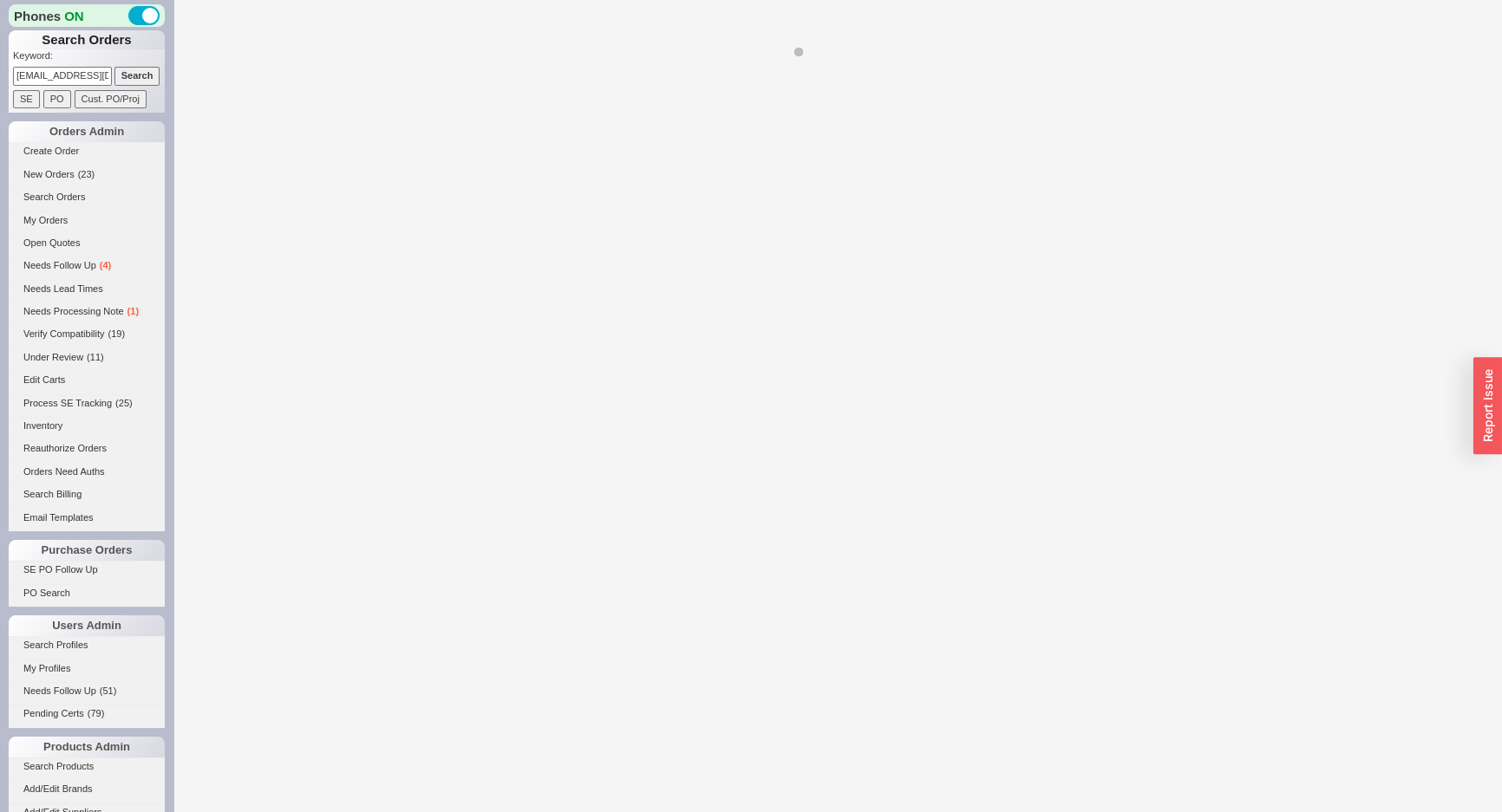
select select "LOW"
select select "3"
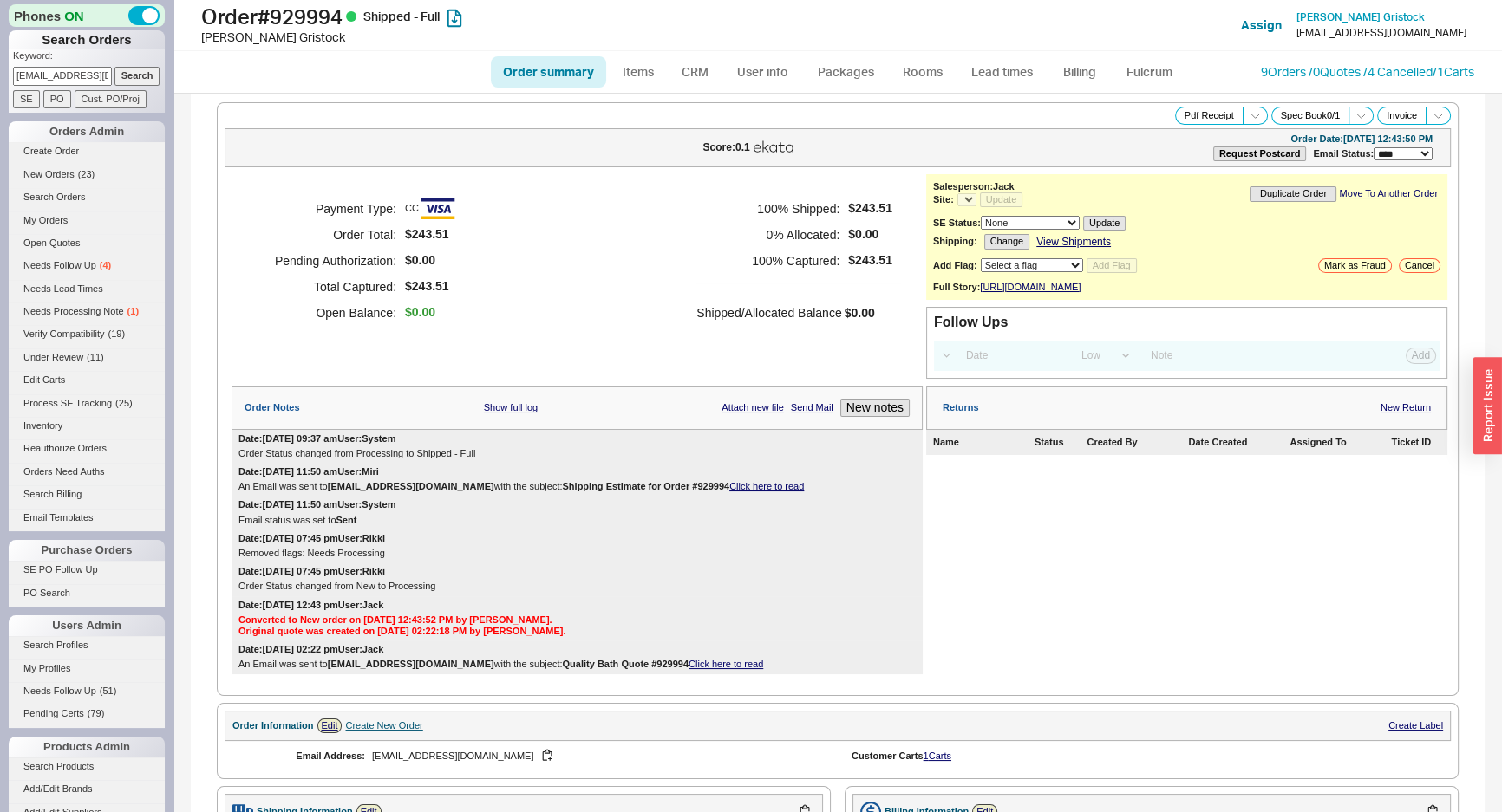
select select "*"
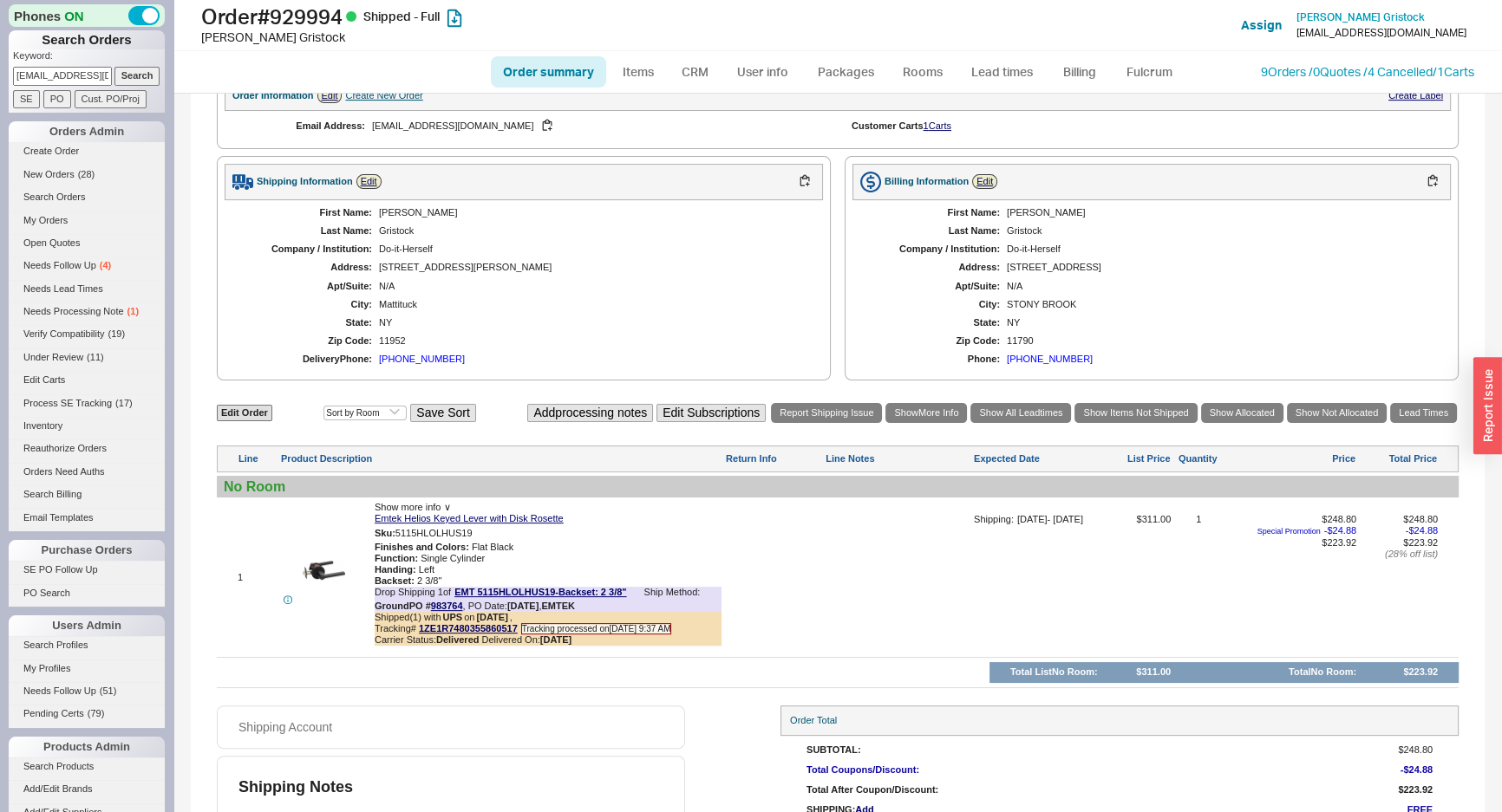
scroll to position [157, 0]
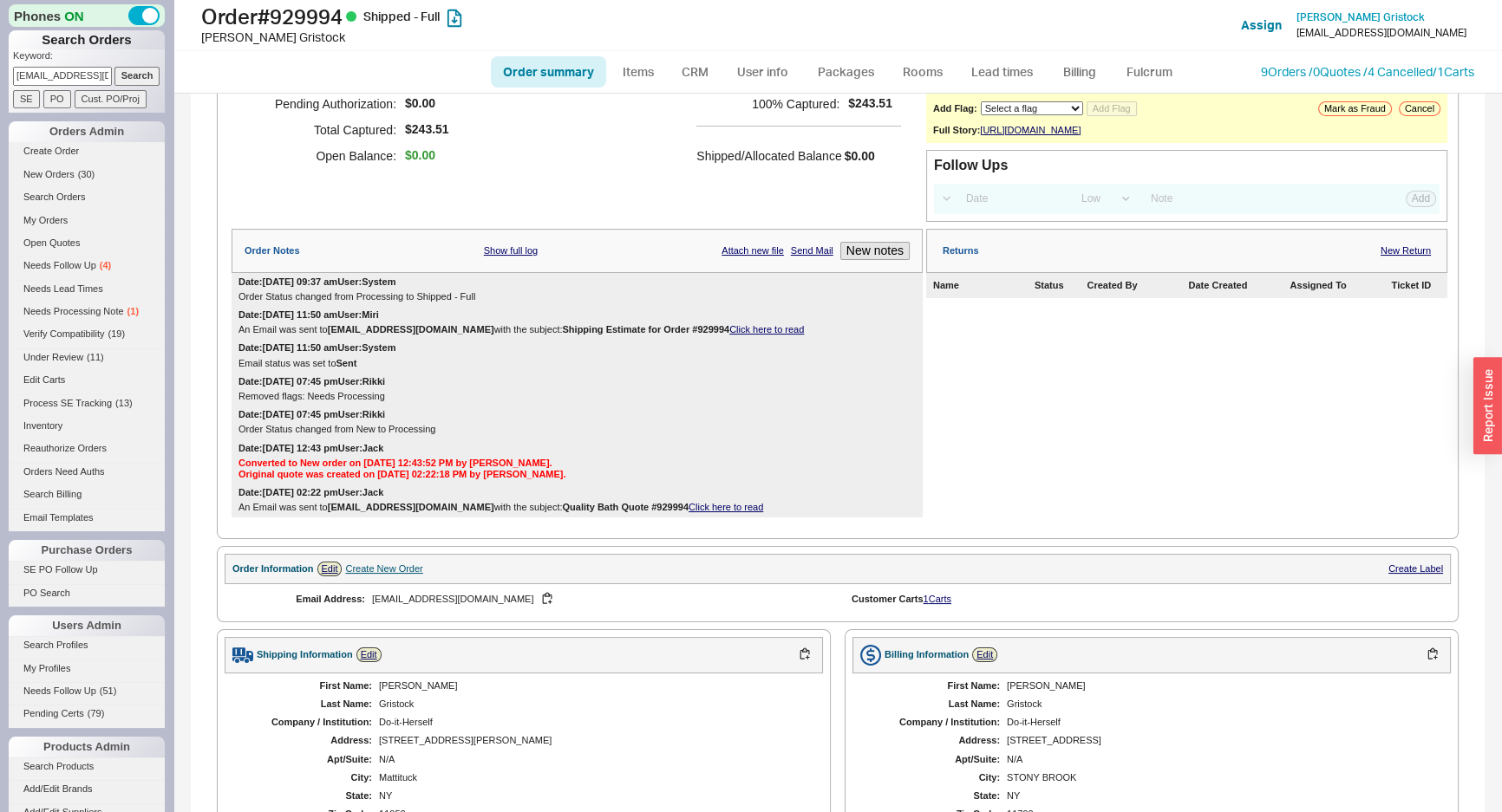
click at [736, 198] on div "Payment Type: CC Order Total: $243.51 Pending Authorization: $0.00 Total Captur…" at bounding box center [577, 119] width 691 height 205
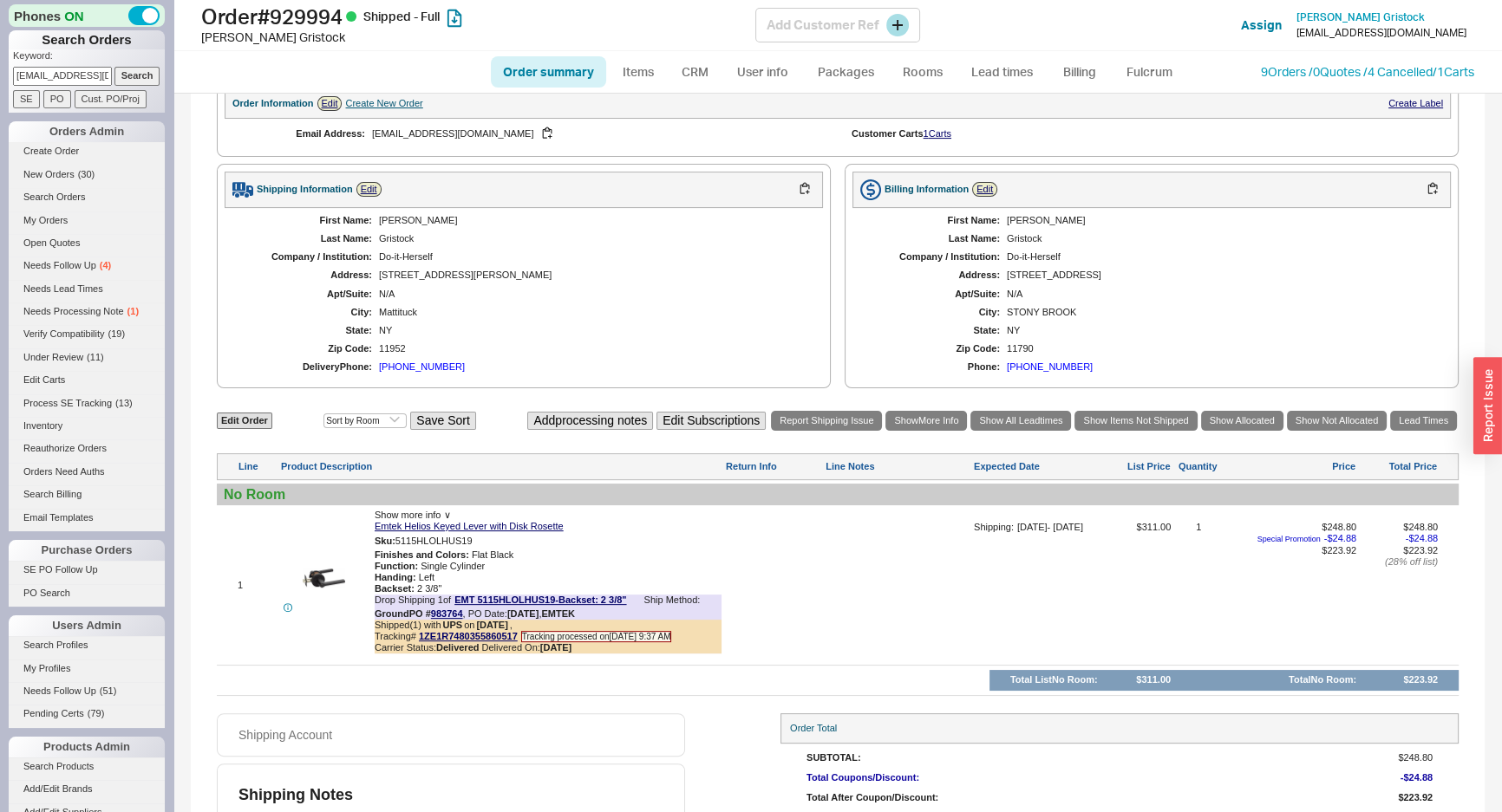
scroll to position [156, 0]
